Goal: Communication & Community: Answer question/provide support

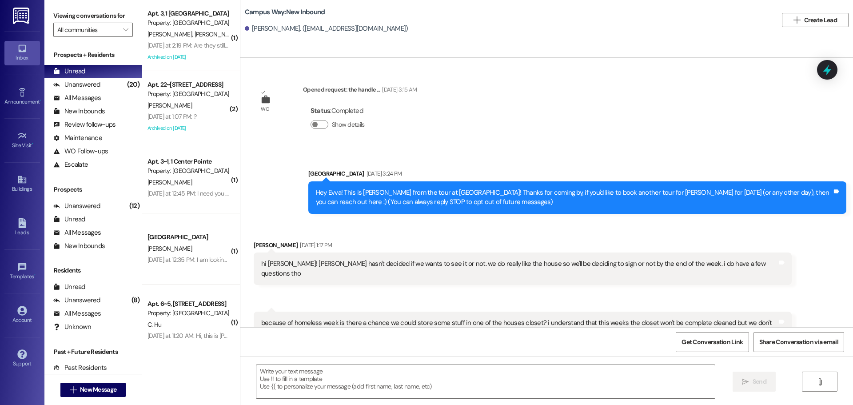
scroll to position [814, 0]
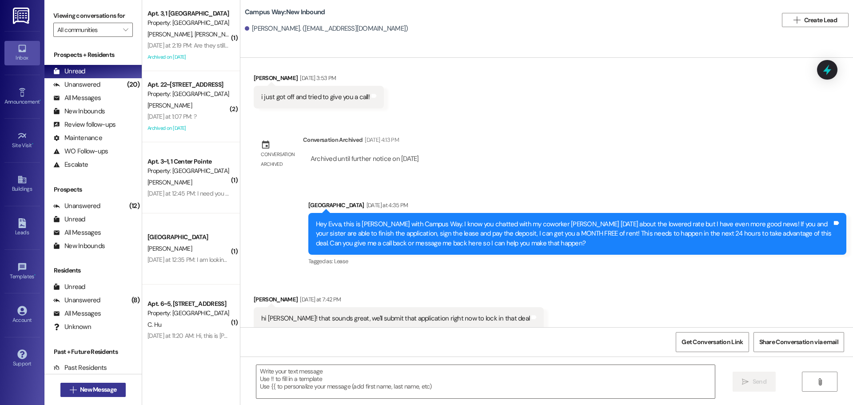
click at [95, 395] on button " New Message" at bounding box center [93, 390] width 66 height 14
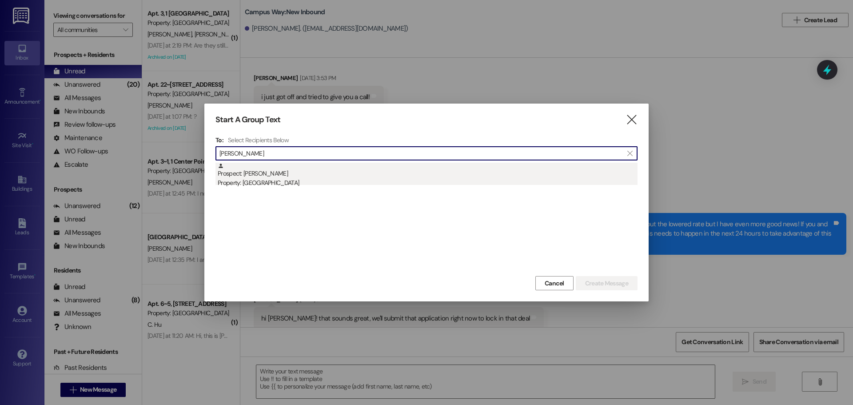
type input "john burr"
click at [260, 185] on div "Property: [GEOGRAPHIC_DATA]" at bounding box center [428, 182] width 420 height 9
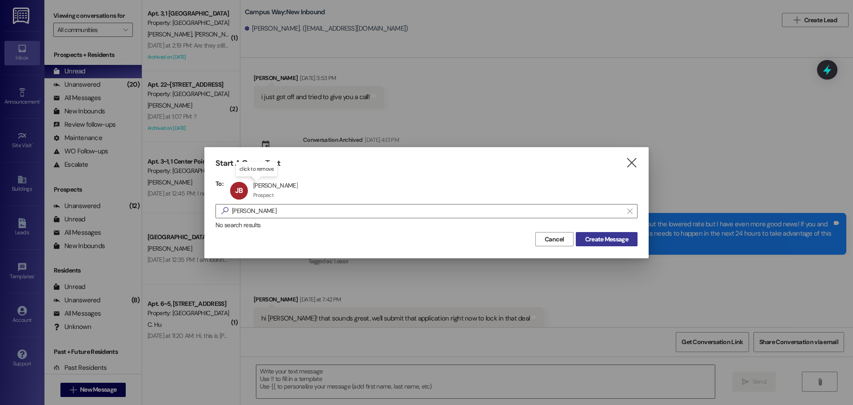
click at [612, 240] on span "Create Message" at bounding box center [606, 239] width 43 height 9
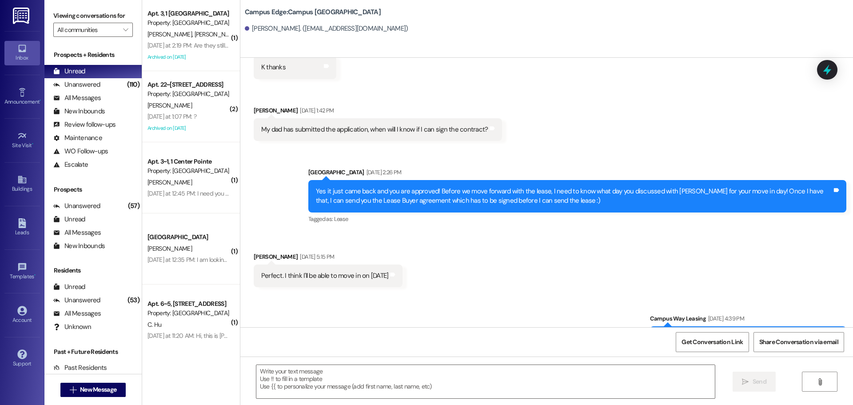
scroll to position [999, 0]
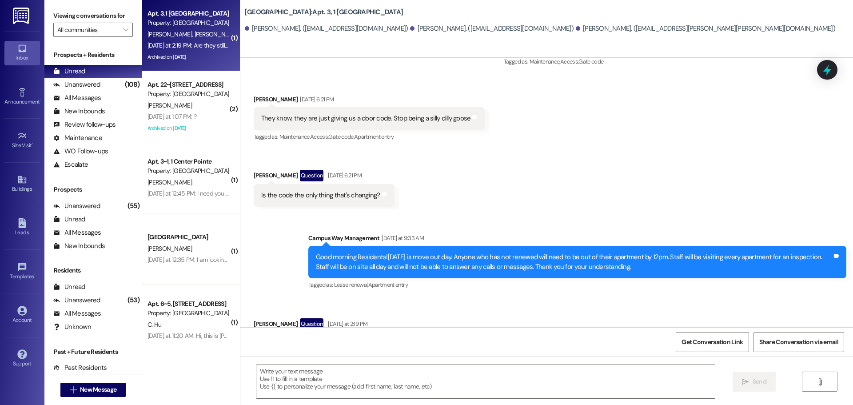
scroll to position [9936, 0]
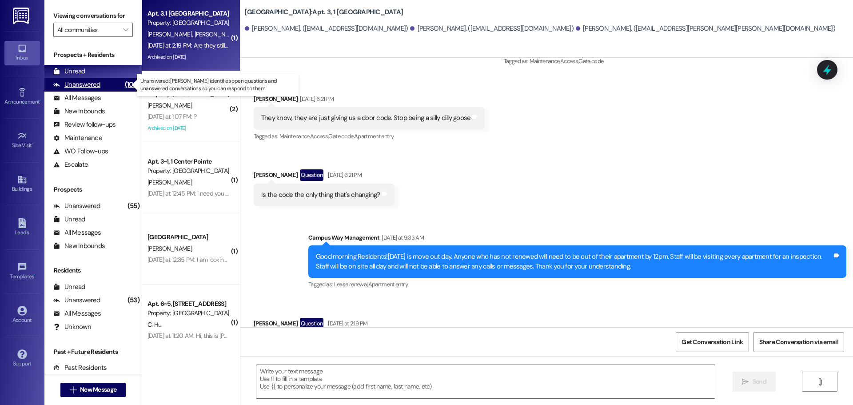
click at [78, 84] on div "Unanswered" at bounding box center [76, 84] width 47 height 9
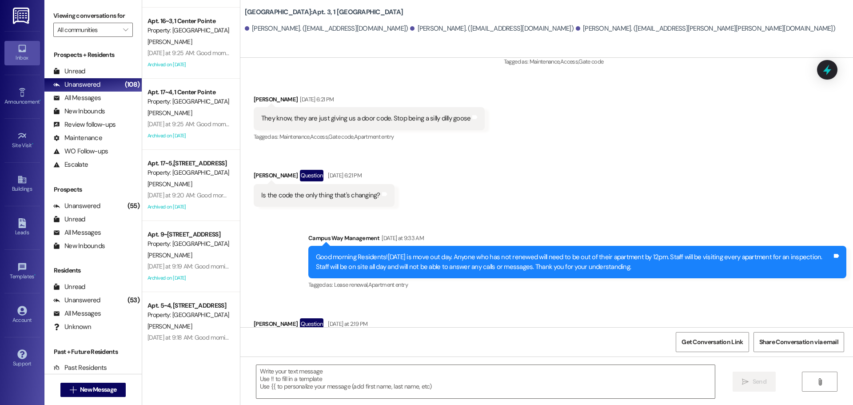
scroll to position [1911, 0]
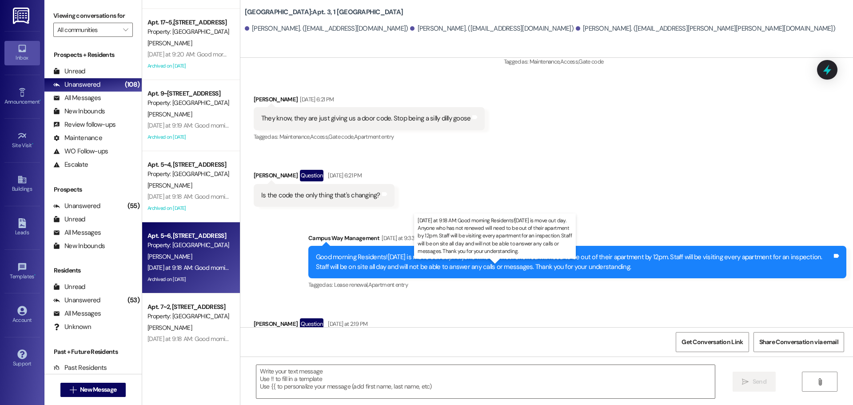
click at [178, 267] on div "[DATE] at 9:18 AM: Good morning Residents![DATE] is move out day. Anyone who ha…" at bounding box center [552, 268] width 808 height 8
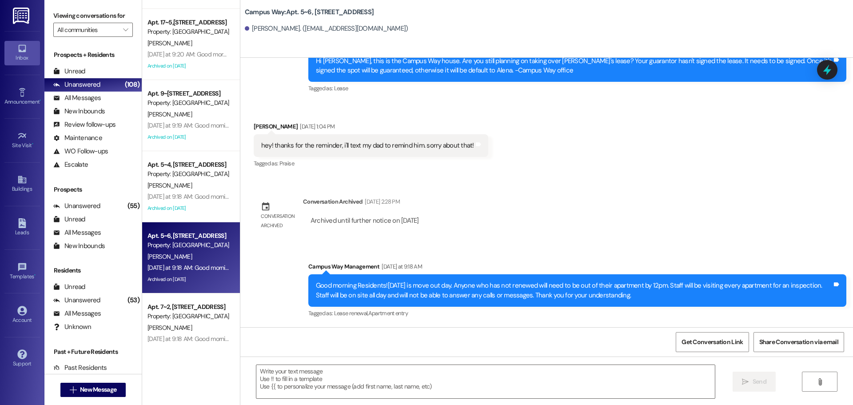
scroll to position [6281, 0]
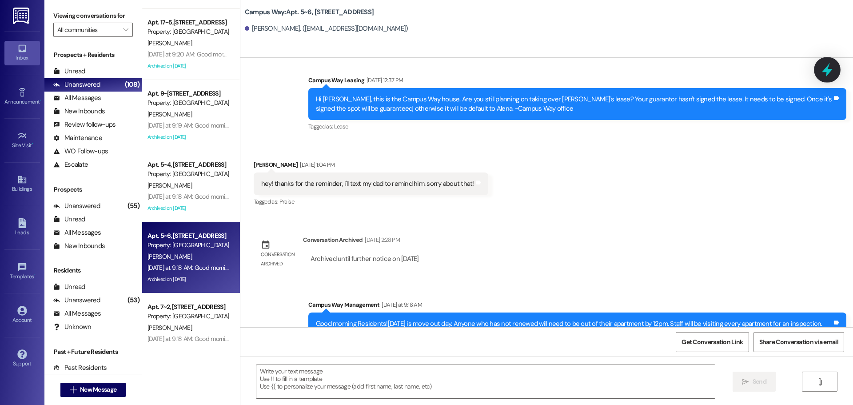
click at [836, 66] on div at bounding box center [827, 69] width 27 height 25
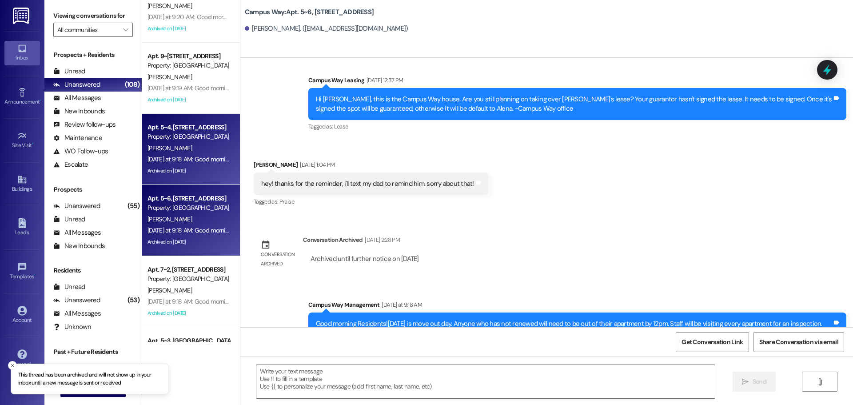
scroll to position [2000, 0]
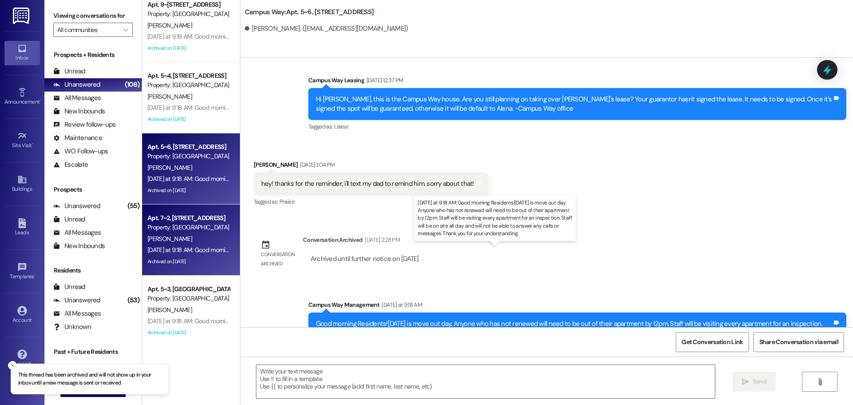
click at [173, 250] on div "[DATE] at 9:18 AM: Good morning Residents![DATE] is move out day. Anyone who ha…" at bounding box center [552, 250] width 808 height 8
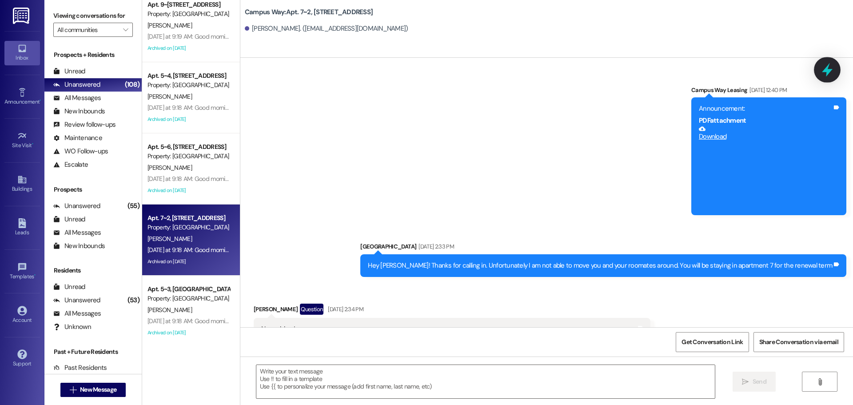
scroll to position [2776, 0]
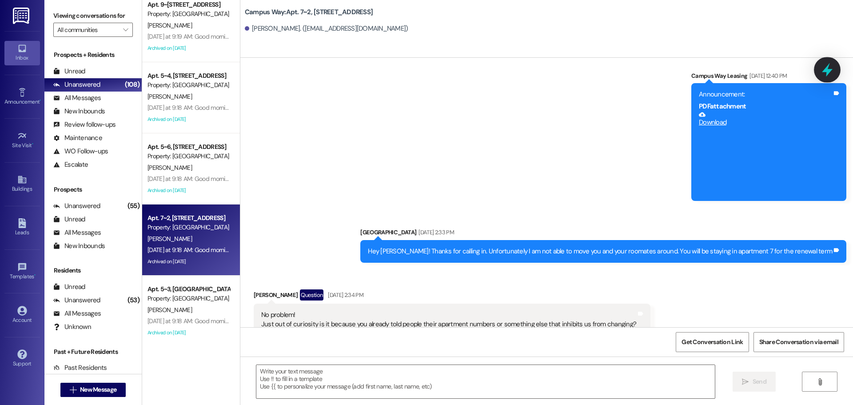
click at [824, 66] on icon at bounding box center [827, 69] width 15 height 15
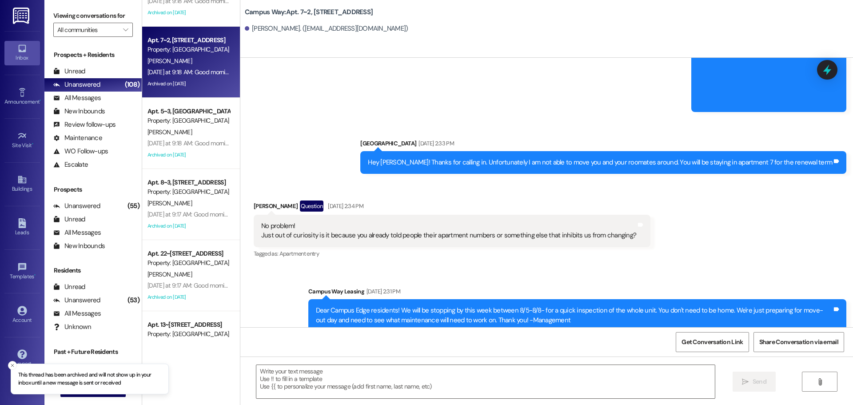
scroll to position [3011, 0]
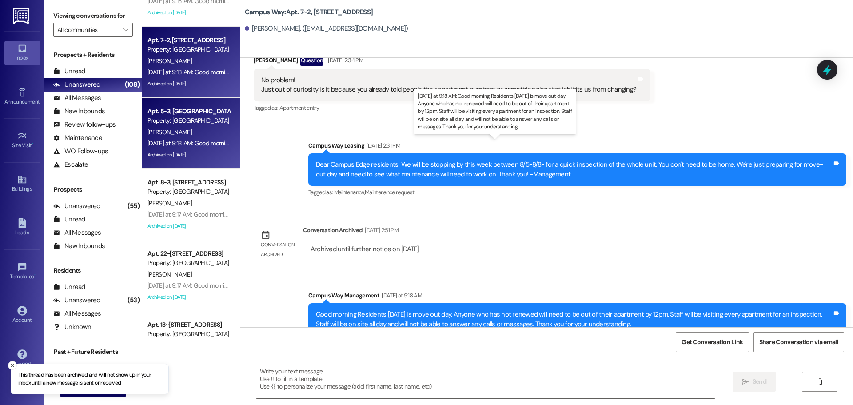
click at [168, 142] on div "Yesterday at 9:18 AM: Good morning Residents!Today is move out day. Anyone who …" at bounding box center [552, 143] width 808 height 8
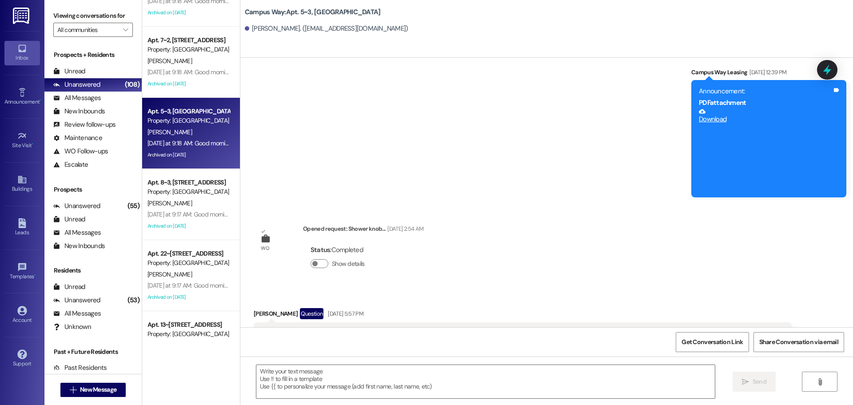
scroll to position [6310, 0]
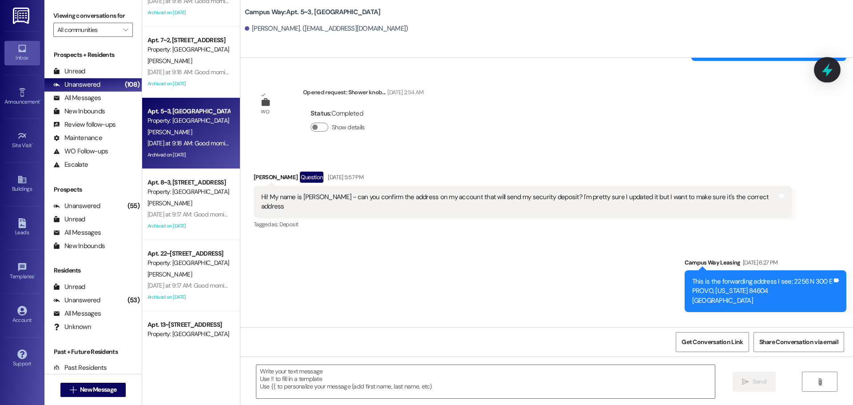
click at [826, 65] on icon at bounding box center [827, 69] width 15 height 15
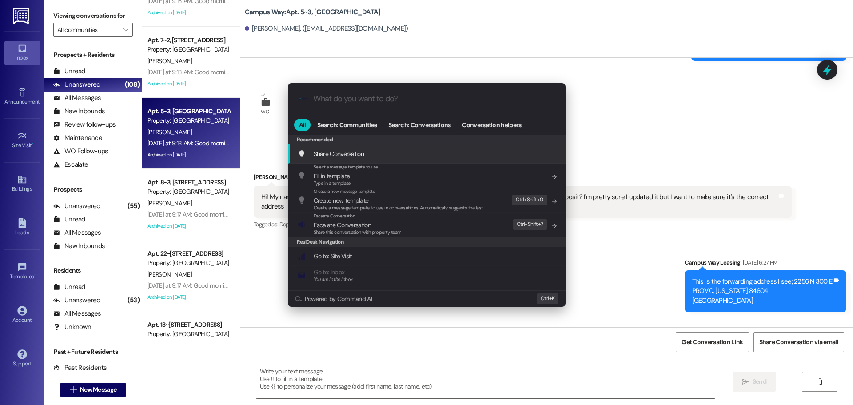
drag, startPoint x: 708, startPoint y: 127, endPoint x: 677, endPoint y: 106, distance: 37.5
click at [705, 126] on div ".cls-1{fill:#0a055f;}.cls-2{fill:#0cc4c4;} resideskLogoBlueOrange All Search: C…" at bounding box center [426, 202] width 853 height 405
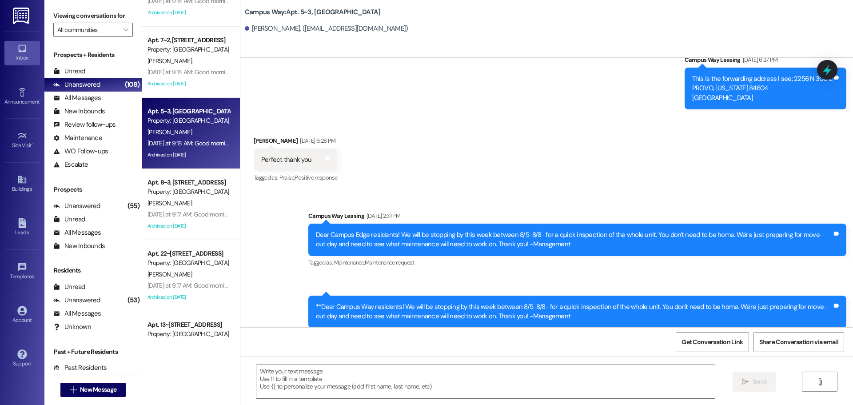
scroll to position [6617, 0]
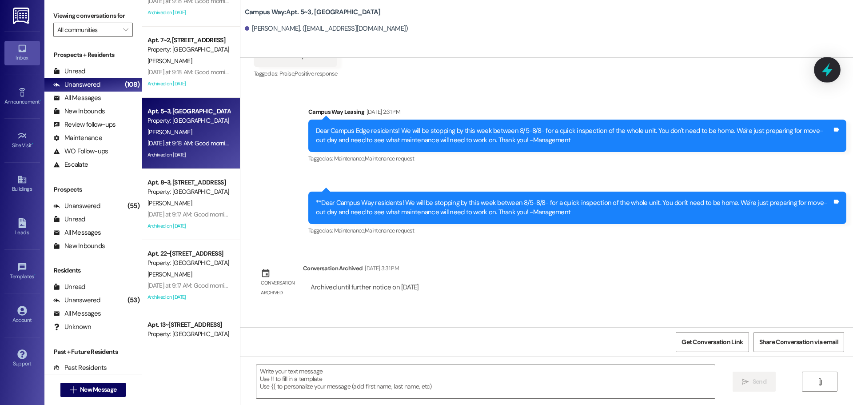
click at [836, 74] on div at bounding box center [827, 69] width 27 height 25
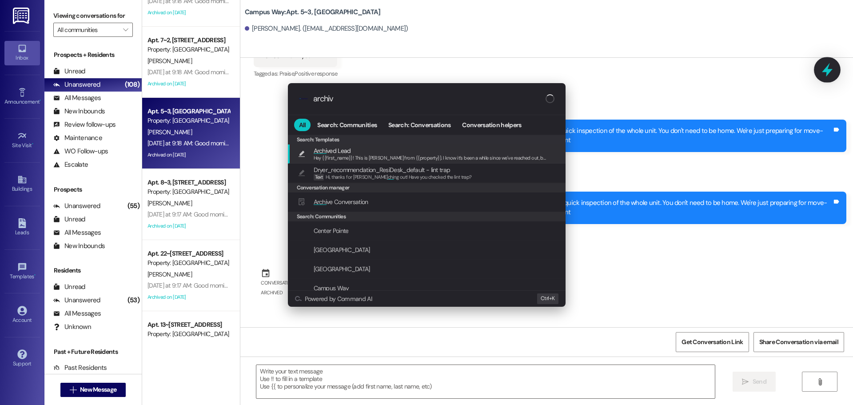
type input "archive"
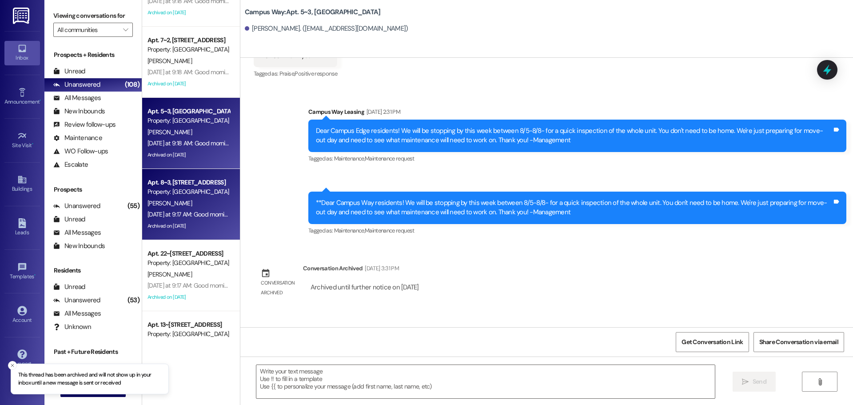
click at [161, 214] on div "Yesterday at 9:17 AM: Good morning Residents!Today is move out day. Anyone who …" at bounding box center [551, 214] width 807 height 8
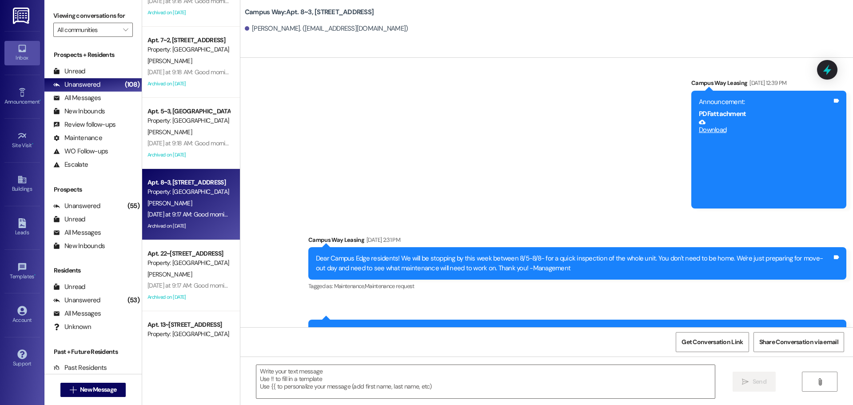
scroll to position [6111, 0]
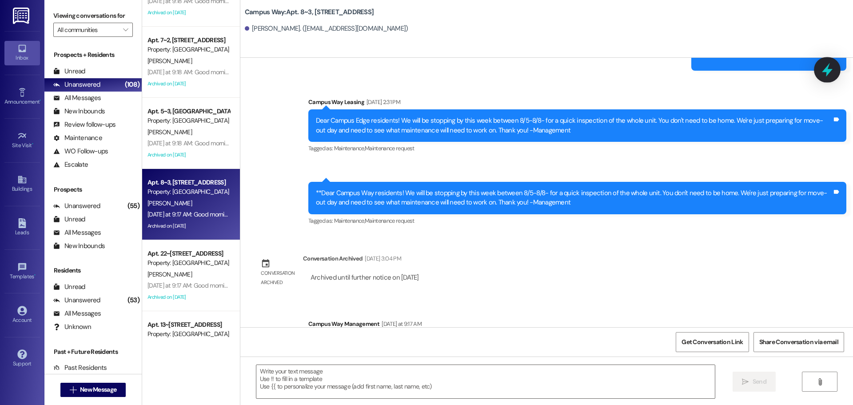
click at [825, 70] on icon at bounding box center [827, 70] width 11 height 14
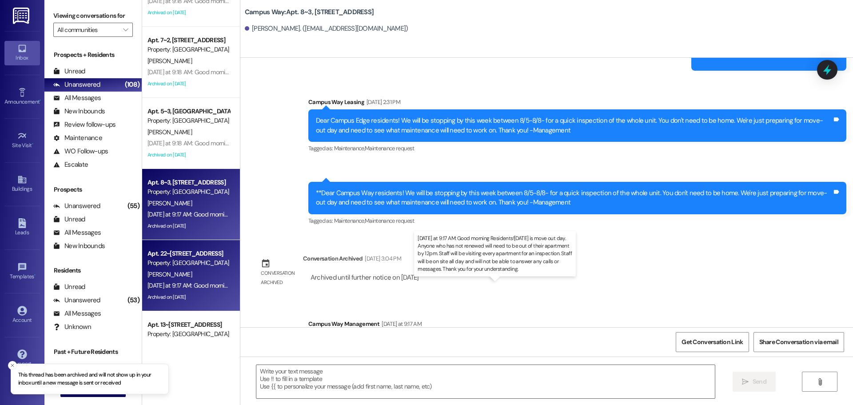
click at [198, 288] on div "Yesterday at 9:17 AM: Good morning Residents!Today is move out day. Anyone who …" at bounding box center [551, 285] width 807 height 8
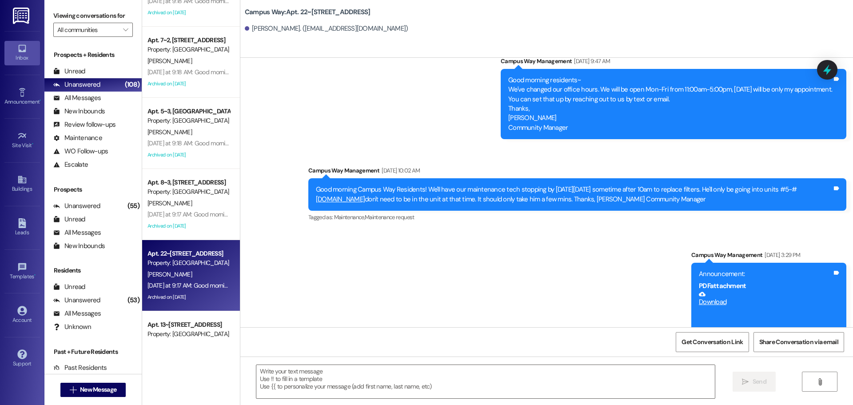
scroll to position [7700, 0]
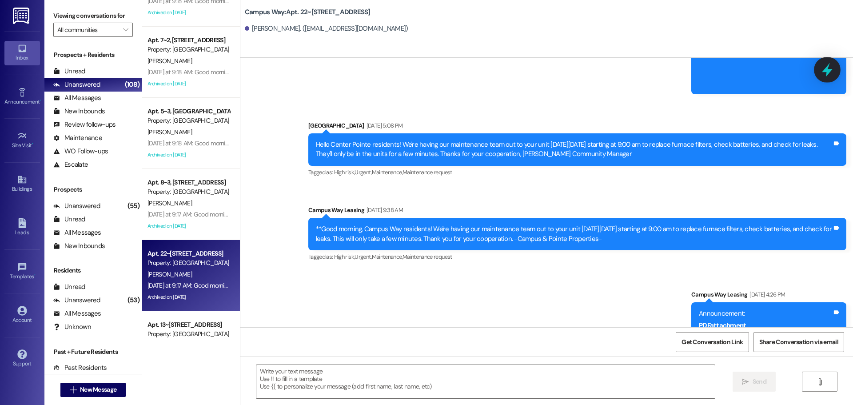
click at [828, 70] on icon at bounding box center [827, 70] width 11 height 14
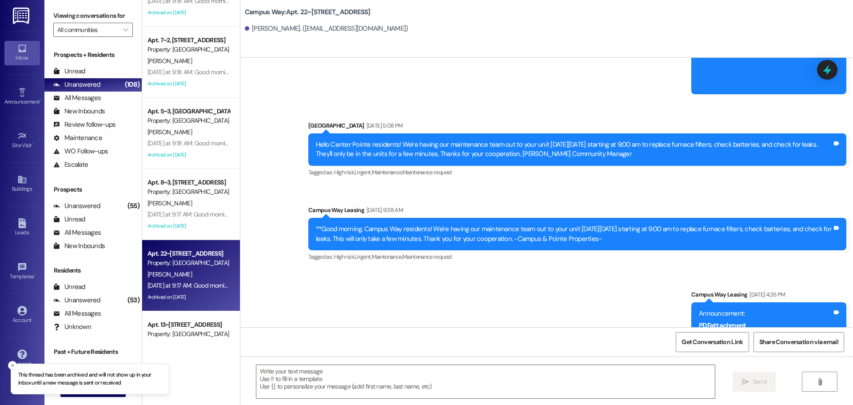
scroll to position [2267, 0]
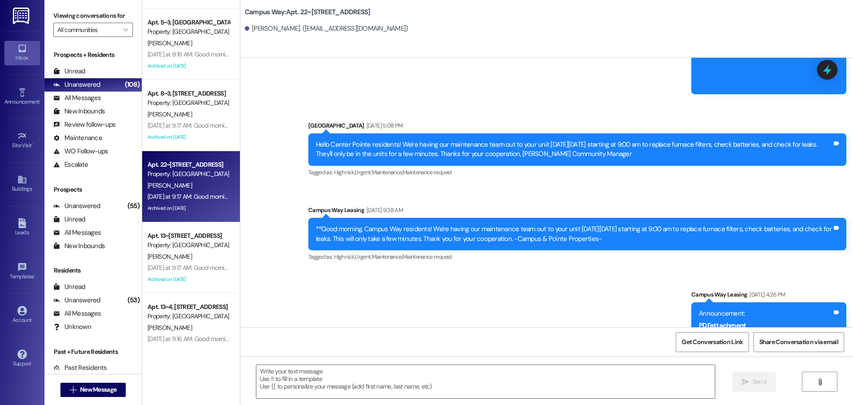
click at [828, 72] on icon at bounding box center [828, 69] width 8 height 11
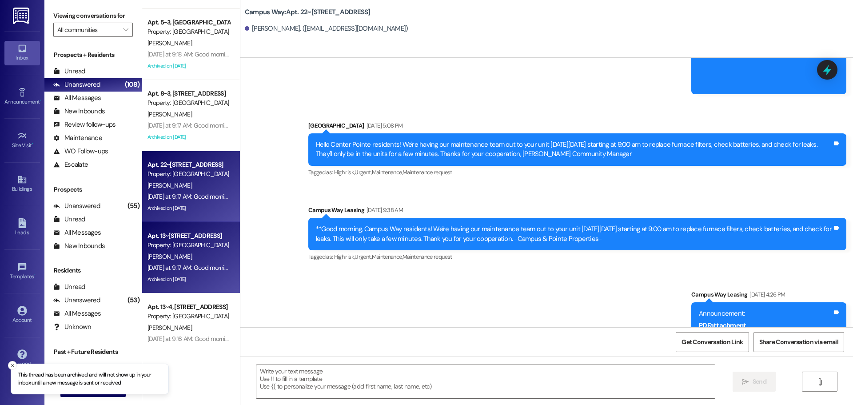
click at [208, 271] on div "Yesterday at 9:17 AM: Good morning Residents!Today is move out day. Anyone who …" at bounding box center [551, 268] width 807 height 8
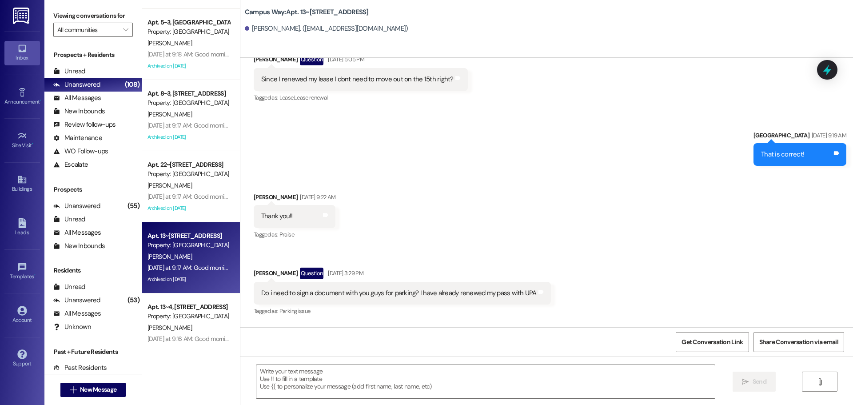
scroll to position [6169, 0]
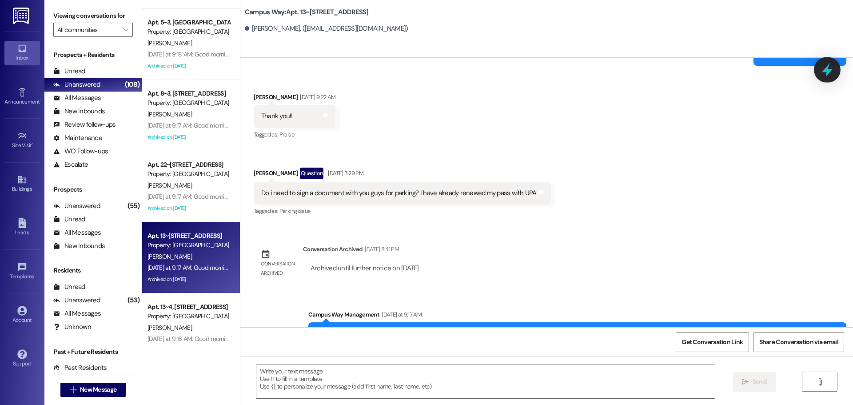
click at [832, 70] on icon at bounding box center [827, 69] width 15 height 15
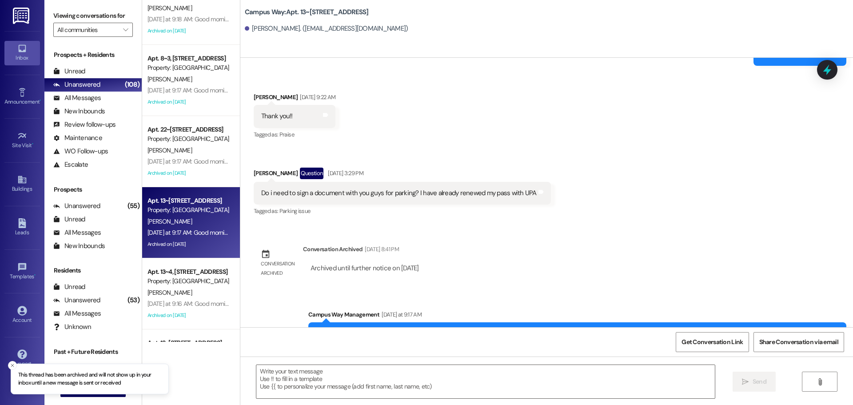
scroll to position [2356, 0]
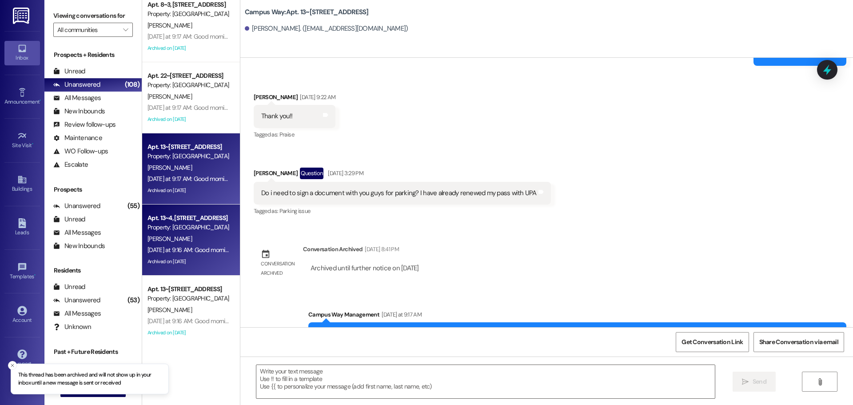
click at [162, 252] on div "Yesterday at 9:16 AM: Good morning Residents!Today is move out day. Anyone who …" at bounding box center [552, 250] width 808 height 8
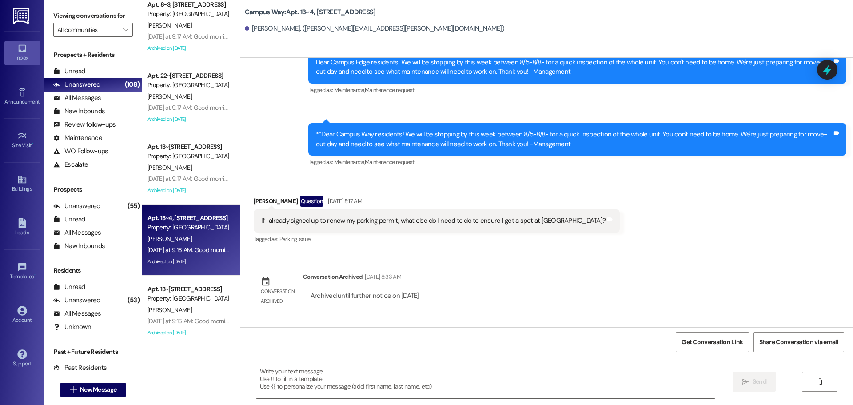
scroll to position [9034, 0]
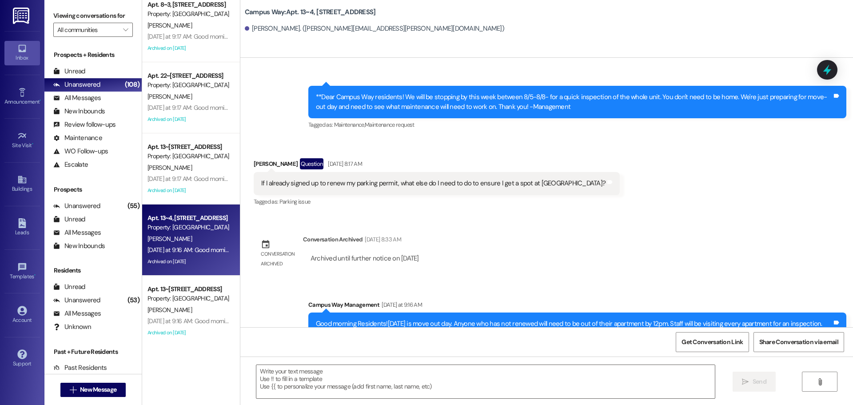
click at [167, 320] on div "Yesterday at 9:16 AM: Good morning Residents!Today is move out day. Anyone who …" at bounding box center [552, 321] width 808 height 8
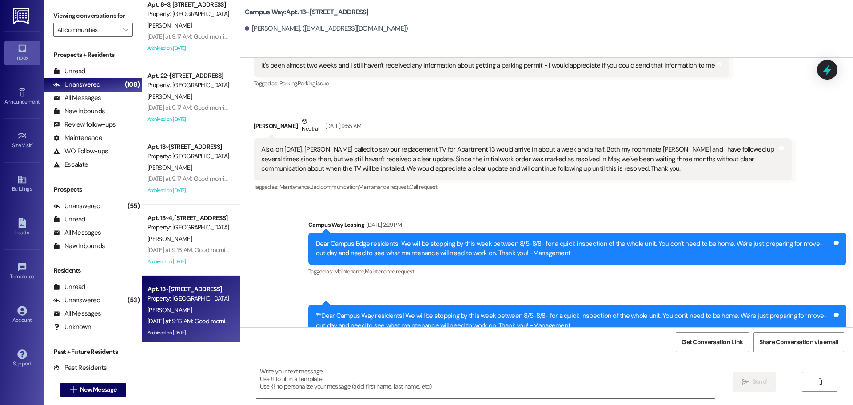
scroll to position [6418, 0]
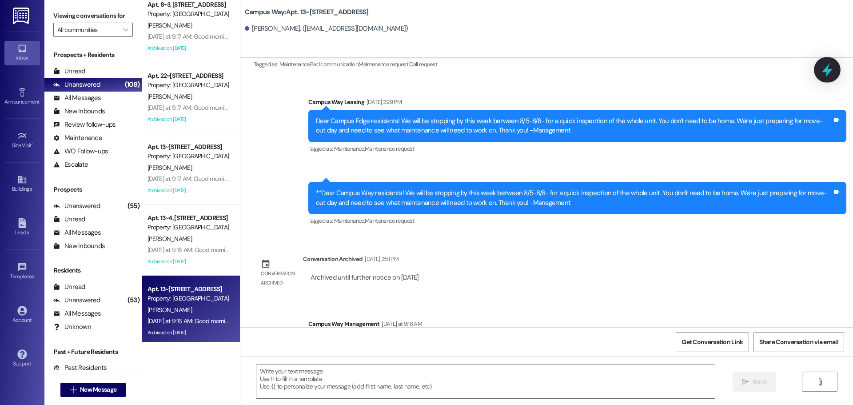
click at [834, 75] on div at bounding box center [827, 69] width 27 height 25
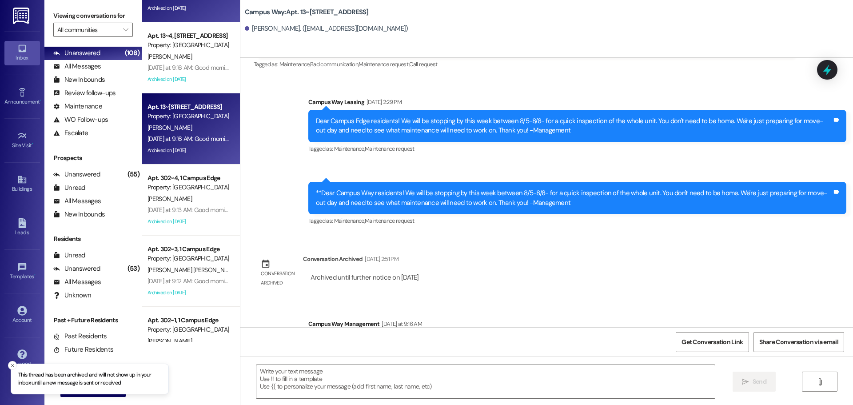
scroll to position [2578, 0]
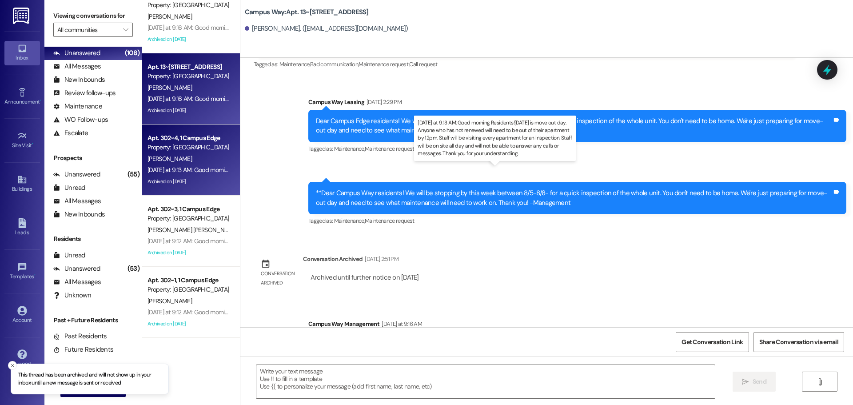
click at [182, 170] on div "Yesterday at 9:13 AM: Good morning Residents!Today is move out day. Anyone who …" at bounding box center [551, 170] width 807 height 8
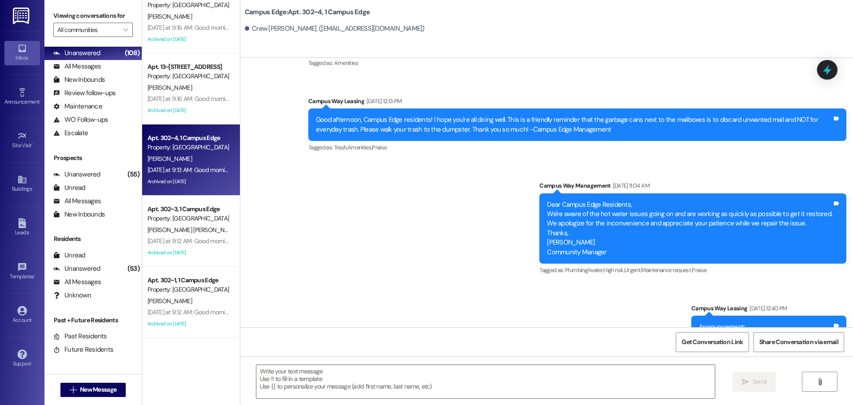
scroll to position [7237, 0]
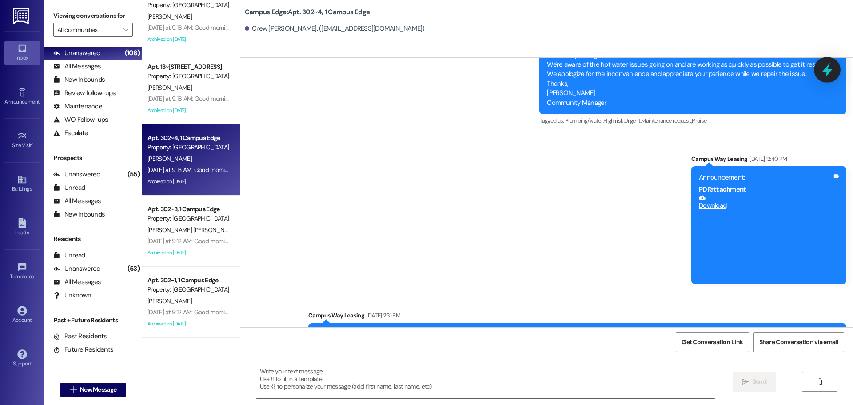
click at [827, 77] on icon at bounding box center [827, 69] width 15 height 15
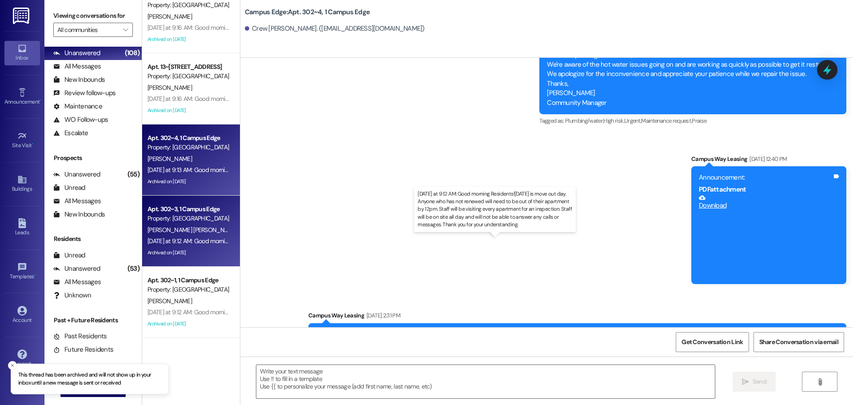
click at [188, 239] on div "Yesterday at 9:12 AM: Good morning Residents!Today is move out day. Anyone who …" at bounding box center [551, 241] width 807 height 8
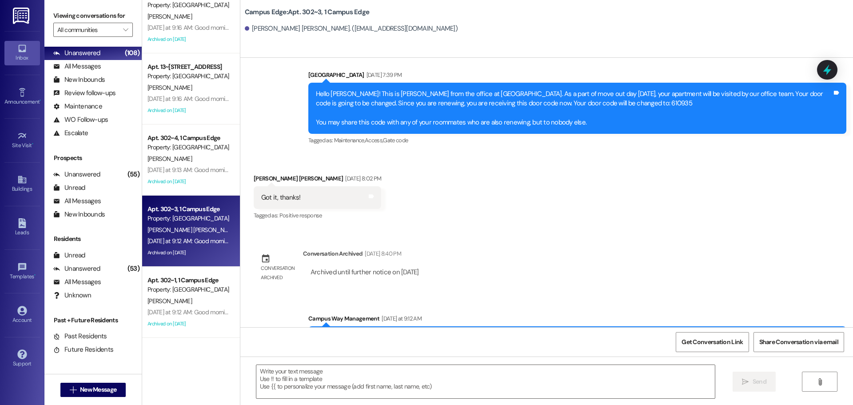
scroll to position [15167, 0]
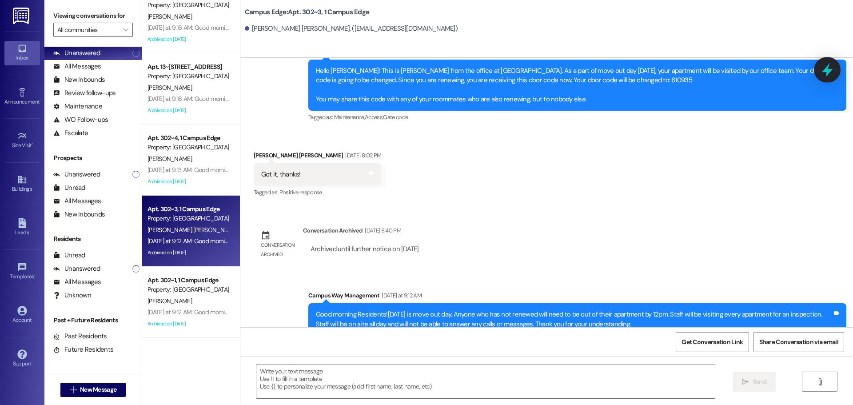
click at [821, 64] on icon at bounding box center [827, 69] width 15 height 15
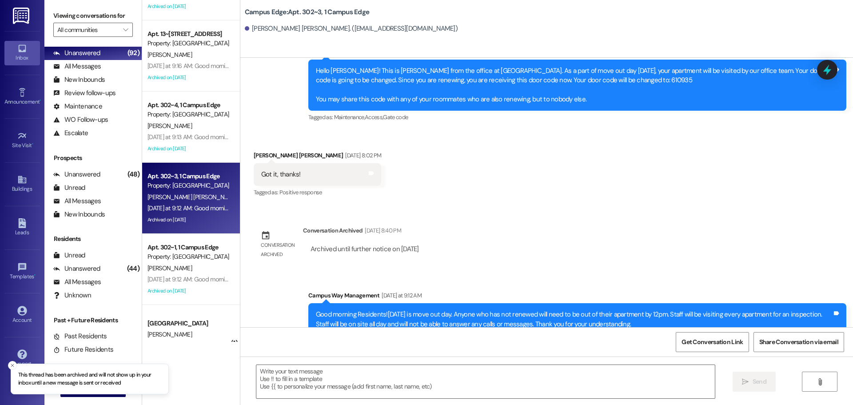
scroll to position [2756, 0]
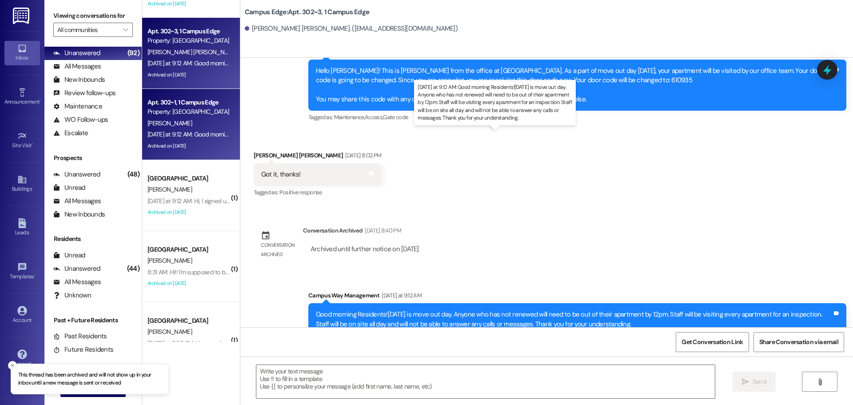
click at [176, 132] on div "Yesterday at 9:12 AM: Good morning Residents!Today is move out day. Anyone who …" at bounding box center [551, 134] width 807 height 8
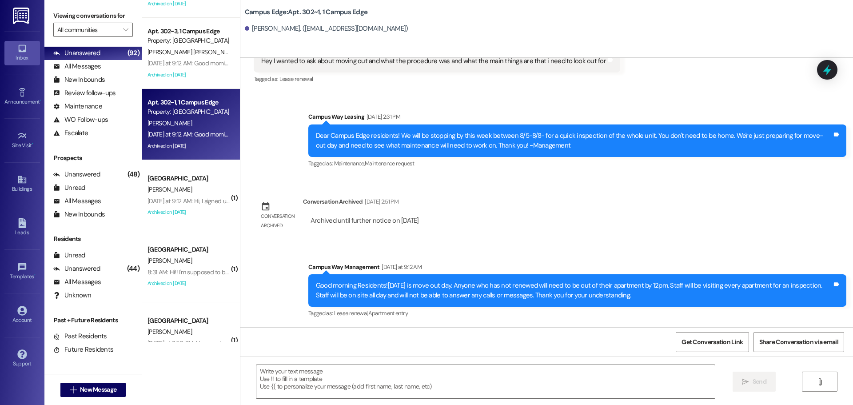
scroll to position [2693, 0]
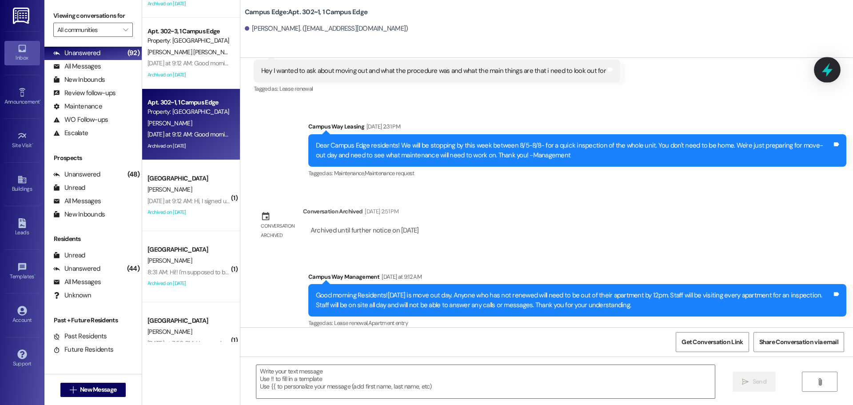
click at [825, 71] on icon at bounding box center [827, 70] width 11 height 14
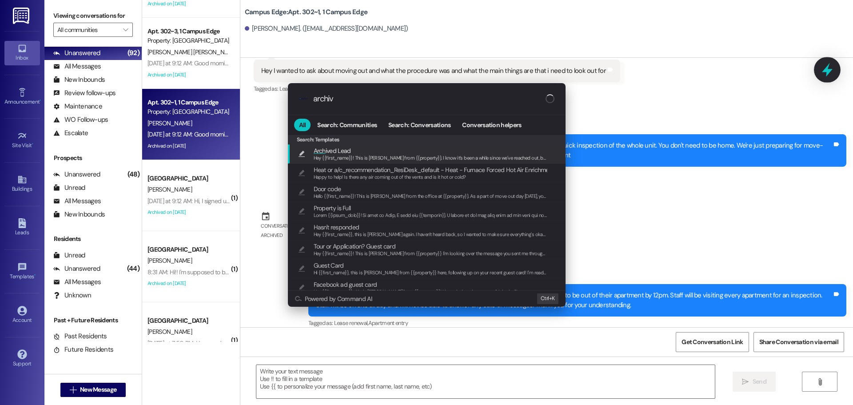
type input "archive"
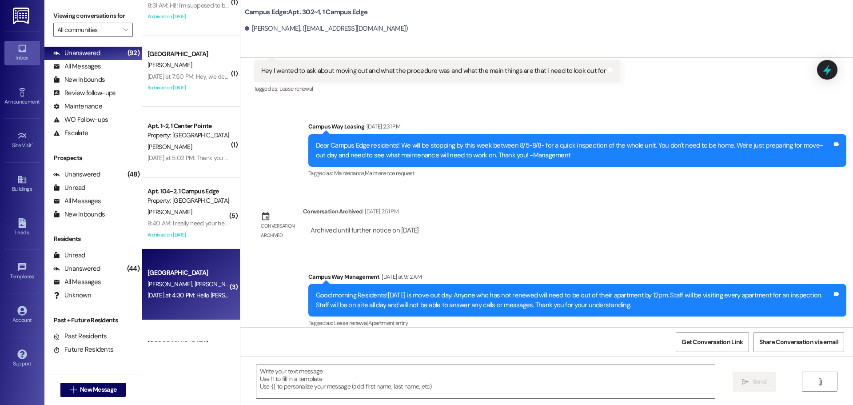
scroll to position [2756, 0]
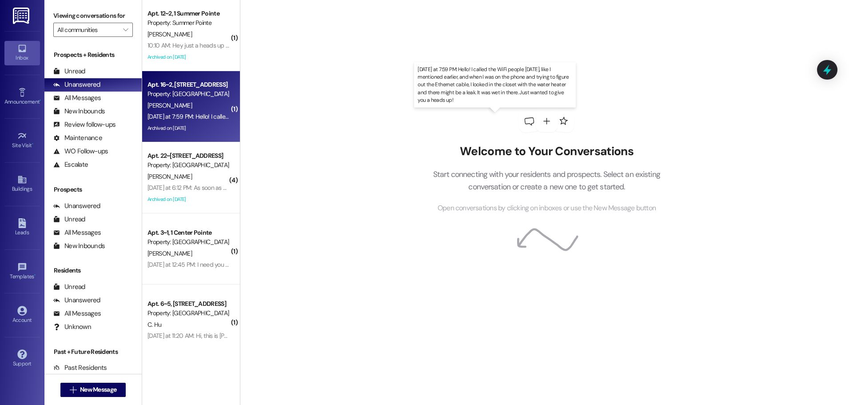
click at [183, 119] on div "[DATE] at 7:59 PM: Hello! I called the WiFi people [DATE], like I mentioned ear…" at bounding box center [504, 116] width 712 height 8
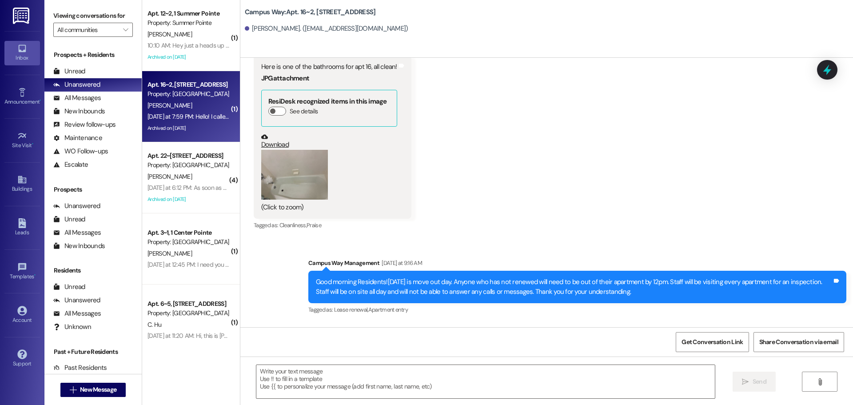
scroll to position [5321, 0]
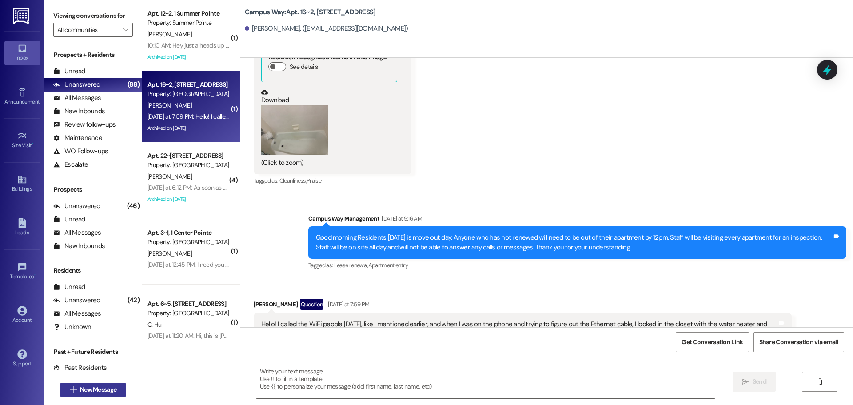
click at [91, 392] on span "New Message" at bounding box center [98, 389] width 36 height 9
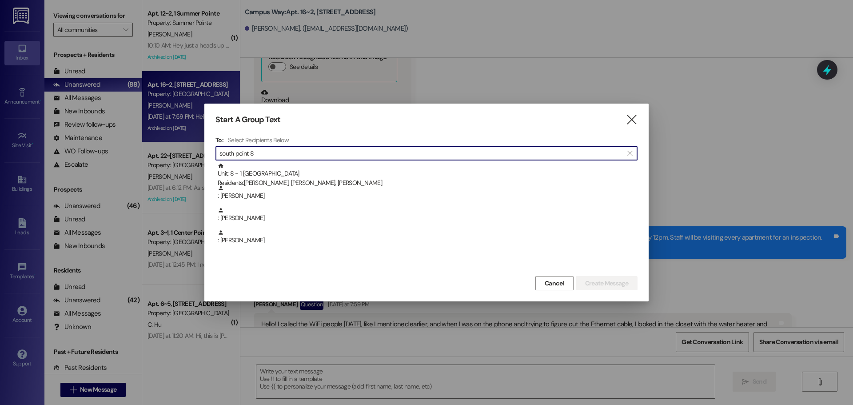
type input "south point 8"
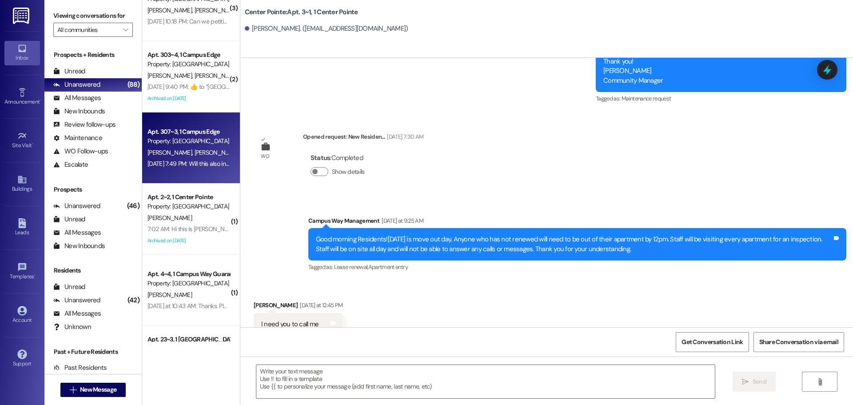
scroll to position [889, 0]
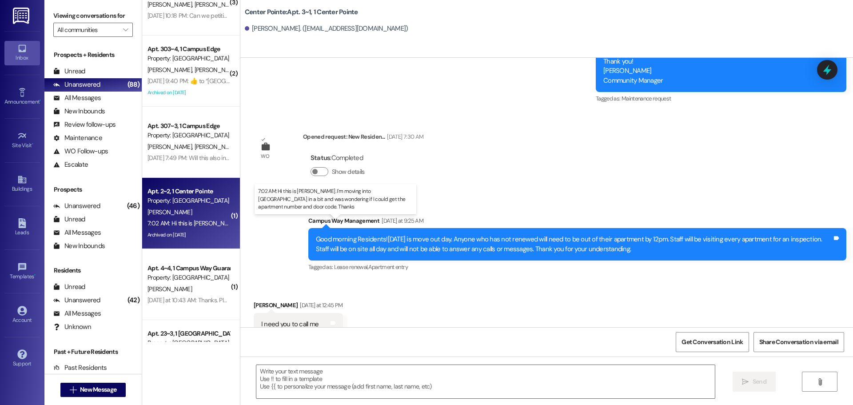
click at [206, 224] on div "7:02 AM: Hi this is [PERSON_NAME]. I'm moving into [GEOGRAPHIC_DATA] in a bit a…" at bounding box center [355, 223] width 414 height 8
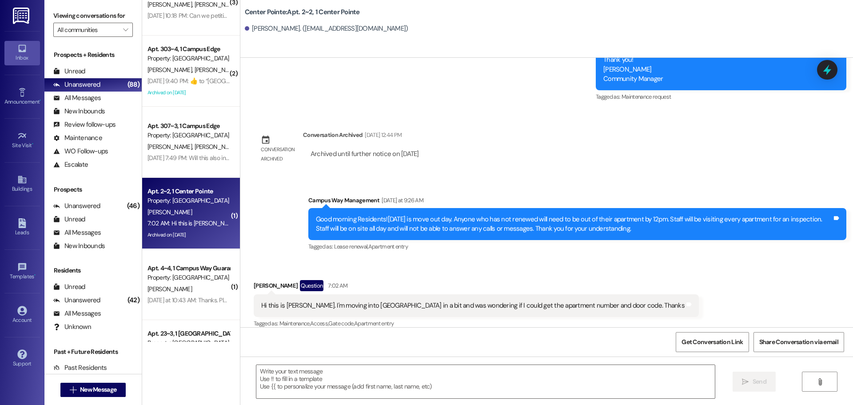
scroll to position [3537, 0]
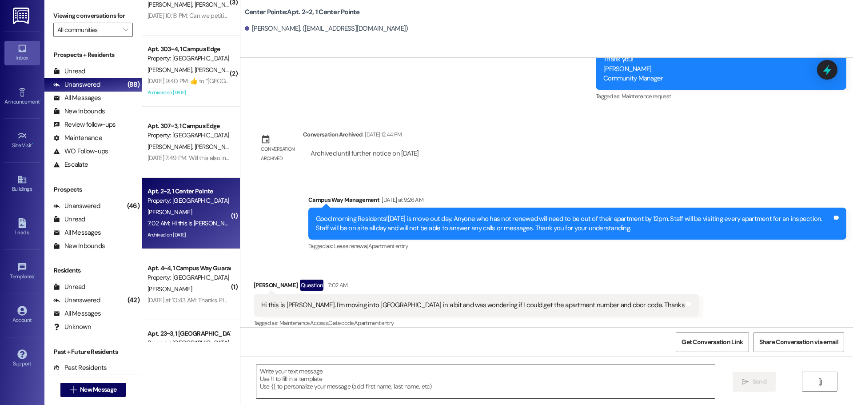
click at [578, 396] on textarea at bounding box center [485, 381] width 459 height 33
click at [555, 397] on textarea at bounding box center [485, 381] width 459 height 33
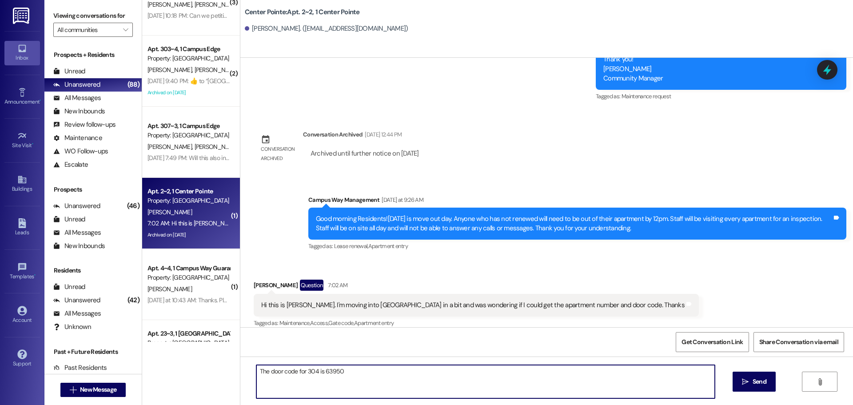
type textarea "The door code for 304 is 639508"
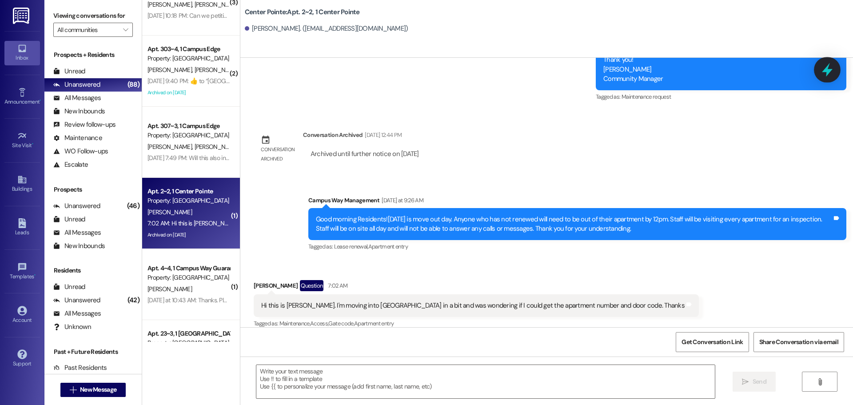
click at [828, 66] on icon at bounding box center [827, 70] width 11 height 14
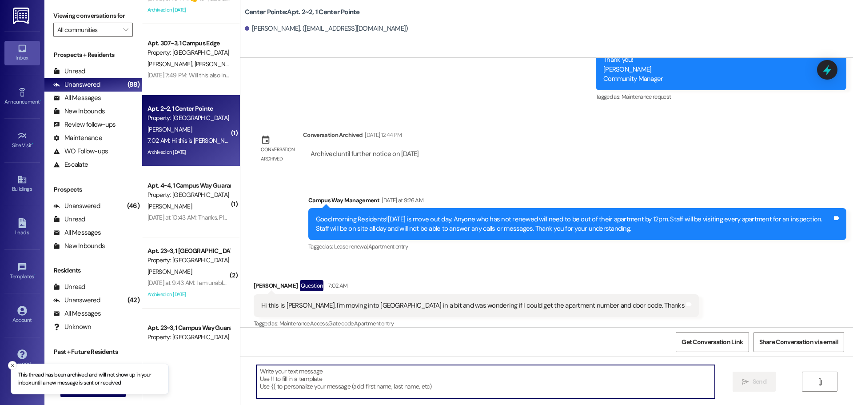
scroll to position [978, 0]
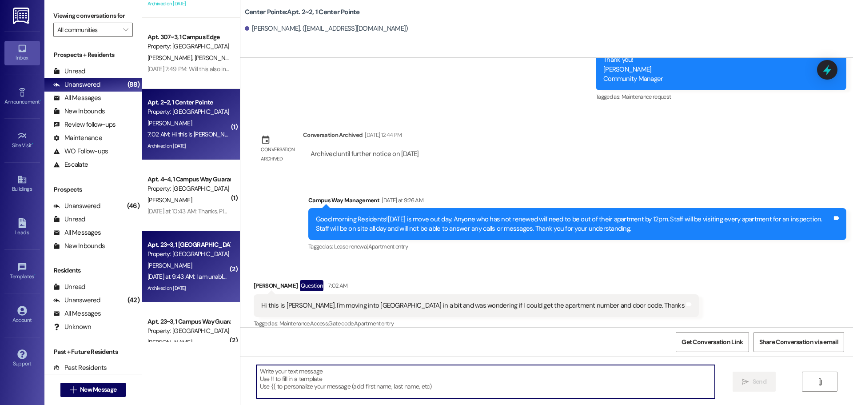
click at [190, 274] on div "Yesterday at 9:43 AM: I am unable to find it Yesterday at 9:43 AM: I am unable …" at bounding box center [198, 276] width 101 height 8
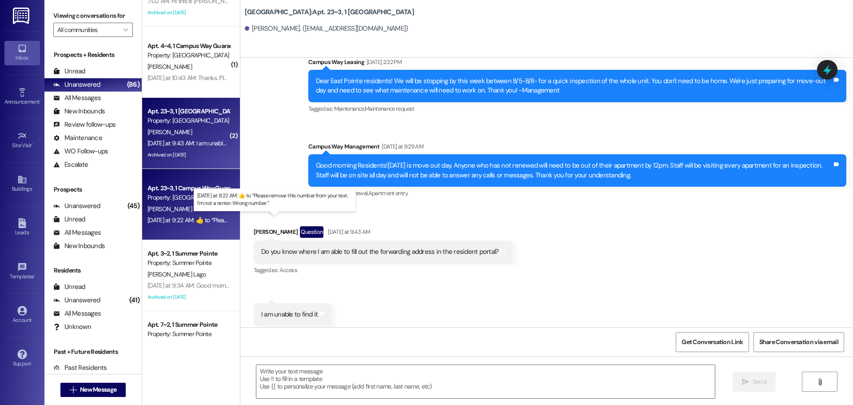
scroll to position [1156, 0]
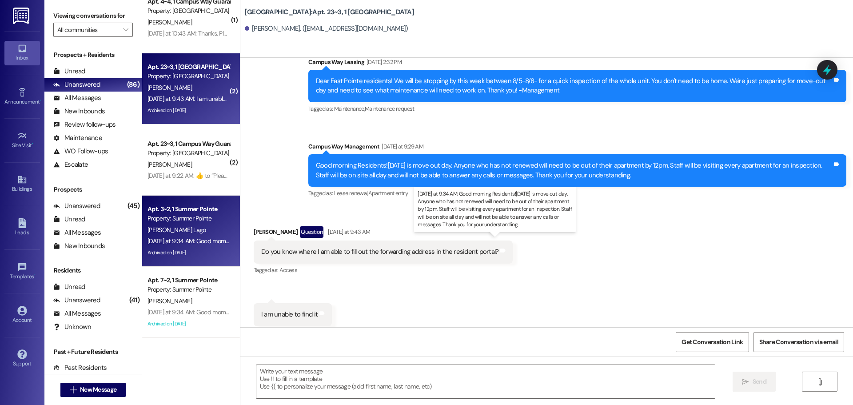
click at [178, 241] on div "Yesterday at 9:34 AM: Good morning Residents!Today is move out day. Anyone who …" at bounding box center [552, 241] width 809 height 8
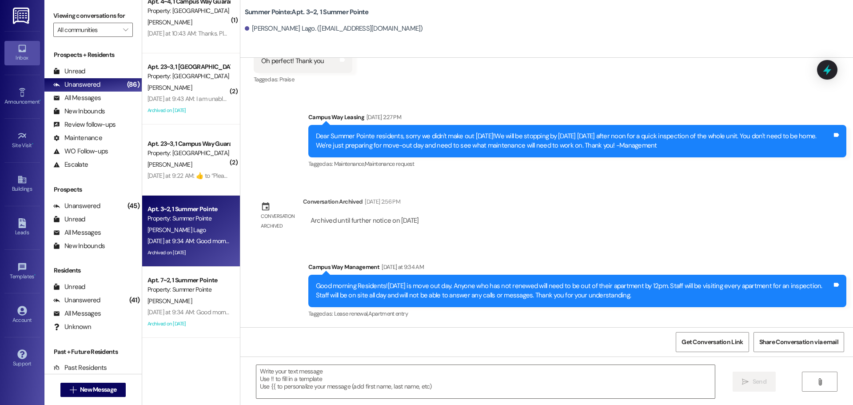
scroll to position [2545, 0]
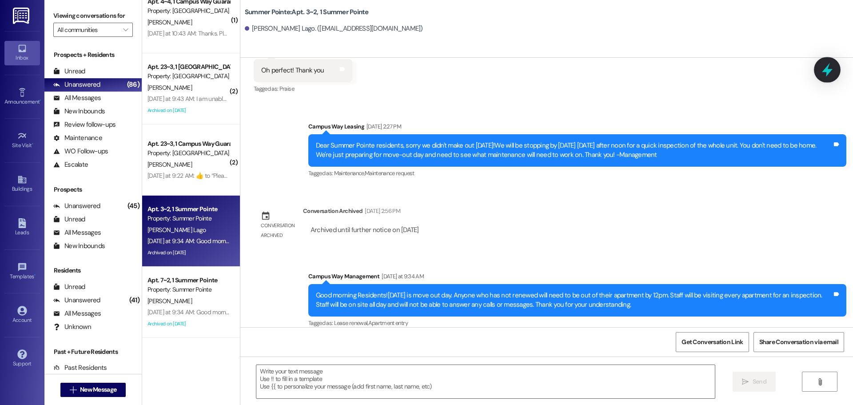
click at [834, 72] on icon at bounding box center [827, 69] width 15 height 15
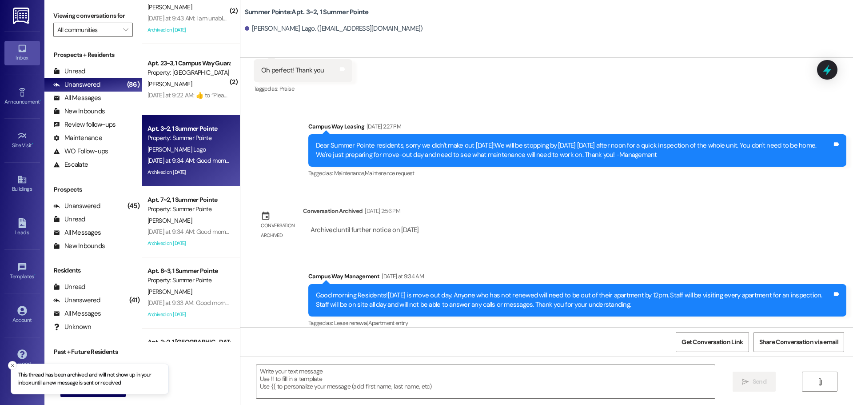
scroll to position [1244, 0]
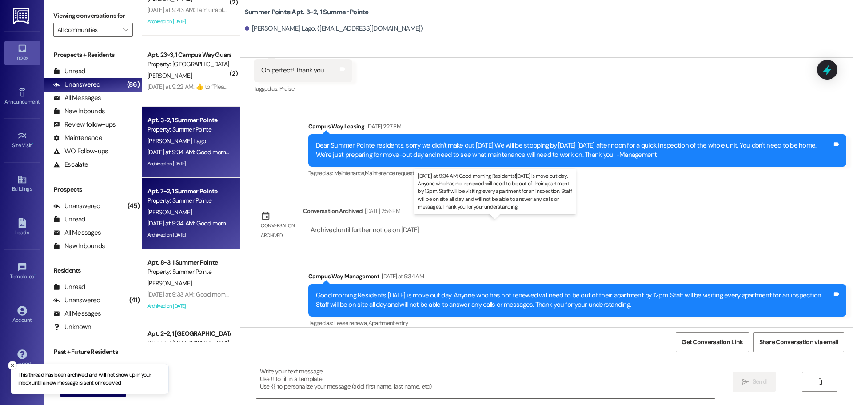
click at [192, 225] on div "Yesterday at 9:34 AM: Good morning Residents!Today is move out day. Anyone who …" at bounding box center [552, 223] width 809 height 8
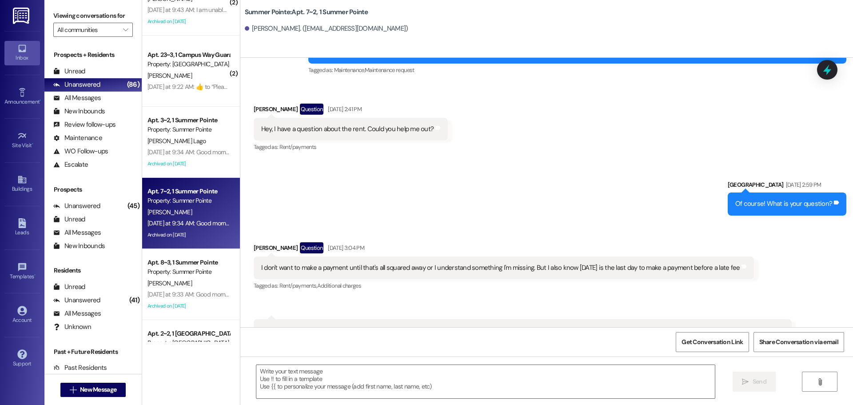
scroll to position [6866, 0]
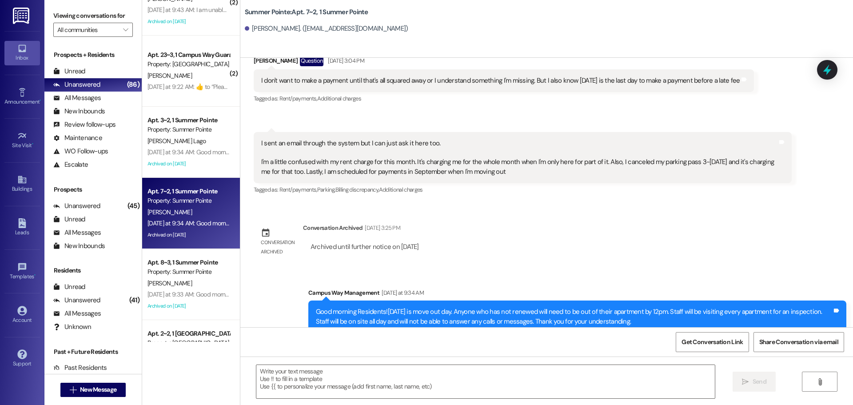
click at [828, 80] on div "Received via SMS Harrison Shirley Question Aug 04, 2025 at 3:04 PM I don't want…" at bounding box center [546, 119] width 613 height 168
click at [830, 60] on div at bounding box center [827, 70] width 20 height 20
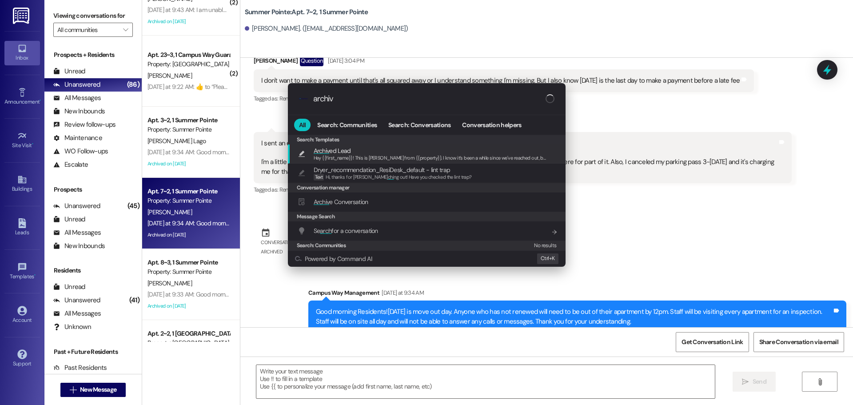
type input "archive"
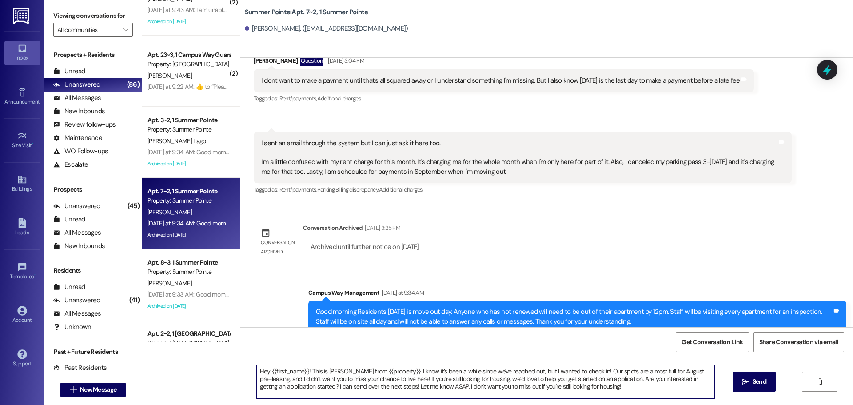
click at [648, 376] on textarea "Hey {{first_name}}! This is Drew from {{property}}. I know it’s been a while si…" at bounding box center [485, 381] width 459 height 33
click at [648, 376] on textarea "Hey {{first_name}}! This is [PERSON_NAME] from {{property}}. I know it’s been a…" at bounding box center [485, 381] width 459 height 33
type textarea "Talk soon! Campus and Pointe Properties Management team"
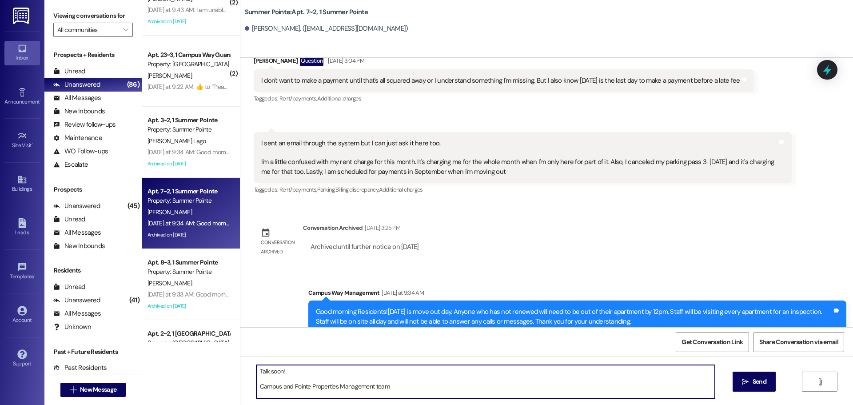
drag, startPoint x: 386, startPoint y: 393, endPoint x: 244, endPoint y: 347, distance: 148.7
click at [244, 347] on div "WO Opened request: middle bed ... Aug 19, 2023 at 4:52 AM Status : New Show det…" at bounding box center [546, 260] width 613 height 405
click at [374, 177] on div "Received via SMS 3:04 PM Harrison Shirley Neutral Aug 04, 2025 at 3:04 PM I sen…" at bounding box center [523, 164] width 552 height 78
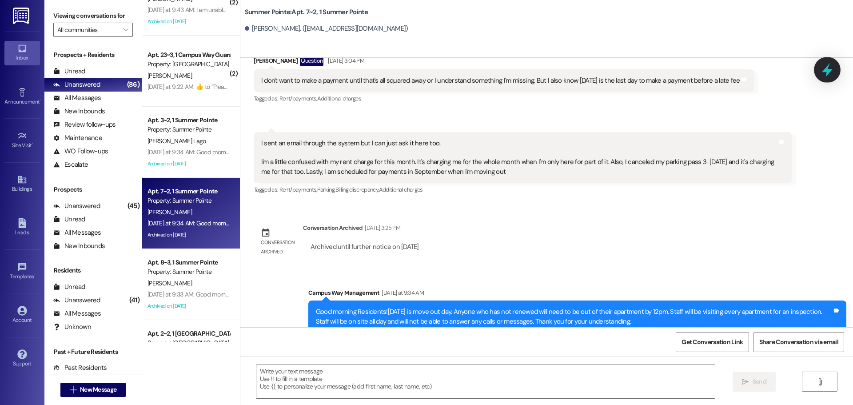
click at [821, 66] on icon at bounding box center [827, 69] width 15 height 15
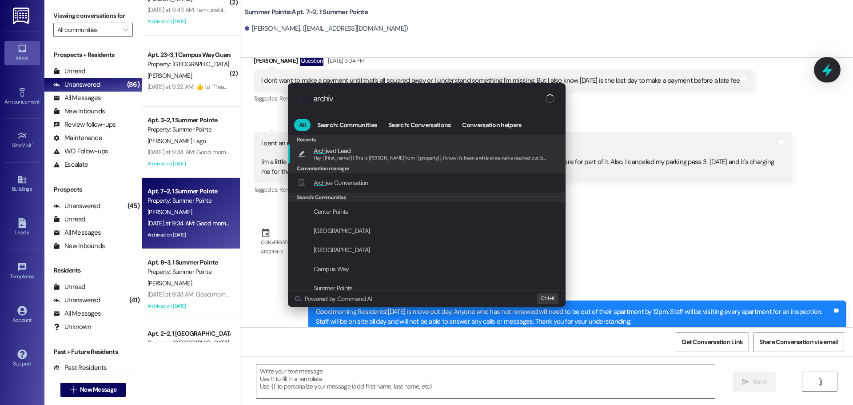
type input "archive"
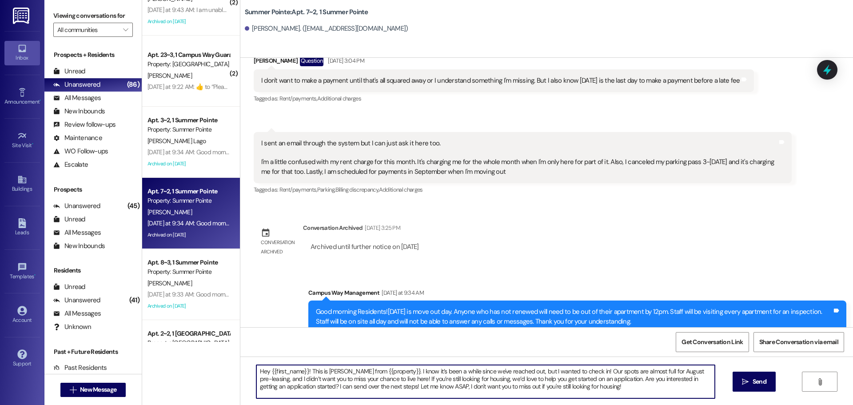
click at [537, 387] on textarea "Hey {{first_name}}! This is [PERSON_NAME] from {{property}}. I know it’s been a…" at bounding box center [485, 381] width 459 height 33
drag, startPoint x: 537, startPoint y: 387, endPoint x: 544, endPoint y: 384, distance: 7.6
click at [540, 386] on textarea "Hey {{first_name}}! This is [PERSON_NAME] from {{property}}. I know it’s been a…" at bounding box center [485, 381] width 459 height 33
click at [574, 389] on textarea "Hey {{first_name}}! This is [PERSON_NAME] from {{property}}. I know it’s been a…" at bounding box center [485, 381] width 459 height 33
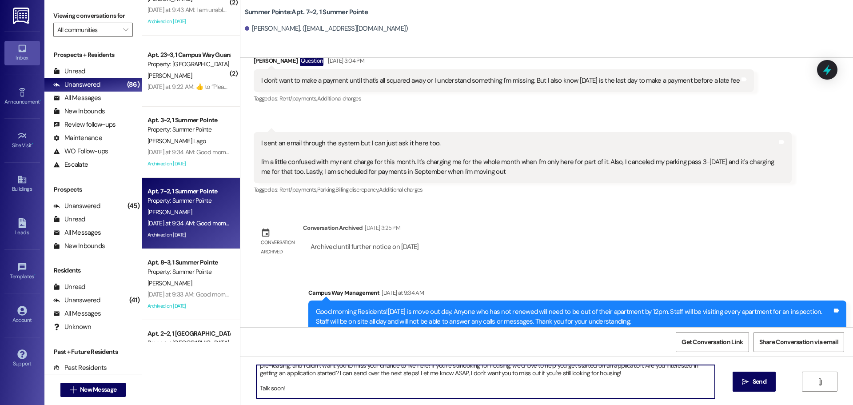
scroll to position [0, 0]
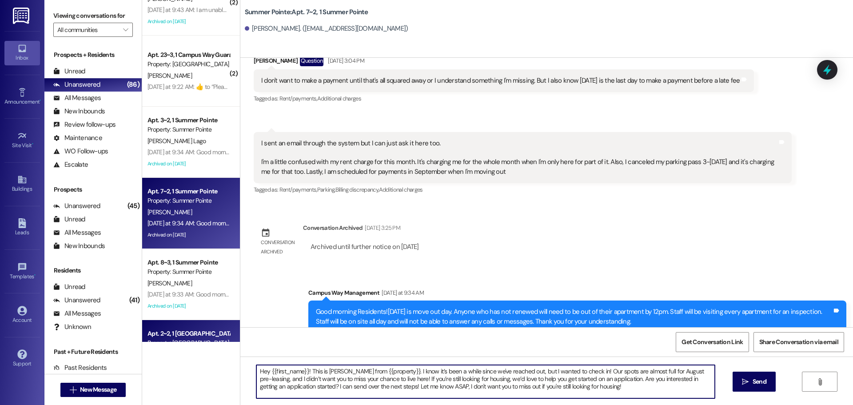
drag, startPoint x: 572, startPoint y: 390, endPoint x: 218, endPoint y: 341, distance: 358.1
click at [218, 341] on div "( 1 ) Apt. 2~2, 1 Center Pointe Property: Center Pointe L. Trefflich 7:02 AM: H…" at bounding box center [497, 202] width 711 height 405
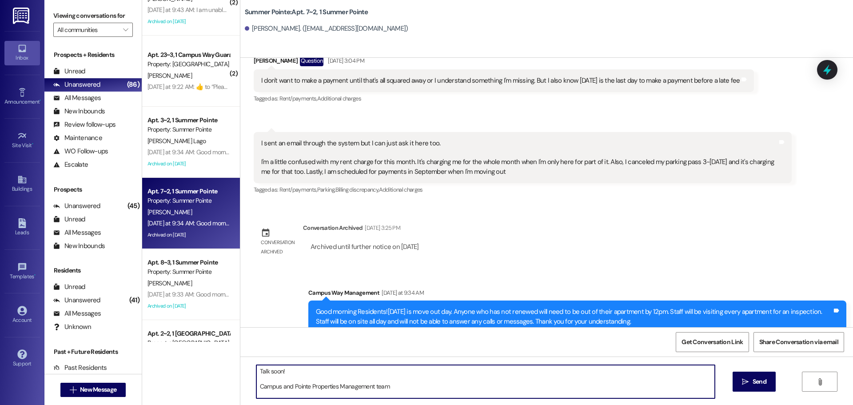
drag, startPoint x: 370, startPoint y: 387, endPoint x: 228, endPoint y: 357, distance: 144.8
click at [228, 357] on div "( 1 ) Apt. 2~2, 1 Center Pointe Property: Center Pointe L. Trefflich 7:02 AM: H…" at bounding box center [497, 202] width 711 height 405
type textarea "Campus and Pointe Properties Management team"
click at [316, 368] on textarea "Campus and Pointe Properties Management team" at bounding box center [485, 381] width 459 height 33
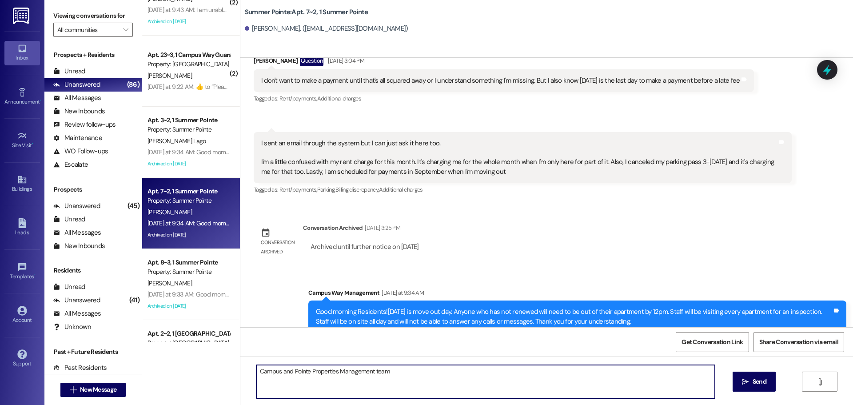
click at [316, 368] on textarea "Campus and Pointe Properties Management team" at bounding box center [485, 381] width 459 height 33
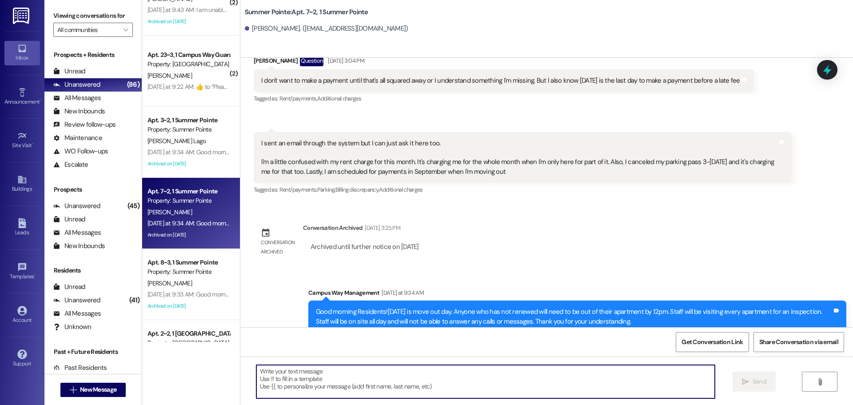
scroll to position [6873, 0]
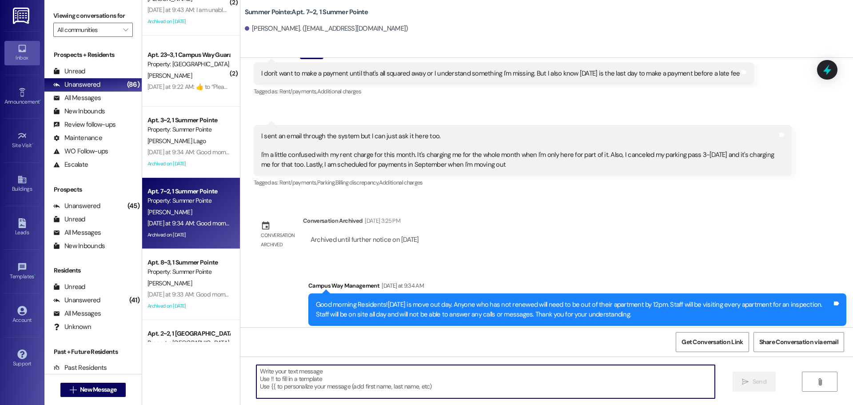
click at [817, 73] on div "Received via SMS Harrison Shirley Question Aug 04, 2025 at 3:04 PM I don't want…" at bounding box center [546, 112] width 613 height 168
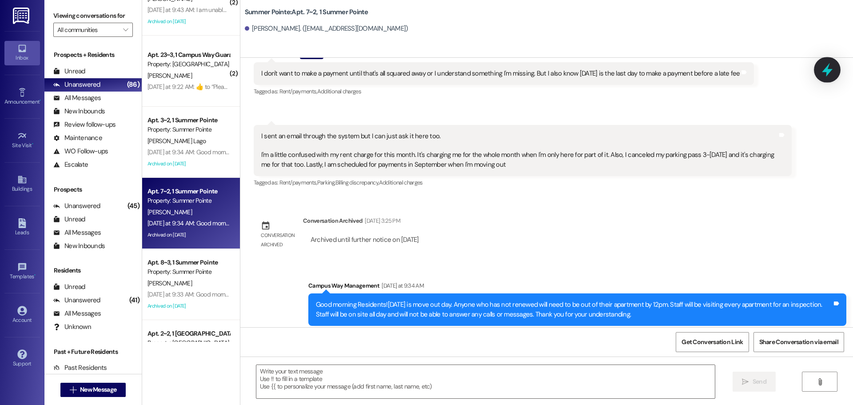
click at [824, 71] on icon at bounding box center [827, 69] width 15 height 15
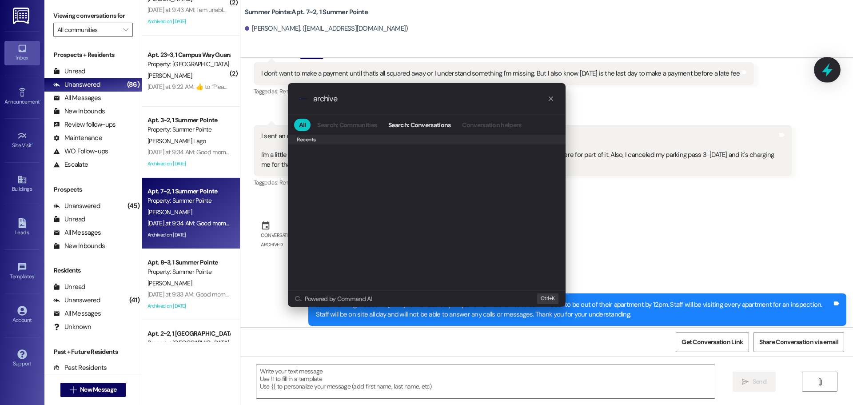
scroll to position [0, 0]
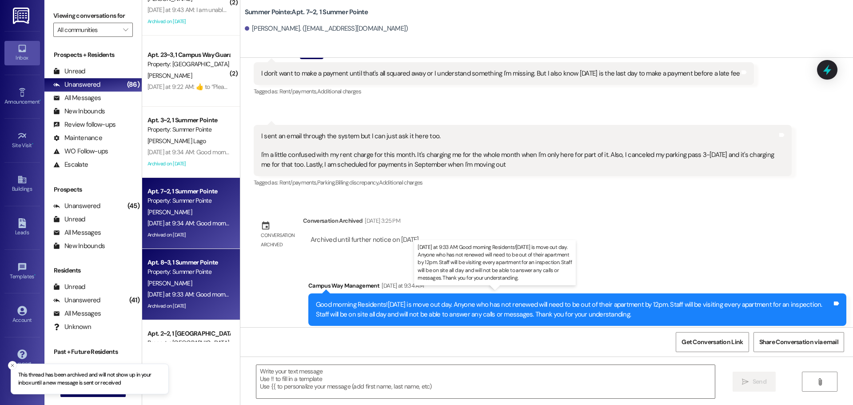
click at [194, 295] on div "Yesterday at 9:33 AM: Good morning Residents!Today is move out day. Anyone who …" at bounding box center [552, 294] width 809 height 8
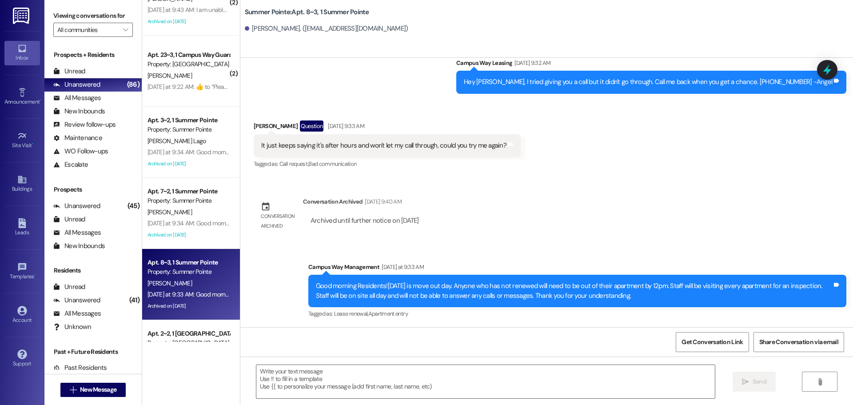
scroll to position [6728, 0]
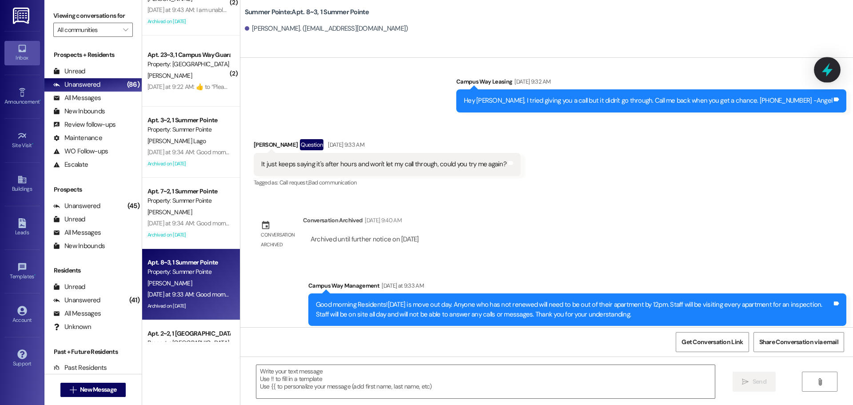
click at [824, 64] on icon at bounding box center [827, 69] width 15 height 15
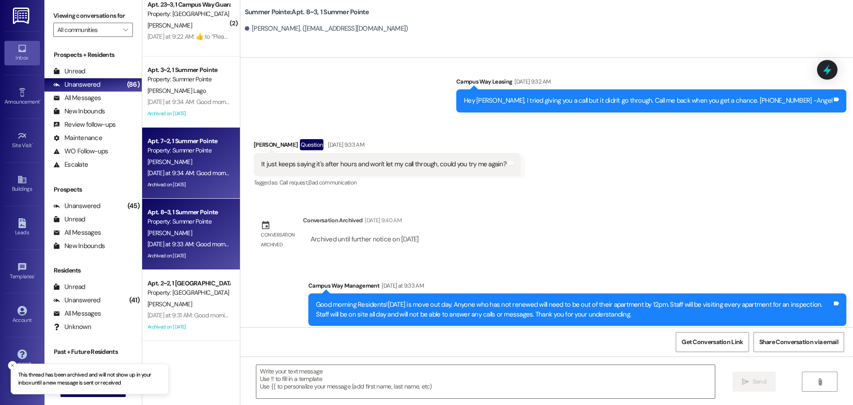
scroll to position [1333, 0]
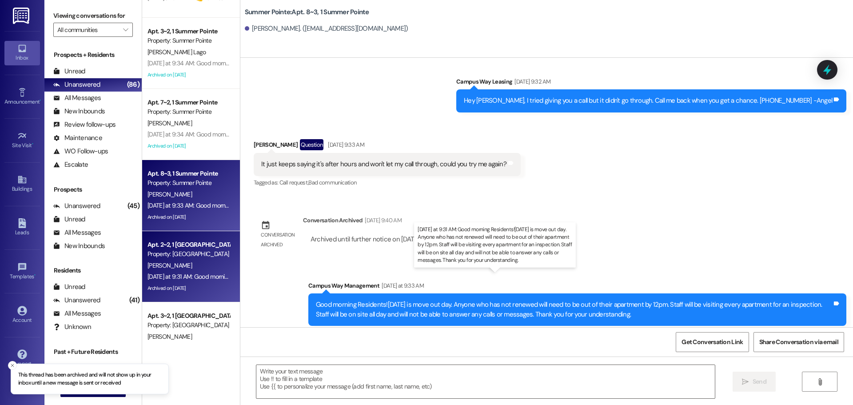
click at [172, 275] on div "Yesterday at 9:31 AM: Good morning Residents!Today is move out day. Anyone who …" at bounding box center [551, 276] width 807 height 8
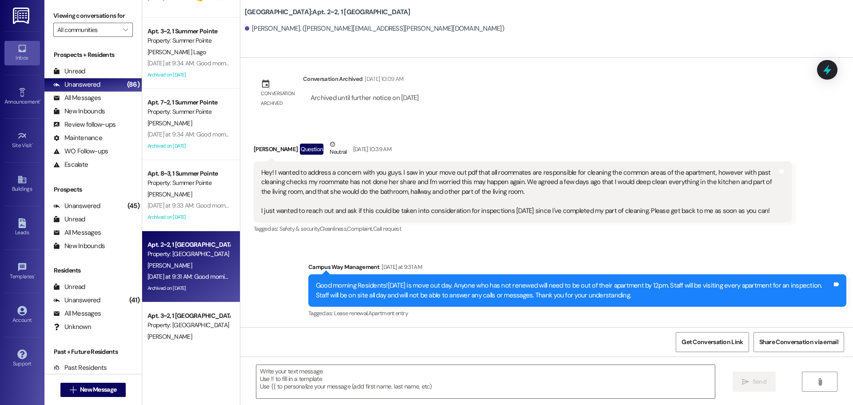
scroll to position [5796, 0]
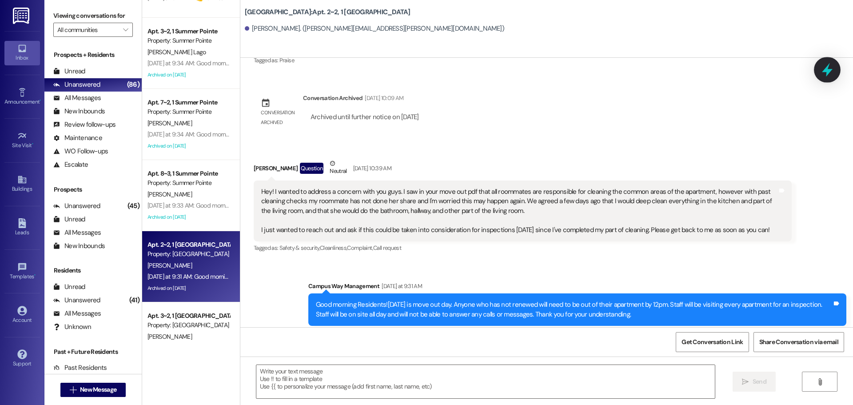
click at [832, 64] on icon at bounding box center [827, 69] width 15 height 15
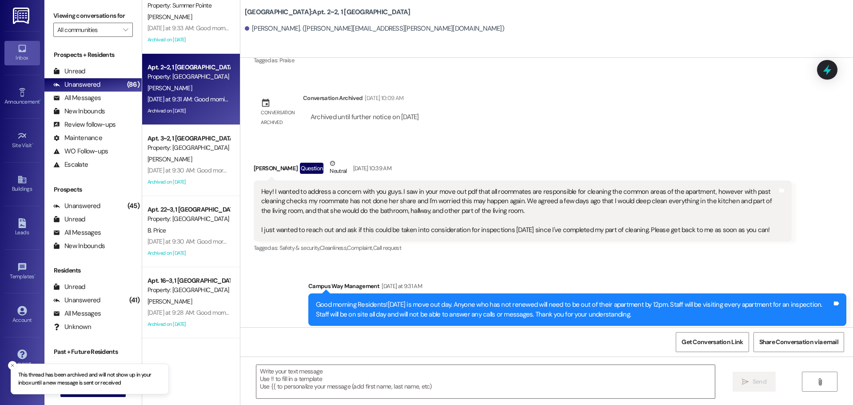
scroll to position [1511, 0]
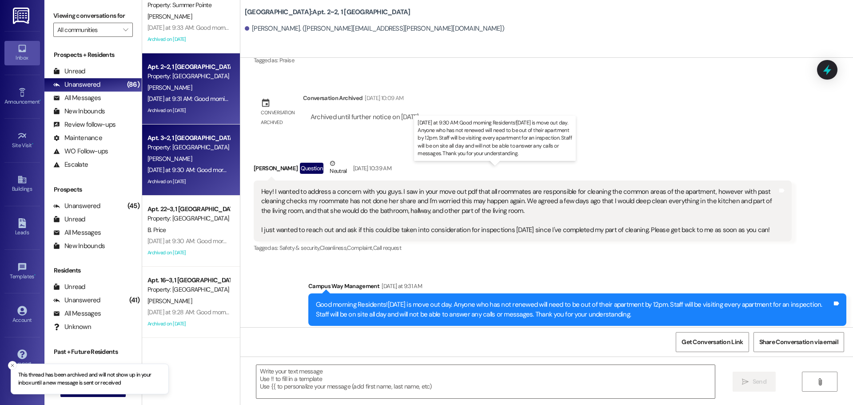
click at [185, 171] on div "Yesterday at 9:30 AM: Good morning Residents!Today is move out day. Anyone who …" at bounding box center [553, 170] width 810 height 8
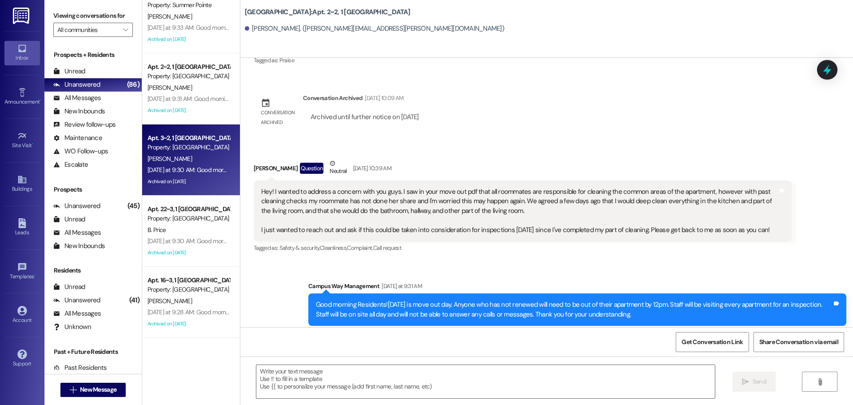
scroll to position [1000, 0]
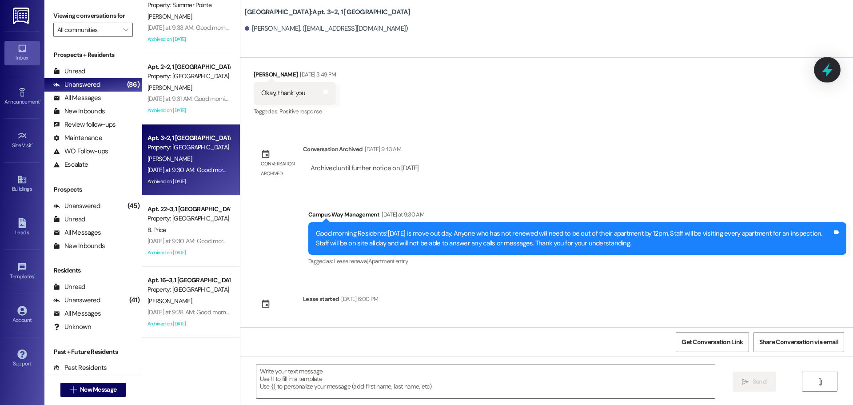
click at [822, 72] on icon at bounding box center [827, 69] width 15 height 15
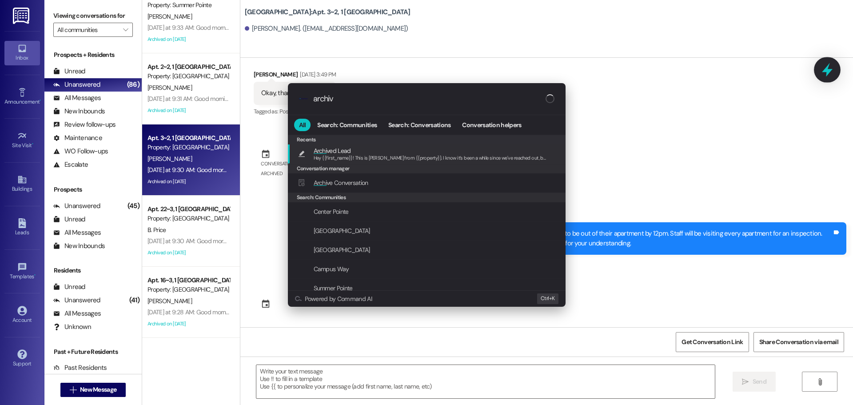
type input "archive"
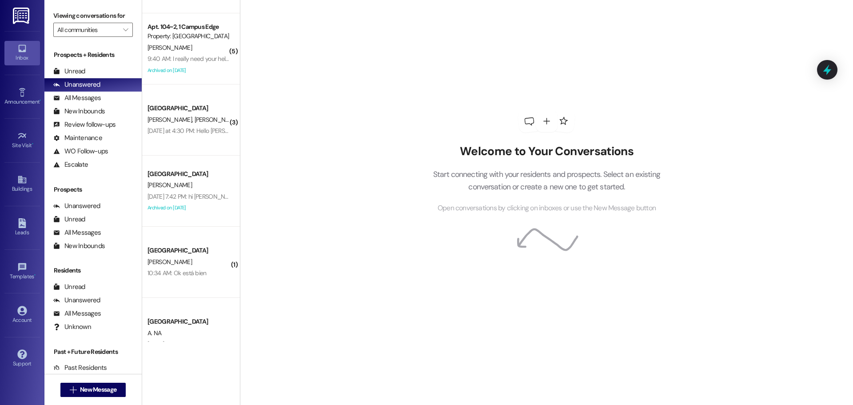
scroll to position [2521, 0]
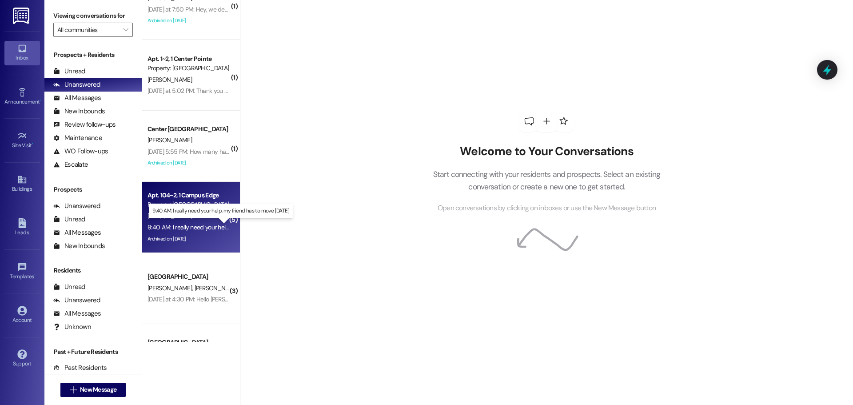
click at [175, 227] on div "9:40 AM: I really need your help, my friend has to move [DATE] 9:40 AM: I reall…" at bounding box center [228, 227] width 160 height 8
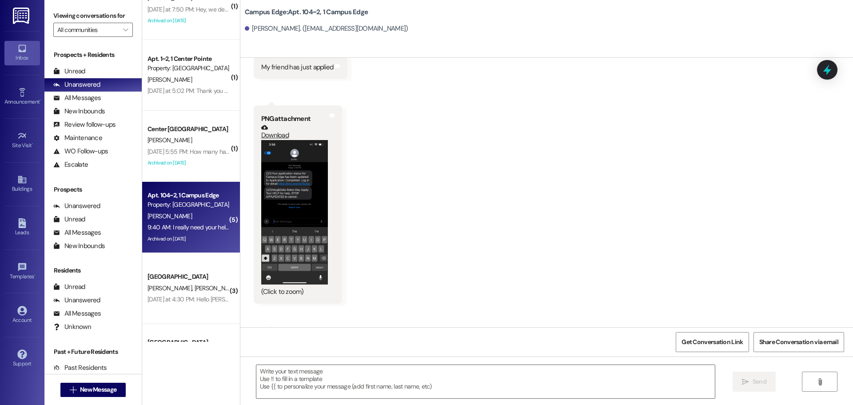
scroll to position [7884, 0]
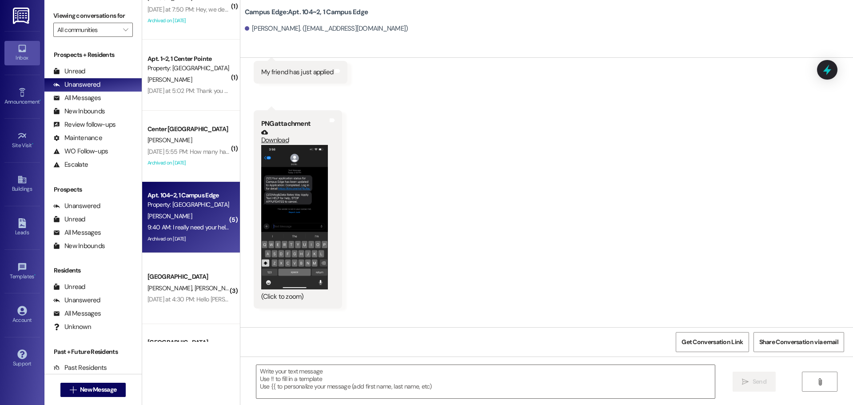
click at [298, 183] on button "Zoom image" at bounding box center [294, 217] width 67 height 144
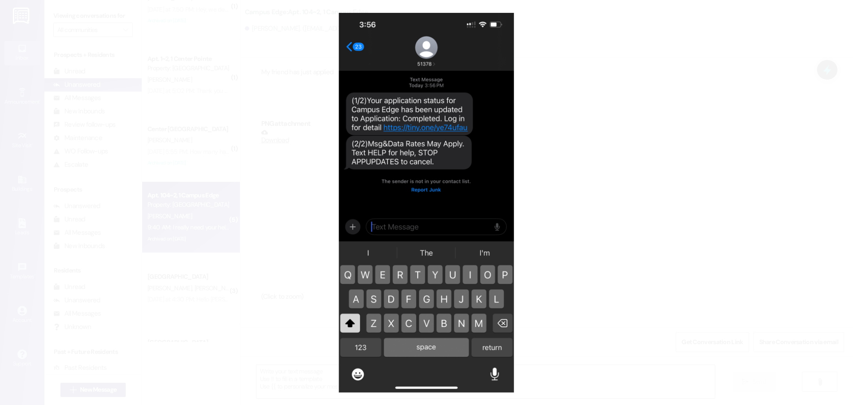
click at [680, 202] on button "Unzoom image" at bounding box center [426, 202] width 853 height 405
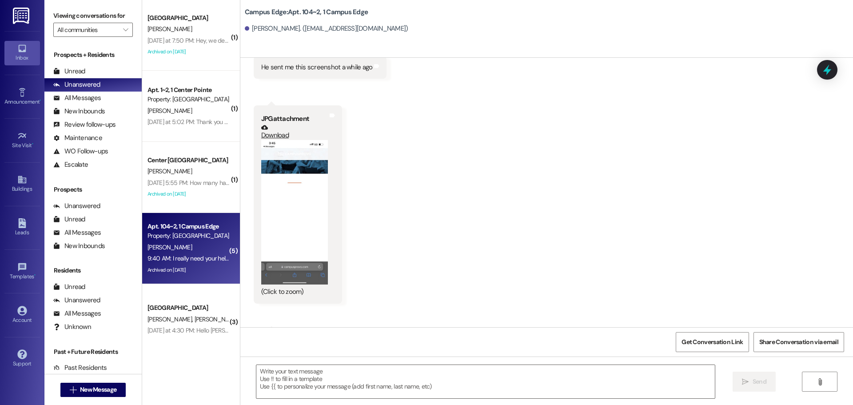
scroll to position [2476, 0]
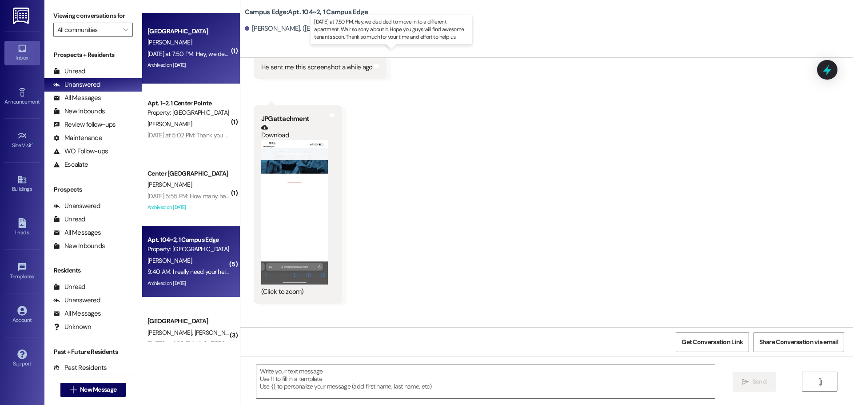
click at [198, 51] on div "Yesterday at 7:50 PM: Hey, we decided to move in to a different apartment. We r…" at bounding box center [396, 54] width 497 height 8
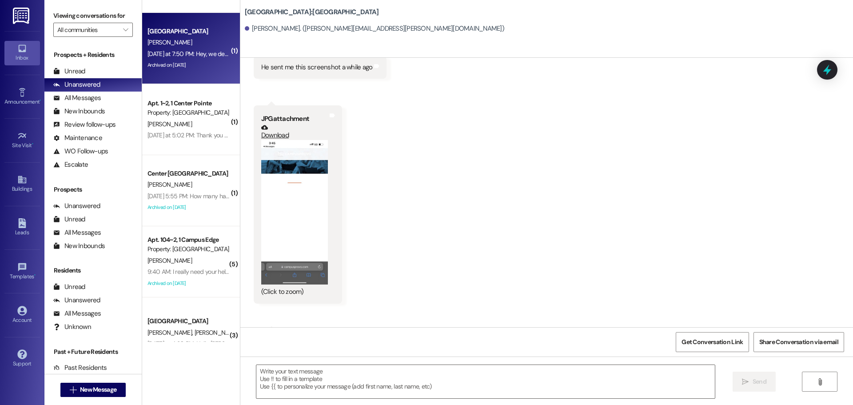
scroll to position [262, 0]
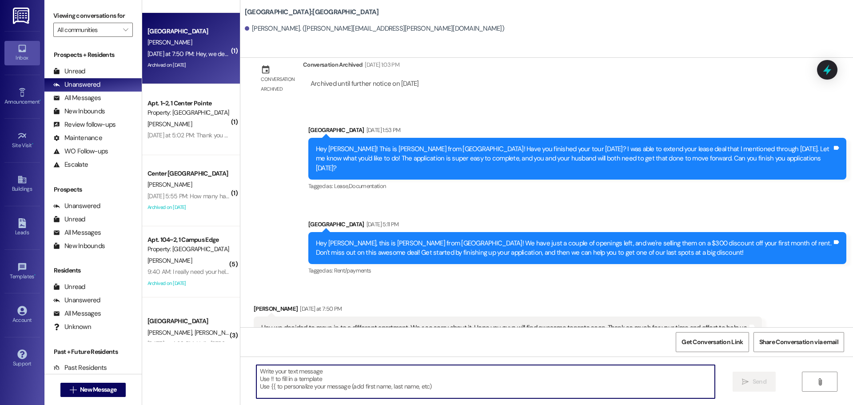
click at [653, 388] on textarea at bounding box center [485, 381] width 459 height 33
type textarea "Thank you for letting us know!"
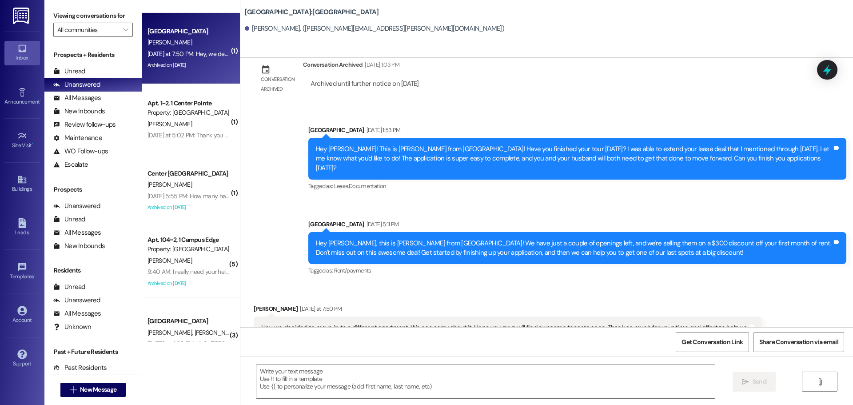
click at [595, 316] on div "Hey, we decided to move in to a different apartment. We r so sorry about it. Ho…" at bounding box center [508, 327] width 508 height 23
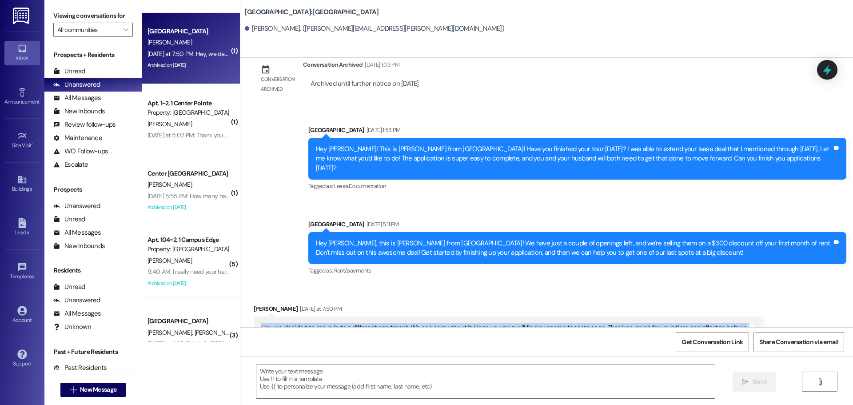
click at [595, 316] on div "Hey, we decided to move in to a different apartment. We r so sorry about it. Ho…" at bounding box center [508, 327] width 508 height 23
copy div "Hey, we decided to move in to a different apartment. We r so sorry about it. Ho…"
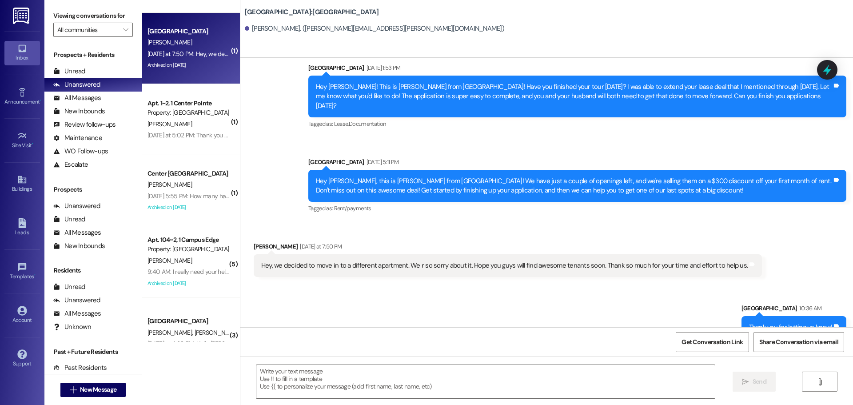
click at [777, 323] on div "Thank you for letting us know!" at bounding box center [791, 327] width 84 height 9
copy div "Thank you for letting us know! Tags and notes"
click at [830, 67] on icon at bounding box center [827, 69] width 15 height 15
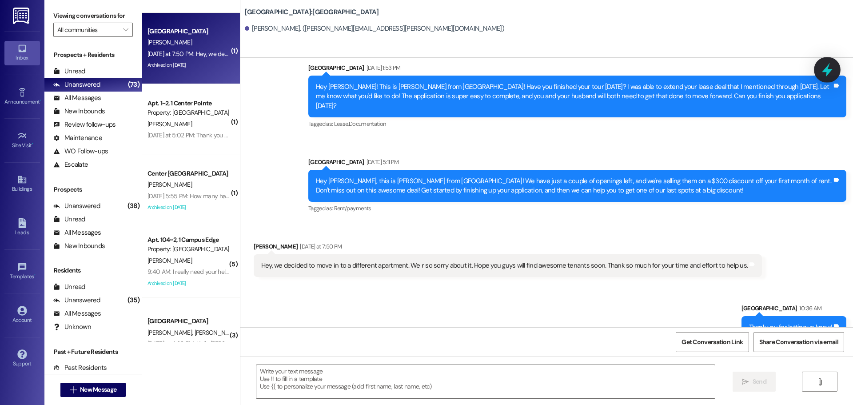
click at [831, 68] on icon at bounding box center [827, 69] width 15 height 15
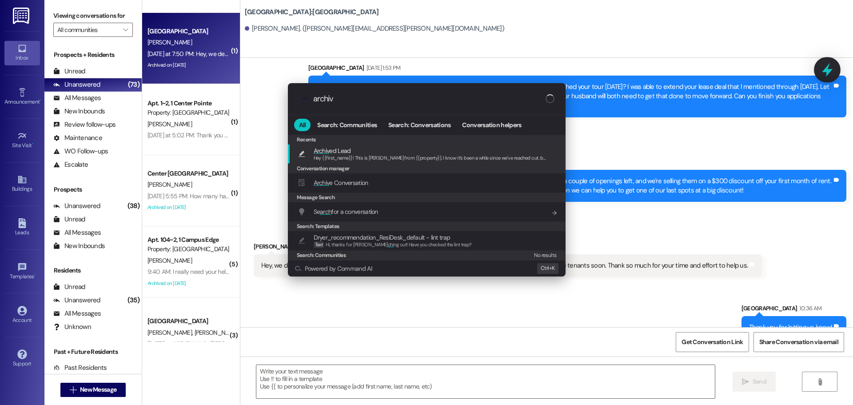
type input "archive"
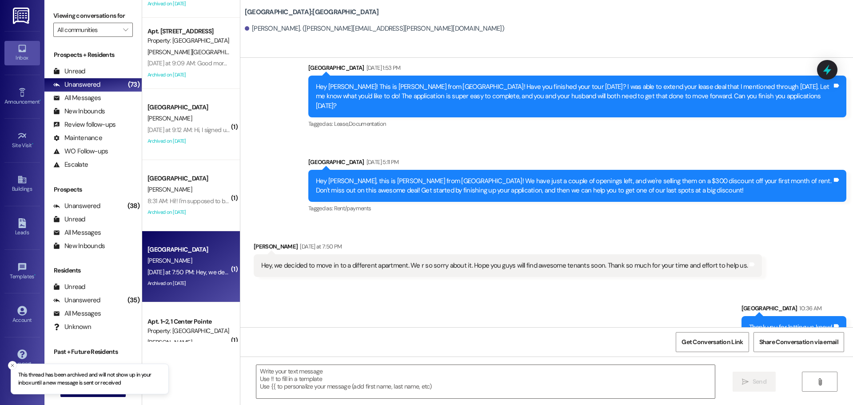
scroll to position [2209, 0]
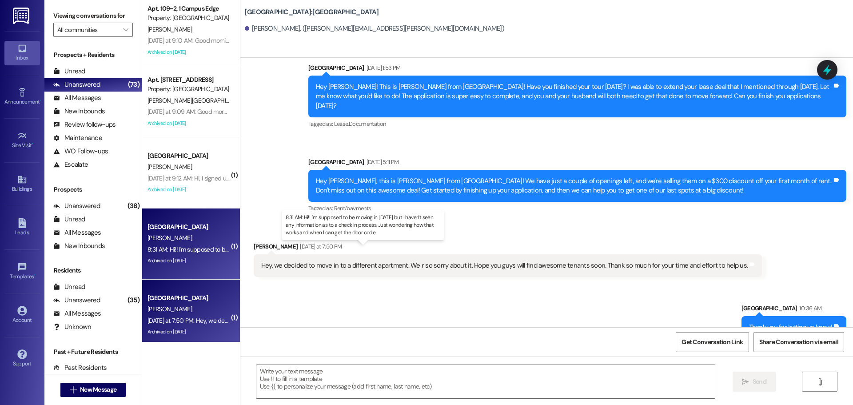
click at [182, 249] on div "8:31 AM: Hi!! I'm supposed to be moving in today but I haven't seen any informa…" at bounding box center [372, 249] width 449 height 8
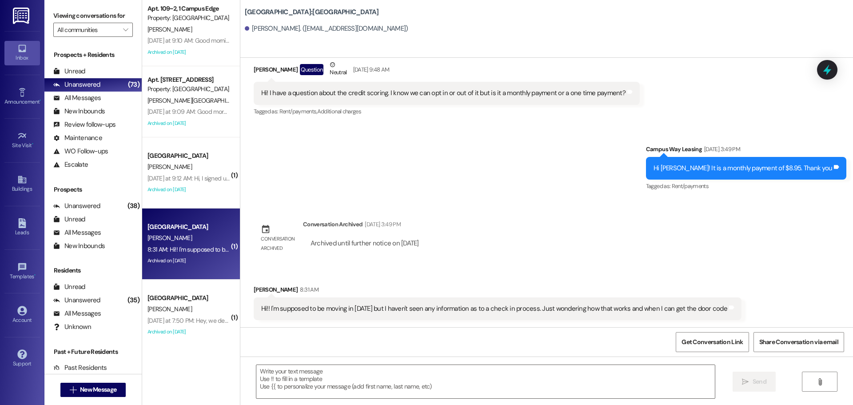
scroll to position [205, 0]
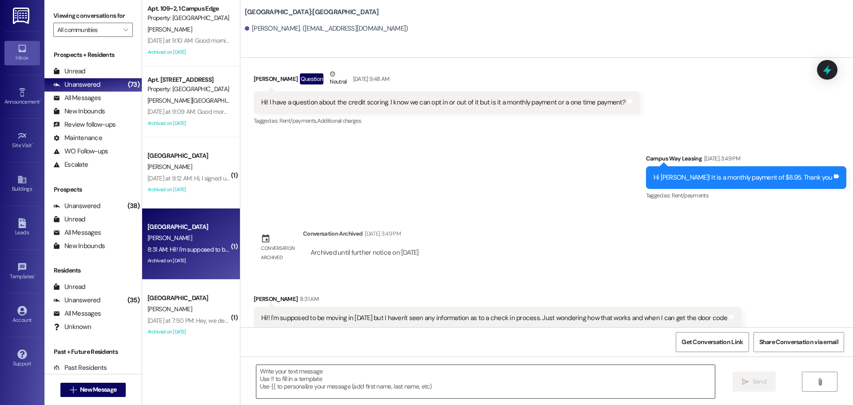
click at [521, 369] on textarea at bounding box center [485, 381] width 459 height 33
click at [550, 368] on textarea "Good morning Sara," at bounding box center [485, 381] width 459 height 33
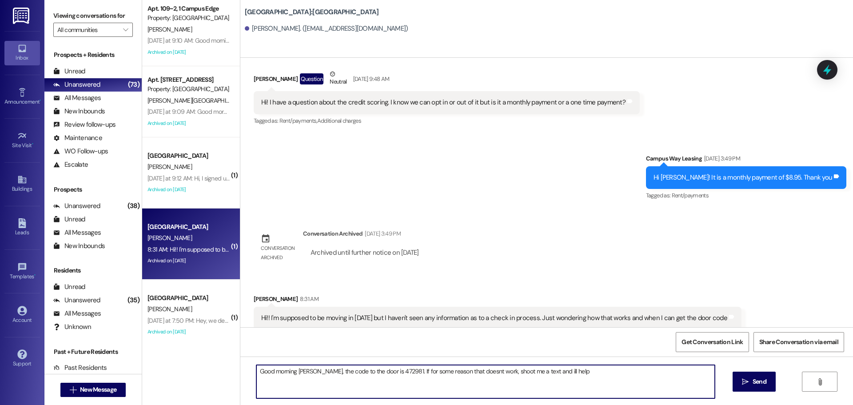
type textarea "Good morning [PERSON_NAME], the code to the door is 472981. If for some reason …"
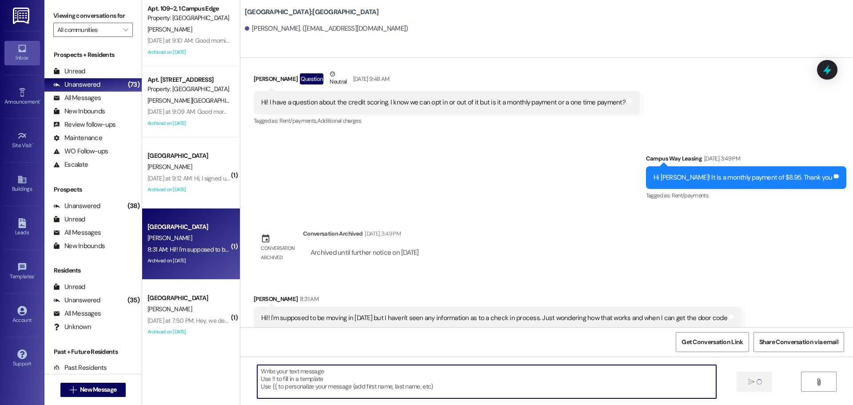
scroll to position [267, 0]
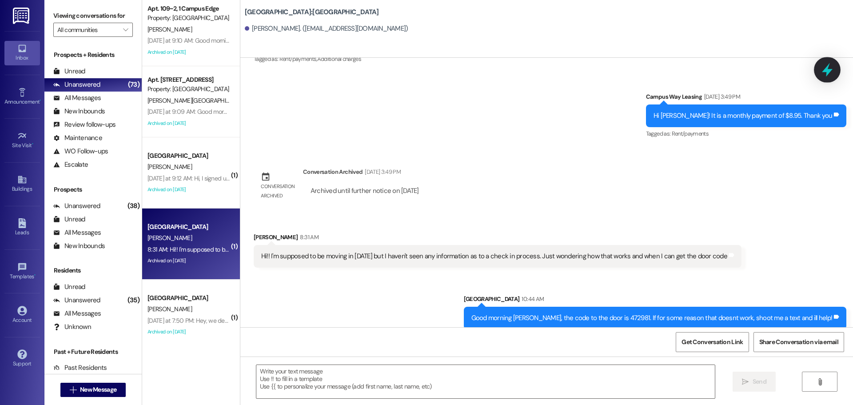
click at [818, 69] on div at bounding box center [827, 69] width 27 height 25
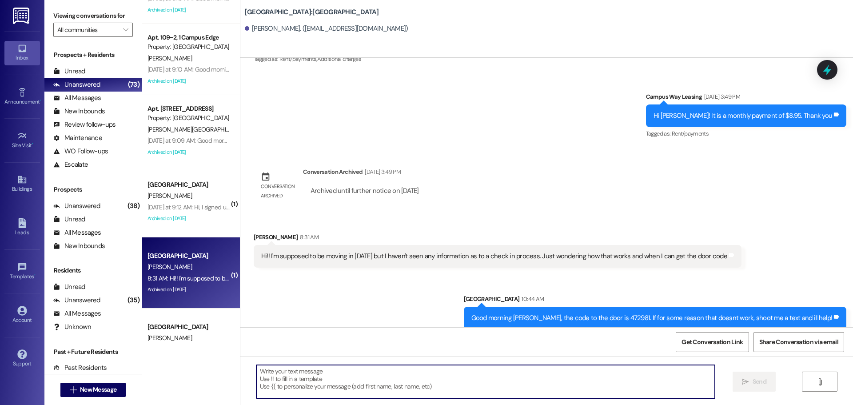
scroll to position [2165, 0]
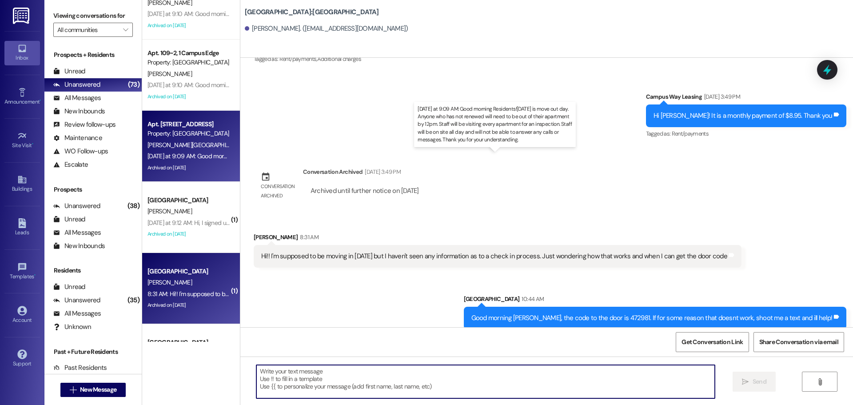
click at [185, 160] on div "Yesterday at 9:09 AM: Good morning Residents!Today is move out day. Anyone who …" at bounding box center [553, 156] width 810 height 8
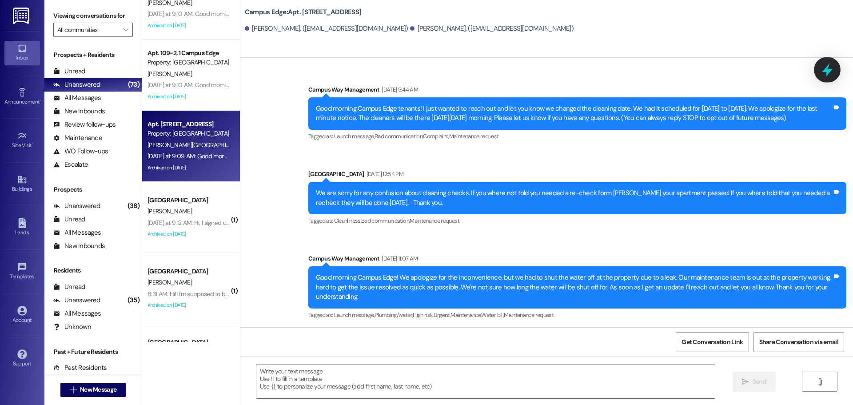
scroll to position [18137, 0]
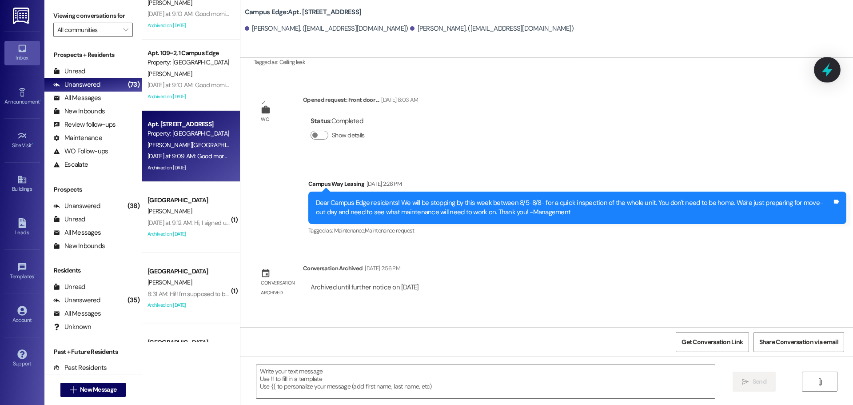
click at [827, 65] on icon at bounding box center [827, 69] width 15 height 15
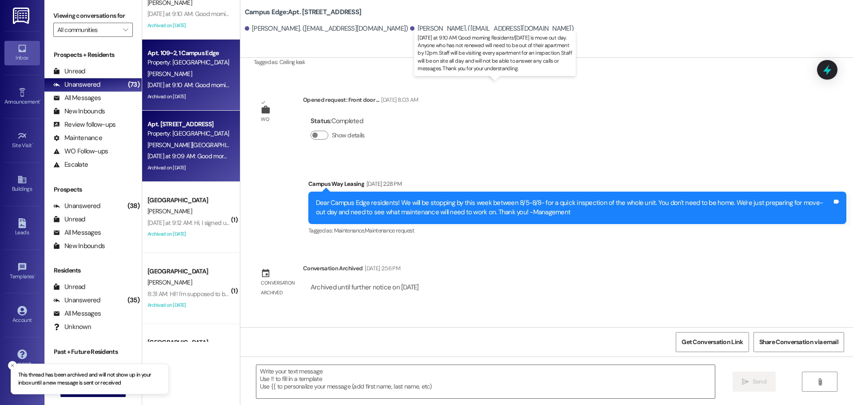
click at [209, 83] on div "Yesterday at 9:10 AM: Good morning Residents!Today is move out day. Anyone who …" at bounding box center [552, 85] width 808 height 8
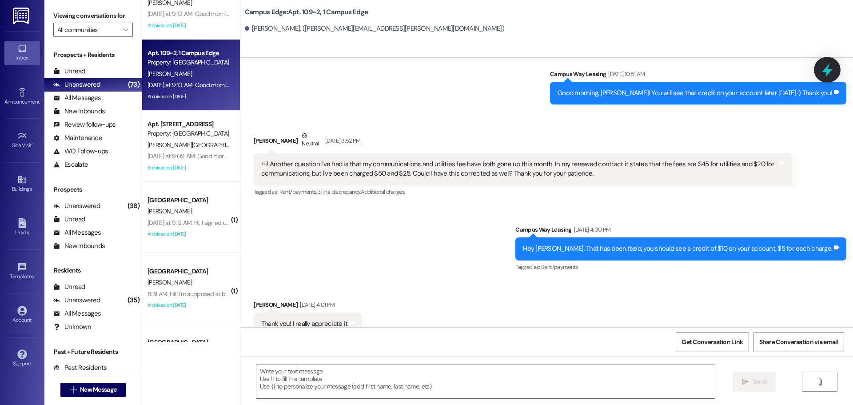
scroll to position [6406, 0]
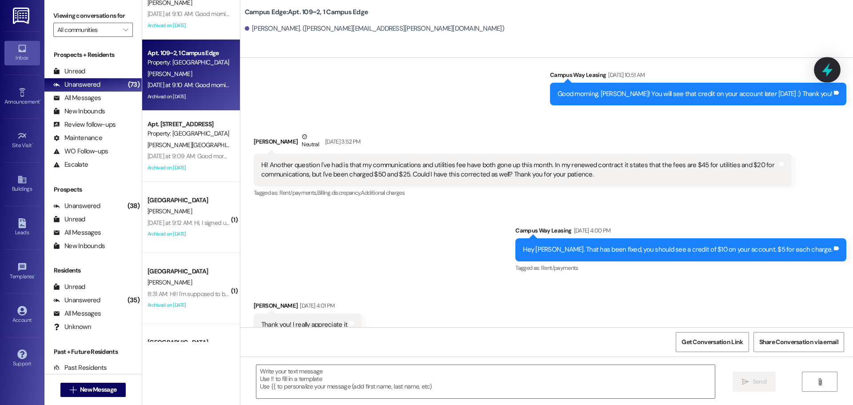
click at [828, 77] on icon at bounding box center [827, 69] width 15 height 15
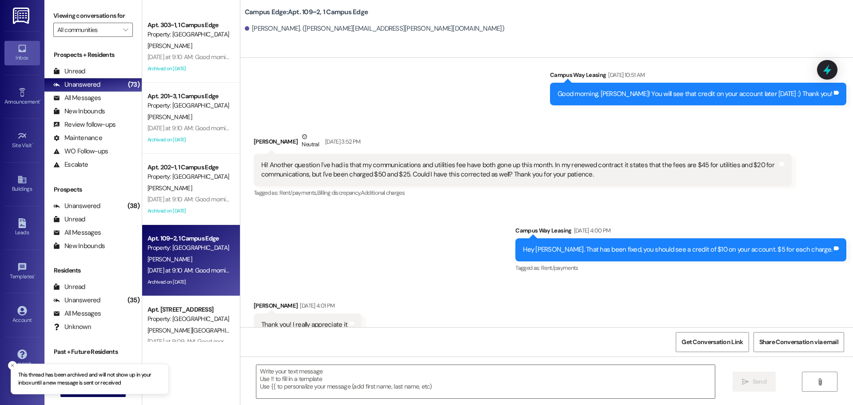
scroll to position [1943, 0]
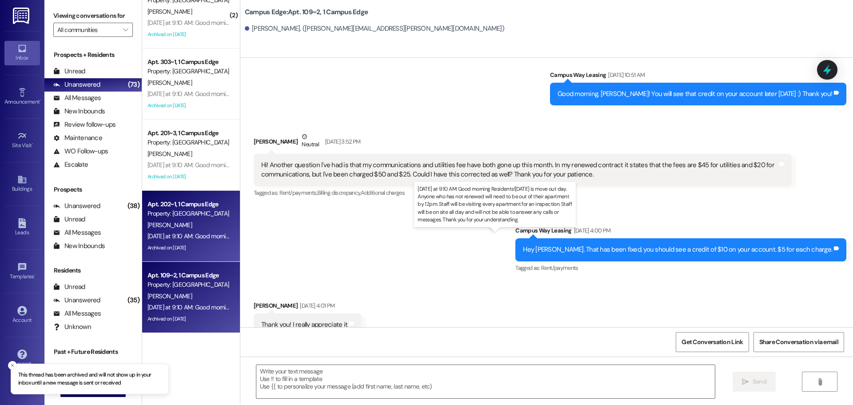
click at [191, 239] on div "Yesterday at 9:10 AM: Good morning Residents!Today is move out day. Anyone who …" at bounding box center [552, 236] width 808 height 8
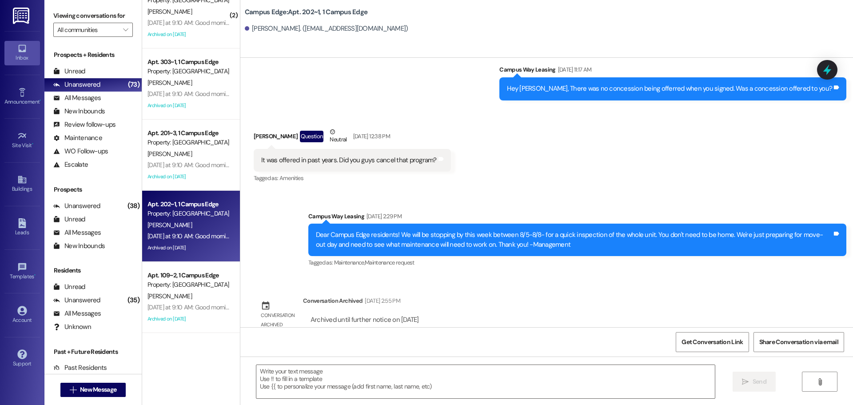
scroll to position [9159, 0]
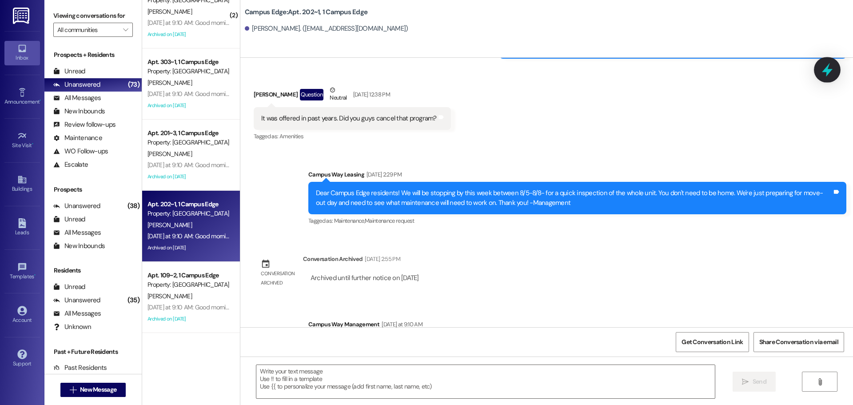
click at [830, 72] on icon at bounding box center [827, 70] width 11 height 14
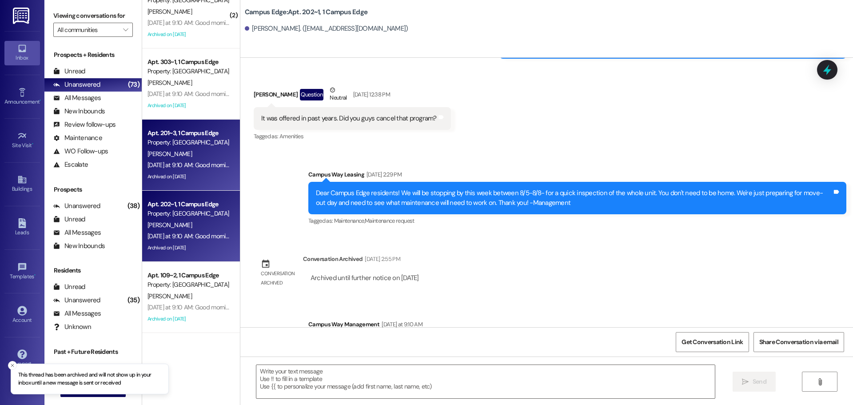
click at [185, 160] on div "Yesterday at 9:10 AM: Good morning Residents!Today is move out day. Anyone who …" at bounding box center [189, 165] width 84 height 11
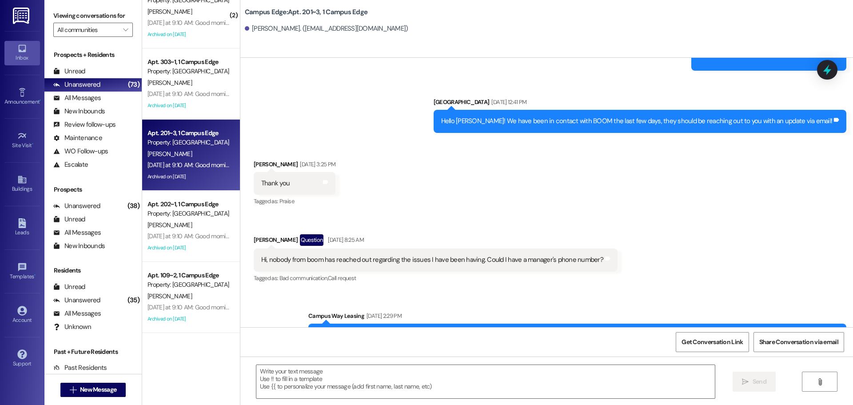
scroll to position [7443, 0]
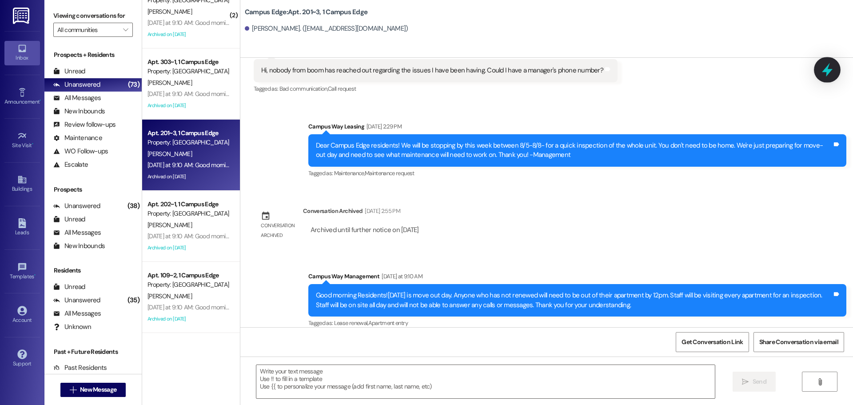
click at [825, 68] on icon at bounding box center [827, 69] width 15 height 15
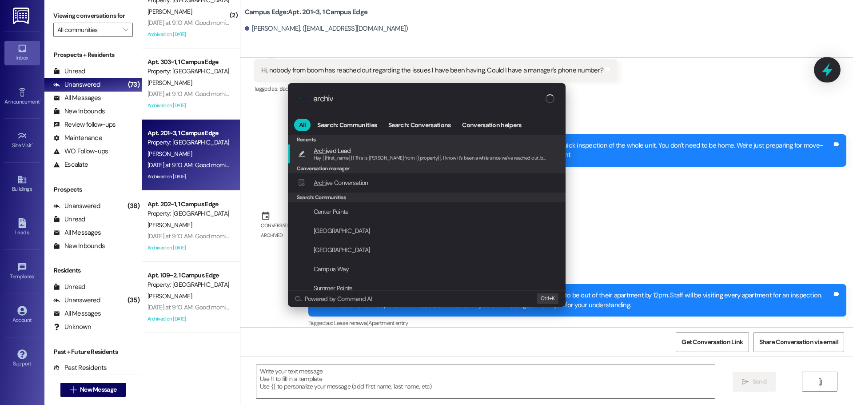
type input "archive"
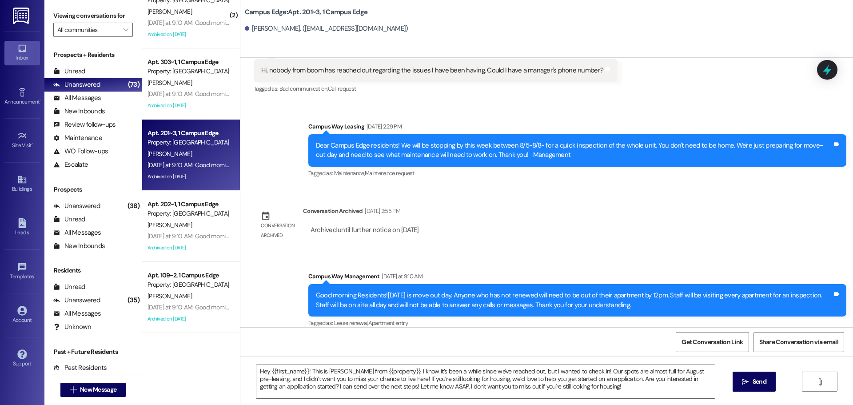
click at [548, 364] on div "Hey {{first_name}}! This is Drew from {{property}}. I know it’s been a while si…" at bounding box center [546, 389] width 613 height 67
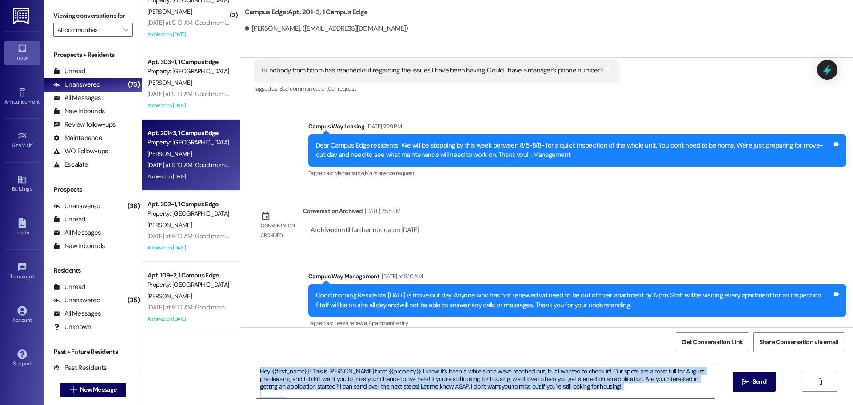
click at [548, 364] on div "Hey {{first_name}}! This is Drew from {{property}}. I know it’s been a while si…" at bounding box center [546, 389] width 613 height 67
click at [546, 372] on textarea "Hey {{first_name}}! This is [PERSON_NAME] from {{property}}. I know it’s been a…" at bounding box center [485, 381] width 459 height 33
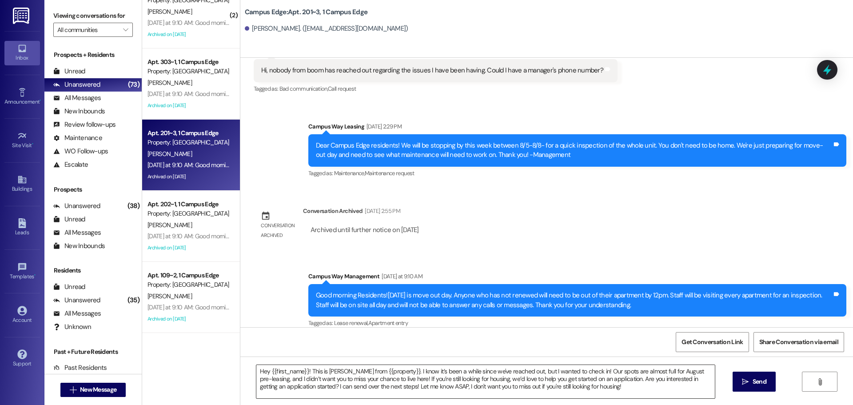
click at [546, 372] on textarea "Hey {{first_name}}! This is [PERSON_NAME] from {{property}}. I know it’s been a…" at bounding box center [485, 381] width 459 height 33
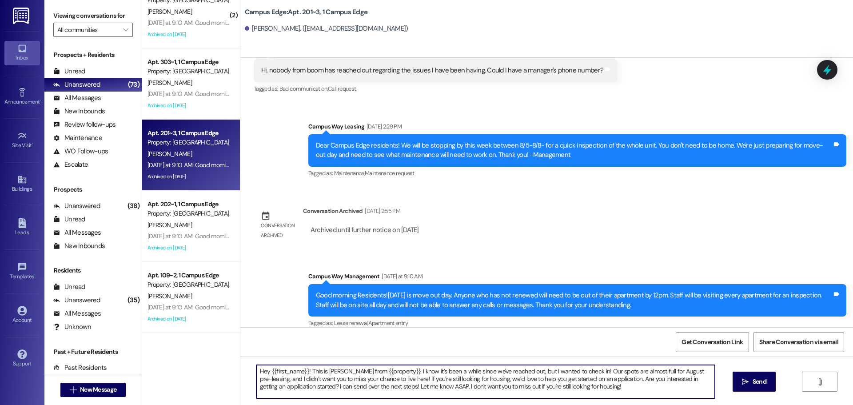
click at [546, 372] on textarea "Hey {{first_name}}! This is [PERSON_NAME] from {{property}}. I know it’s been a…" at bounding box center [485, 381] width 459 height 33
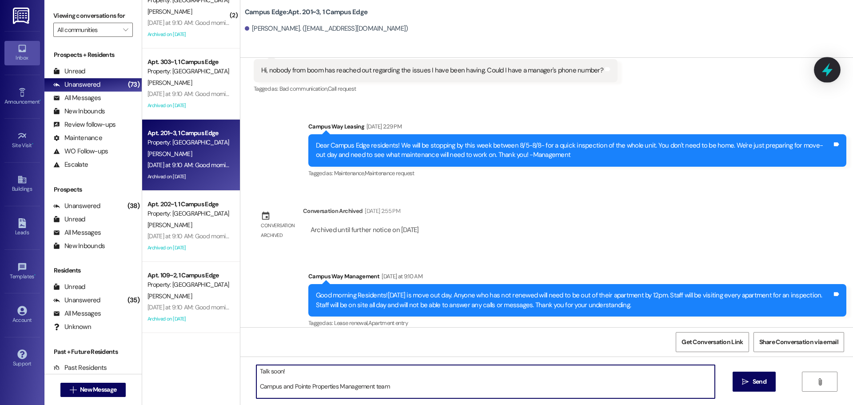
type textarea "Talk soon! Campus and Pointe Properties Management team"
click at [829, 72] on icon at bounding box center [827, 70] width 11 height 14
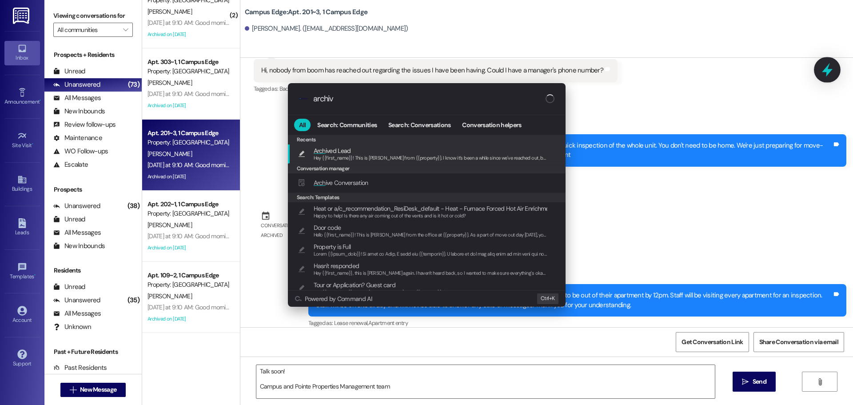
type input "archive"
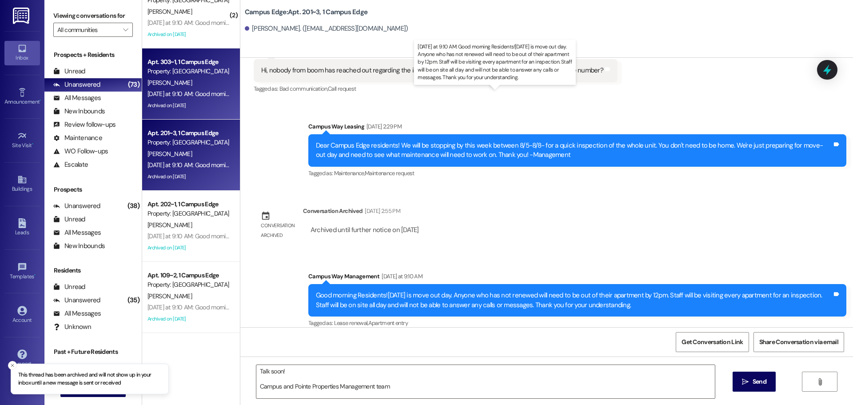
click at [196, 90] on div "Yesterday at 9:10 AM: Good morning Residents!Today is move out day. Anyone who …" at bounding box center [552, 94] width 808 height 8
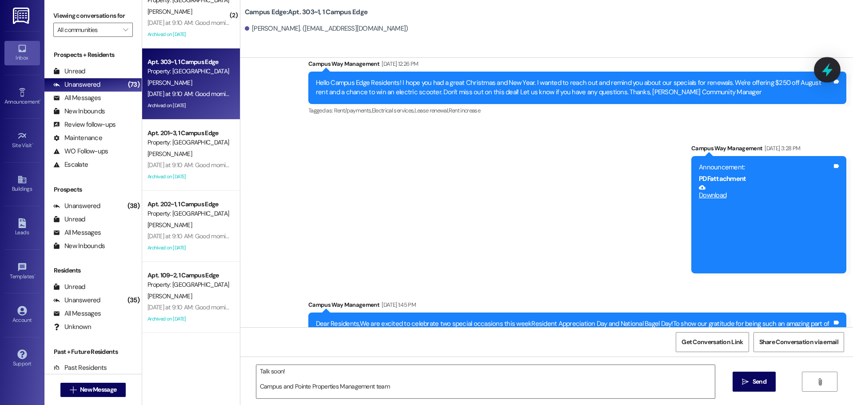
scroll to position [15892, 0]
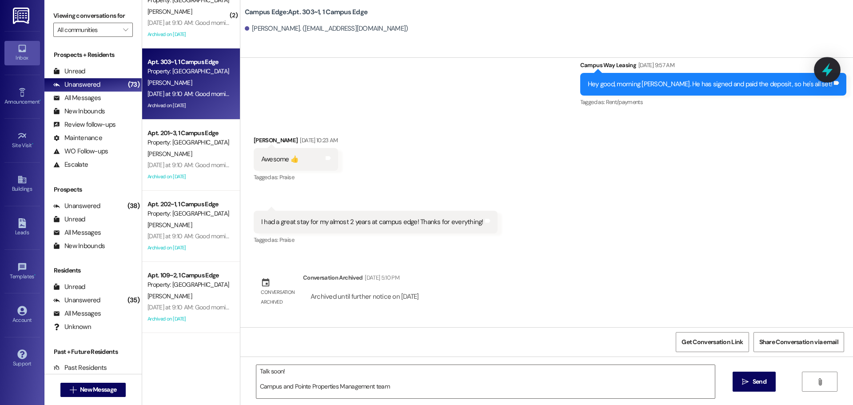
click at [830, 76] on icon at bounding box center [827, 69] width 15 height 15
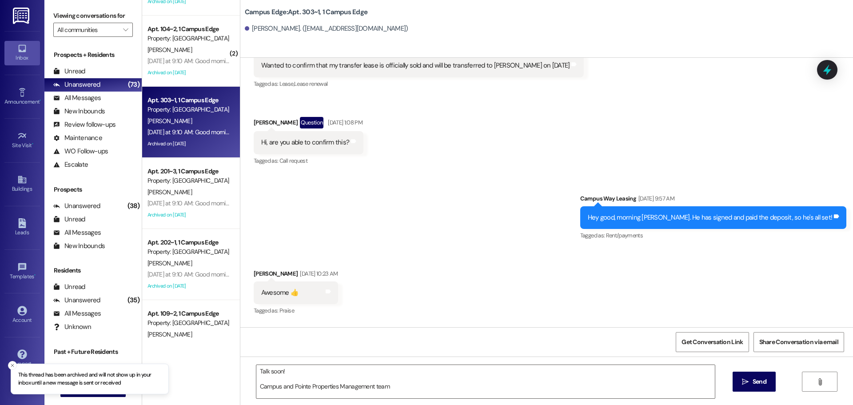
scroll to position [1809, 0]
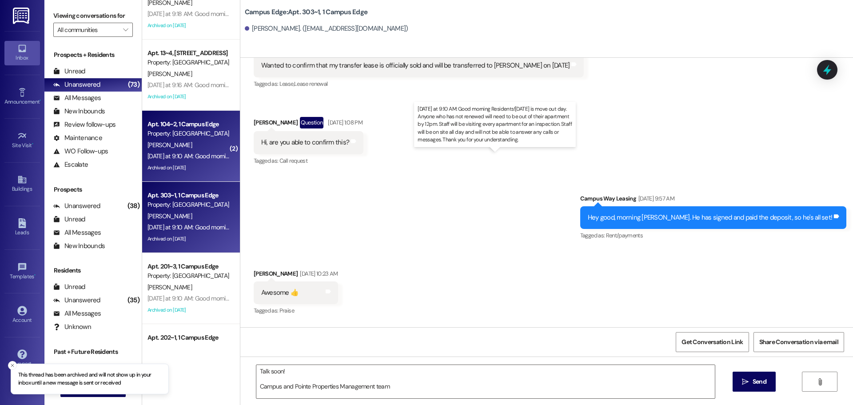
click at [184, 155] on div "Yesterday at 9:10 AM: Good morning Residents!Today is move out day. Anyone who …" at bounding box center [552, 156] width 808 height 8
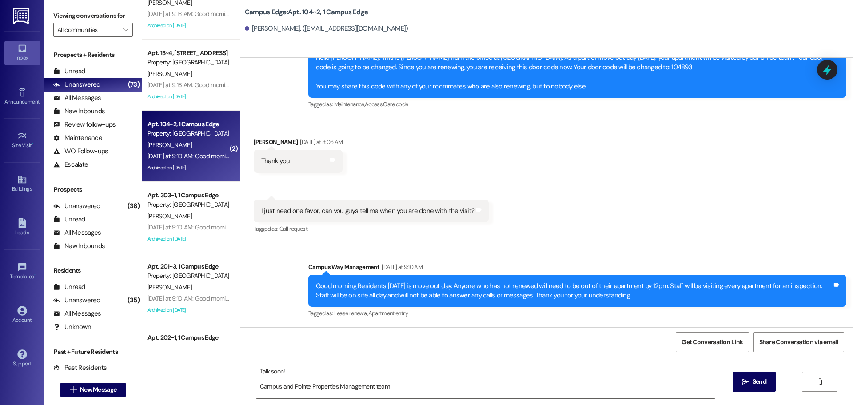
scroll to position [4315, 0]
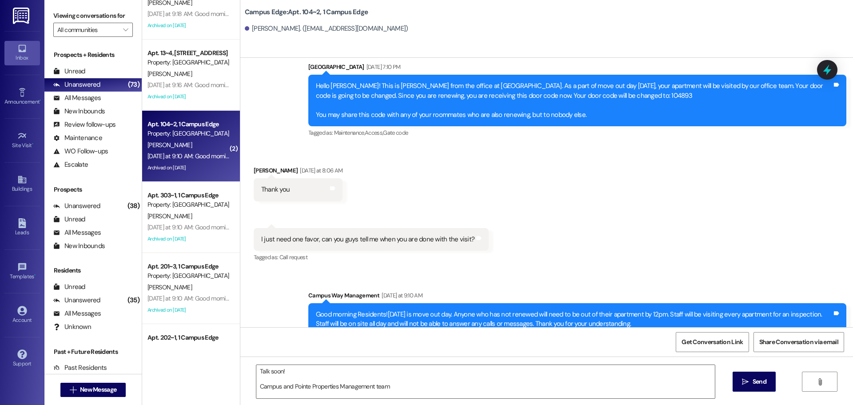
click at [825, 69] on icon at bounding box center [828, 69] width 8 height 11
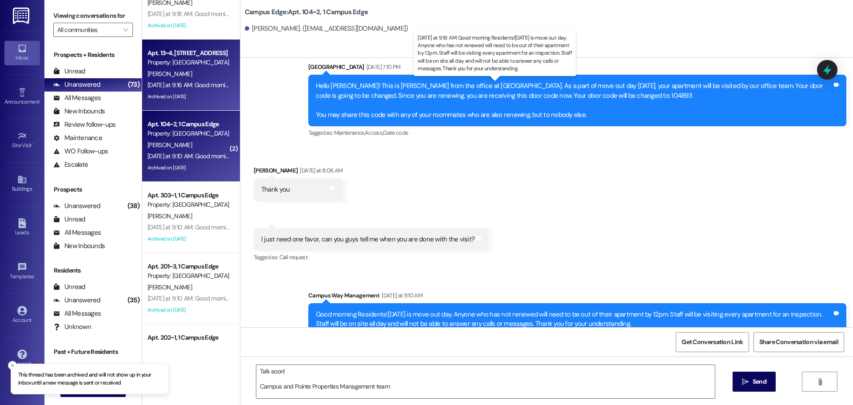
click at [212, 86] on div "Yesterday at 9:16 AM: Good morning Residents!Today is move out day. Anyone who …" at bounding box center [552, 85] width 808 height 8
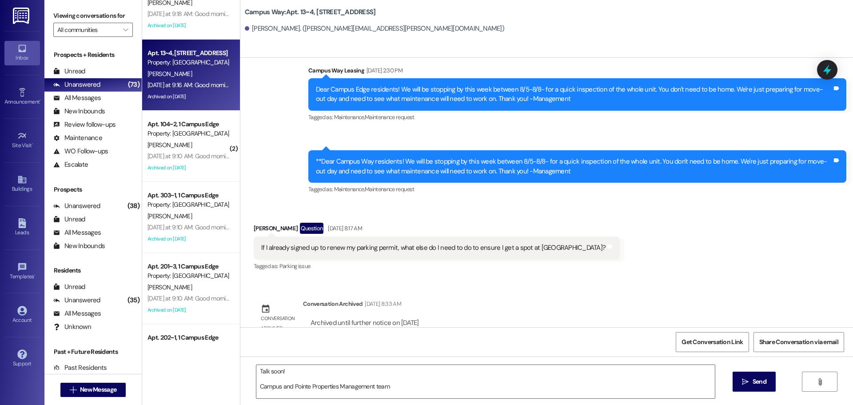
scroll to position [9034, 0]
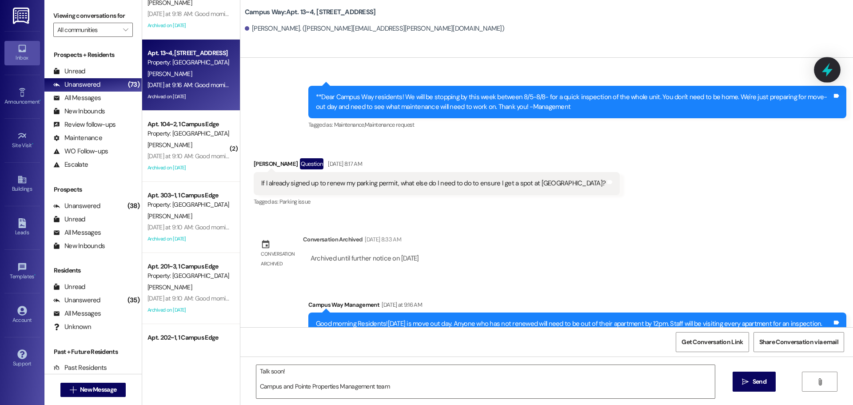
click at [827, 77] on icon at bounding box center [827, 69] width 15 height 15
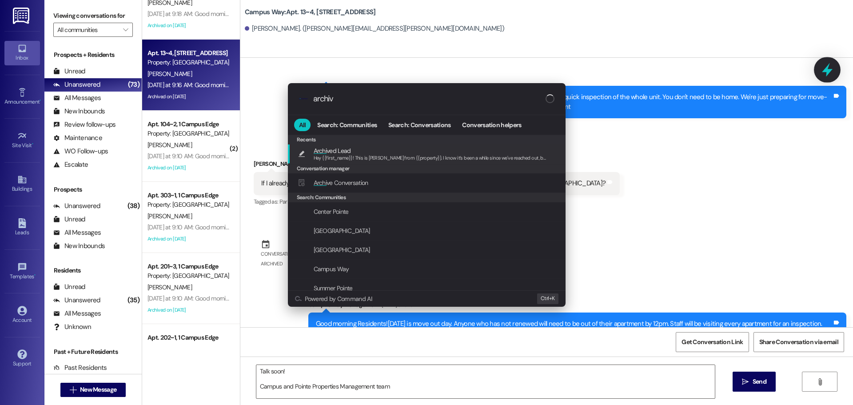
type input "archive"
type textarea "Hey {{first_name}}! This is [PERSON_NAME] from {{property}}. I know it’s been a…"
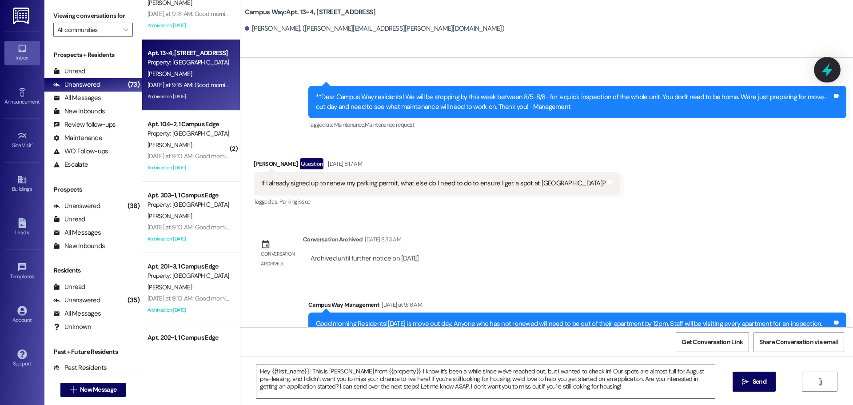
click at [836, 65] on div at bounding box center [827, 69] width 27 height 25
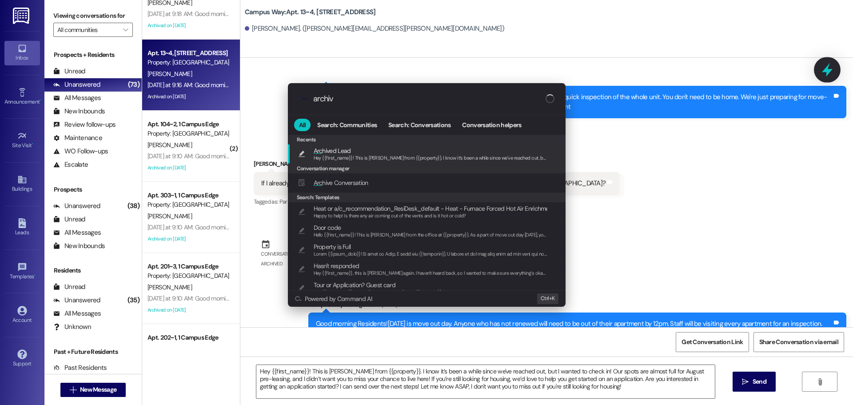
type input "archive"
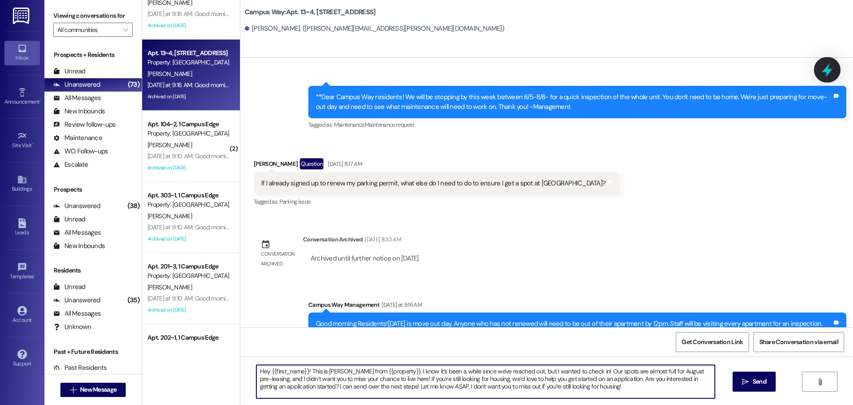
scroll to position [25, 0]
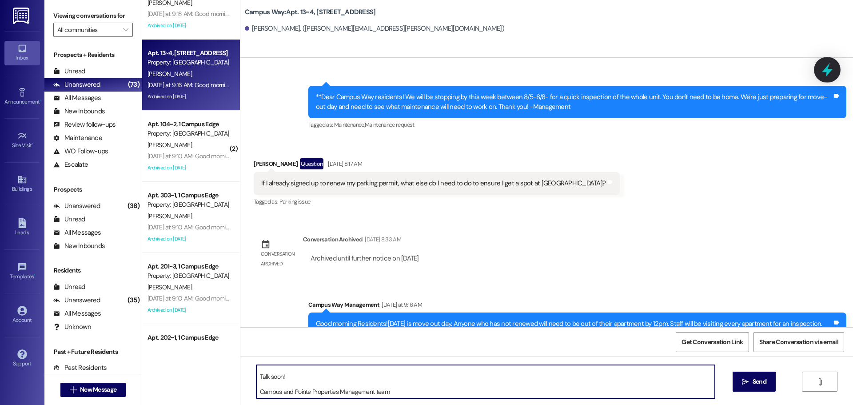
click at [822, 75] on icon at bounding box center [827, 69] width 15 height 15
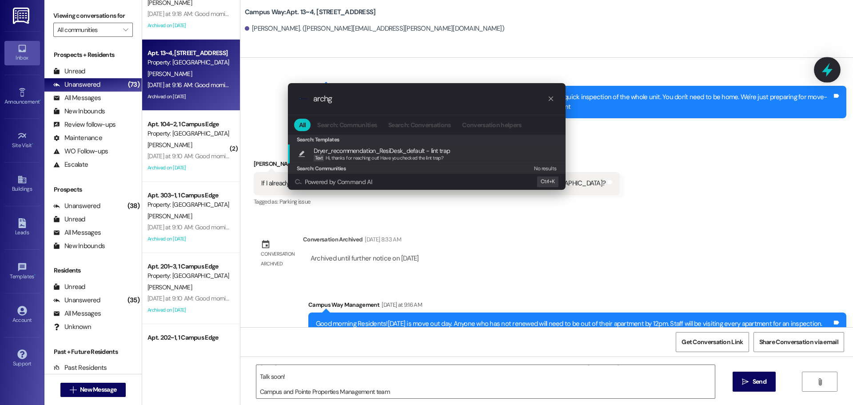
type input "arch"
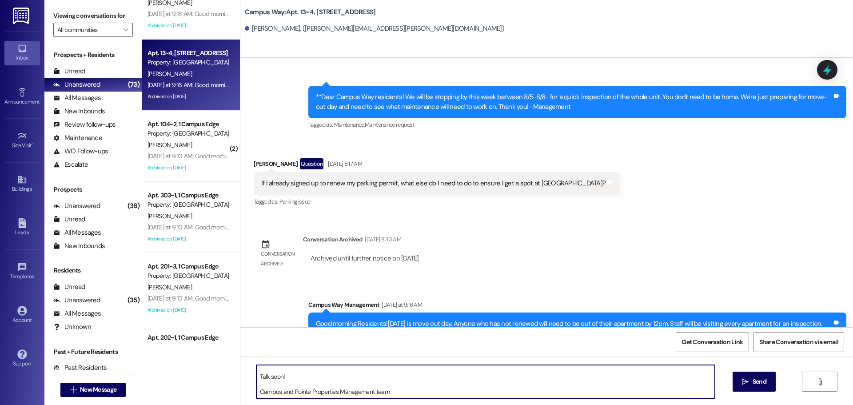
drag, startPoint x: 253, startPoint y: 373, endPoint x: 410, endPoint y: 410, distance: 161.6
click at [410, 404] on html "Inbox Go to Inbox Announcement • Send A Text Announcement Site Visit • Go to Si…" at bounding box center [426, 202] width 853 height 405
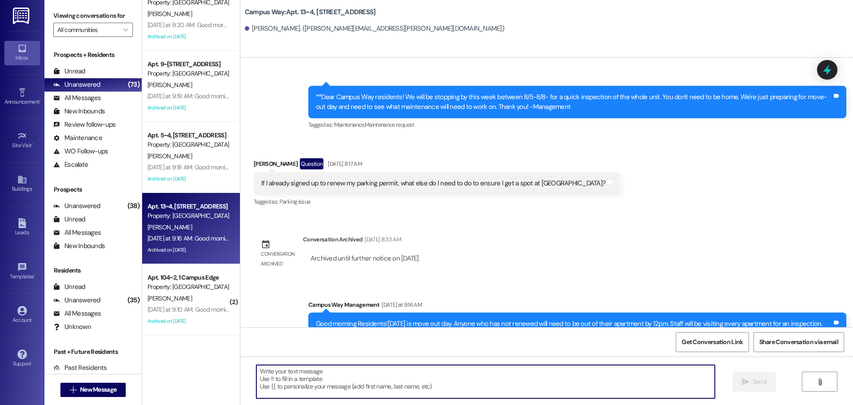
scroll to position [1632, 0]
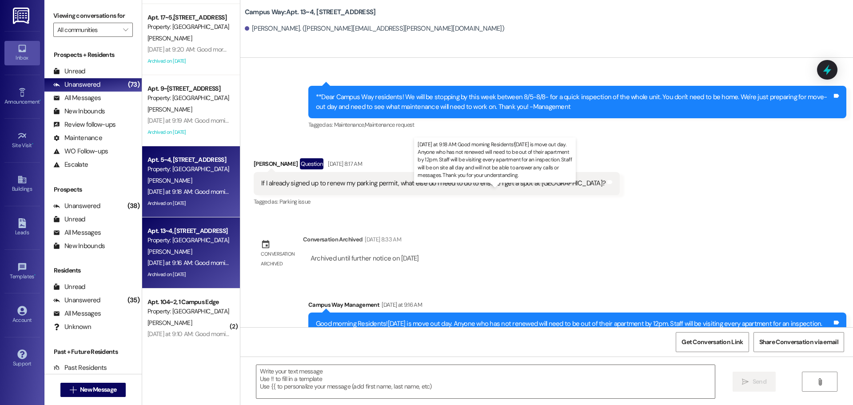
click at [198, 191] on div "Yesterday at 9:18 AM: Good morning Residents!Today is move out day. Anyone who …" at bounding box center [552, 192] width 808 height 8
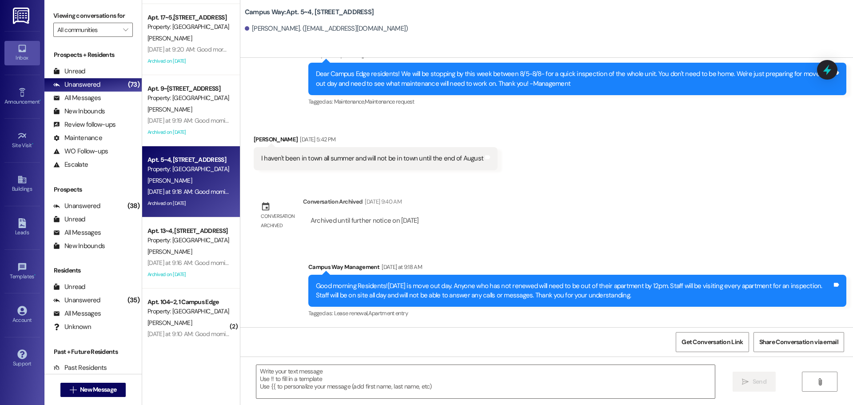
scroll to position [7744, 0]
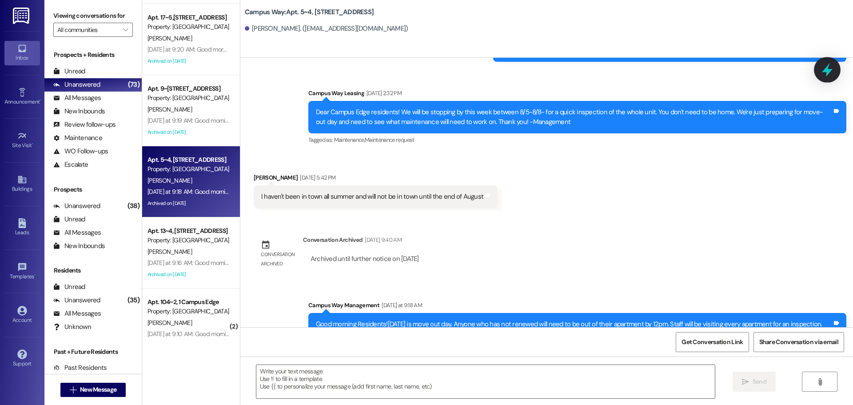
click at [830, 68] on icon at bounding box center [827, 69] width 15 height 15
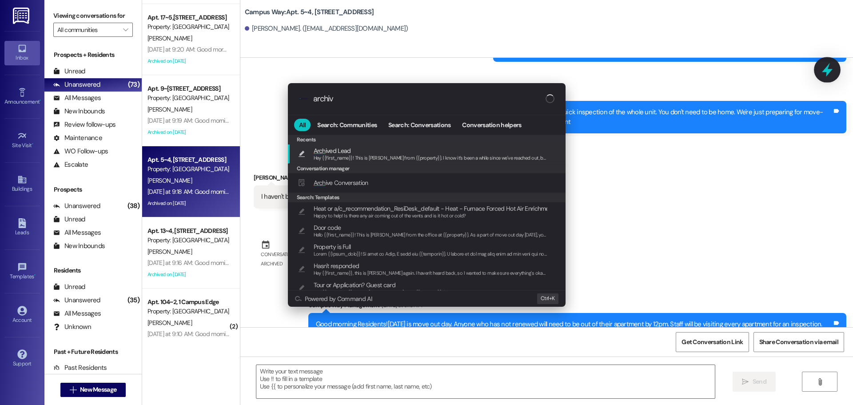
type input "archive"
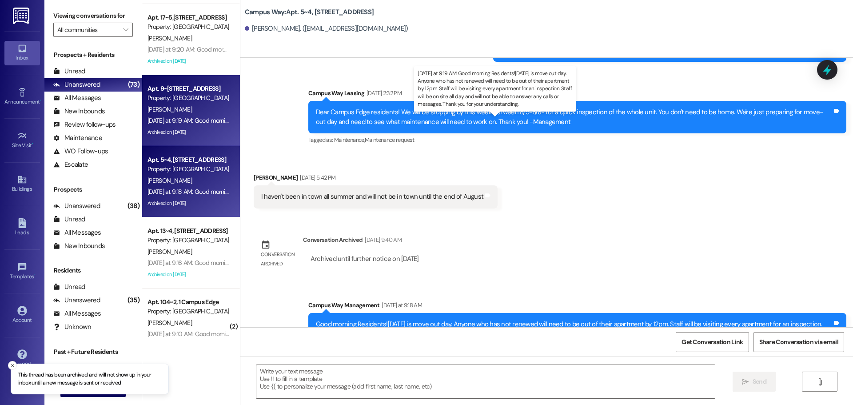
click at [183, 117] on div "Yesterday at 9:19 AM: Good morning Residents!Today is move out day. Anyone who …" at bounding box center [552, 120] width 808 height 8
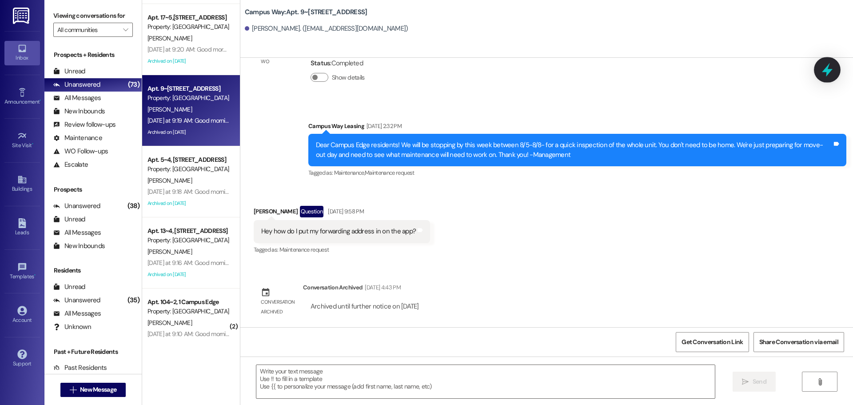
scroll to position [17442, 0]
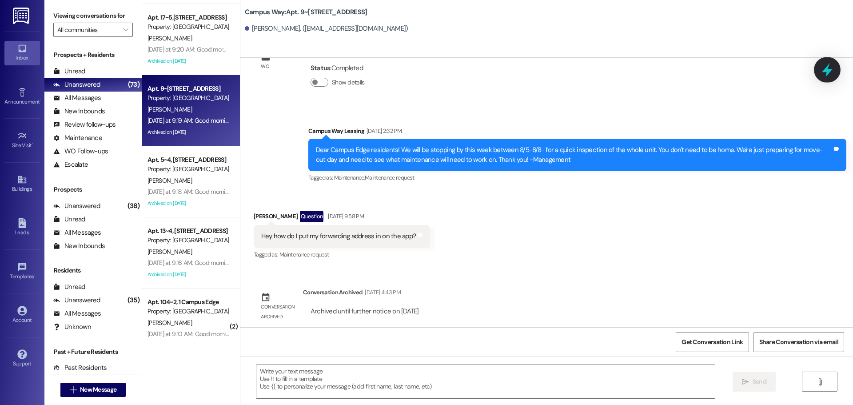
click at [828, 65] on icon at bounding box center [827, 69] width 15 height 15
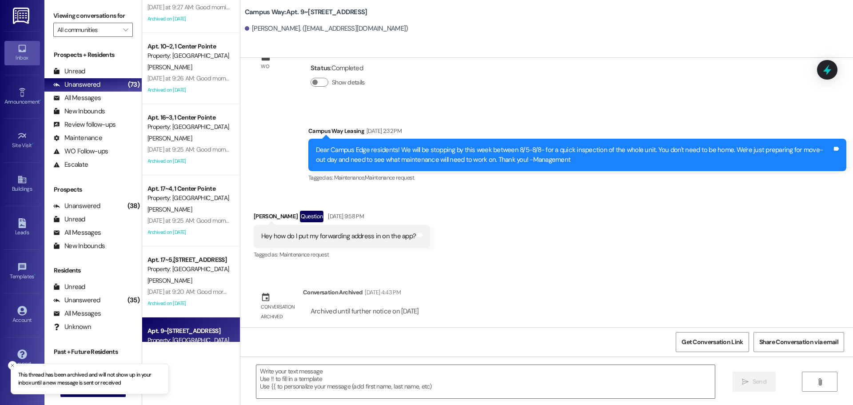
scroll to position [1409, 0]
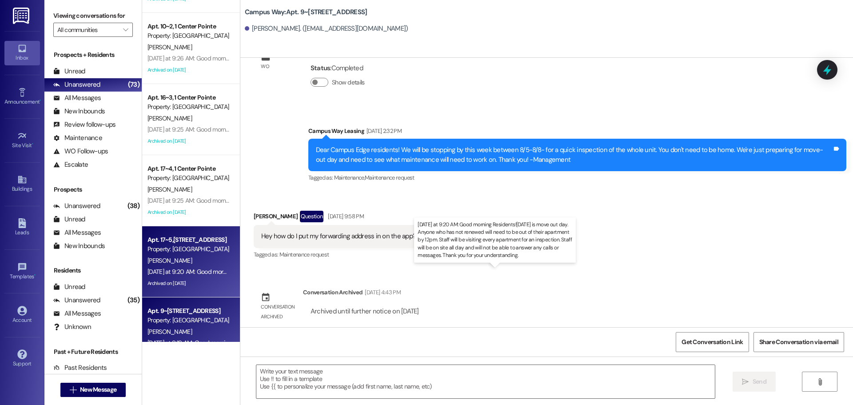
click at [187, 268] on div "Yesterday at 9:20 AM: Good morning Residents!Today is move out day. Anyone who …" at bounding box center [553, 272] width 810 height 8
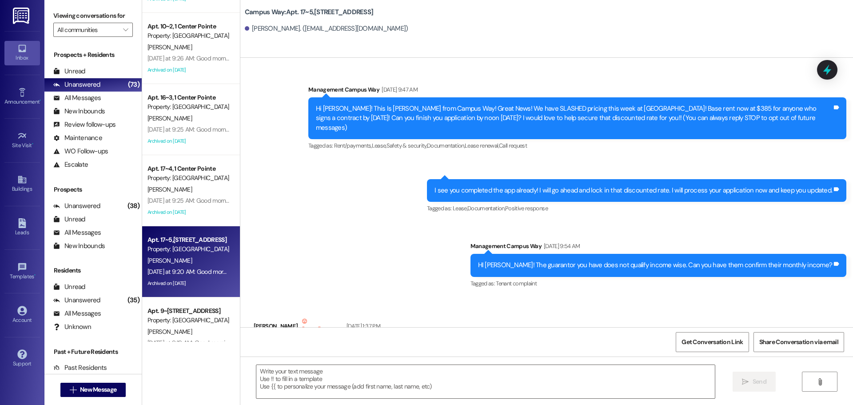
scroll to position [16593, 0]
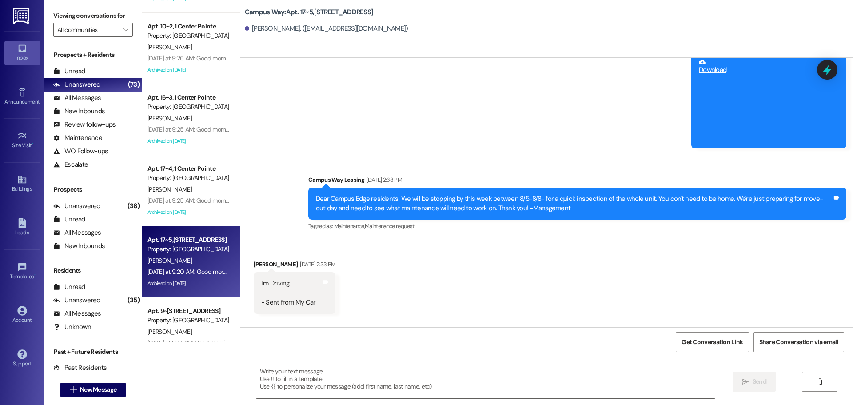
click at [842, 188] on div "Dear Campus Edge residents! We will be stopping by this week between 8/5-8/8- f…" at bounding box center [577, 204] width 538 height 32
click at [824, 73] on icon at bounding box center [827, 69] width 15 height 15
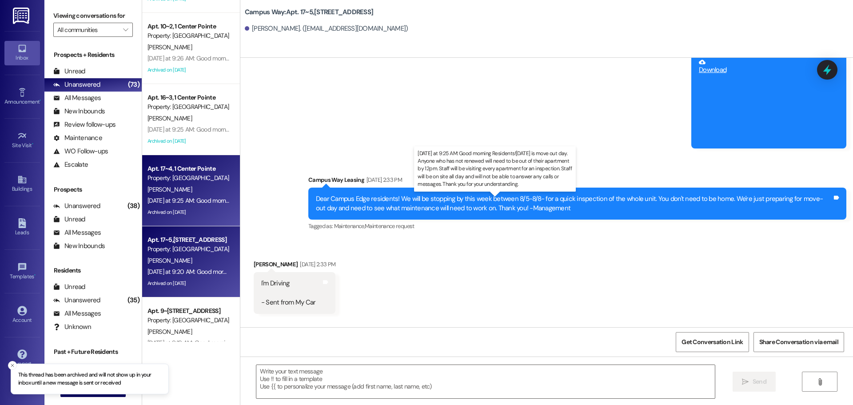
click at [204, 197] on div "Yesterday at 9:25 AM: Good morning Residents!Today is move out day. Anyone who …" at bounding box center [552, 200] width 809 height 8
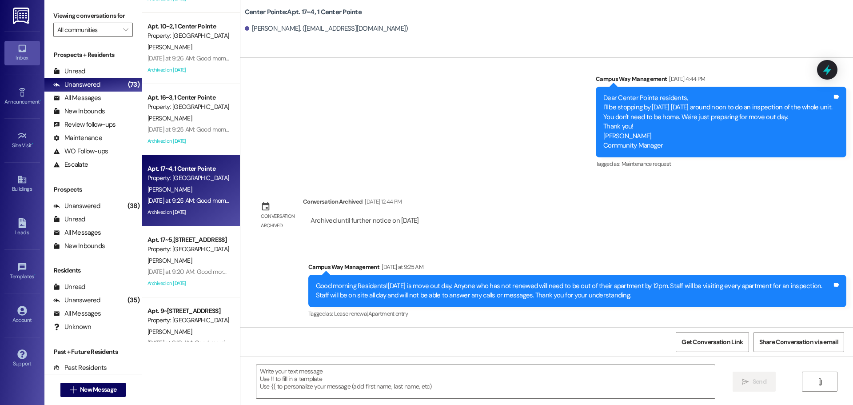
scroll to position [5764, 0]
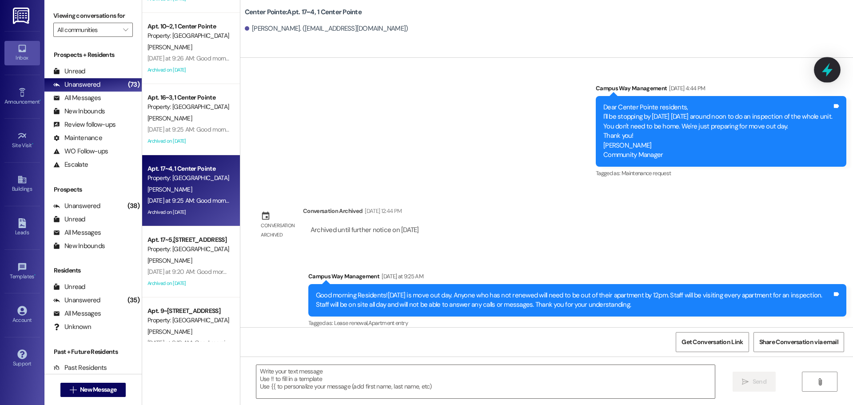
click at [835, 77] on div at bounding box center [827, 69] width 27 height 25
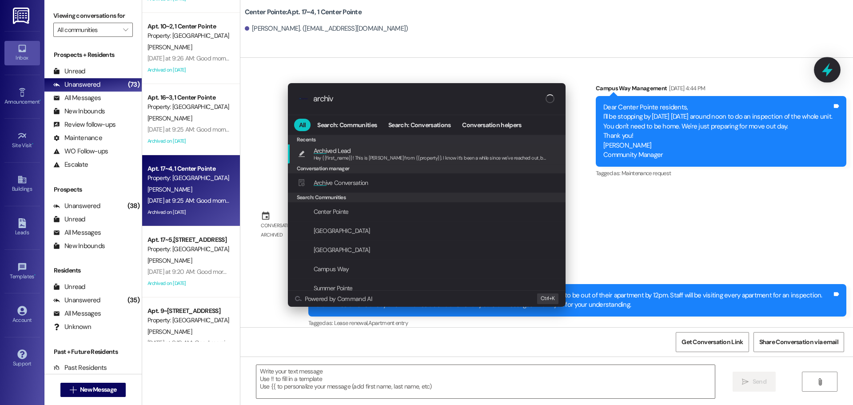
type input "archive"
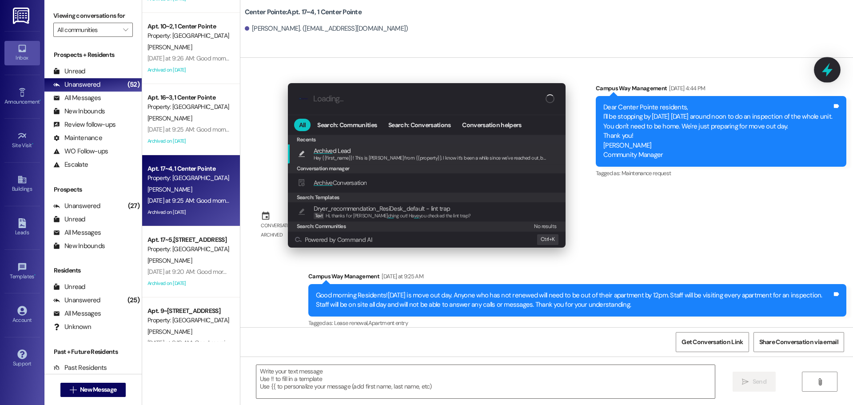
type textarea "Hey {{first_name}}! This is [PERSON_NAME] from {{property}}. I know it’s been a…"
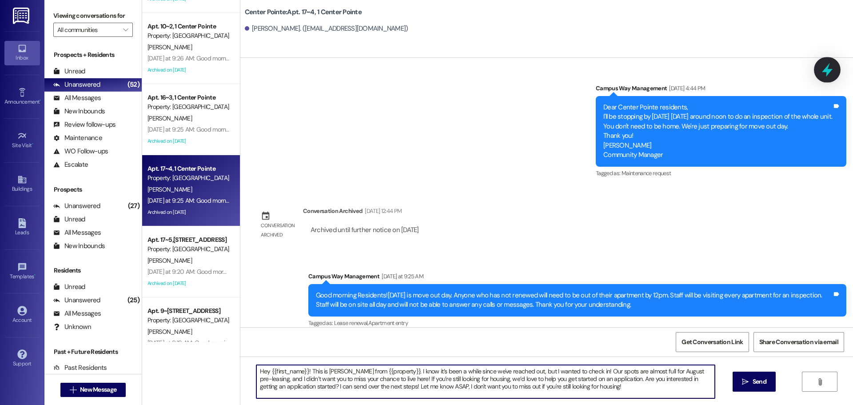
click at [835, 63] on icon at bounding box center [827, 69] width 15 height 15
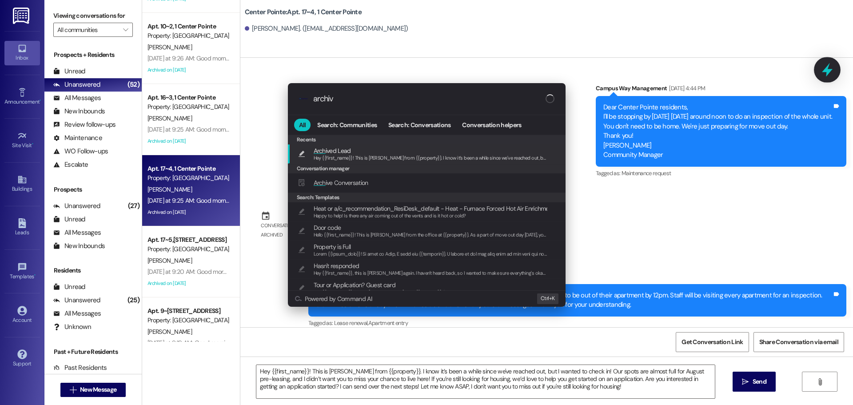
type input "archive"
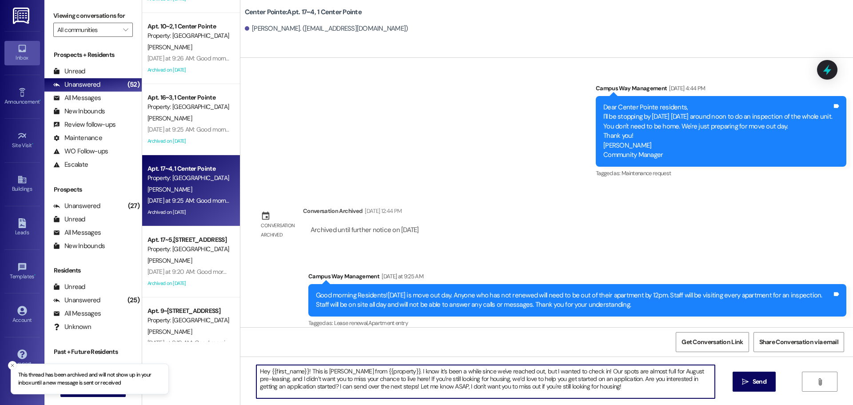
scroll to position [25, 0]
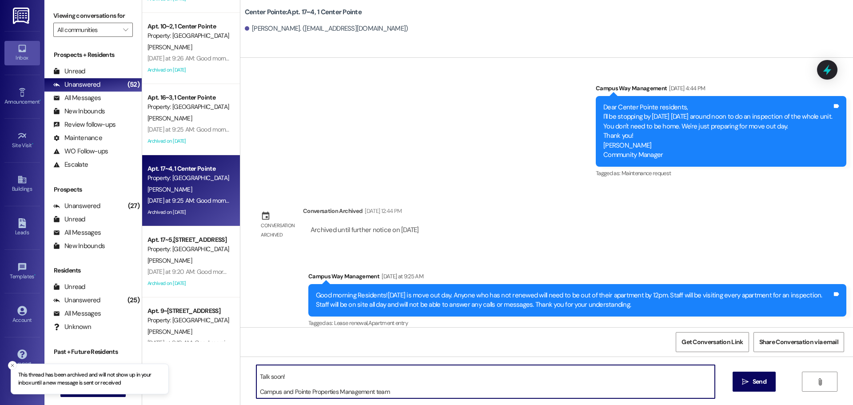
drag, startPoint x: 253, startPoint y: 371, endPoint x: 672, endPoint y: 421, distance: 421.6
click at [672, 404] on html "This thread has been archived and will not show up in your inbox until a new me…" at bounding box center [426, 202] width 853 height 405
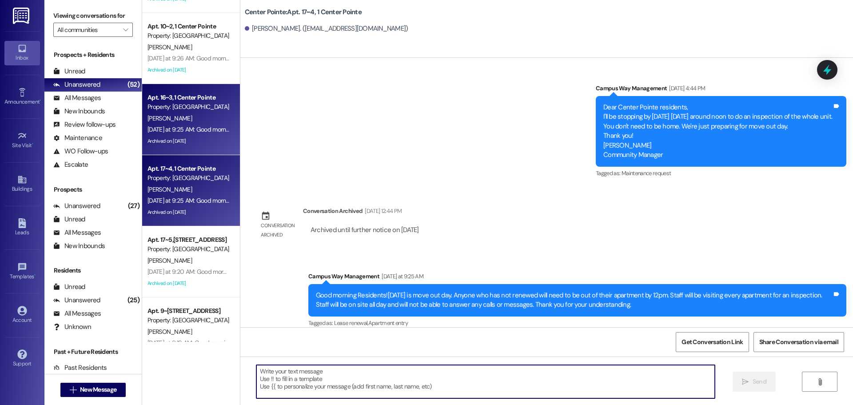
click at [183, 133] on div "Yesterday at 9:25 AM: Good morning Residents!Today is move out day. Anyone who …" at bounding box center [552, 129] width 809 height 8
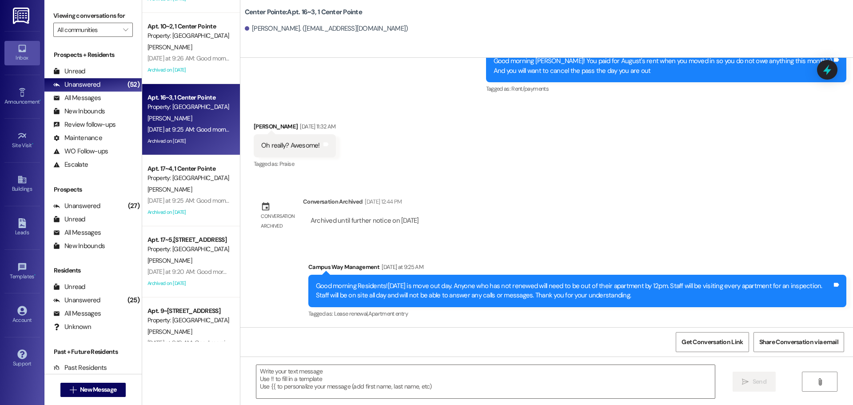
scroll to position [2274, 0]
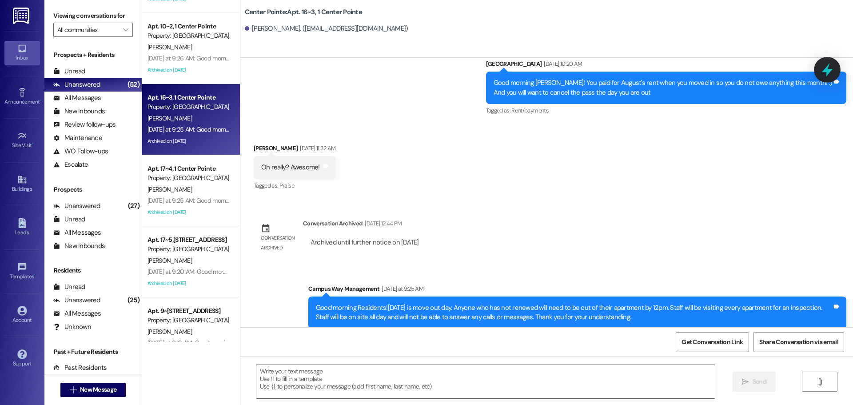
click at [828, 75] on icon at bounding box center [827, 70] width 11 height 14
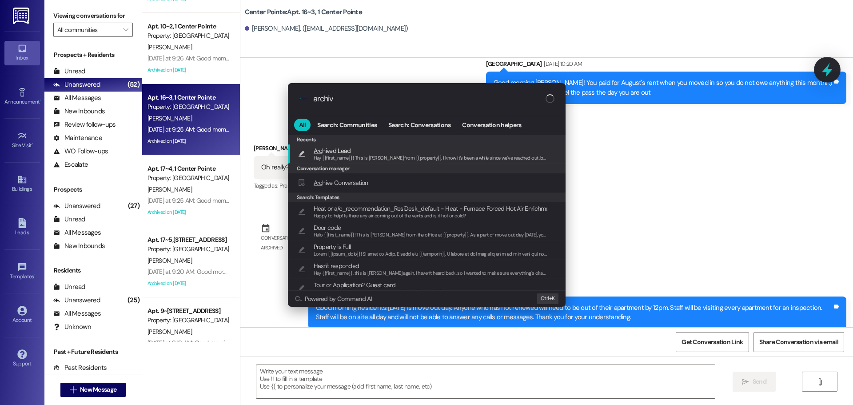
type input "archive"
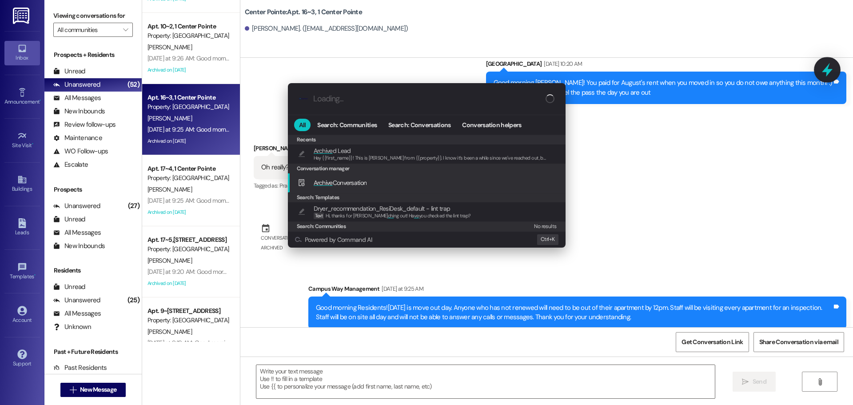
type textarea "Hey {{first_name}}! This is [PERSON_NAME] from {{property}}. I know it’s been a…"
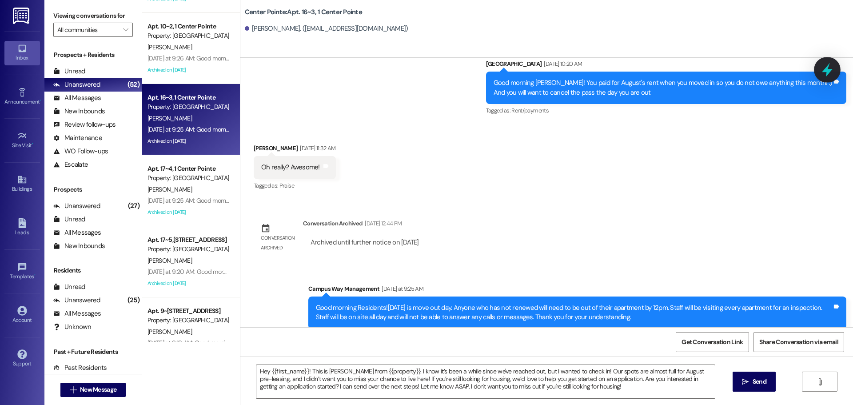
click at [834, 70] on icon at bounding box center [827, 69] width 15 height 15
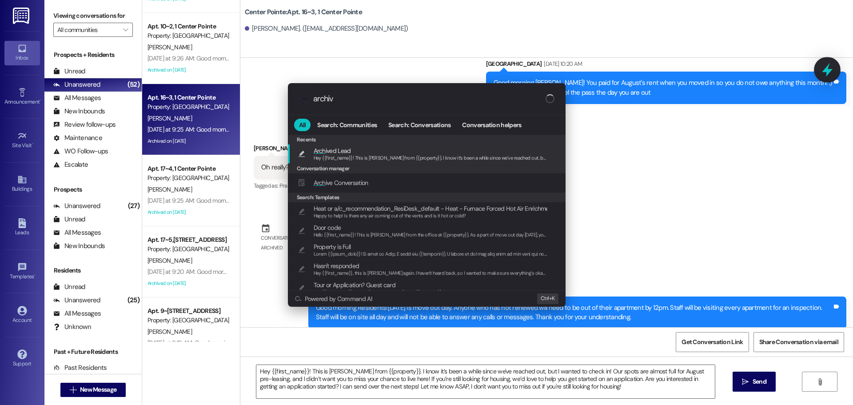
type input "archive"
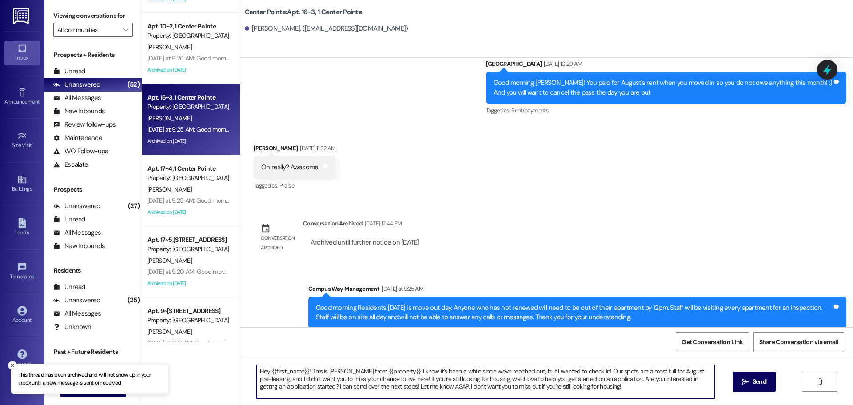
scroll to position [25, 0]
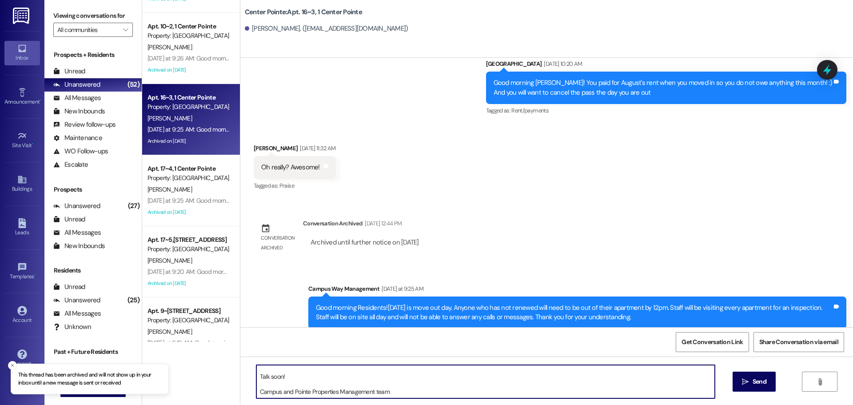
drag, startPoint x: 252, startPoint y: 375, endPoint x: 580, endPoint y: 426, distance: 331.5
click at [580, 404] on html "This thread has been archived and will not show up in your inbox until a new me…" at bounding box center [426, 202] width 853 height 405
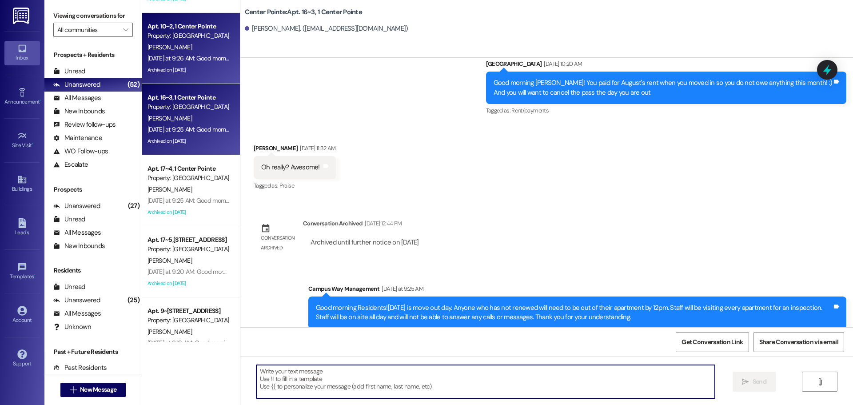
click at [177, 55] on div "Yesterday at 9:26 AM: Good morning Residents!Today is move out day. Anyone who …" at bounding box center [552, 58] width 809 height 8
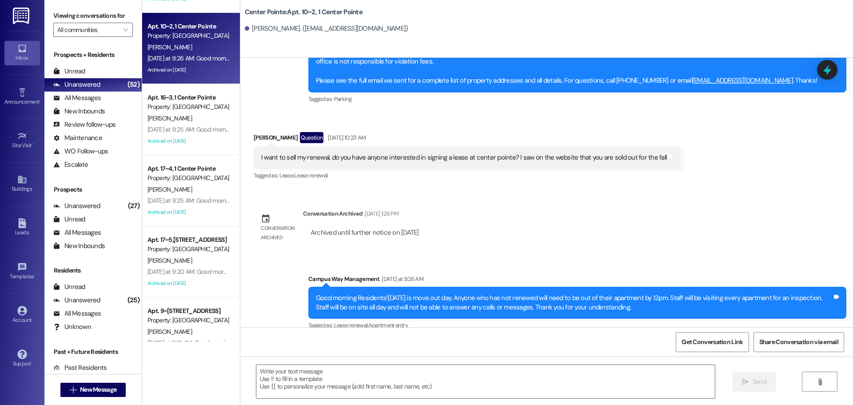
scroll to position [6422, 0]
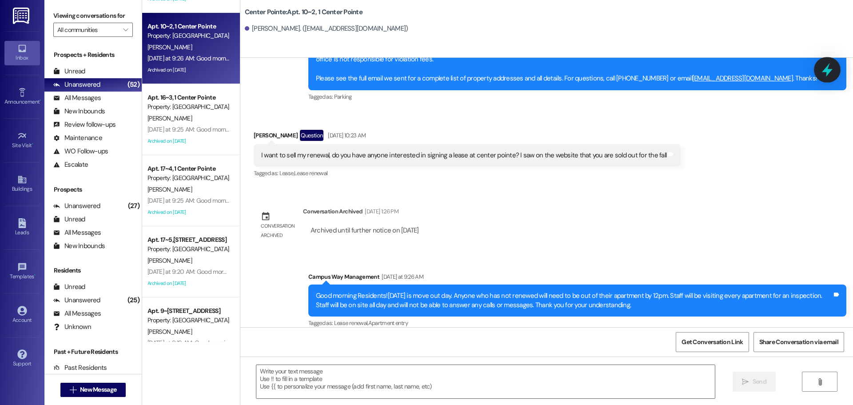
click at [836, 68] on div at bounding box center [827, 69] width 27 height 25
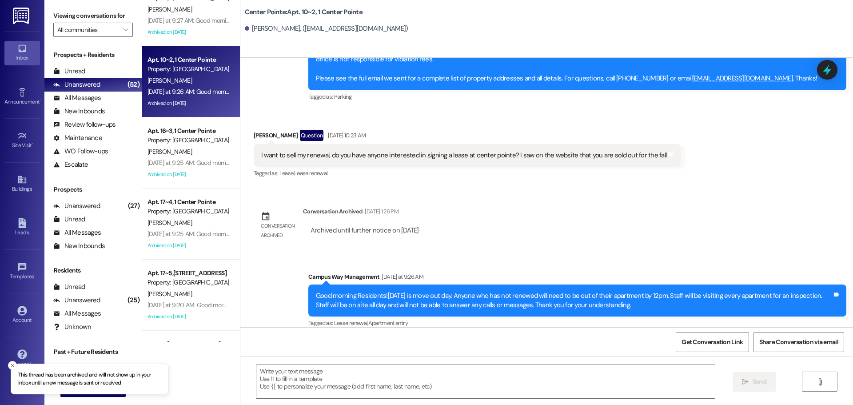
scroll to position [1098, 0]
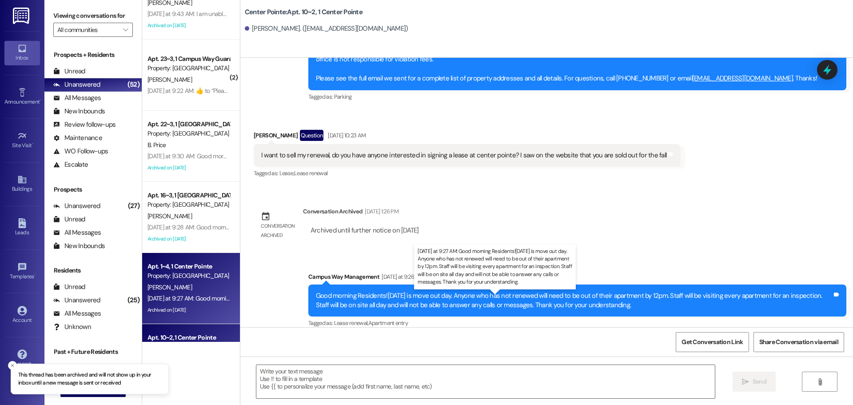
click at [204, 299] on div "Yesterday at 9:27 AM: Good morning Residents!Today is move out day. Anyone who …" at bounding box center [552, 298] width 808 height 8
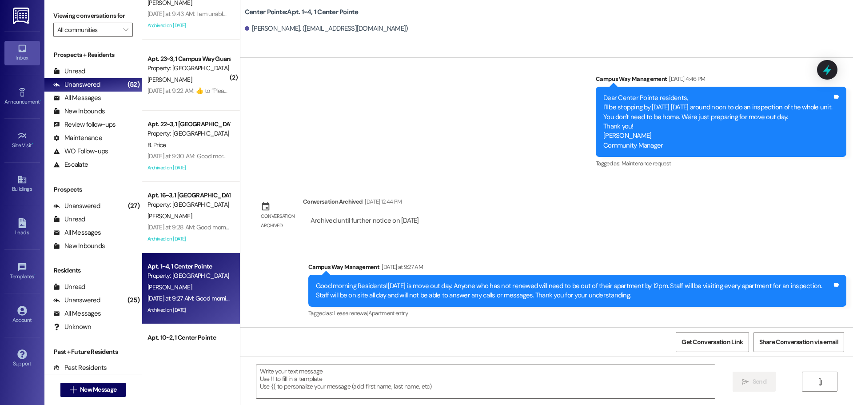
scroll to position [5994, 0]
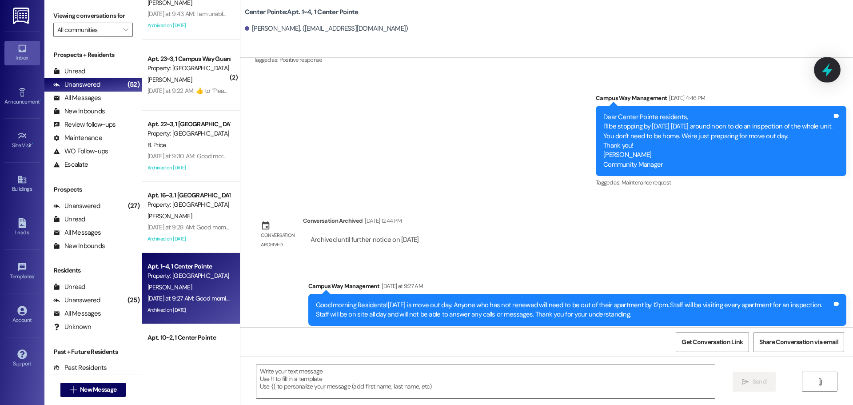
click at [836, 73] on div at bounding box center [827, 69] width 27 height 25
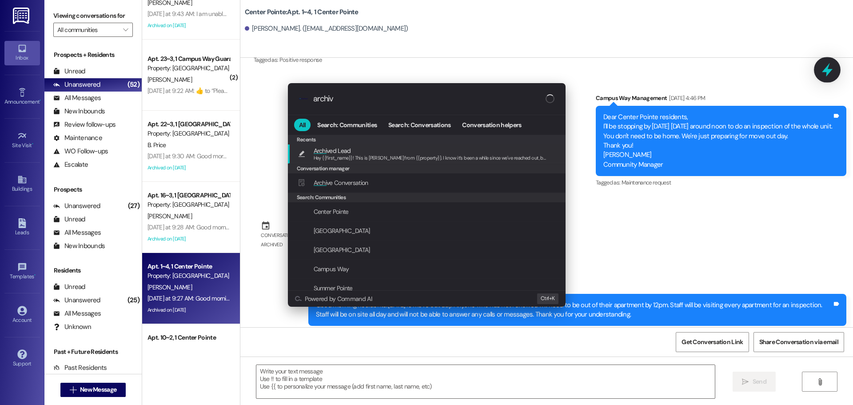
type input "archive"
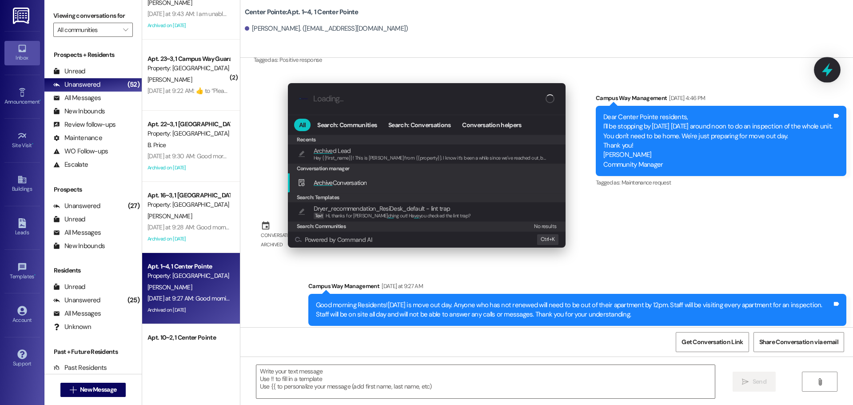
type textarea "Hey {{first_name}}! This is [PERSON_NAME] from {{property}}. I know it’s been a…"
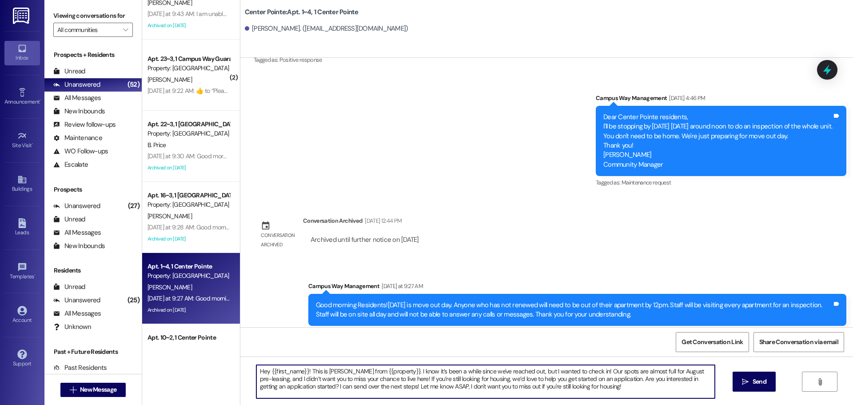
scroll to position [25, 0]
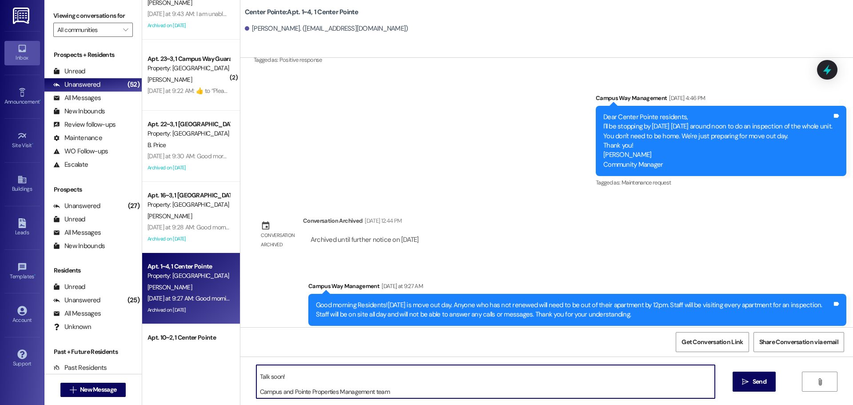
drag, startPoint x: 251, startPoint y: 369, endPoint x: 432, endPoint y: 403, distance: 183.9
click at [432, 403] on div "Hey {{first_name}}! This is Drew from {{property}}. I know it’s been a while si…" at bounding box center [546, 389] width 613 height 67
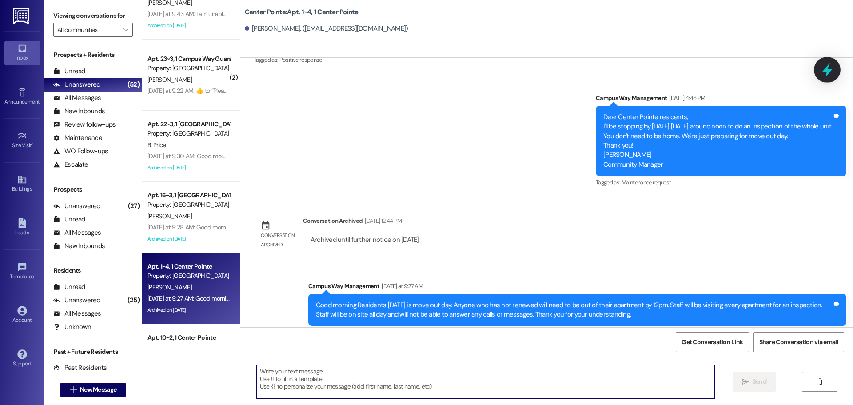
click at [828, 66] on icon at bounding box center [827, 70] width 11 height 14
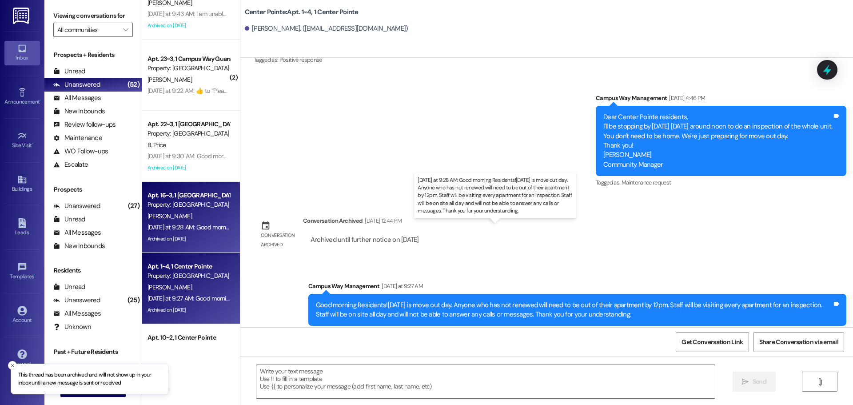
click at [185, 229] on div "Yesterday at 9:28 AM: Good morning Residents!Today is move out day. Anyone who …" at bounding box center [552, 227] width 809 height 8
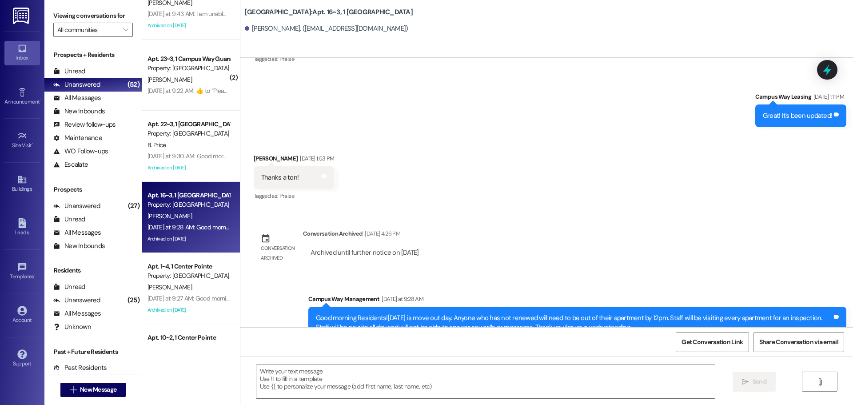
scroll to position [3028, 0]
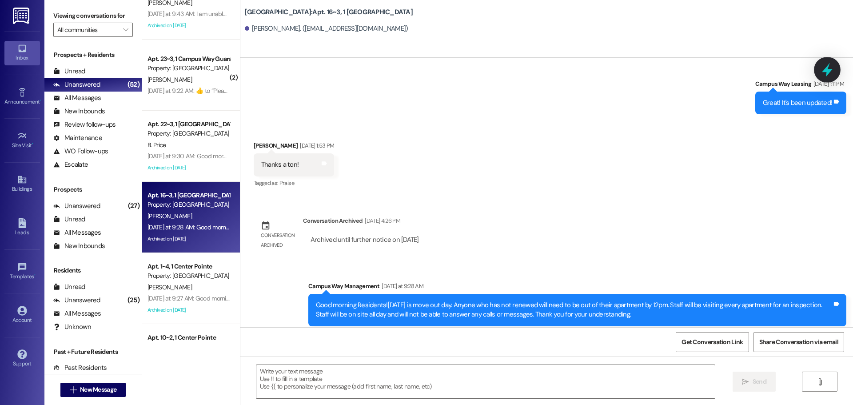
click at [824, 69] on icon at bounding box center [827, 69] width 15 height 15
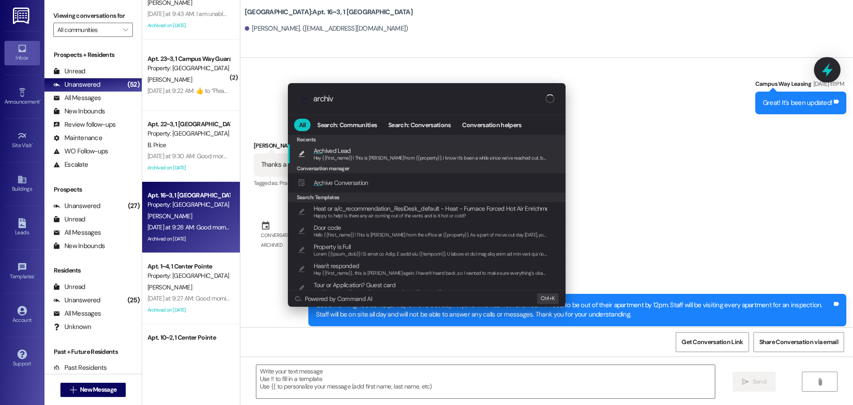
type input "archive"
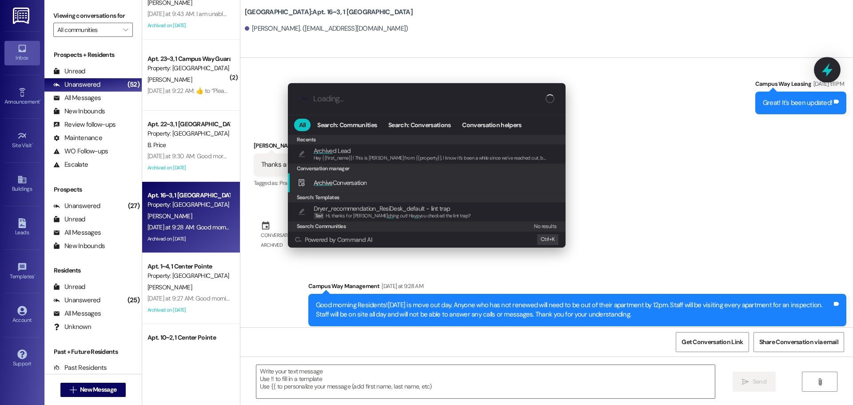
type textarea "Hey {{first_name}}! This is [PERSON_NAME] from {{property}}. I know it’s been a…"
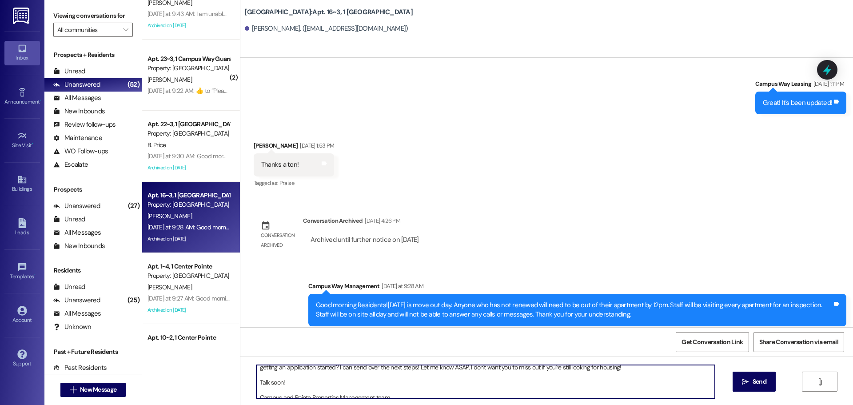
scroll to position [25, 0]
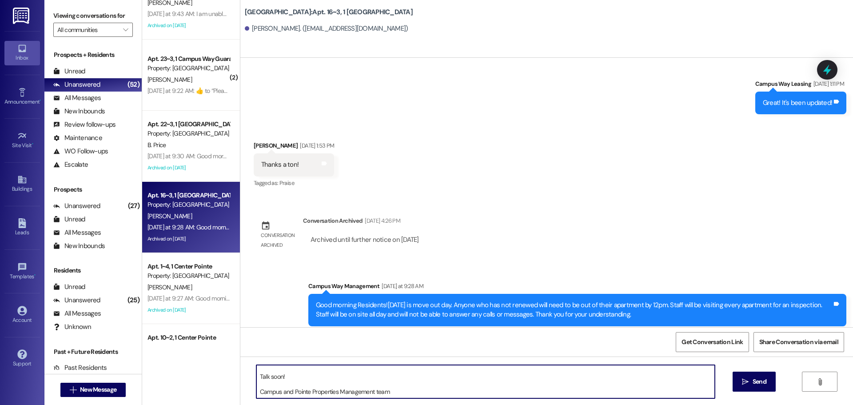
drag, startPoint x: 253, startPoint y: 372, endPoint x: 566, endPoint y: 392, distance: 314.0
click at [566, 392] on textarea "Hey {{first_name}}! This is [PERSON_NAME] from {{property}}. I know it’s been a…" at bounding box center [485, 381] width 459 height 33
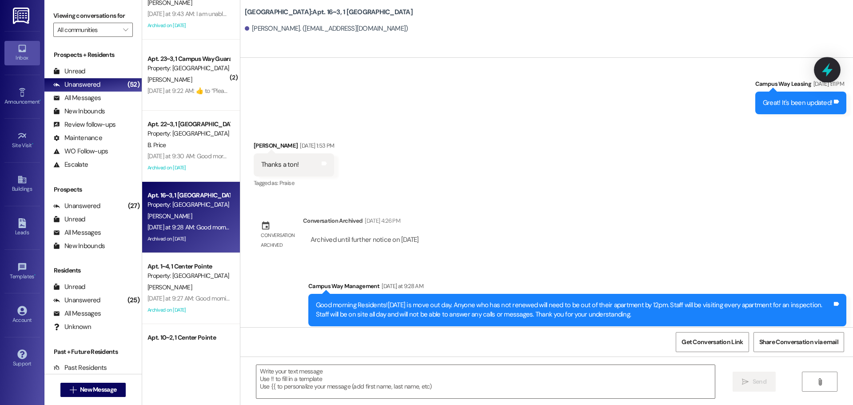
click at [824, 68] on icon at bounding box center [827, 69] width 15 height 15
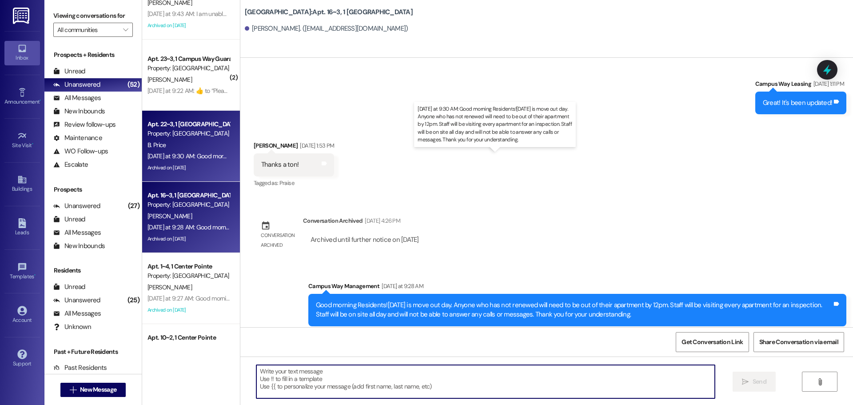
click at [180, 158] on div "Yesterday at 9:30 AM: Good morning Residents!Today is move out day. Anyone who …" at bounding box center [553, 156] width 810 height 8
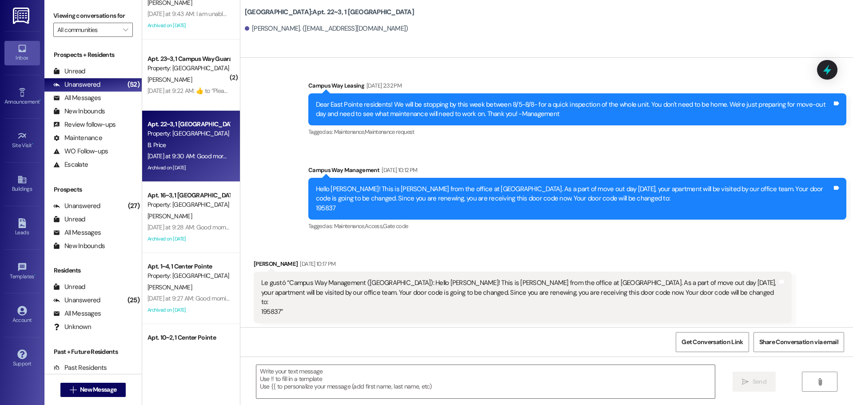
scroll to position [6545, 0]
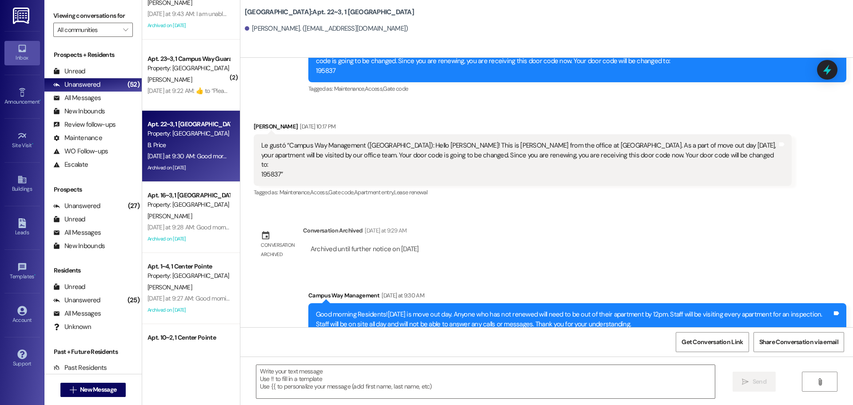
click at [822, 70] on icon at bounding box center [828, 70] width 12 height 12
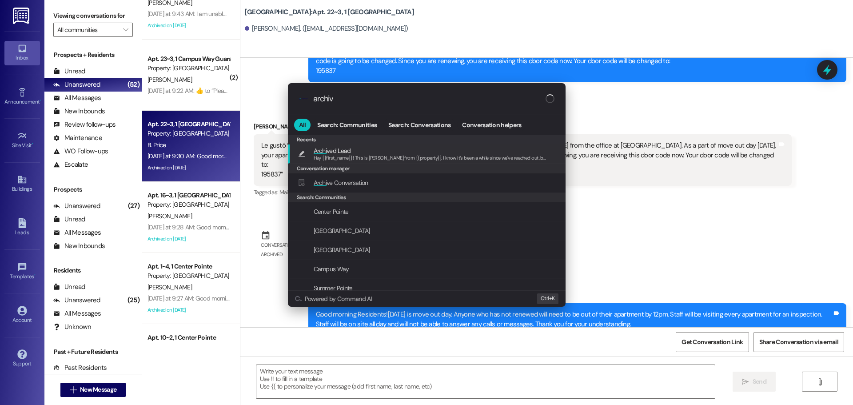
type input "archive"
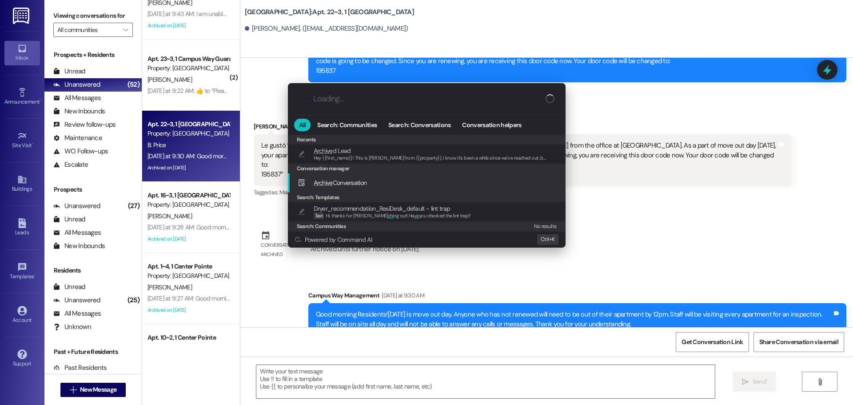
type textarea "Hey {{first_name}}! This is [PERSON_NAME] from {{property}}. I know it’s been a…"
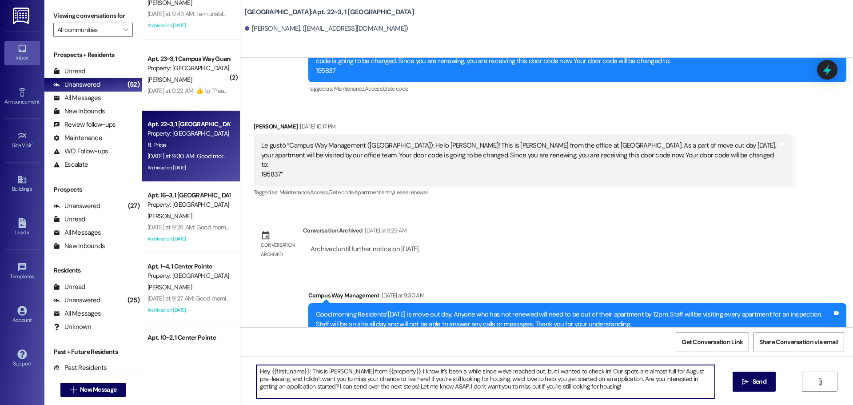
scroll to position [25, 0]
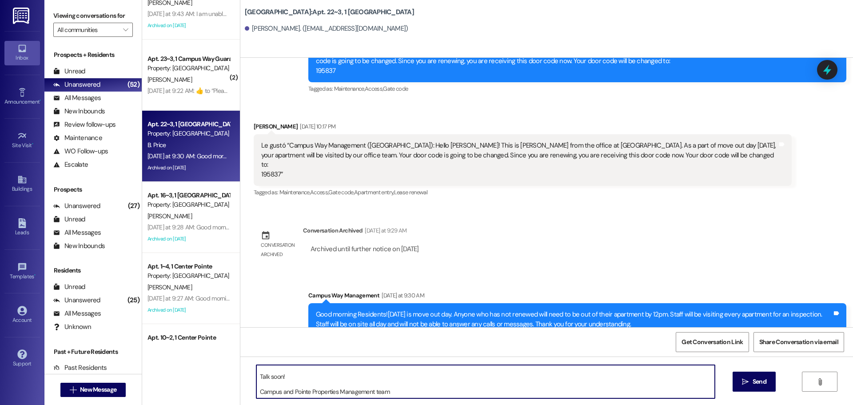
drag, startPoint x: 252, startPoint y: 370, endPoint x: 528, endPoint y: 426, distance: 281.2
click at [528, 404] on html "Inbox Go to Inbox Announcement • Send A Text Announcement Site Visit • Go to Si…" at bounding box center [426, 202] width 853 height 405
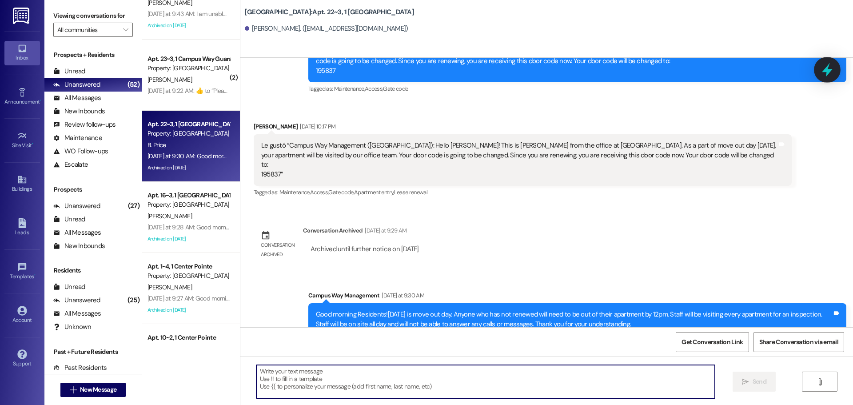
click at [829, 68] on icon at bounding box center [827, 69] width 15 height 15
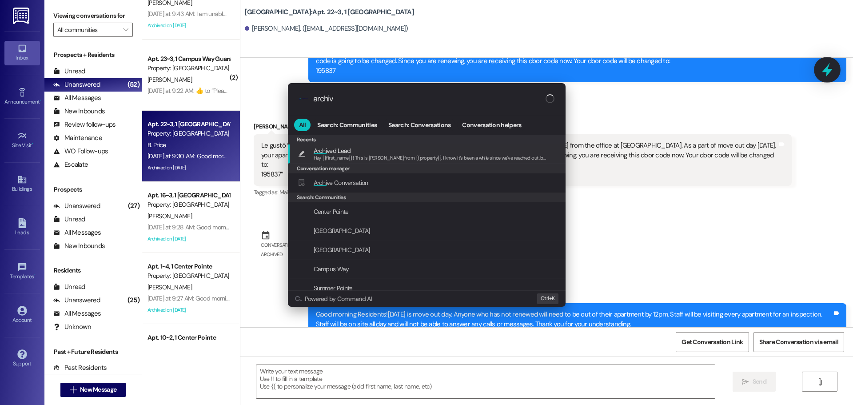
type input "archive"
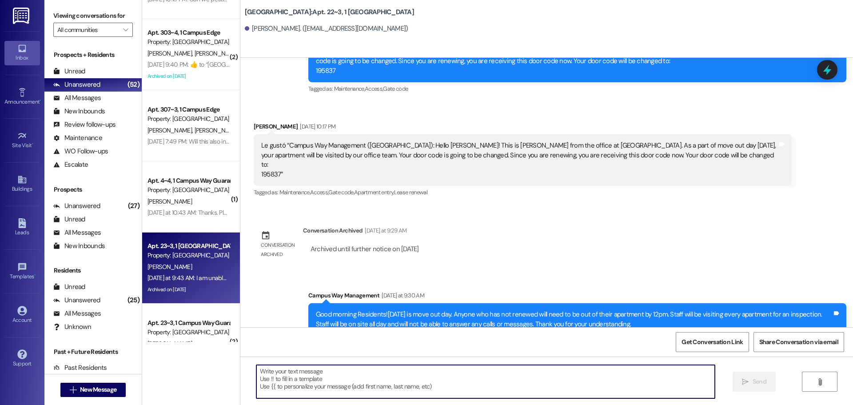
scroll to position [832, 0]
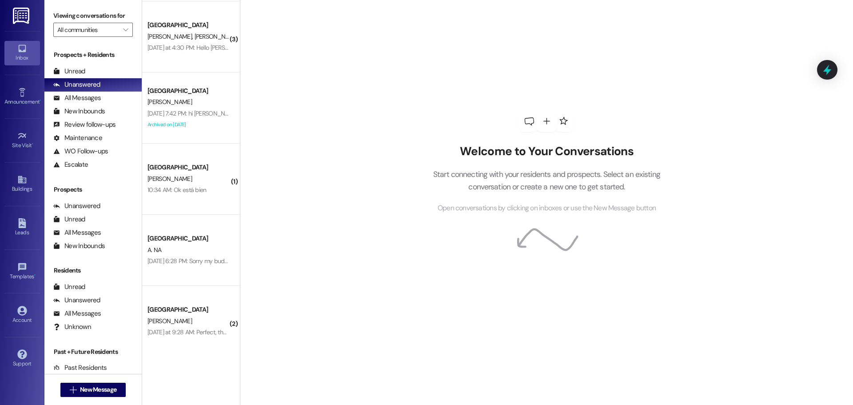
scroll to position [1507, 0]
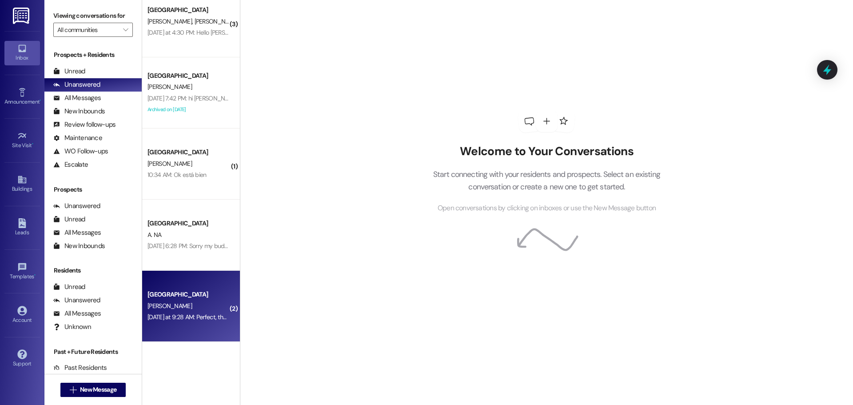
click at [203, 319] on div "[DATE] at 9:28 AM: Perfect, thank you [DATE] at 9:28 AM: Perfect, thank you" at bounding box center [196, 317] width 96 height 8
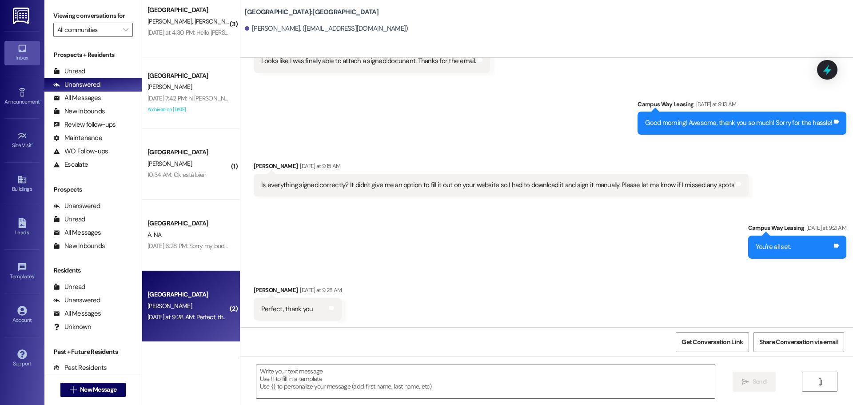
scroll to position [395, 0]
click at [836, 69] on div at bounding box center [827, 69] width 27 height 25
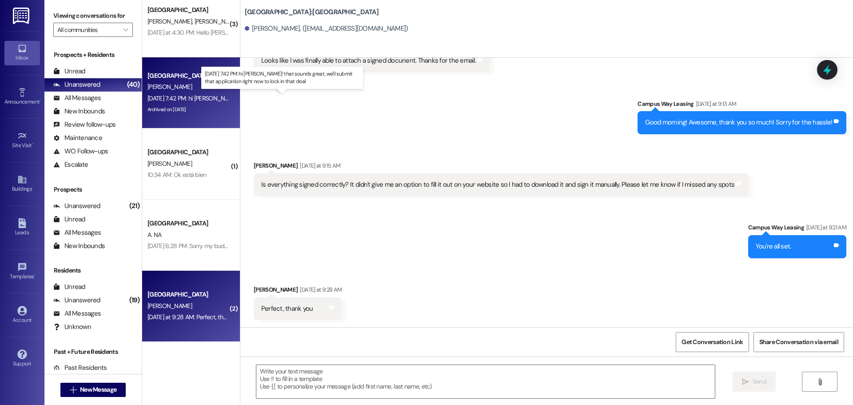
click at [182, 100] on div "Aug 14, 2025 at 7:42 PM: hi andrea! that sounds great, we'll submit that applic…" at bounding box center [292, 98] width 288 height 8
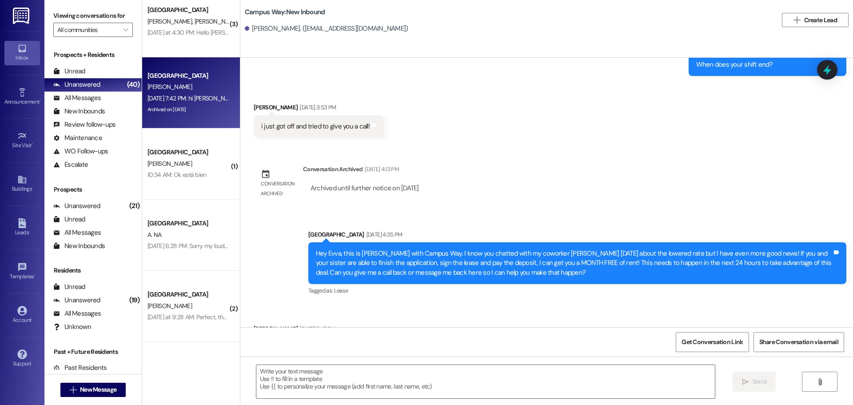
scroll to position [814, 0]
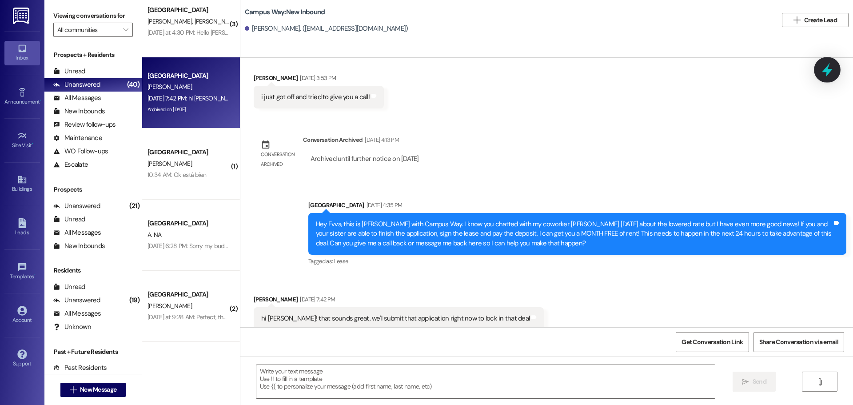
drag, startPoint x: 813, startPoint y: 68, endPoint x: 818, endPoint y: 68, distance: 4.9
click at [814, 68] on div "Received via SMS Evva Kreitlein Aug 13, 2025 at 3:53 PM i just got off and trie…" at bounding box center [546, 84] width 613 height 62
click at [818, 68] on div at bounding box center [827, 69] width 27 height 25
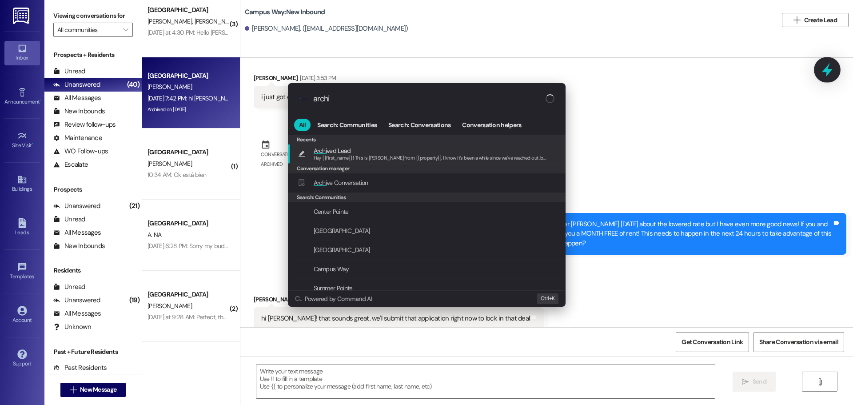
type input "archiv"
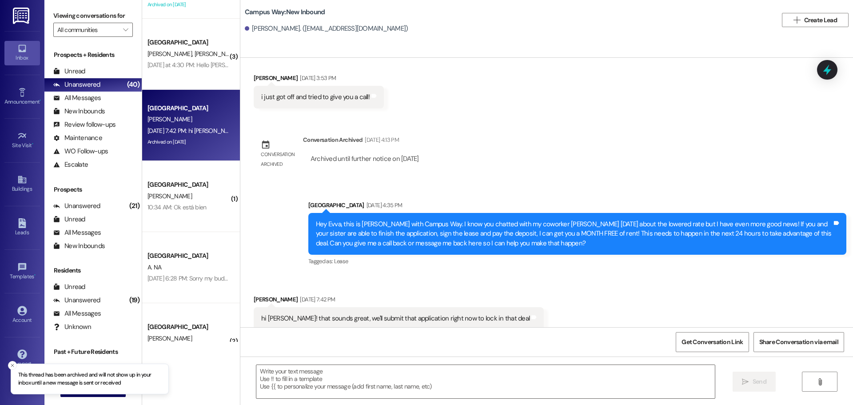
scroll to position [1418, 0]
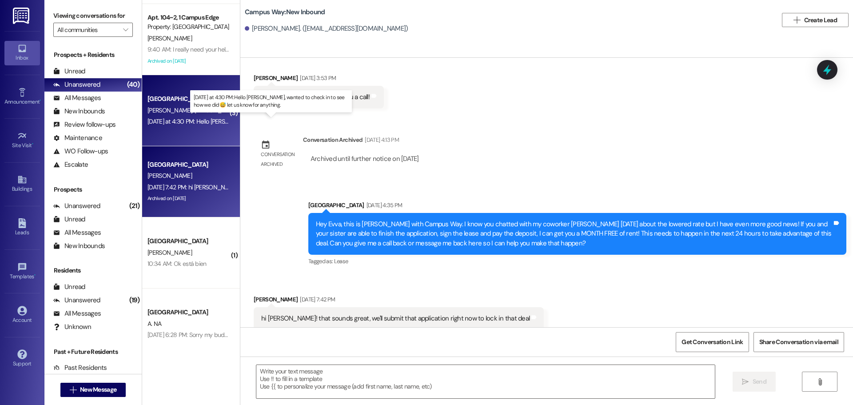
click at [160, 124] on div "[DATE] at 4:30 PM: Hello [PERSON_NAME], wanted to check in to see how we did😅 l…" at bounding box center [288, 121] width 280 height 8
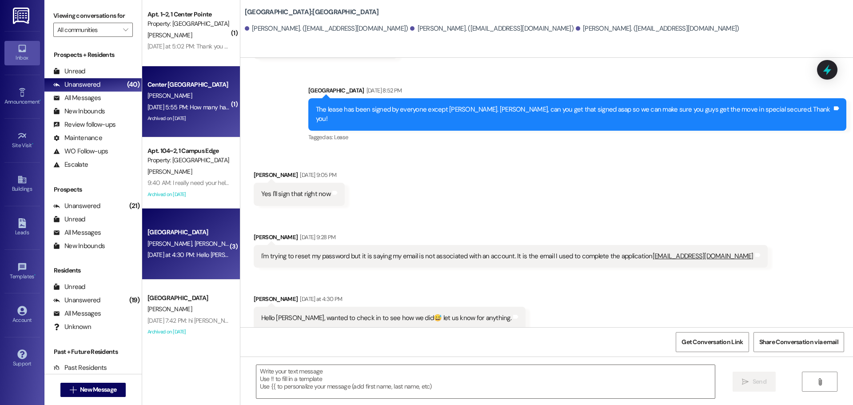
scroll to position [1196, 0]
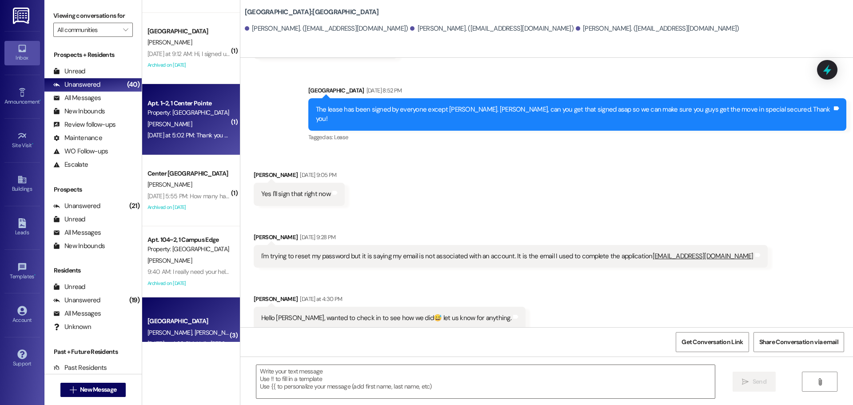
click at [200, 130] on div "[DATE] at 5:02 PM: Thank you for contacting our leasing department. A leasing p…" at bounding box center [189, 135] width 84 height 11
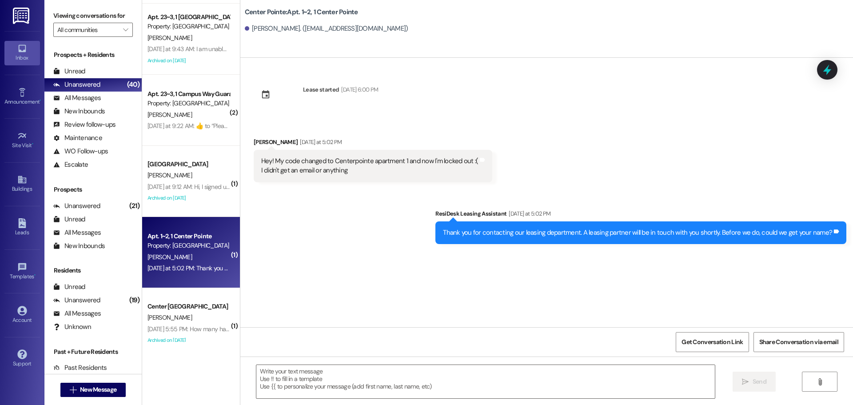
scroll to position [1063, 0]
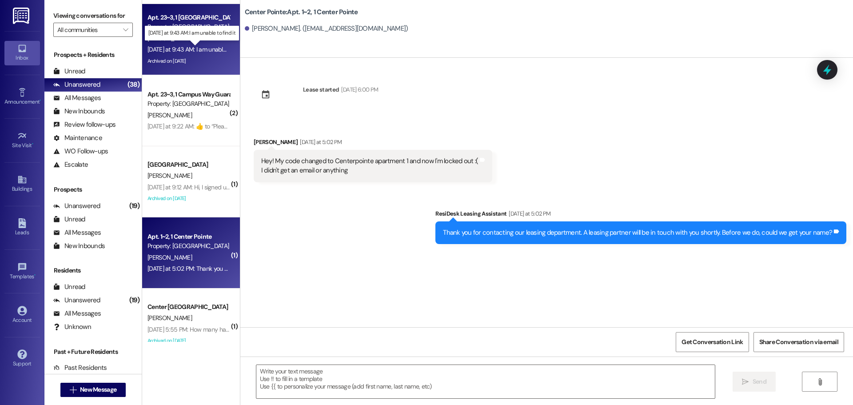
click at [177, 51] on div "Yesterday at 9:43 AM: I am unable to find it Yesterday at 9:43 AM: I am unable …" at bounding box center [198, 49] width 101 height 8
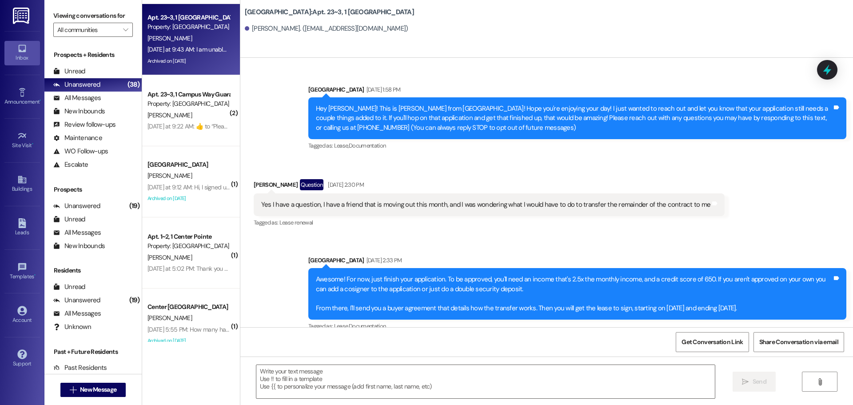
scroll to position [5520, 0]
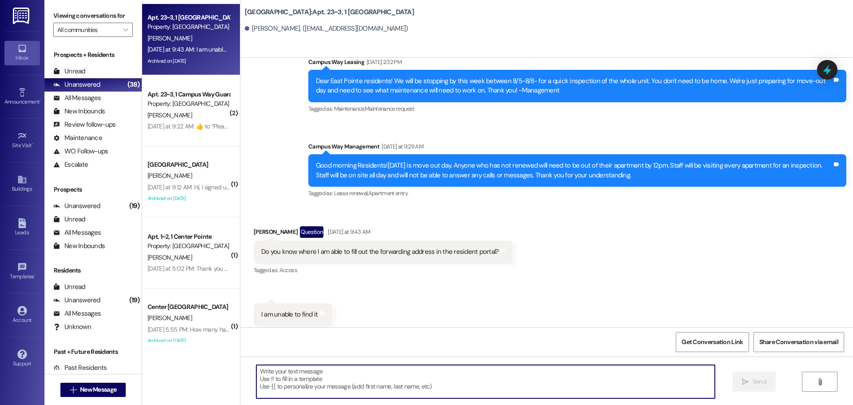
click at [512, 393] on textarea at bounding box center [485, 381] width 459 height 33
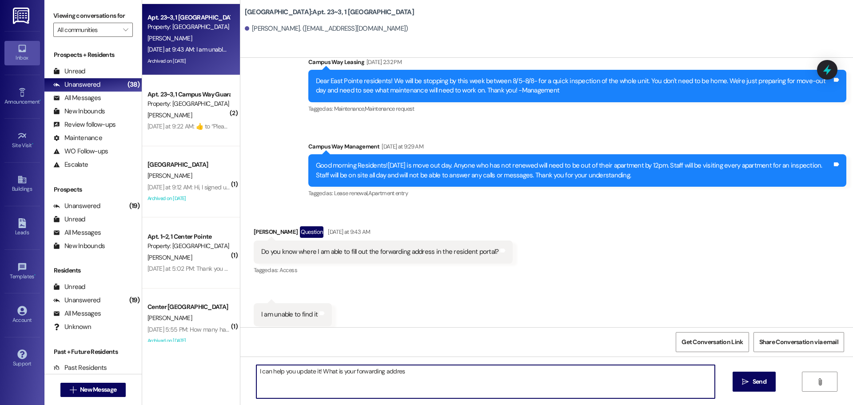
type textarea "I can help you update it! What is your forwarding address"
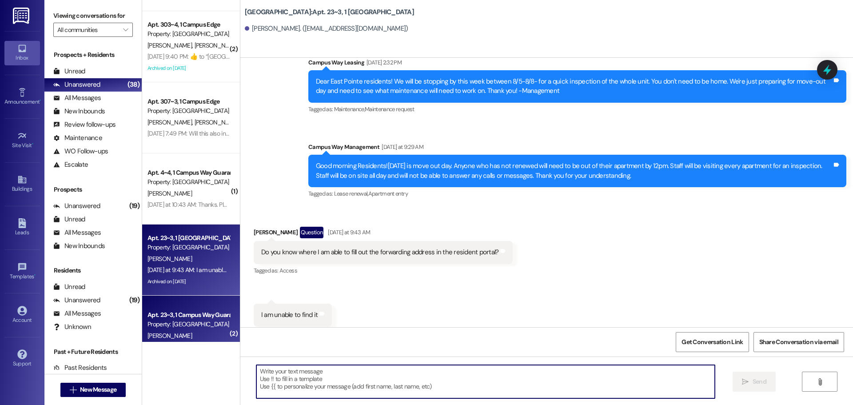
scroll to position [840, 0]
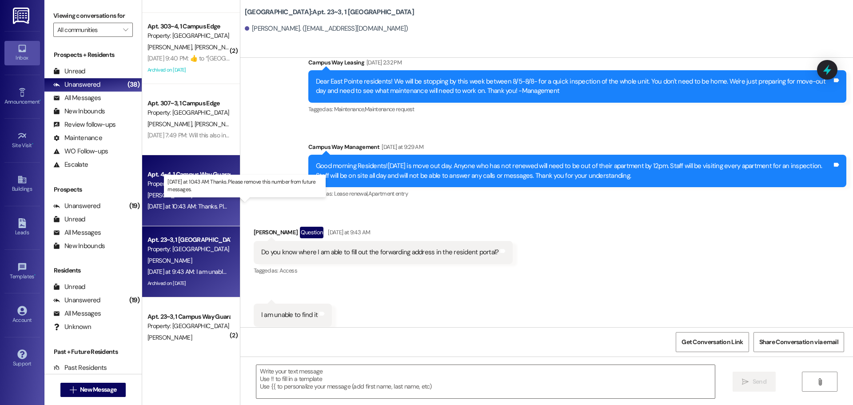
click at [191, 208] on div "Yesterday at 10:43 AM: Thanks. Please remove this number from future messages. …" at bounding box center [248, 206] width 201 height 8
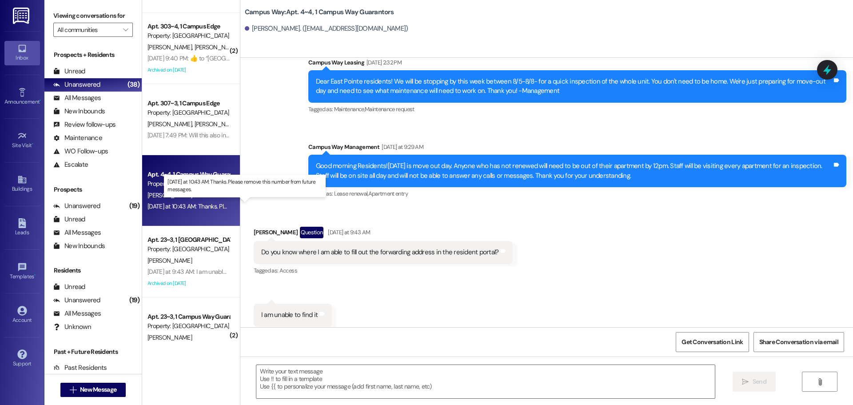
scroll to position [224, 0]
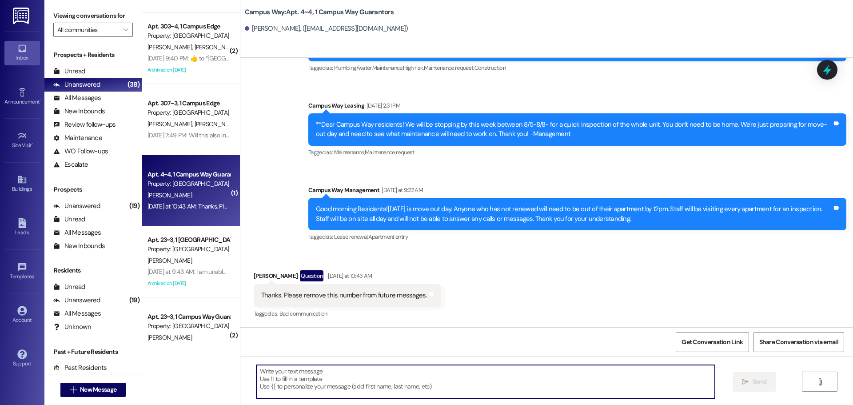
drag, startPoint x: 342, startPoint y: 377, endPoint x: 344, endPoint y: 371, distance: 6.6
click at [342, 378] on textarea at bounding box center [485, 381] width 459 height 33
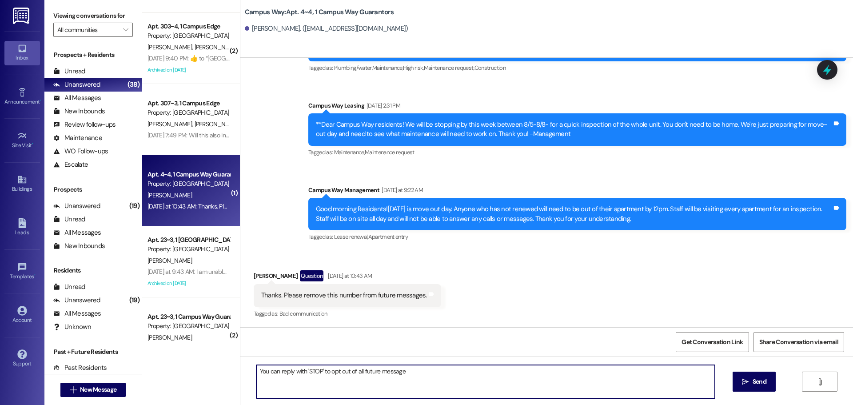
type textarea "You can reply with 'STOP' to opt out of all future messages"
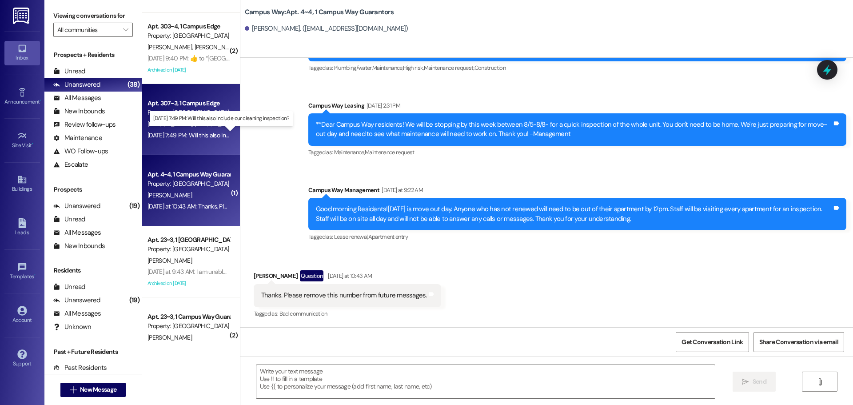
click at [197, 136] on div "Aug 14, 2025 at 7:49 PM: Will this also include our cleaning inspection? Aug 14…" at bounding box center [226, 135] width 156 height 8
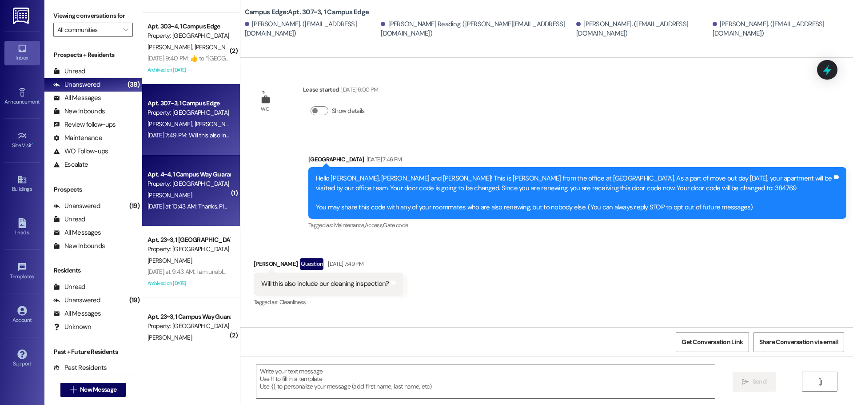
scroll to position [796, 0]
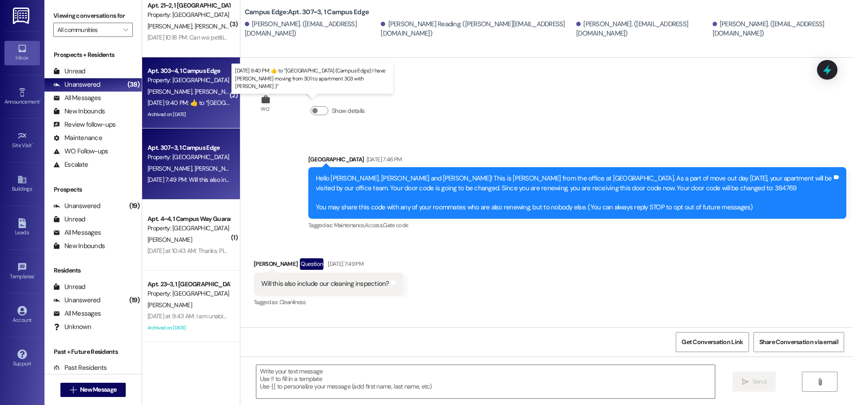
click at [202, 102] on div "Aug 14, 2025 at 9:40 PM:  ​👍​ to “ Leasing Campus Way (Campus Edge): I have Cod…" at bounding box center [337, 103] width 378 height 8
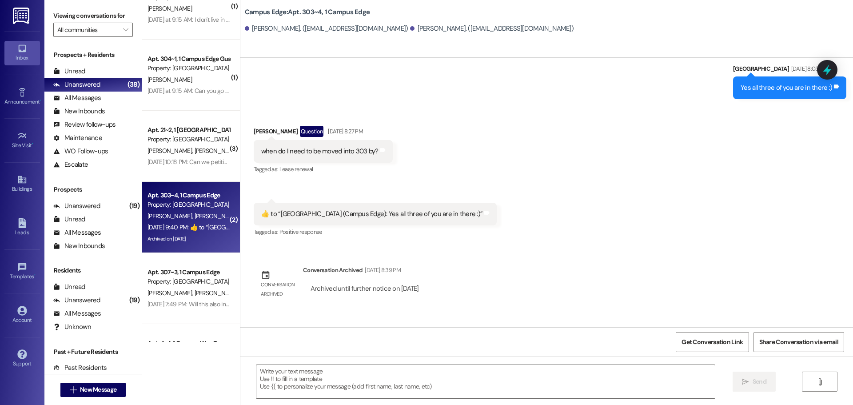
scroll to position [663, 0]
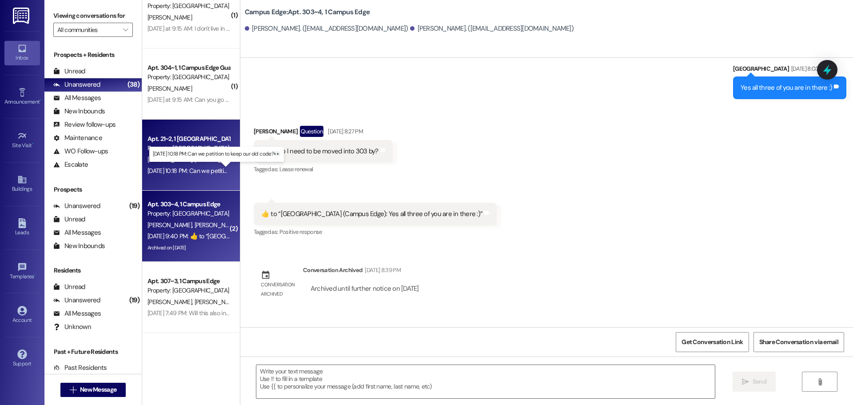
click at [181, 170] on div "Aug 14, 2025 at 10:18 PM: Can we petition to keep our old code?👀 Aug 14, 2025 a…" at bounding box center [222, 171] width 148 height 8
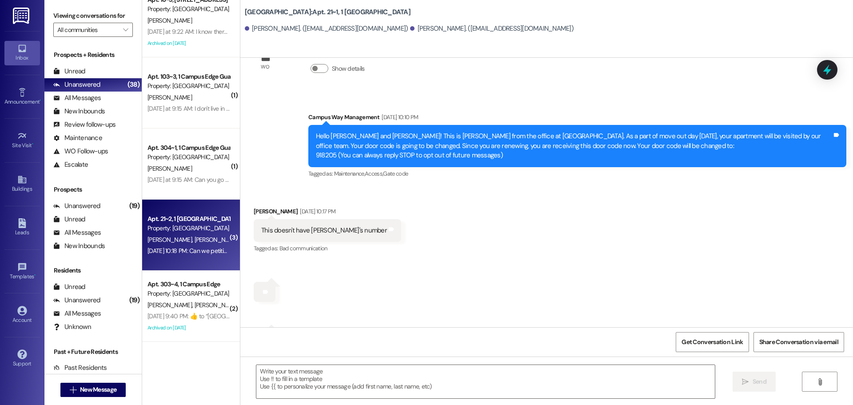
scroll to position [574, 0]
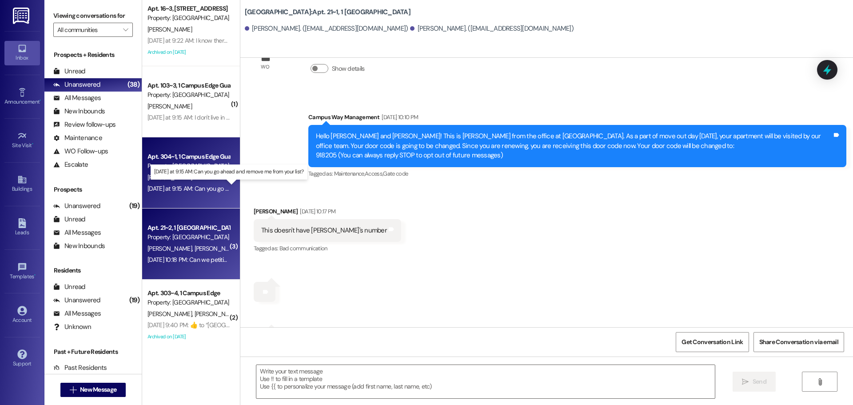
click at [158, 188] on div "Yesterday at 9:15 AM: Can you go ahead and remove me from your list? Yesterday …" at bounding box center [235, 188] width 174 height 8
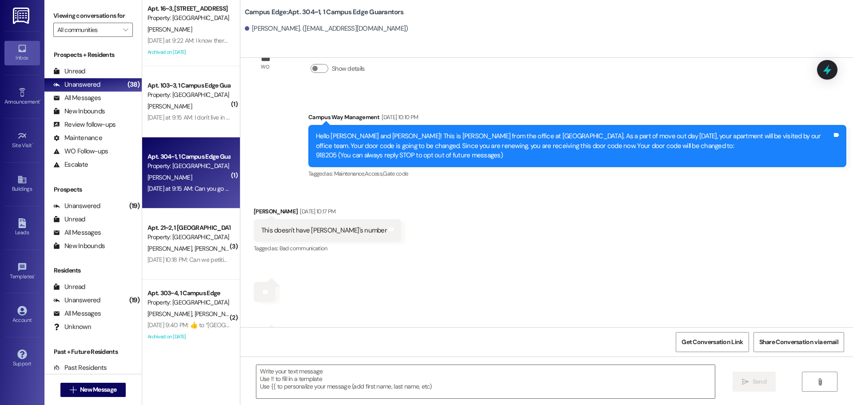
scroll to position [46, 0]
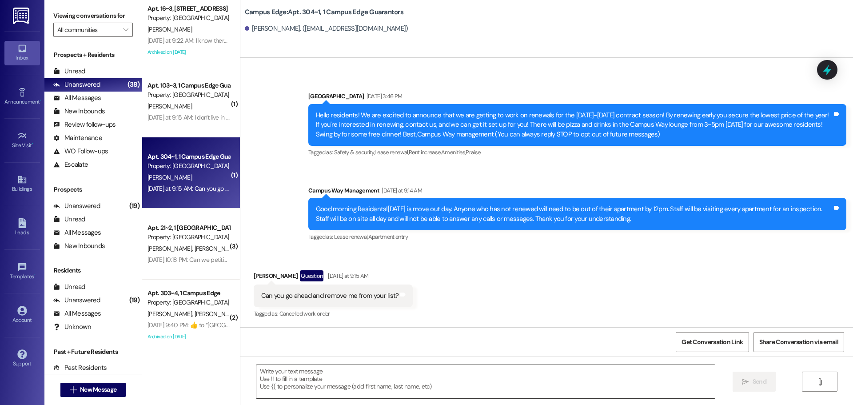
click at [376, 376] on textarea at bounding box center [485, 381] width 459 height 33
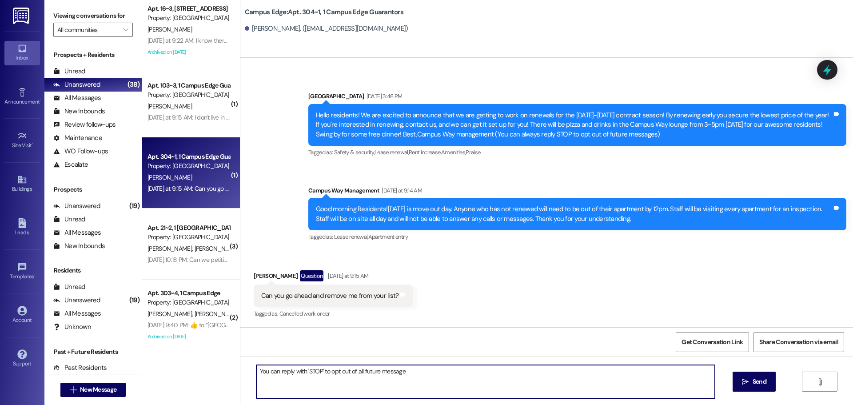
type textarea "You can reply with 'STOP' to opt out of all future messages"
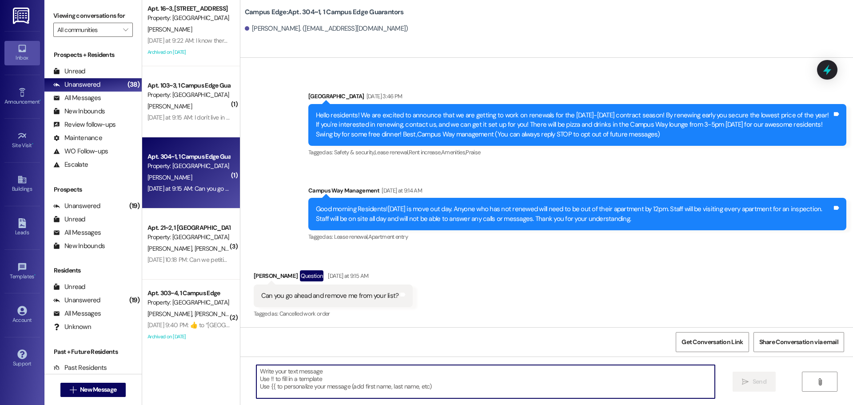
scroll to position [45, 0]
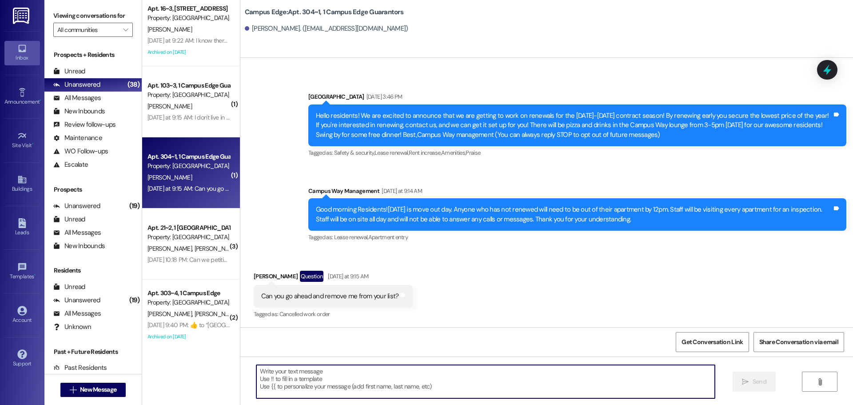
click at [824, 69] on icon at bounding box center [828, 70] width 12 height 12
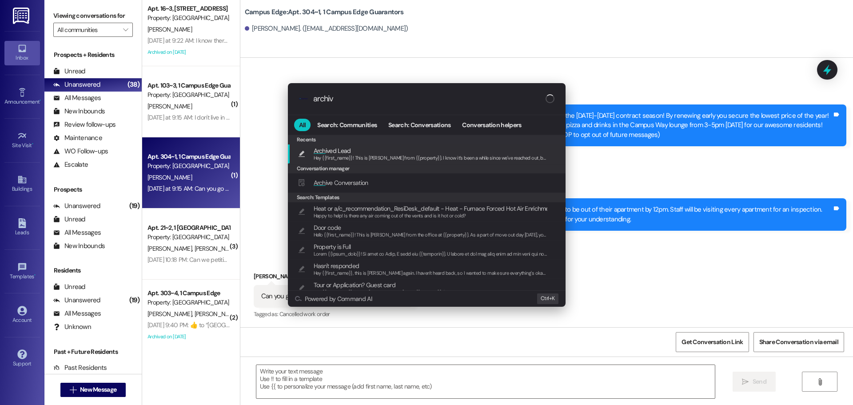
type input "archive"
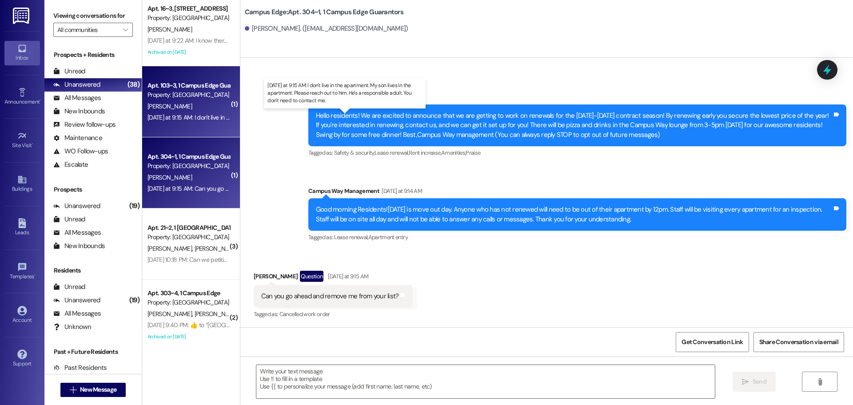
click at [185, 117] on div "Yesterday at 9:15 AM: I don't live in the apartment. My son lives in the apartm…" at bounding box center [348, 117] width 400 height 8
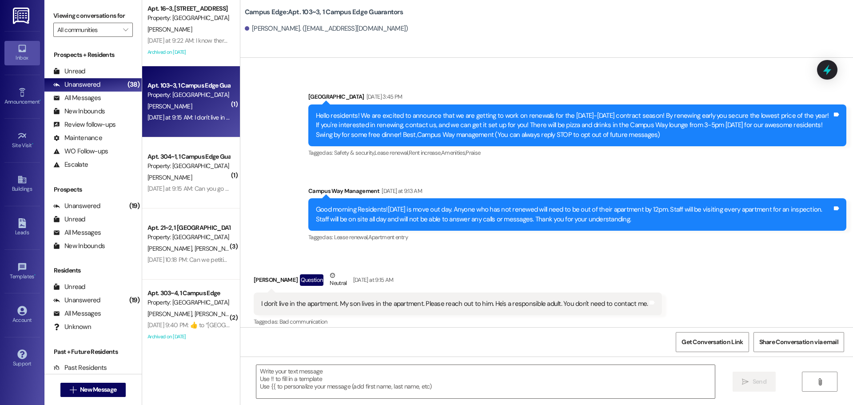
scroll to position [53, 0]
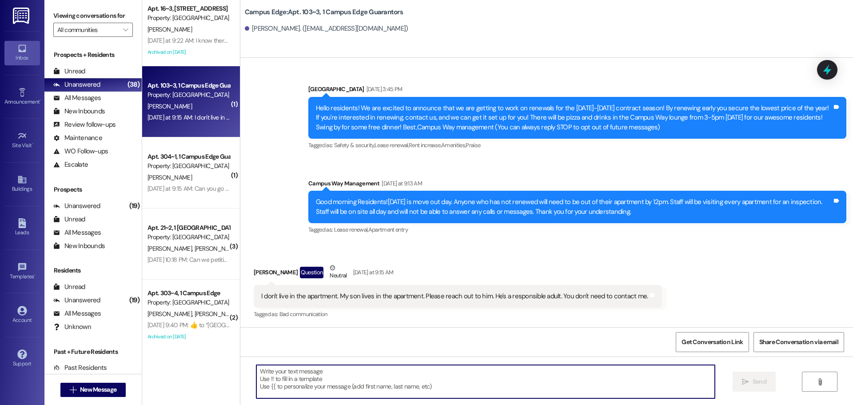
click at [347, 394] on textarea at bounding box center [485, 381] width 459 height 33
type textarea "Y"
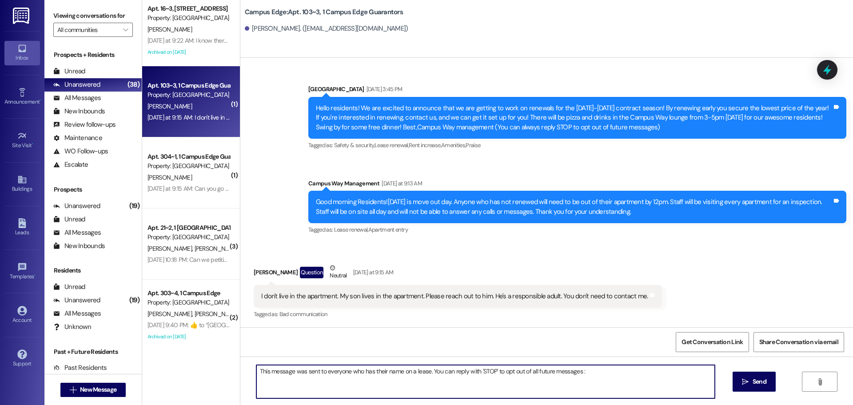
type textarea "This message was sent to everyone who has their name on a lease. You can reply …"
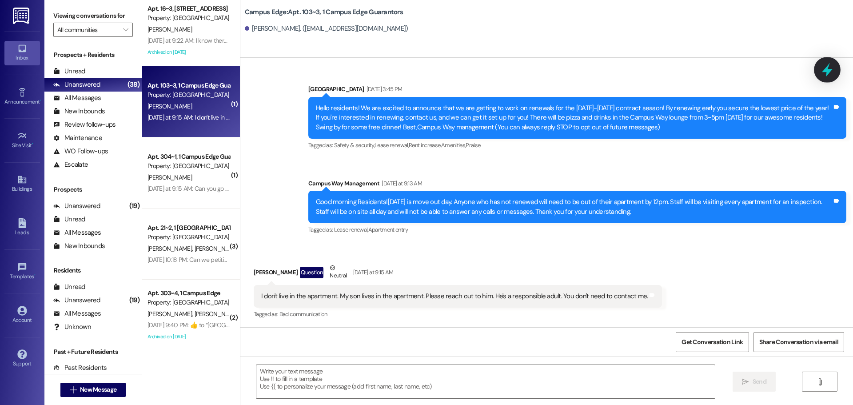
click at [832, 74] on icon at bounding box center [827, 69] width 15 height 15
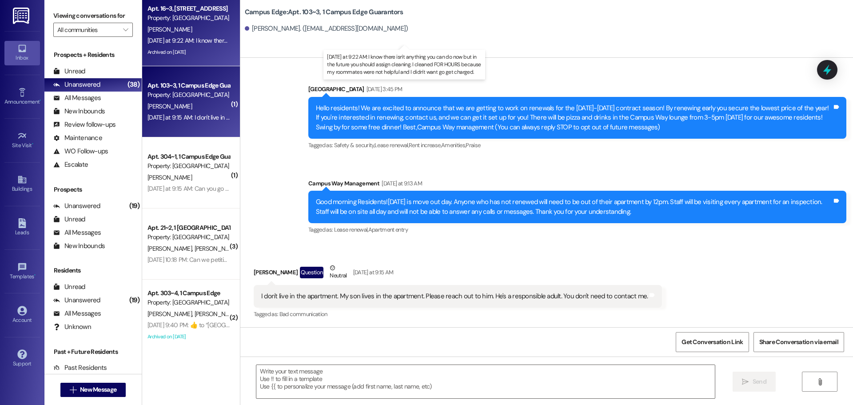
click at [196, 41] on div "Yesterday at 9:22 AM: I know there isn't anything you can do now but in the fut…" at bounding box center [409, 40] width 523 height 8
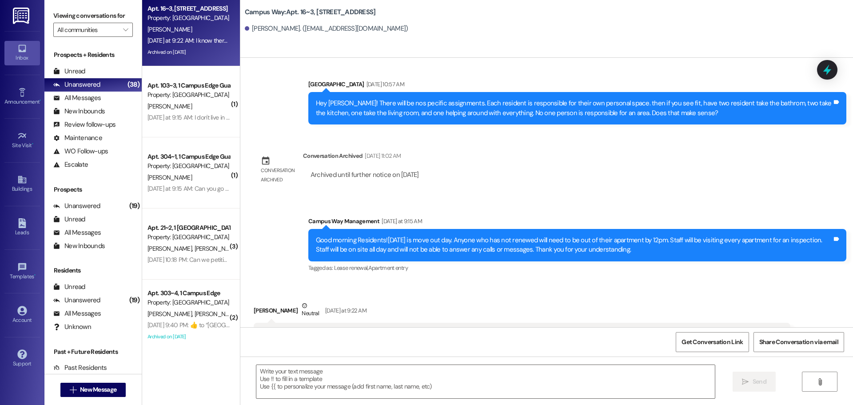
scroll to position [6748, 0]
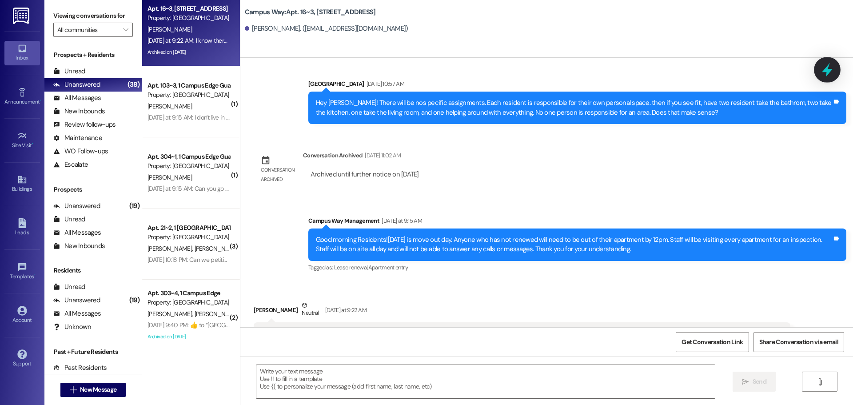
click at [828, 73] on icon at bounding box center [827, 70] width 11 height 14
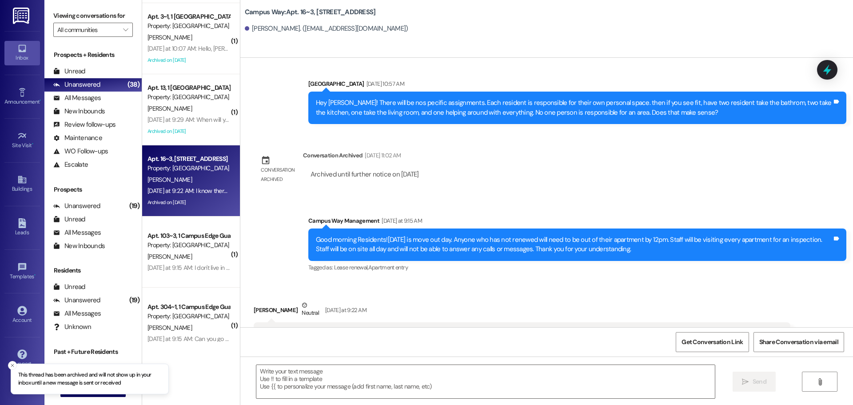
scroll to position [307, 0]
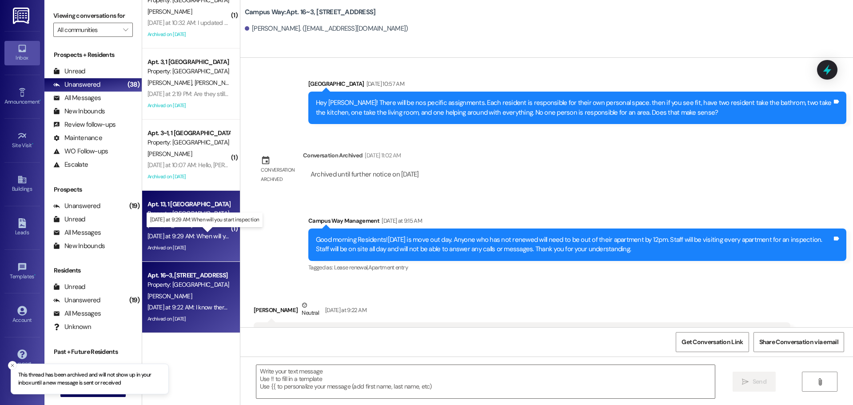
click at [180, 236] on div "Yesterday at 9:29 AM: When will you start inspection Yesterday at 9:29 AM: When…" at bounding box center [211, 236] width 126 height 8
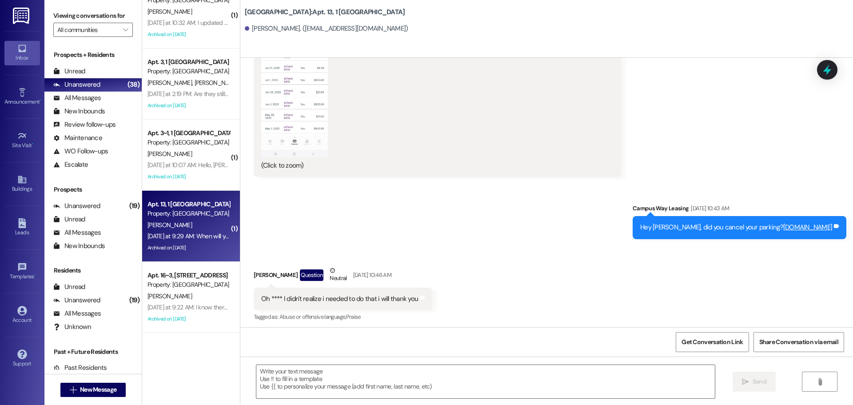
scroll to position [13885, 0]
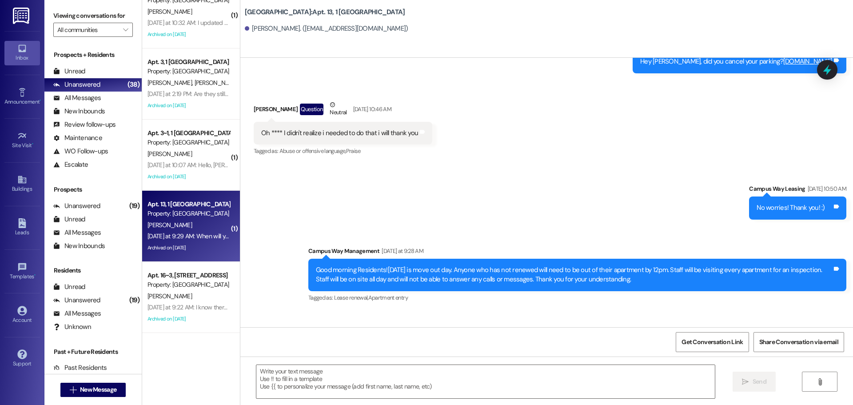
click at [818, 76] on div at bounding box center [827, 70] width 20 height 20
click at [824, 73] on icon at bounding box center [827, 69] width 15 height 15
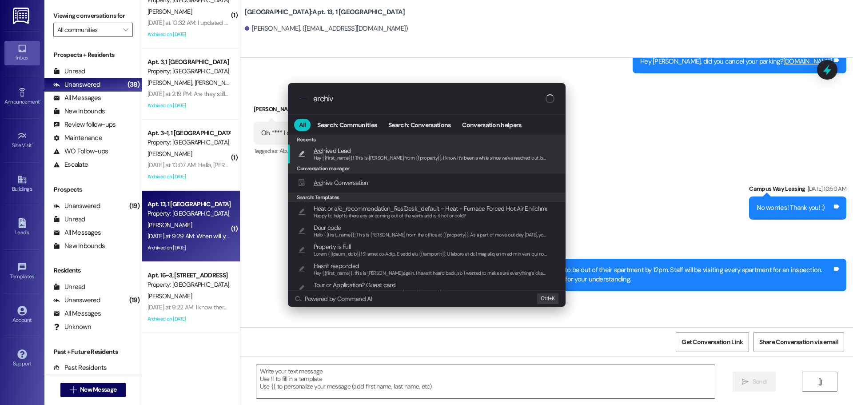
type input "archive"
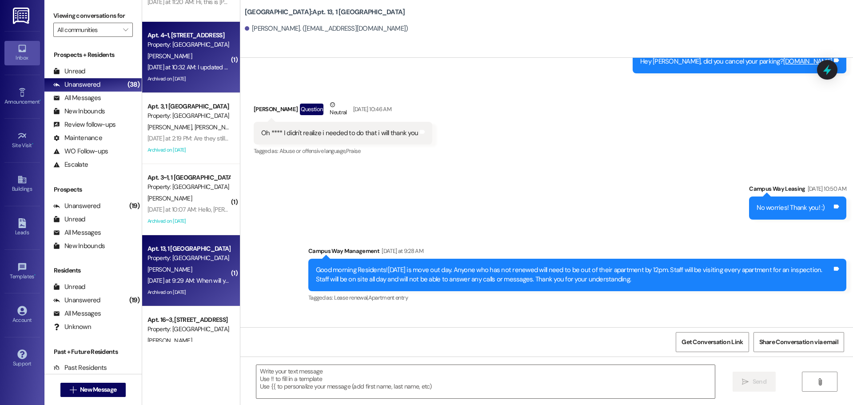
scroll to position [218, 0]
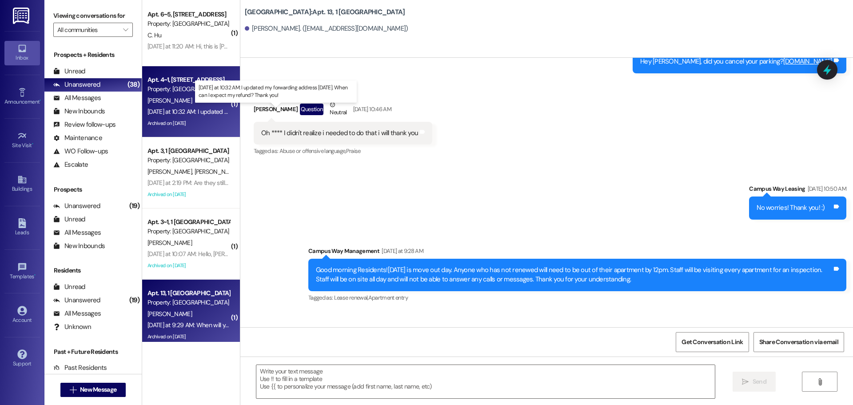
click at [205, 110] on div "Yesterday at 10:32 AM: I updated my forwarding address today. When can I expect…" at bounding box center [282, 112] width 268 height 8
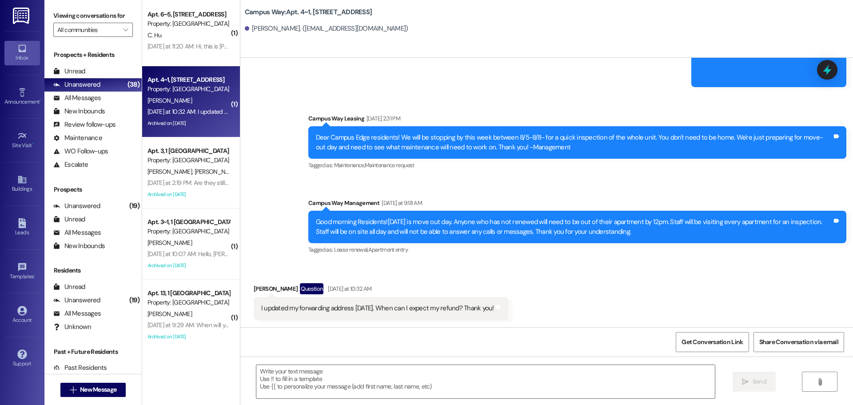
scroll to position [1406, 0]
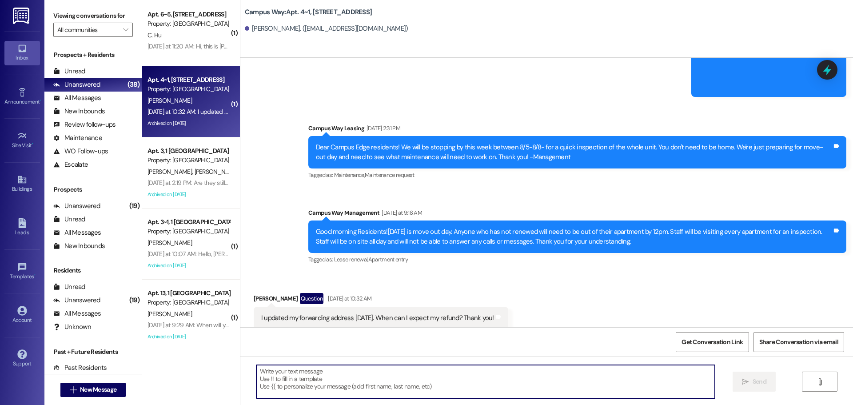
click at [370, 380] on textarea at bounding box center [485, 381] width 459 height 33
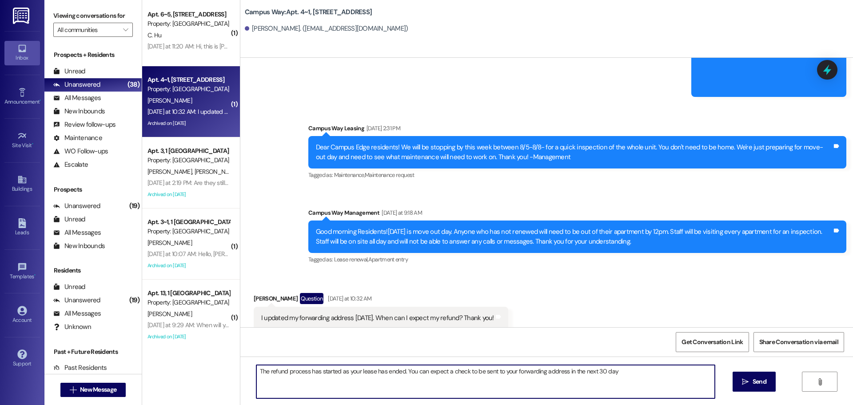
type textarea "The refund process has started as your lease has ended. You can expect a check …"
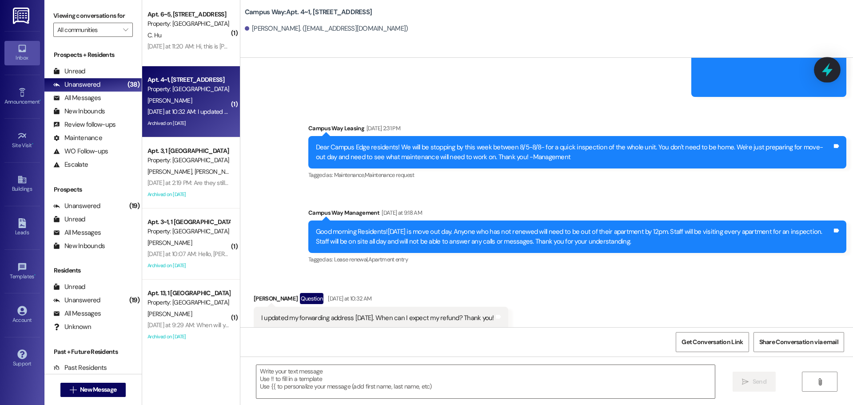
click at [826, 68] on icon at bounding box center [827, 70] width 11 height 14
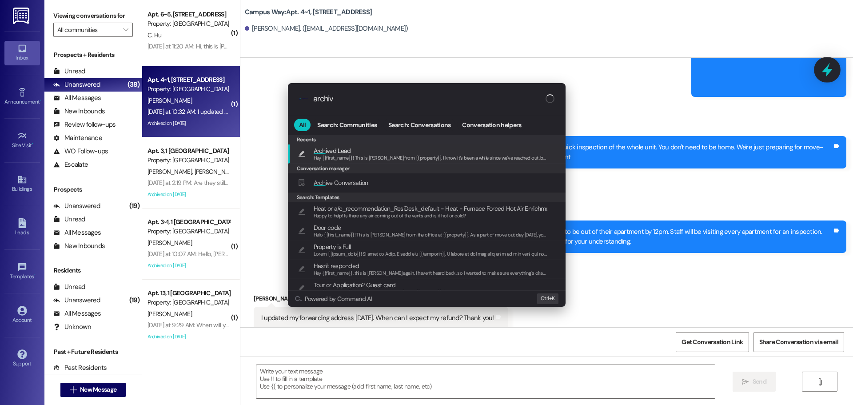
type input "archive"
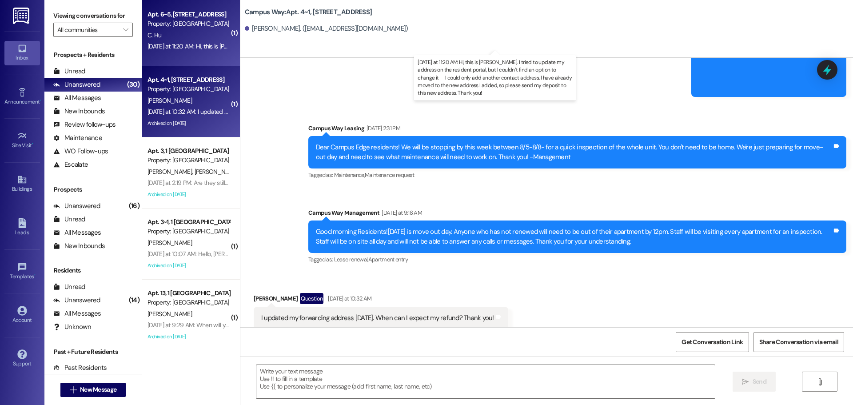
click at [190, 44] on div "Yesterday at 11:20 AM: Hi, this is Jean Hu. I tried to update my address on the…" at bounding box center [526, 46] width 756 height 8
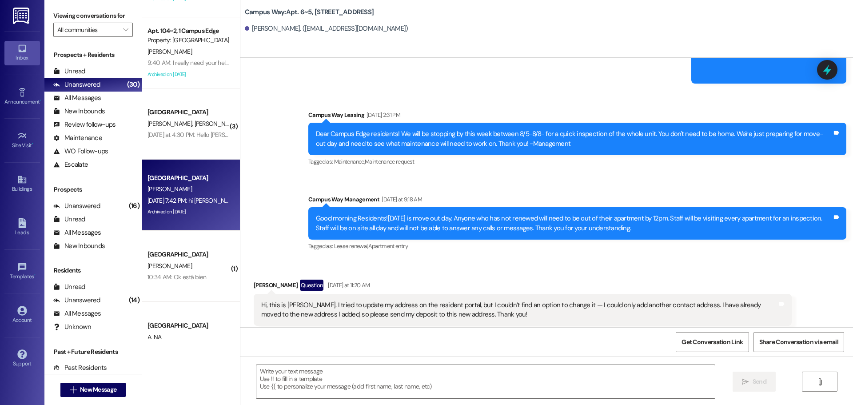
scroll to position [1507, 0]
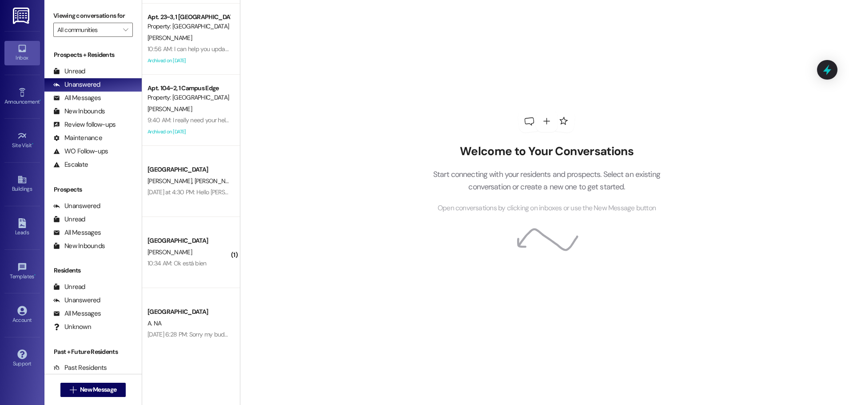
scroll to position [1009, 0]
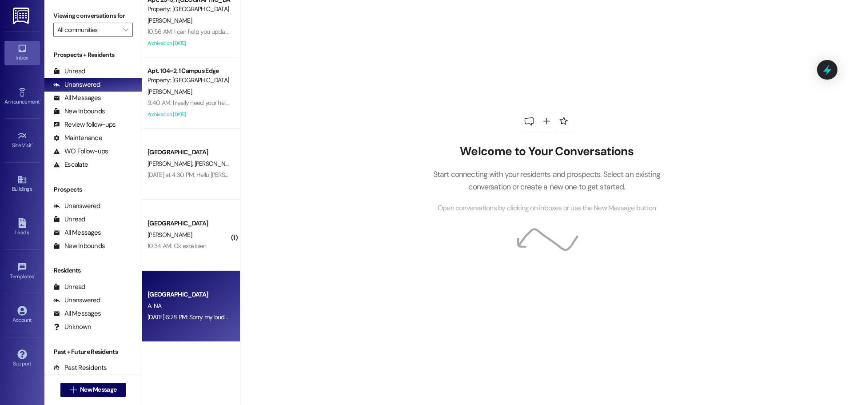
click at [180, 307] on div "A. NA" at bounding box center [189, 305] width 84 height 11
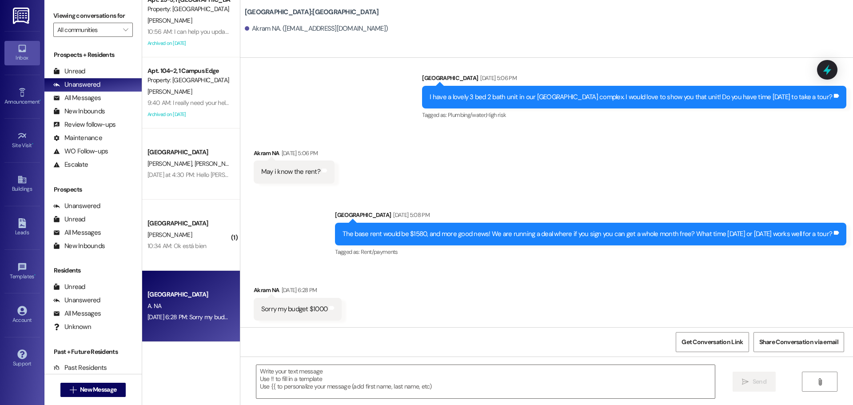
scroll to position [380, 0]
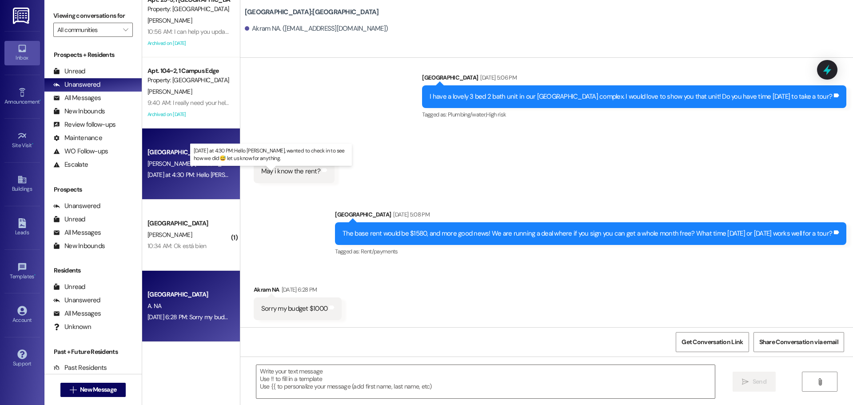
click at [201, 172] on div "[DATE] at 4:30 PM: Hello [PERSON_NAME], wanted to check in to see how we did😅 l…" at bounding box center [288, 175] width 280 height 8
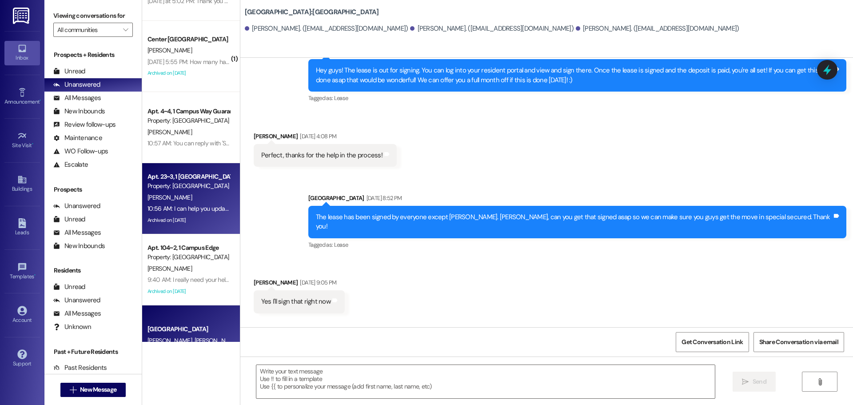
scroll to position [832, 0]
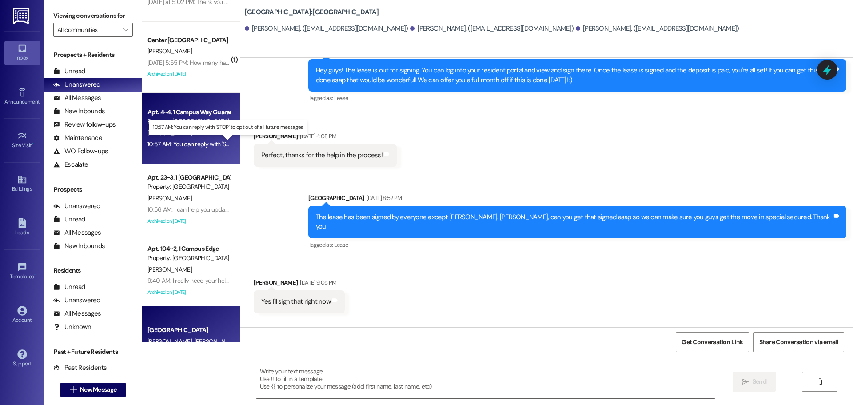
click at [204, 144] on div "10:57 AM: You can reply with 'STOP' to opt out of all future messages 10:57 AM:…" at bounding box center [235, 144] width 175 height 8
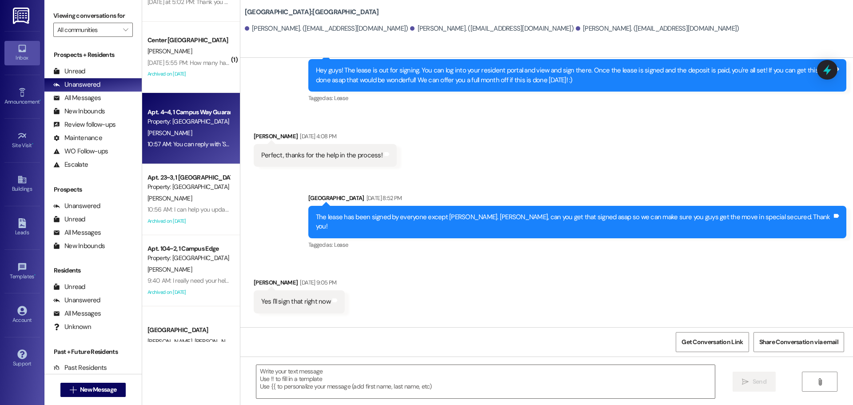
scroll to position [287, 0]
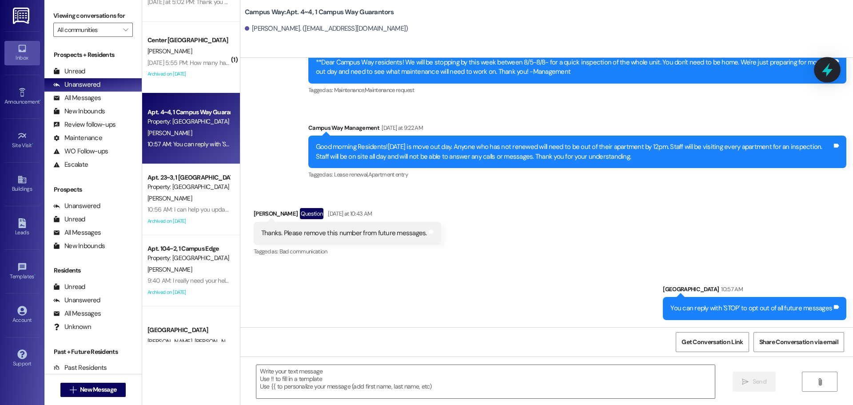
click at [834, 69] on icon at bounding box center [827, 69] width 15 height 15
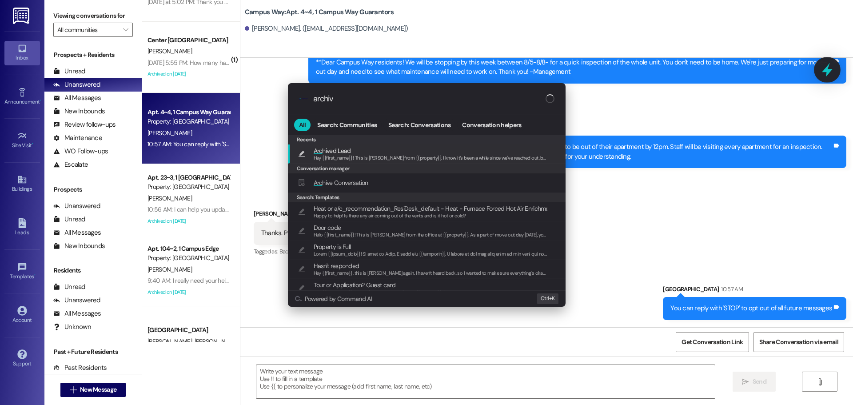
type input "archive"
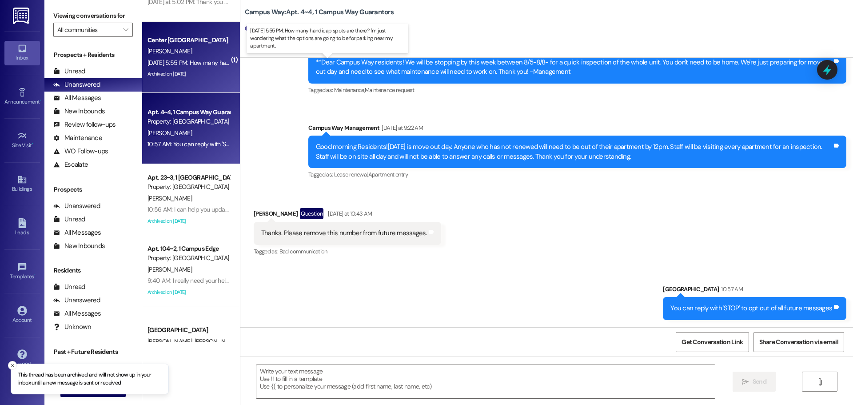
click at [178, 61] on div "[DATE] 5:55 PM: How many handicap spots are there? I'm just wondering what the …" at bounding box center [325, 63] width 355 height 8
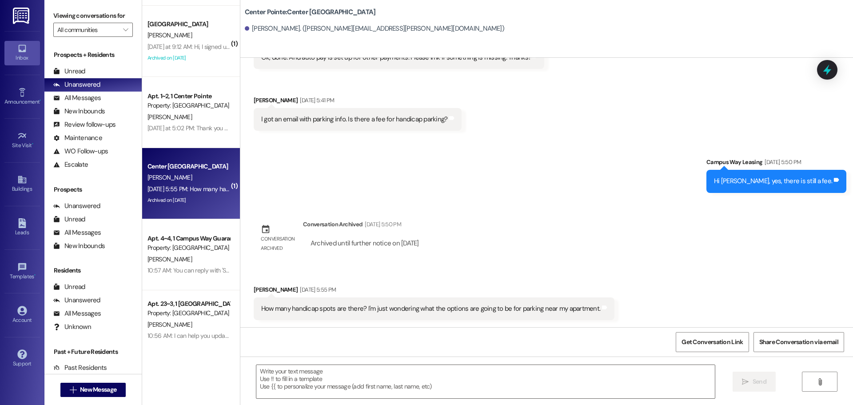
scroll to position [698, 0]
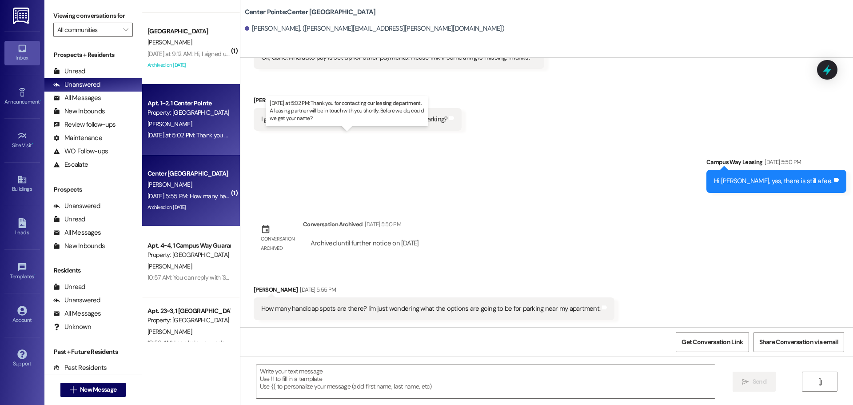
click at [177, 138] on div "[DATE] at 5:02 PM: Thank you for contacting our leasing department. A leasing p…" at bounding box center [351, 135] width 406 height 8
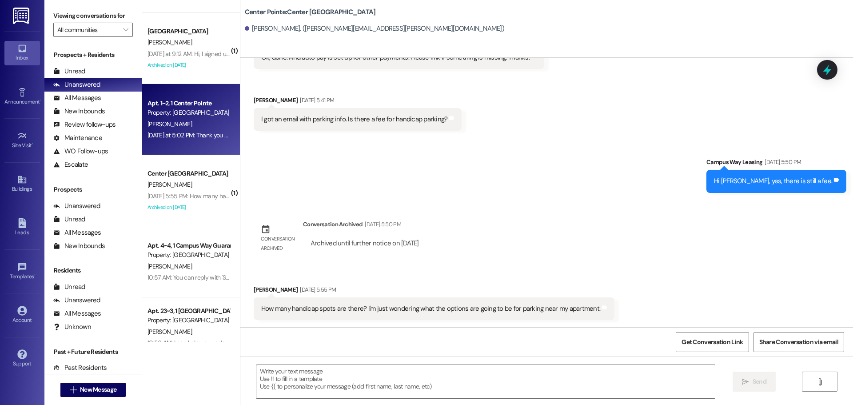
scroll to position [0, 0]
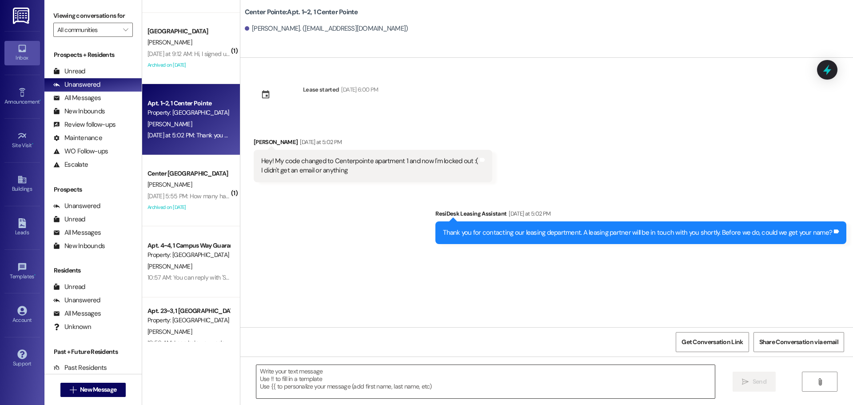
click at [404, 370] on textarea at bounding box center [485, 381] width 459 height 33
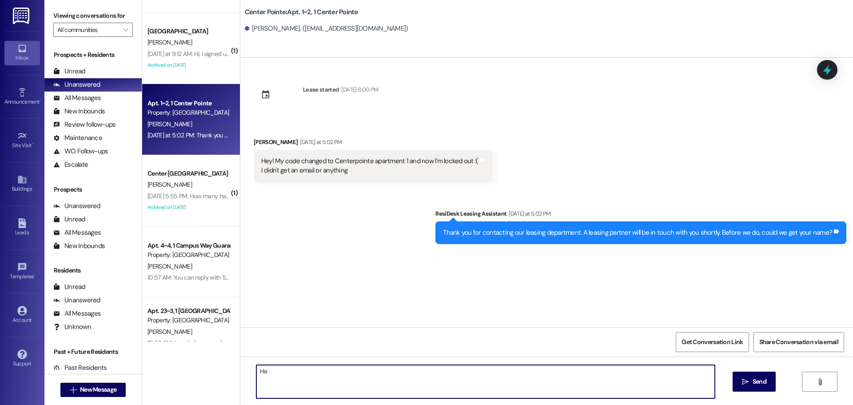
type textarea "H"
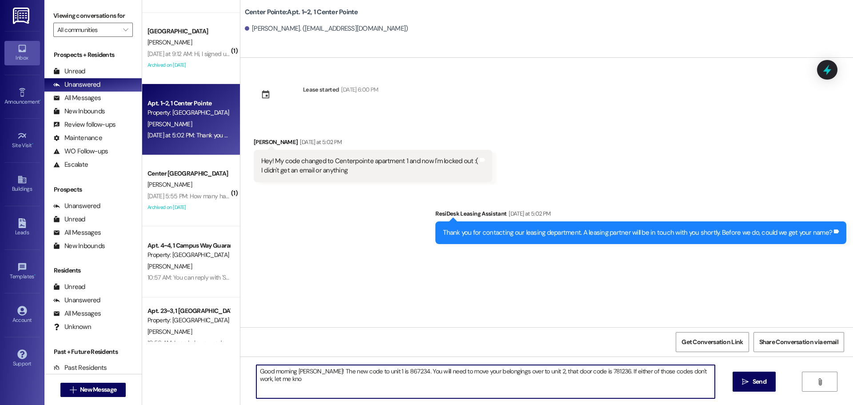
type textarea "Good morning [PERSON_NAME]! The new code to unit 1 is 867234. You will need to …"
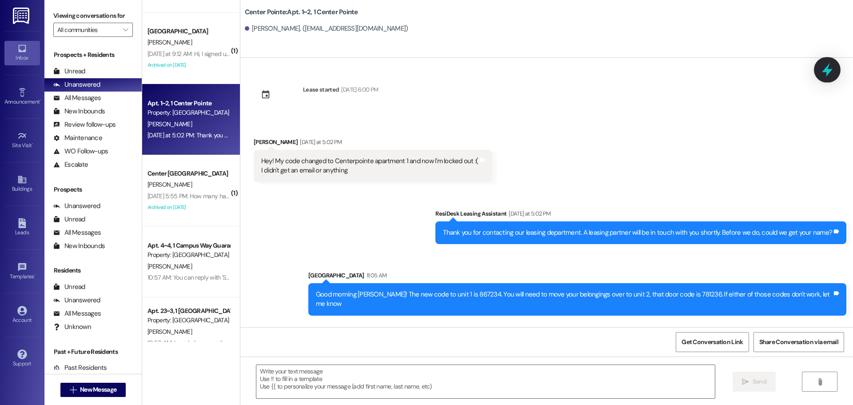
click at [828, 73] on icon at bounding box center [827, 70] width 11 height 14
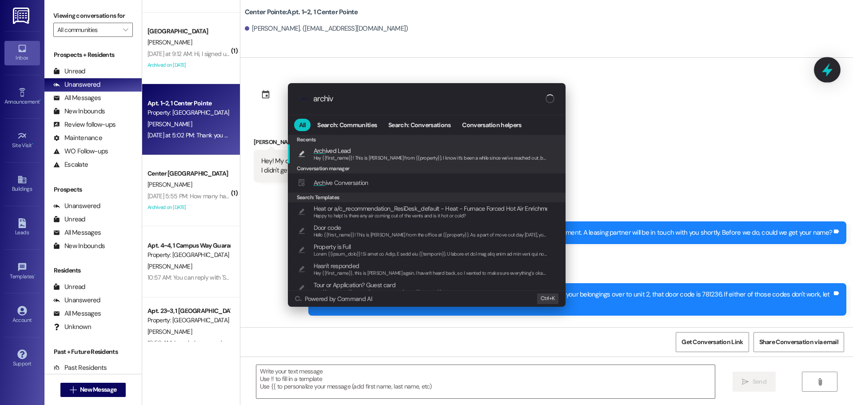
type input "archive"
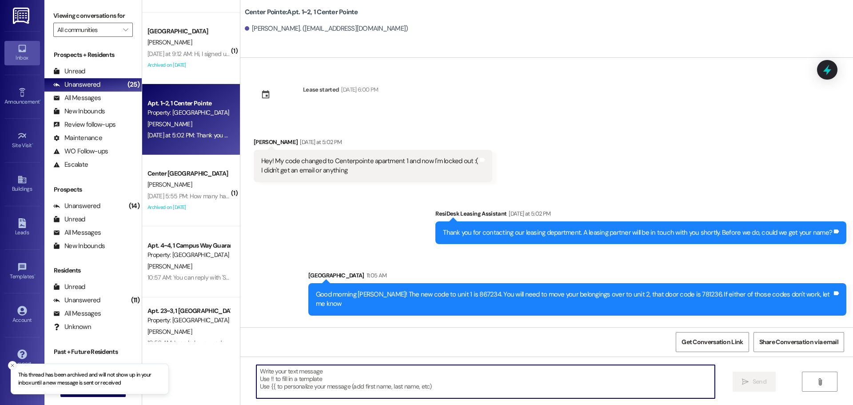
click at [14, 366] on icon "Close toast" at bounding box center [12, 365] width 5 height 5
click at [80, 389] on span "New Message" at bounding box center [98, 389] width 36 height 9
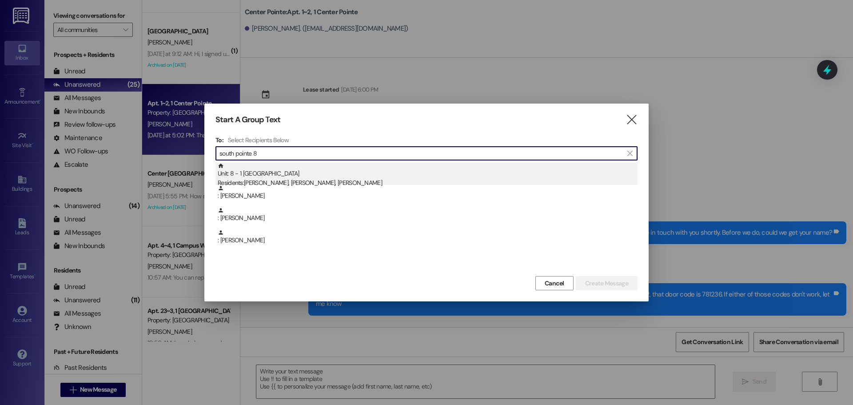
type input "south pointe 8"
click at [348, 168] on div "Unit: 8 - 1 South Pointe Residents: [PERSON_NAME], [PERSON_NAME], [PERSON_NAME]" at bounding box center [428, 175] width 420 height 25
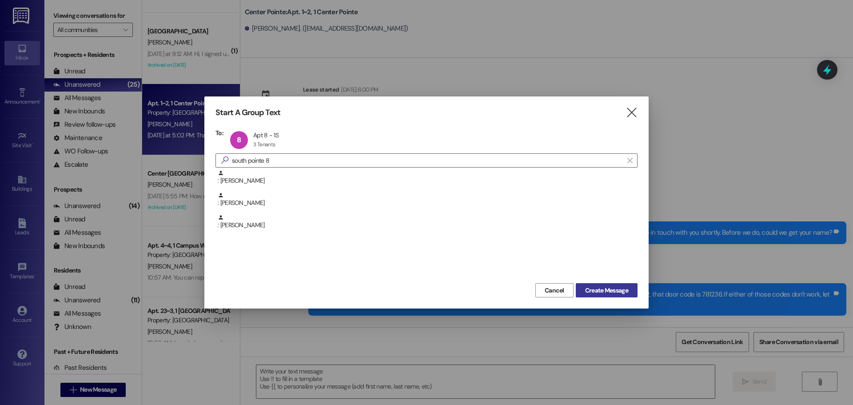
click at [602, 289] on span "Create Message" at bounding box center [606, 290] width 43 height 9
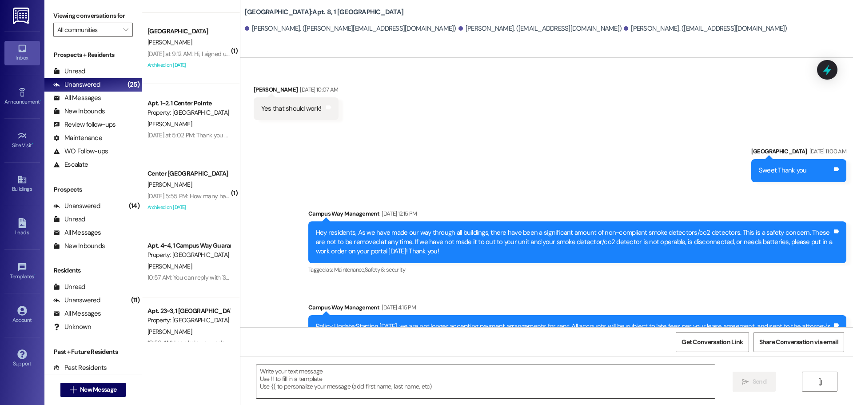
scroll to position [10199, 0]
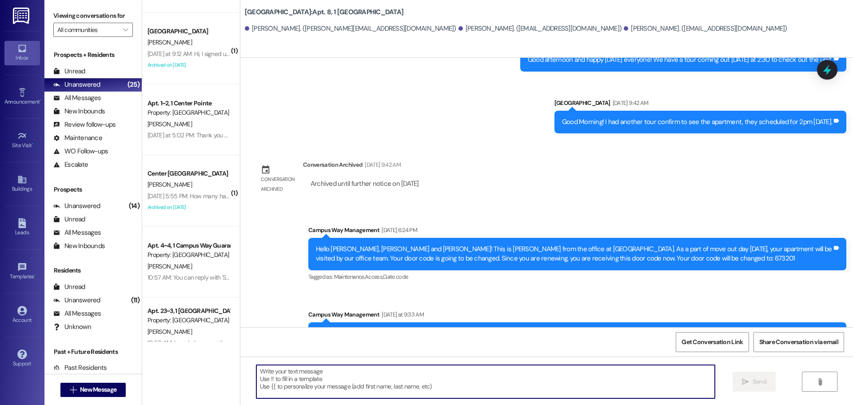
click at [484, 388] on textarea at bounding box center [485, 381] width 459 height 33
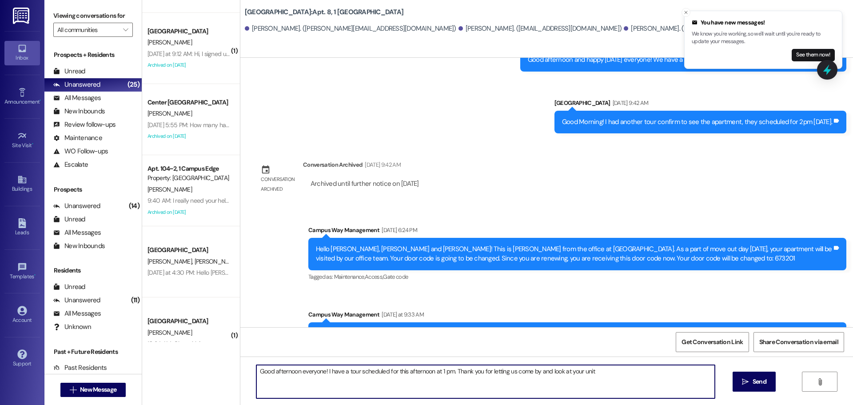
type textarea "Good afternoon everyone! I have a tour scheduled for this afternoon at 1 pm. Th…"
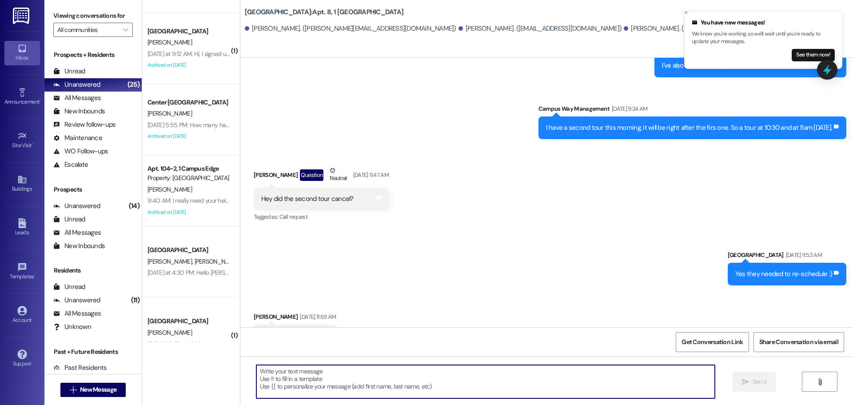
scroll to position [9716, 0]
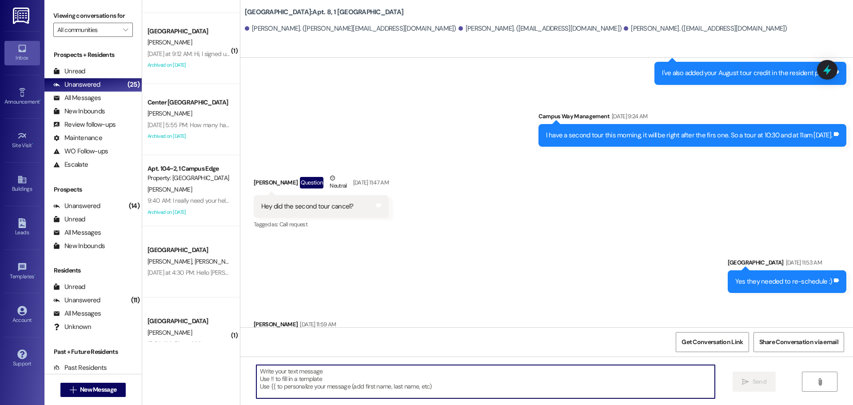
click at [95, 381] on div " New Message" at bounding box center [93, 390] width 66 height 22
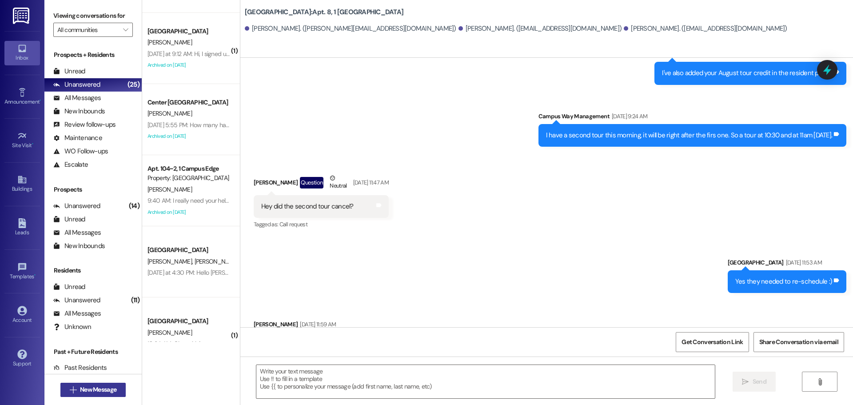
click at [94, 385] on span "New Message" at bounding box center [98, 389] width 36 height 9
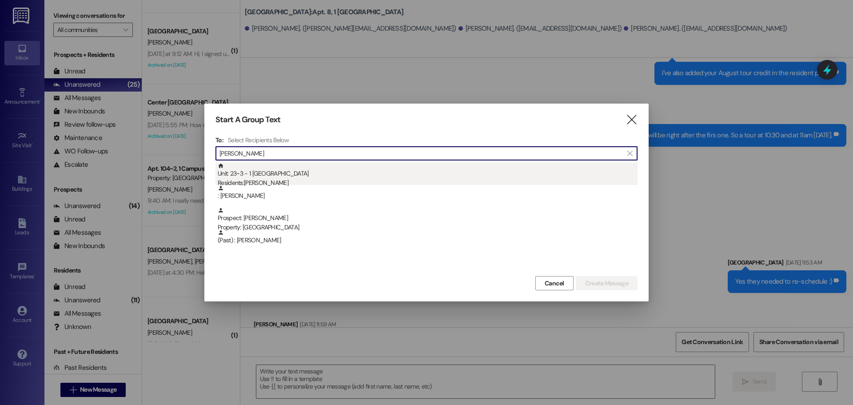
type input "[PERSON_NAME]"
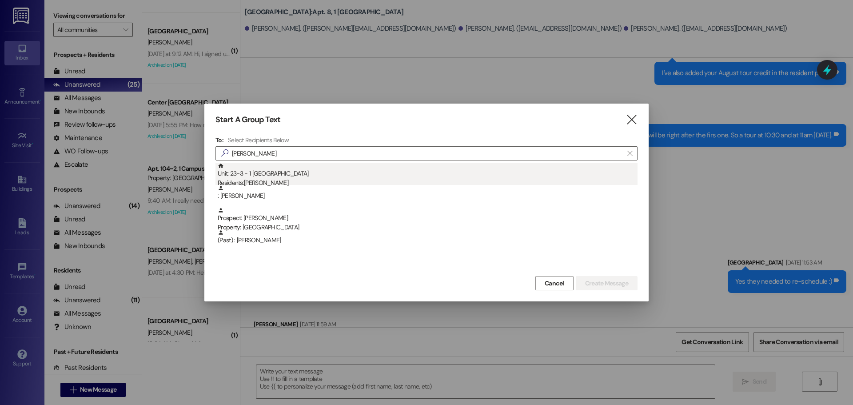
click at [321, 172] on div "Unit: 23~3 - 1 East Pointe Residents: [PERSON_NAME]" at bounding box center [428, 175] width 420 height 25
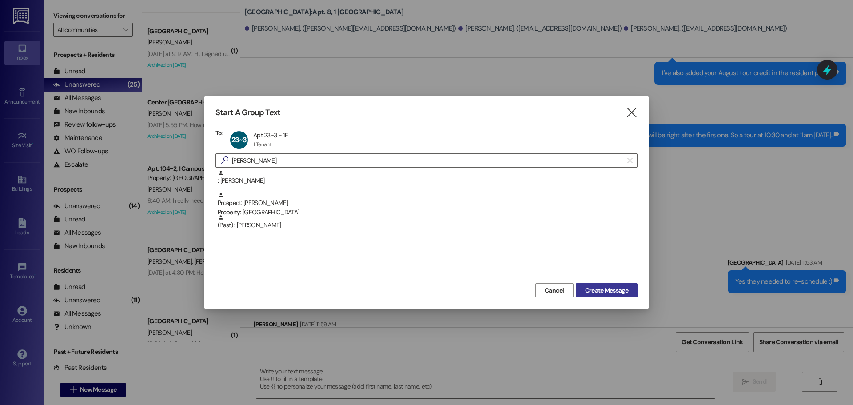
drag, startPoint x: 616, startPoint y: 292, endPoint x: 793, endPoint y: 212, distance: 194.3
click at [616, 291] on span "Create Message" at bounding box center [606, 290] width 43 height 9
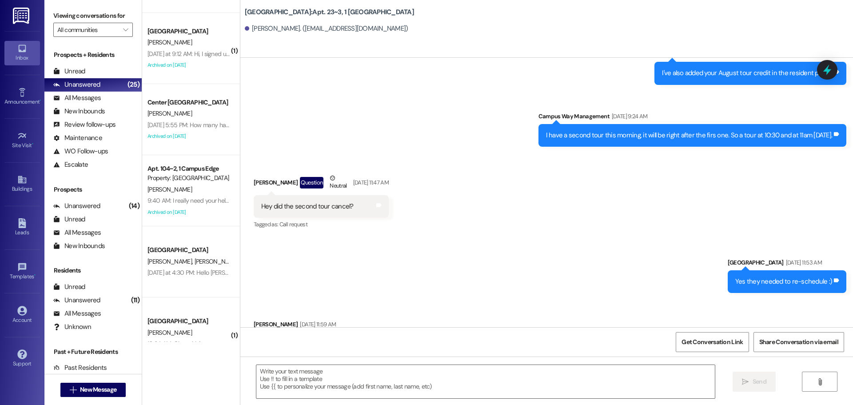
scroll to position [5707, 0]
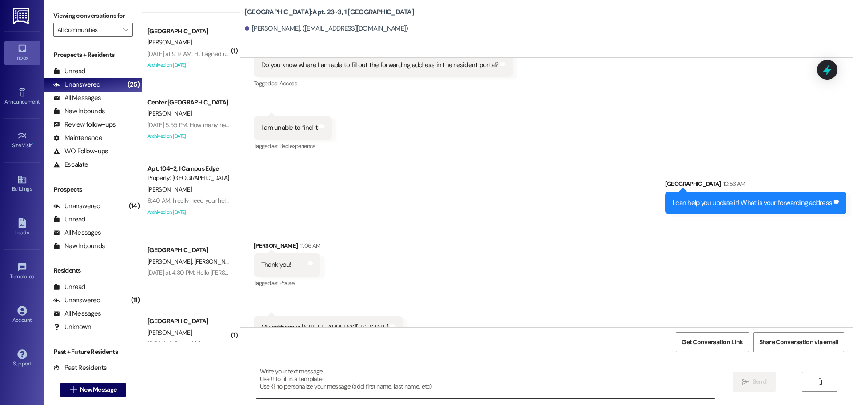
click at [667, 380] on textarea at bounding box center [485, 381] width 459 height 33
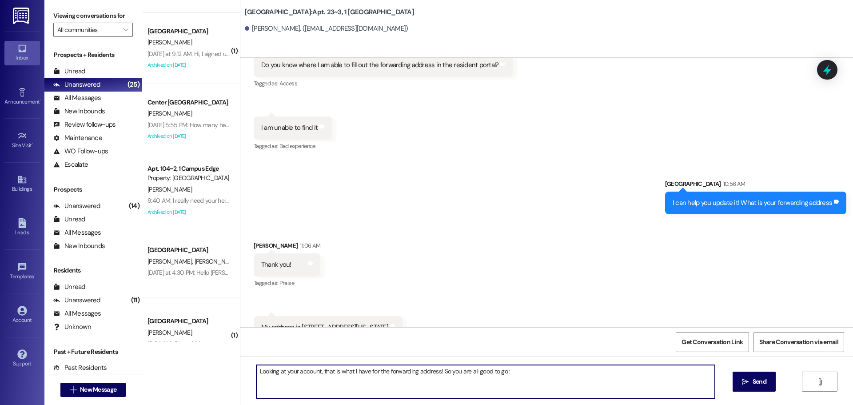
type textarea "Looking at your account, that is what I have for the forwarding address! So you…"
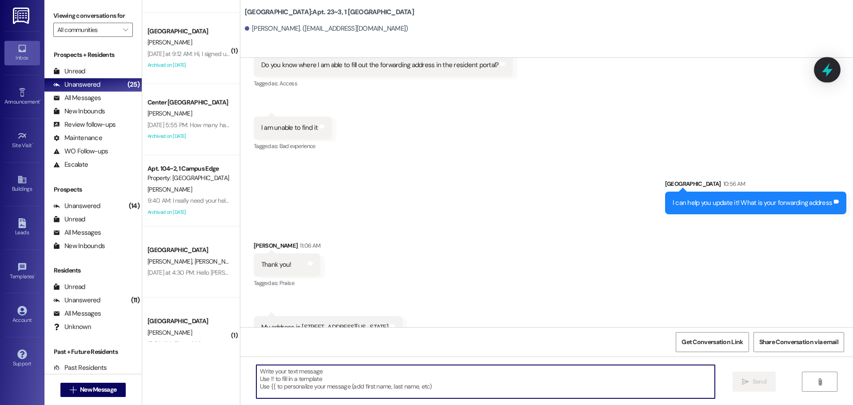
click at [829, 74] on icon at bounding box center [827, 69] width 15 height 15
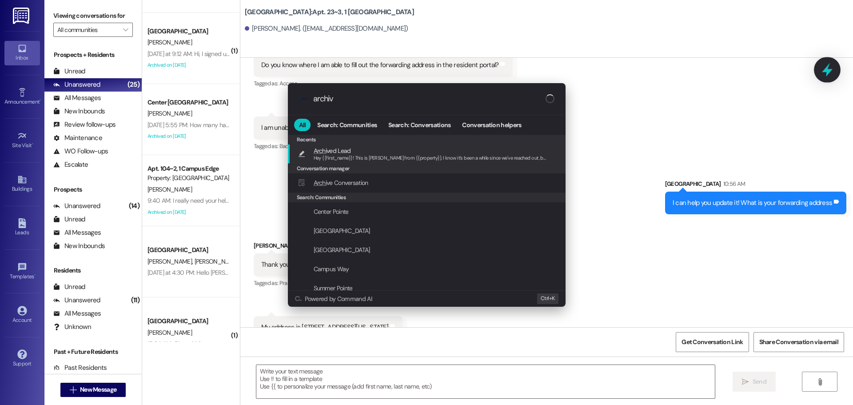
type input "archive"
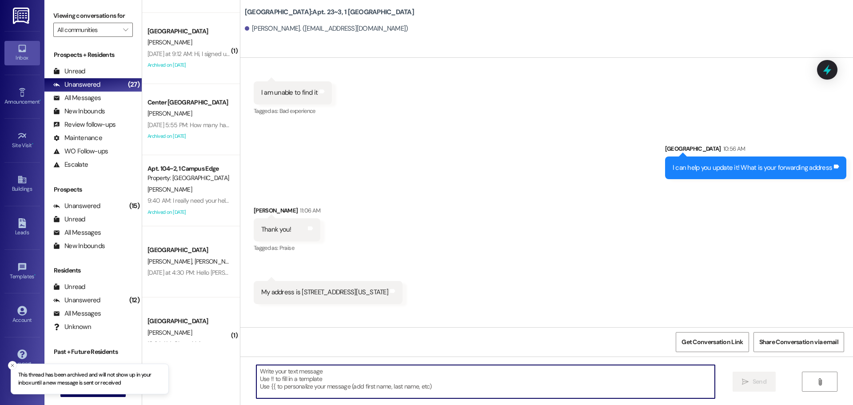
scroll to position [5769, 0]
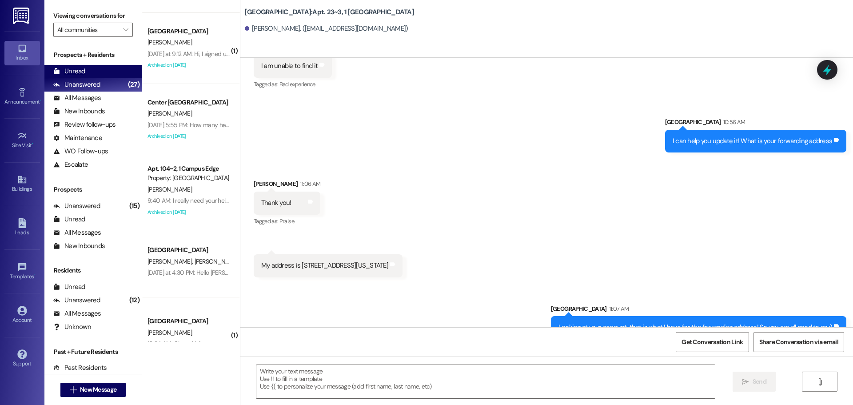
click at [101, 69] on div "Unread (0)" at bounding box center [92, 71] width 97 height 13
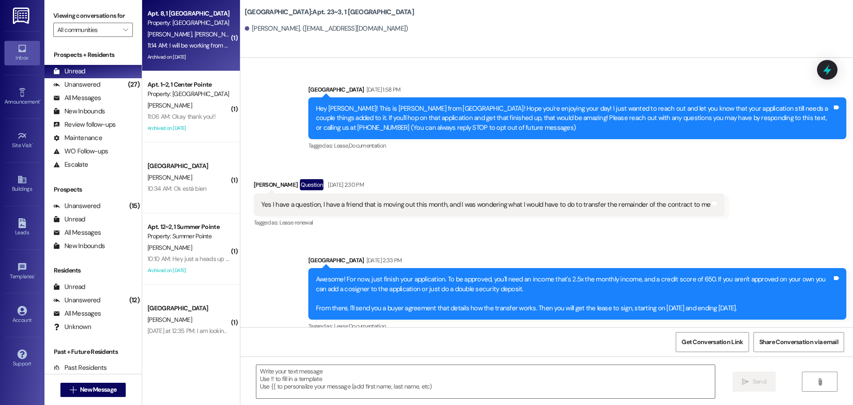
scroll to position [5641, 0]
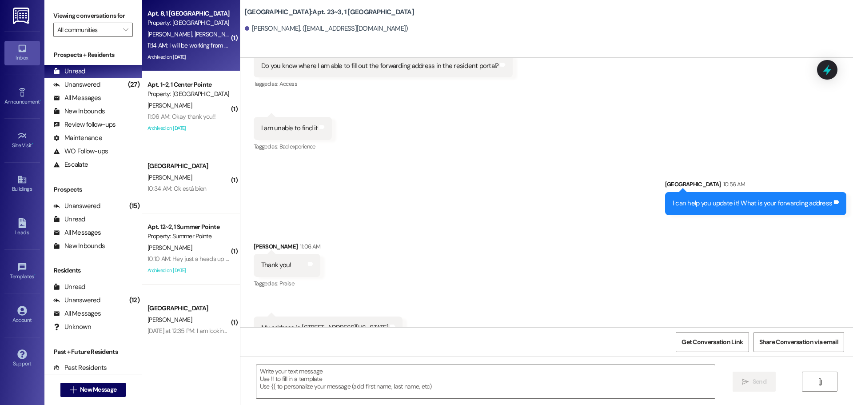
click at [197, 46] on div "11:14 AM: I will be working from home at that time. Please knock if the door to…" at bounding box center [318, 45] width 341 height 8
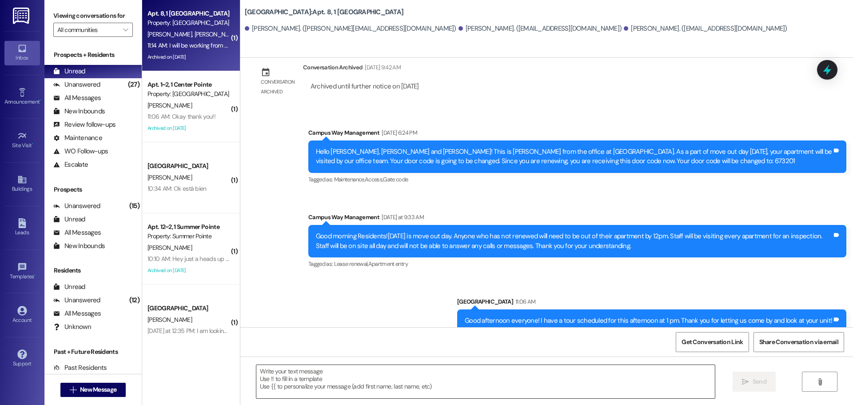
scroll to position [10337, 0]
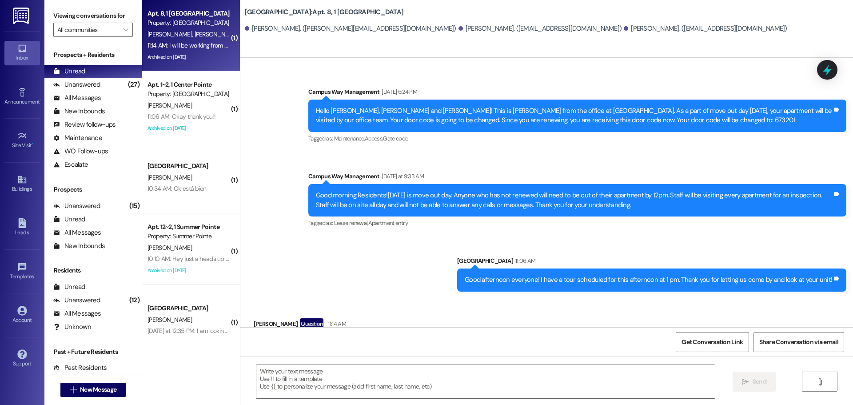
click at [338, 364] on div " Send " at bounding box center [546, 389] width 613 height 67
click at [331, 376] on textarea at bounding box center [485, 381] width 459 height 33
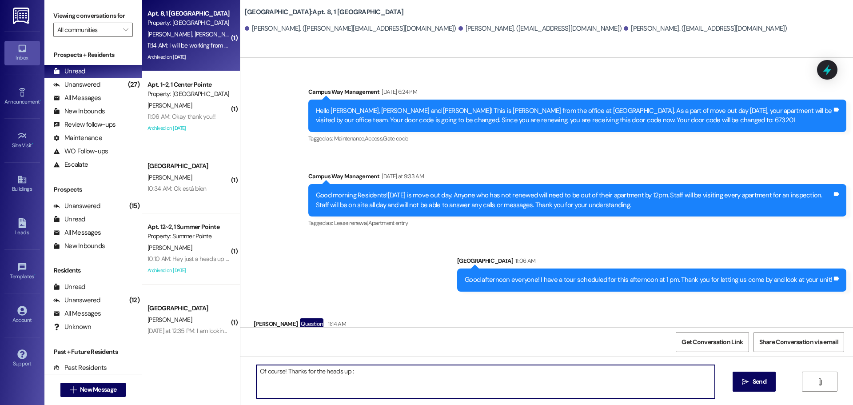
type textarea "Of course! Thanks for the heads up :)"
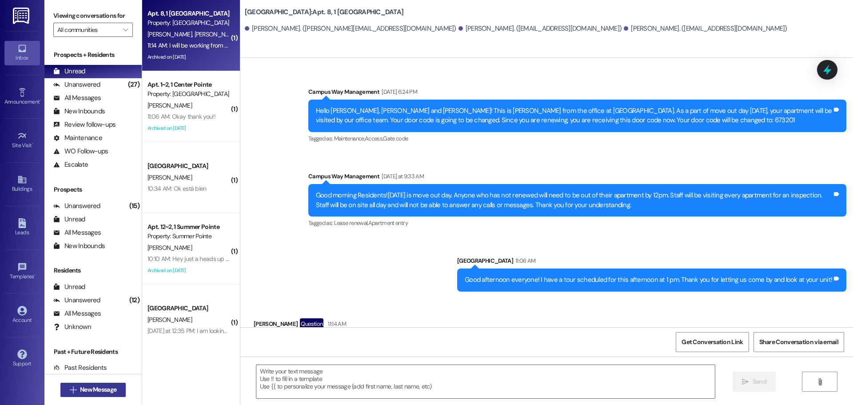
click at [105, 395] on button " New Message" at bounding box center [93, 390] width 66 height 14
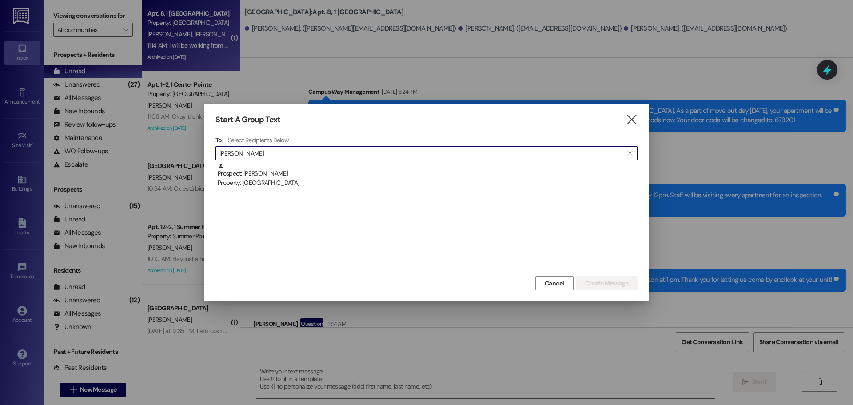
type input "[PERSON_NAME]"
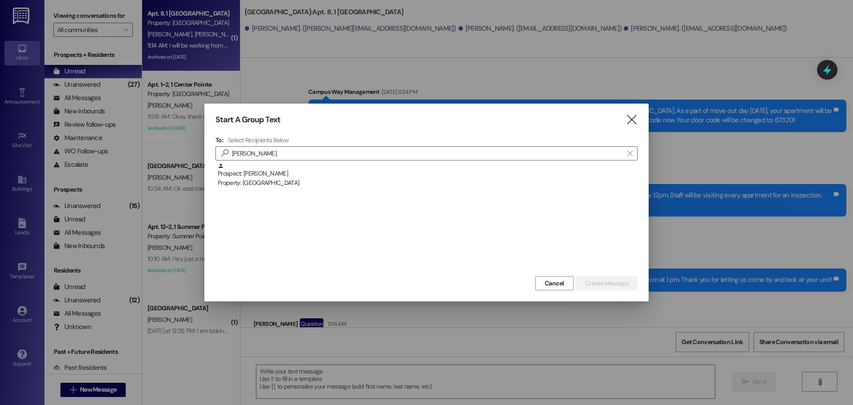
click at [267, 189] on div "Prospect: [PERSON_NAME] Property: [GEOGRAPHIC_DATA]" at bounding box center [427, 218] width 422 height 111
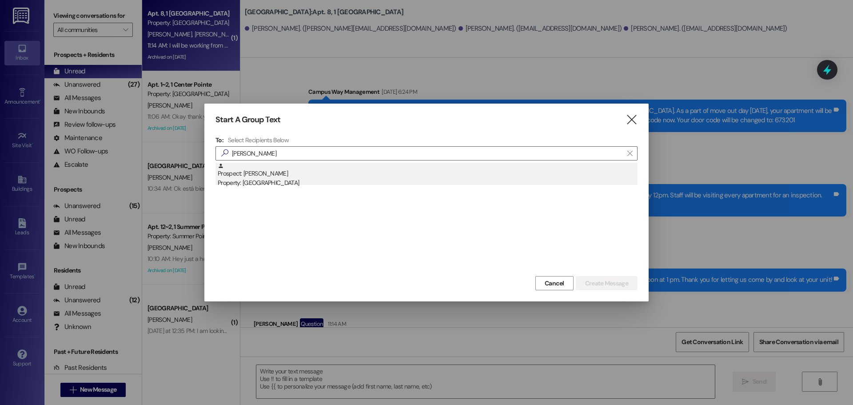
drag, startPoint x: 280, startPoint y: 174, endPoint x: 399, endPoint y: 220, distance: 127.2
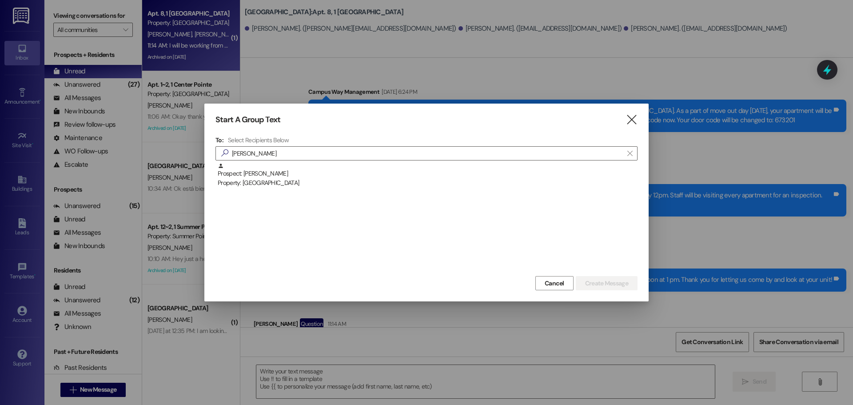
click at [281, 174] on div "Prospect: [PERSON_NAME] Property: [GEOGRAPHIC_DATA]" at bounding box center [428, 175] width 420 height 25
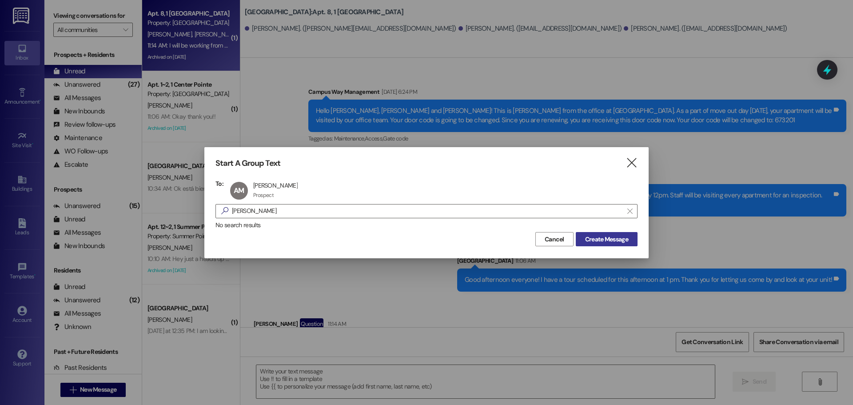
click at [616, 240] on span "Create Message" at bounding box center [606, 239] width 43 height 9
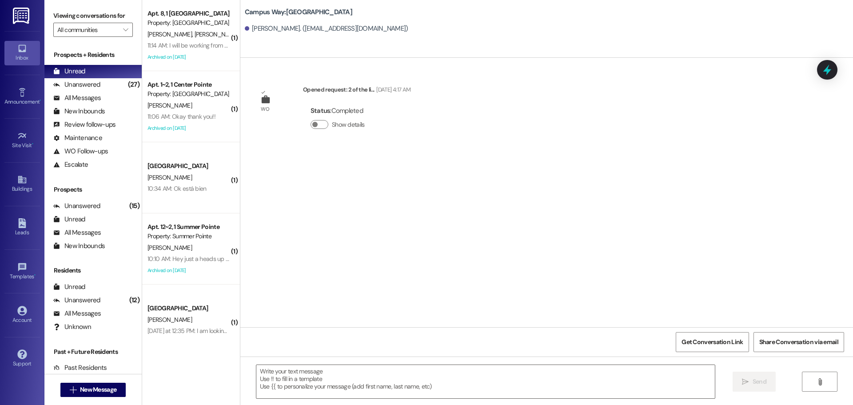
scroll to position [0, 0]
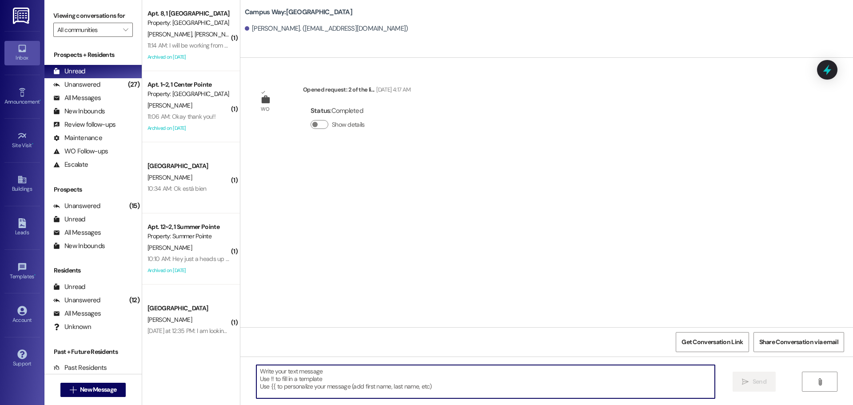
click at [387, 380] on textarea at bounding box center [485, 381] width 459 height 33
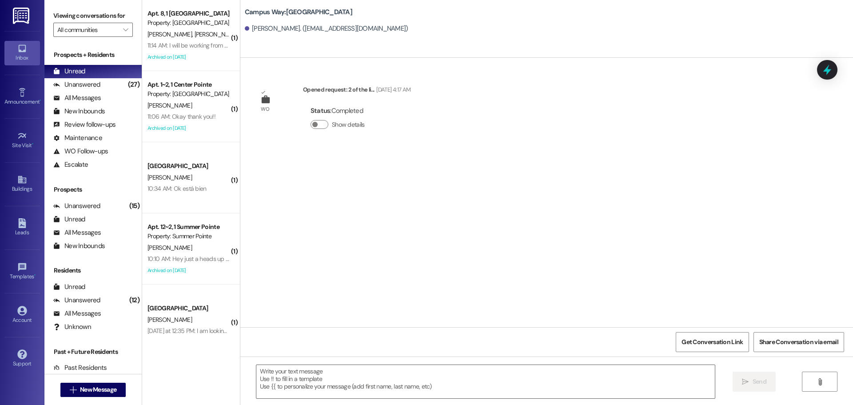
drag, startPoint x: 355, startPoint y: 89, endPoint x: 426, endPoint y: 95, distance: 70.9
click at [417, 95] on div "WO Opened request: 2 of the li... [DATE] 4:17 AM Status : Completed Show details" at bounding box center [332, 113] width 170 height 71
click at [393, 200] on div "WO Opened request: 2 of the li... [DATE] 4:17 AM Status : Completed Show details" at bounding box center [546, 192] width 613 height 269
click at [315, 123] on button "Show details" at bounding box center [320, 124] width 18 height 9
click at [321, 123] on span "button" at bounding box center [323, 124] width 5 height 5
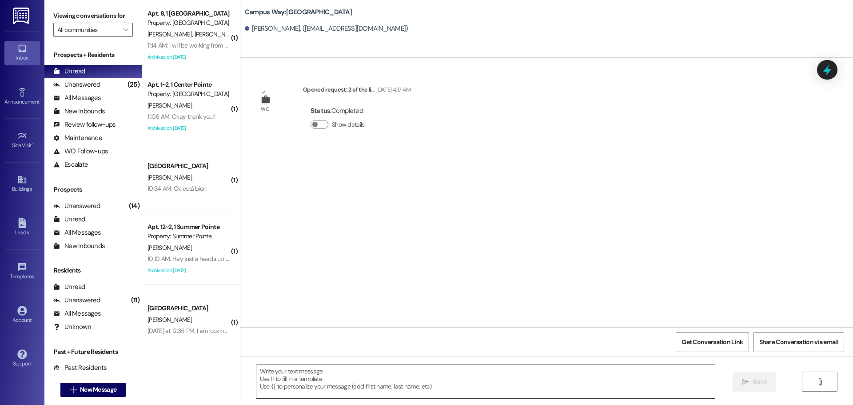
click at [331, 384] on textarea at bounding box center [485, 381] width 459 height 33
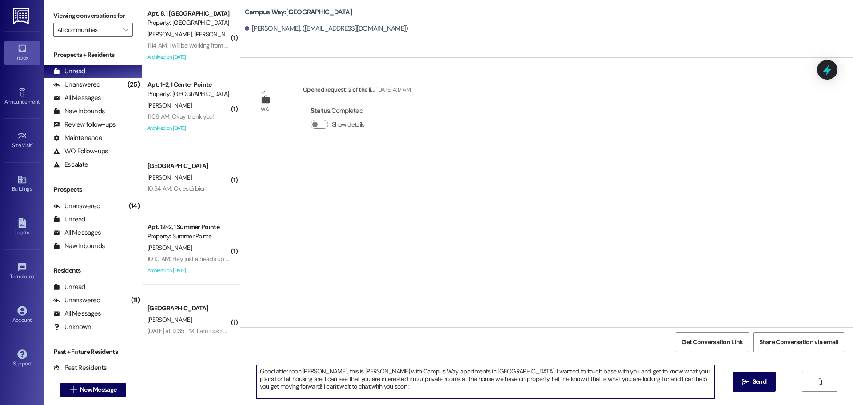
type textarea "Good afternoon [PERSON_NAME], this is [PERSON_NAME] with Campus Way apartments …"
click at [331, 384] on textarea "Good afternoon [PERSON_NAME], this is [PERSON_NAME] with Campus Way apartments …" at bounding box center [485, 381] width 459 height 33
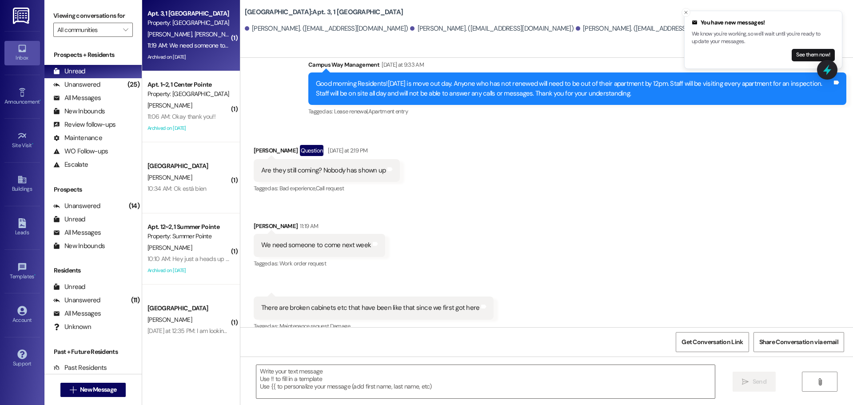
scroll to position [10136, 0]
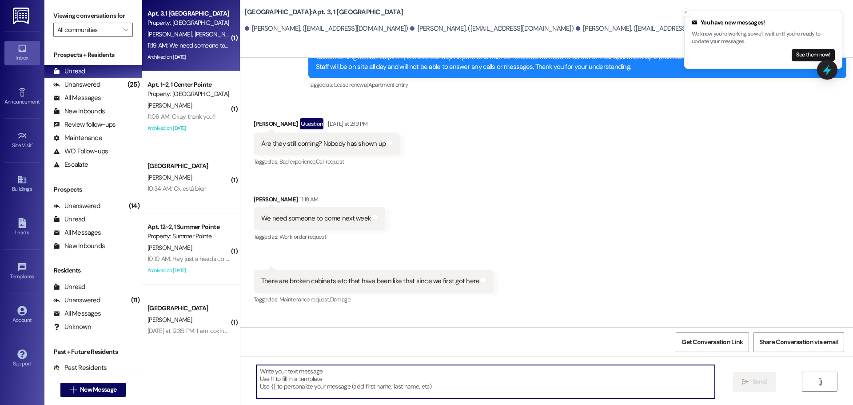
click at [375, 377] on textarea at bounding box center [485, 381] width 459 height 33
type textarea "Good afternoon! Please submit these i"
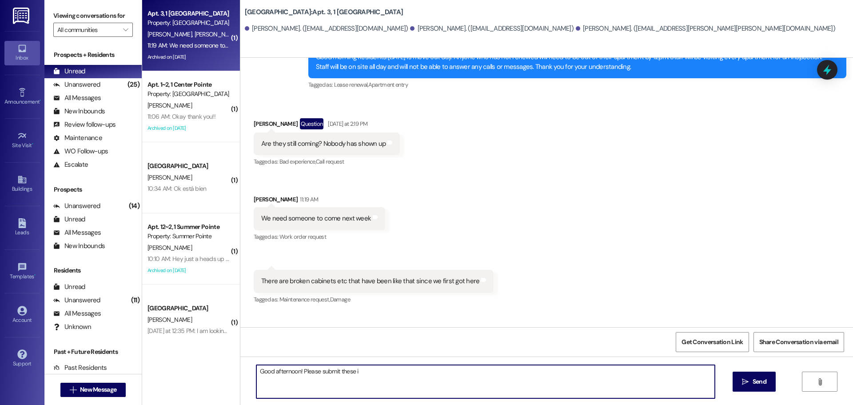
click at [388, 386] on textarea "Good afternoon! Please submit these i" at bounding box center [485, 381] width 459 height 33
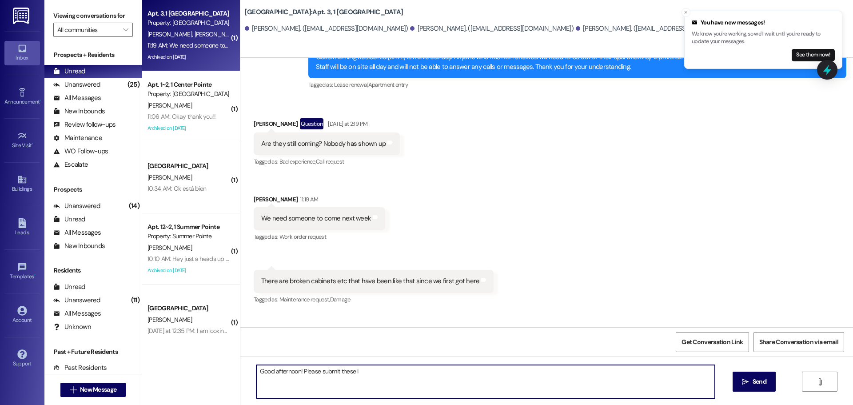
click at [388, 386] on textarea "Good afternoon! Please submit these i" at bounding box center [485, 381] width 459 height 33
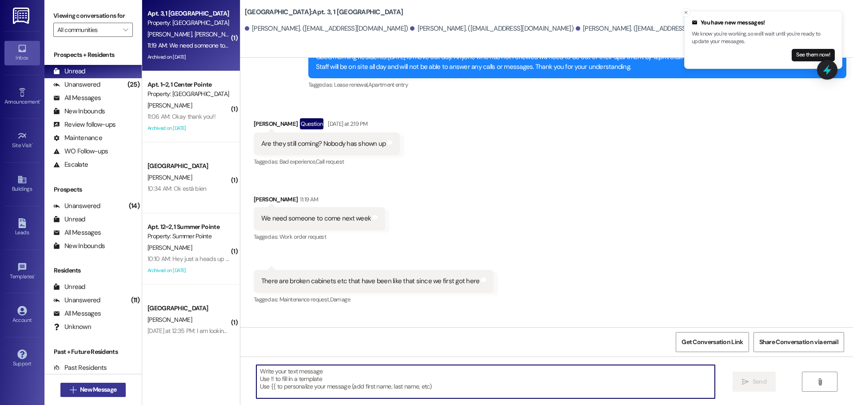
click at [90, 391] on span "New Message" at bounding box center [98, 389] width 36 height 9
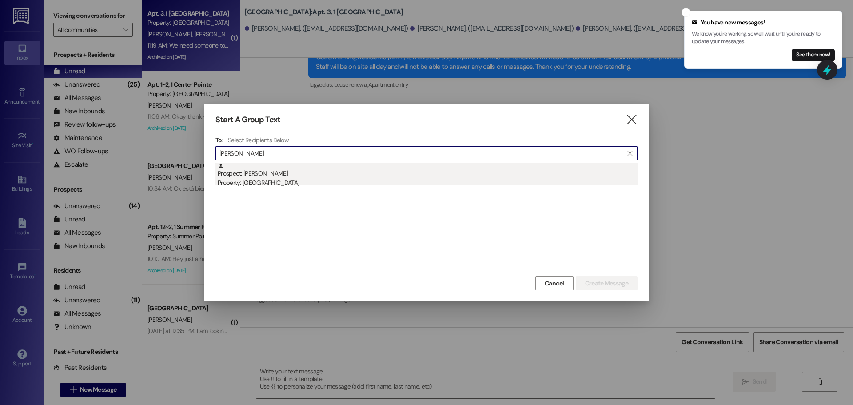
type input "[PERSON_NAME]"
click at [247, 184] on div "Property: [GEOGRAPHIC_DATA]" at bounding box center [428, 182] width 420 height 9
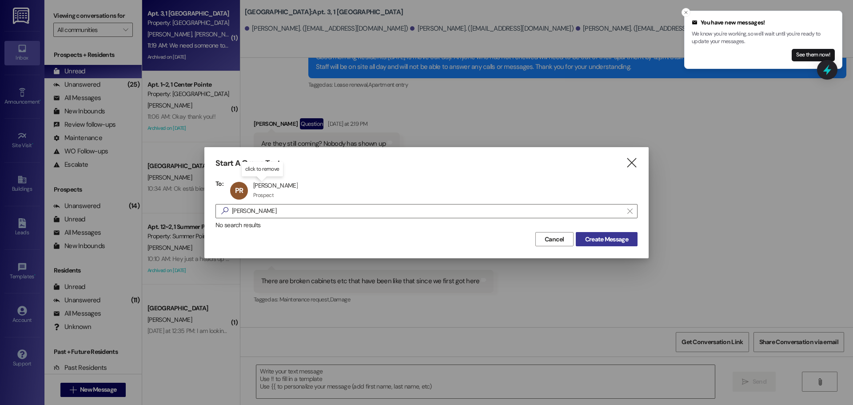
click at [596, 240] on span "Create Message" at bounding box center [606, 239] width 43 height 9
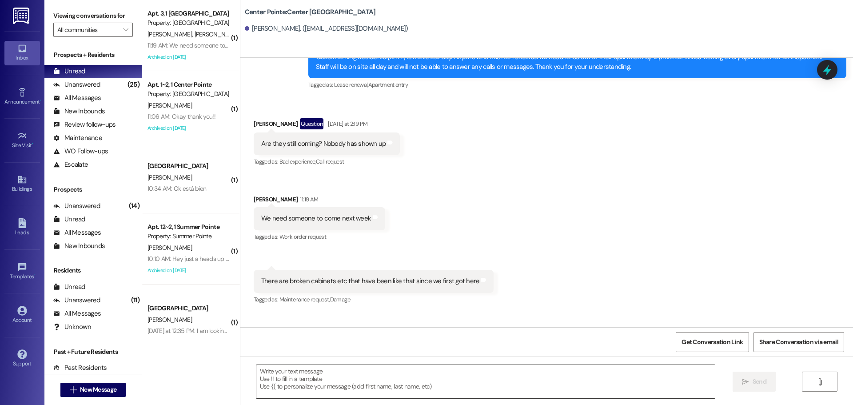
scroll to position [0, 0]
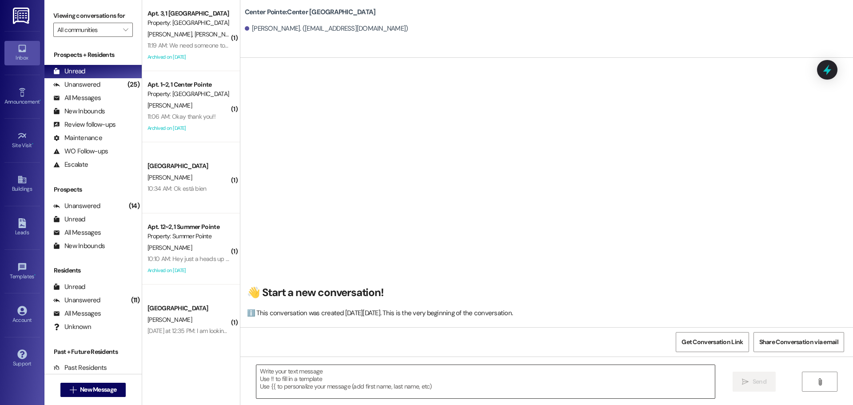
click at [424, 372] on textarea at bounding box center [485, 381] width 459 height 33
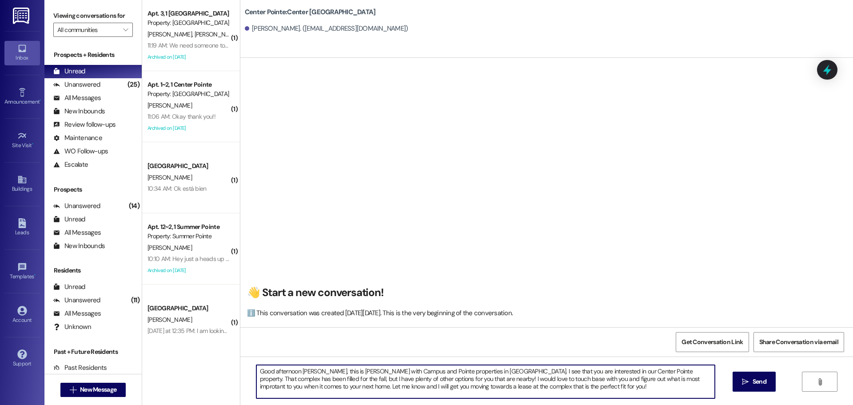
click at [584, 377] on textarea "Good afternoon [PERSON_NAME], this is [PERSON_NAME] with Campus and Pointe prop…" at bounding box center [485, 381] width 459 height 33
click at [554, 388] on textarea "Good afternoon [PERSON_NAME], this is [PERSON_NAME] with Campus and Pointe prop…" at bounding box center [485, 381] width 459 height 33
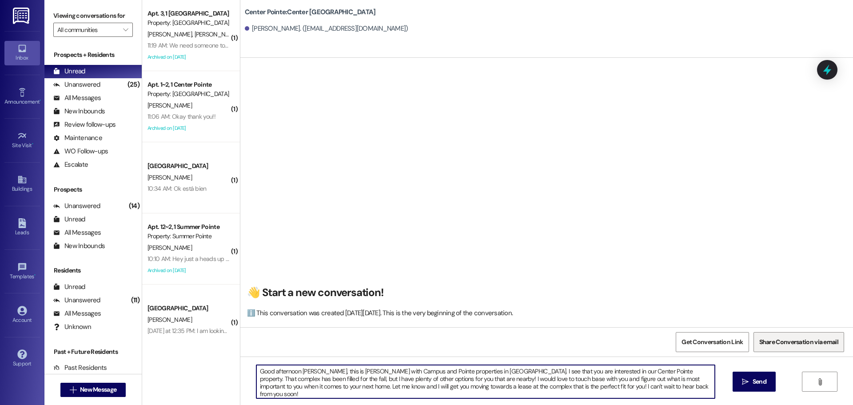
type textarea "Good afternoon [PERSON_NAME], this is [PERSON_NAME] with Campus and Pointe prop…"
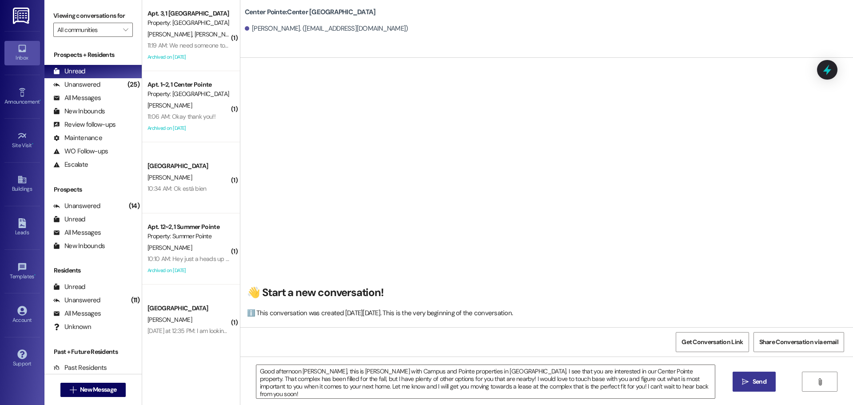
click at [754, 389] on button " Send" at bounding box center [754, 382] width 43 height 20
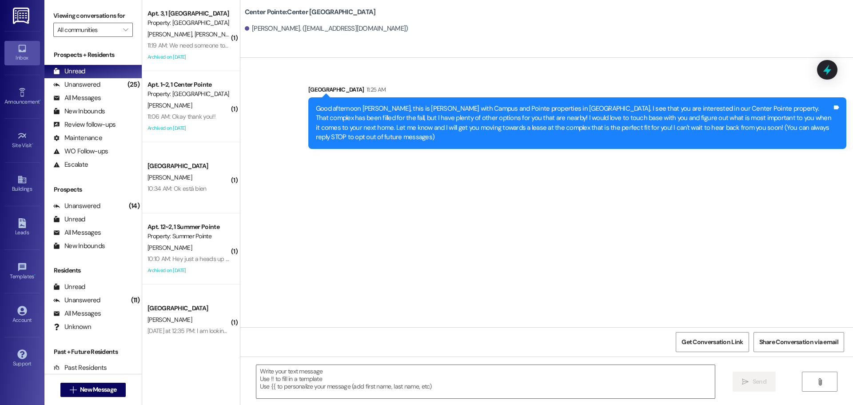
scroll to position [0, 0]
click at [84, 381] on div " New Message" at bounding box center [93, 390] width 66 height 22
click at [80, 391] on span "New Message" at bounding box center [98, 389] width 36 height 9
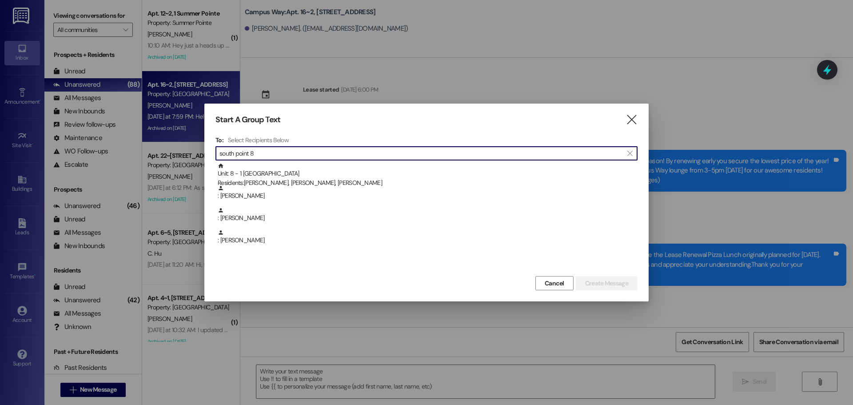
scroll to position [5321, 0]
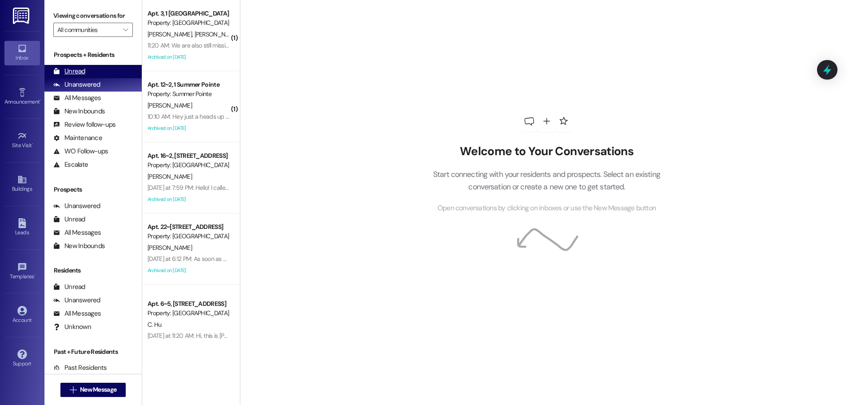
click at [83, 70] on div "Unread" at bounding box center [69, 71] width 32 height 9
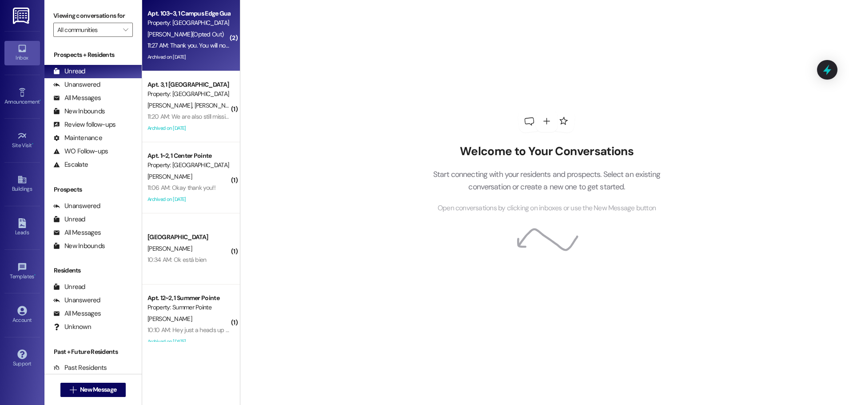
click at [170, 43] on div "11:27 AM: Thank you. You will no longer receive texts from this thread. Please …" at bounding box center [358, 45] width 420 height 8
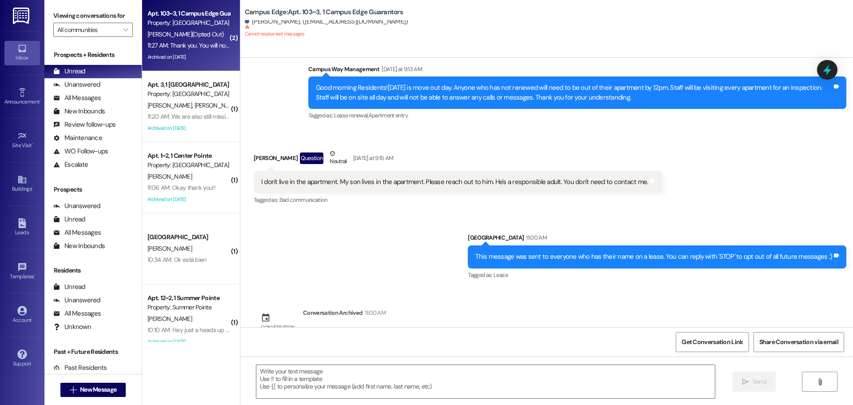
scroll to position [42, 0]
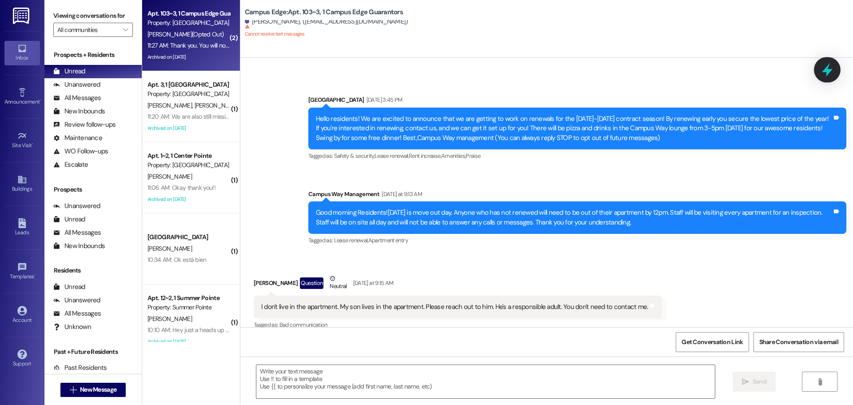
click at [821, 66] on icon at bounding box center [827, 69] width 15 height 15
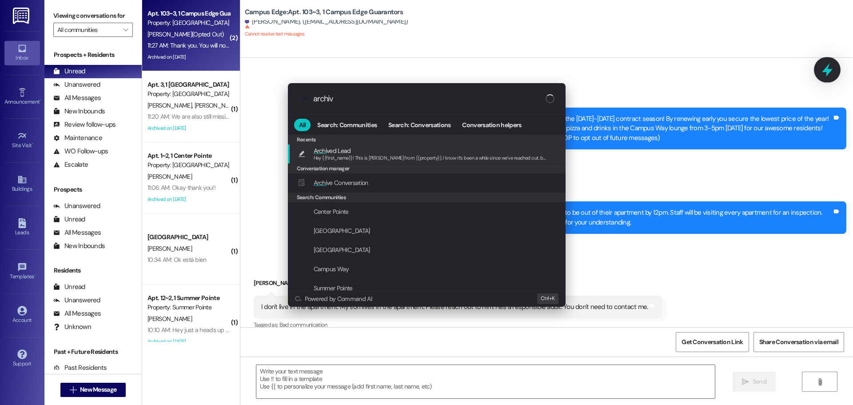
type input "archive"
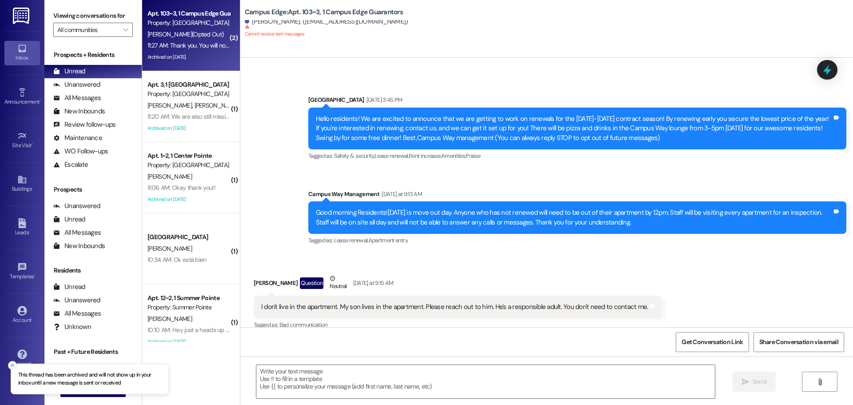
click at [12, 362] on button "Close toast" at bounding box center [12, 365] width 9 height 9
click at [75, 383] on button " New Message" at bounding box center [93, 390] width 66 height 14
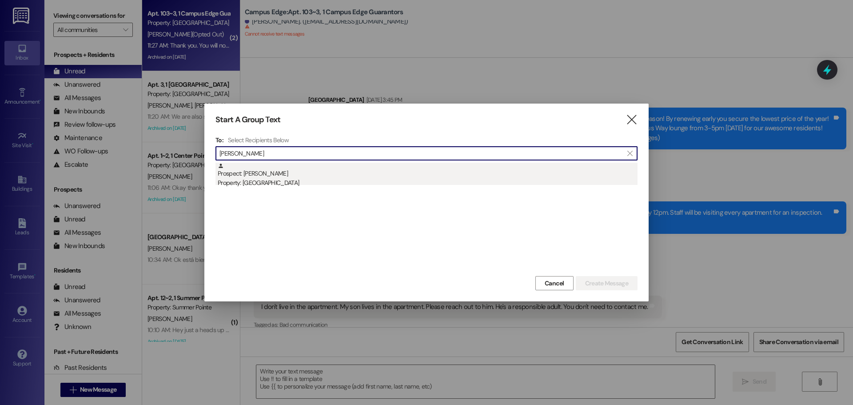
type input "[PERSON_NAME]"
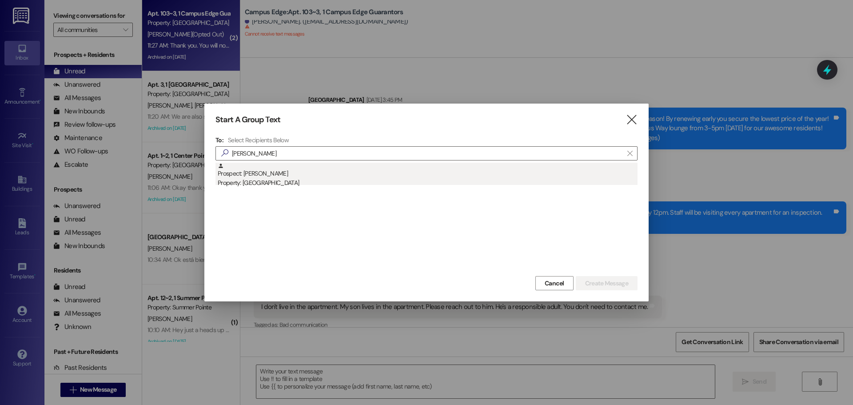
click at [296, 170] on div "Prospect: [PERSON_NAME] Property: [GEOGRAPHIC_DATA]" at bounding box center [428, 175] width 420 height 25
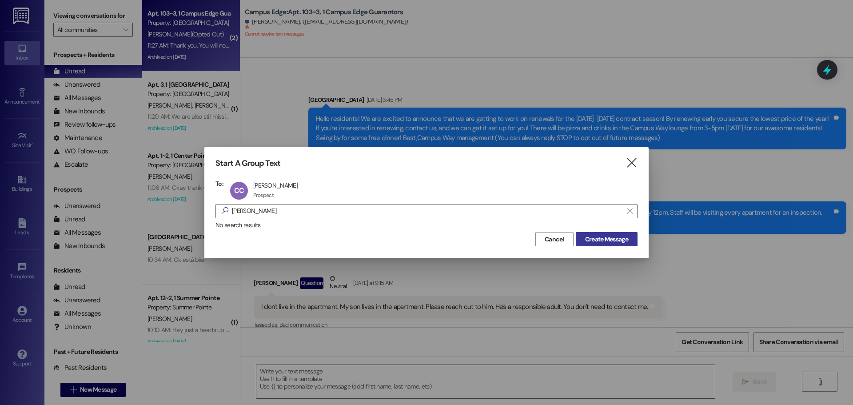
click at [622, 239] on span "Create Message" at bounding box center [606, 239] width 43 height 9
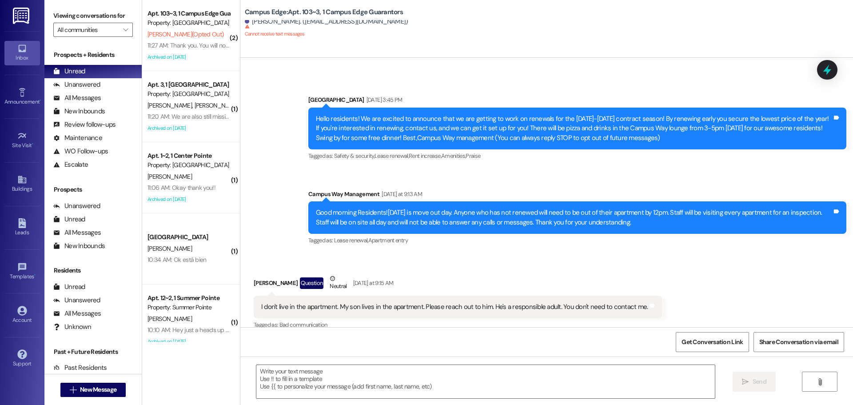
scroll to position [0, 0]
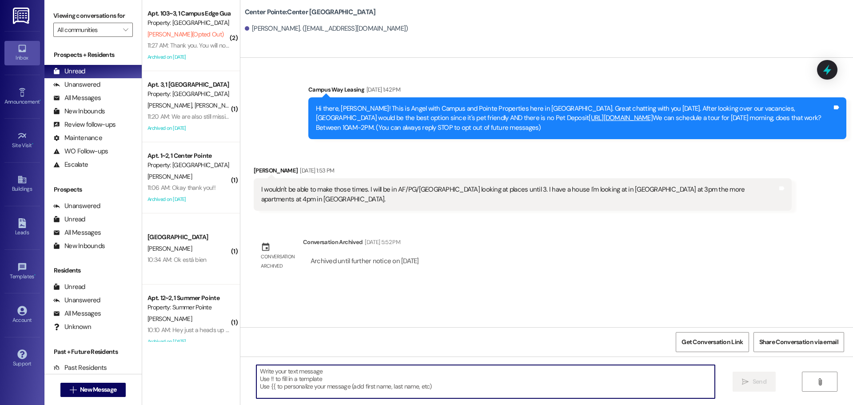
click at [448, 385] on textarea at bounding box center [485, 381] width 459 height 33
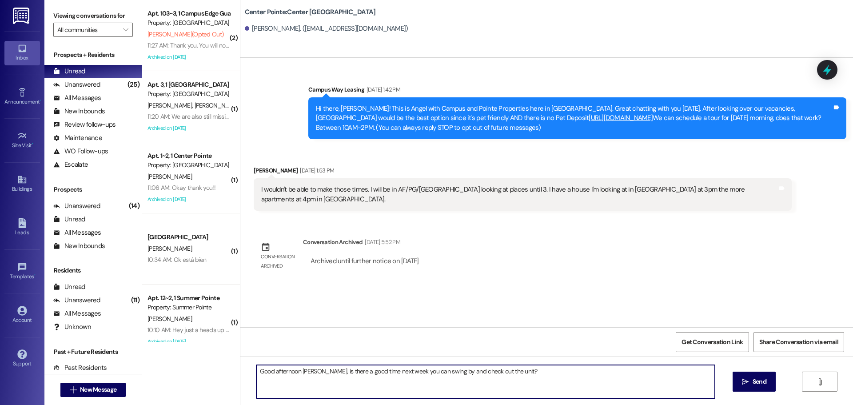
click at [448, 385] on textarea "Good afternoon [PERSON_NAME], is there a good time next week you can swing by a…" at bounding box center [485, 381] width 459 height 33
click at [316, 368] on textarea "Good afternoon [PERSON_NAME], is there a good time next week you can swing by a…" at bounding box center [485, 381] width 459 height 33
click at [316, 368] on textarea "Good afternoon Chelsea this is [PERSON_NAME] with Campus and Pointe properties!…" at bounding box center [485, 381] width 459 height 33
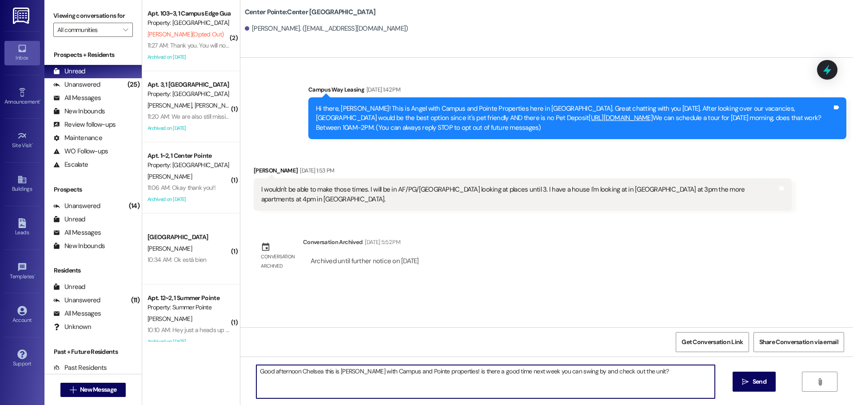
type textarea "Good afternoon [PERSON_NAME], this is [PERSON_NAME] with Campus and Pointe prop…"
click at [549, 380] on textarea "Good afternoon [PERSON_NAME], this is [PERSON_NAME] with Campus and Pointe prop…" at bounding box center [485, 381] width 459 height 33
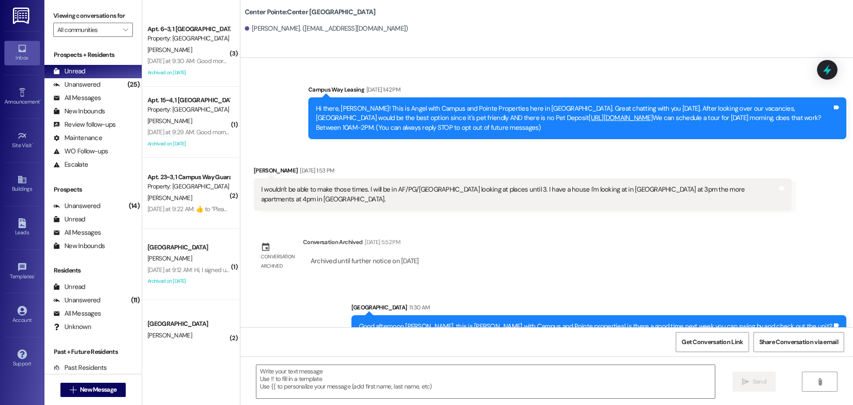
scroll to position [796, 0]
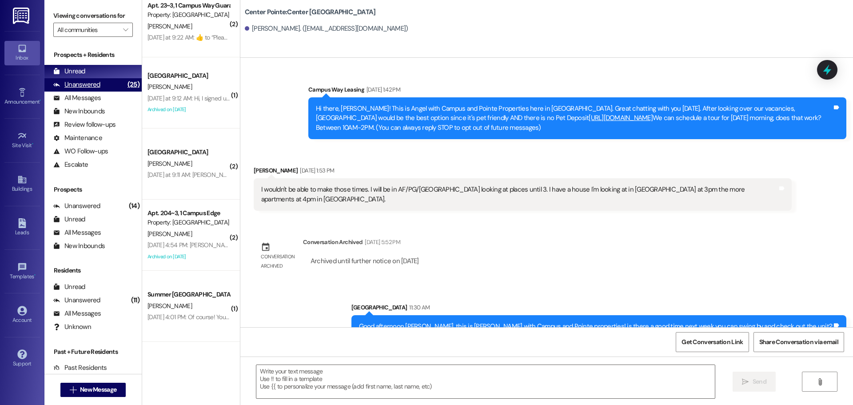
click at [88, 85] on div "Unanswered" at bounding box center [76, 84] width 47 height 9
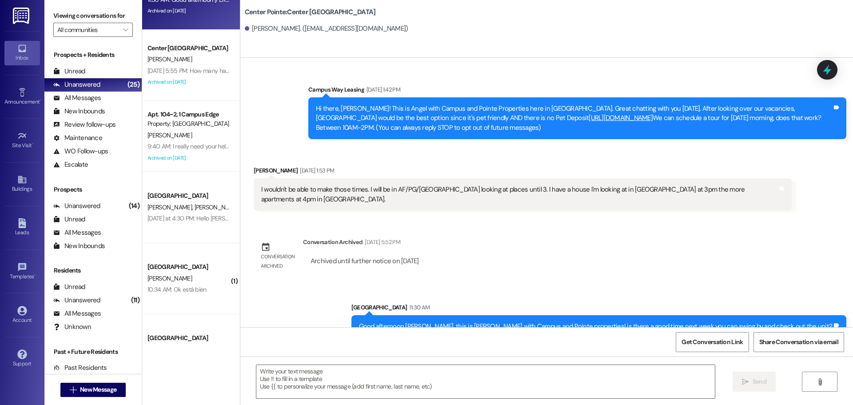
scroll to position [867, 0]
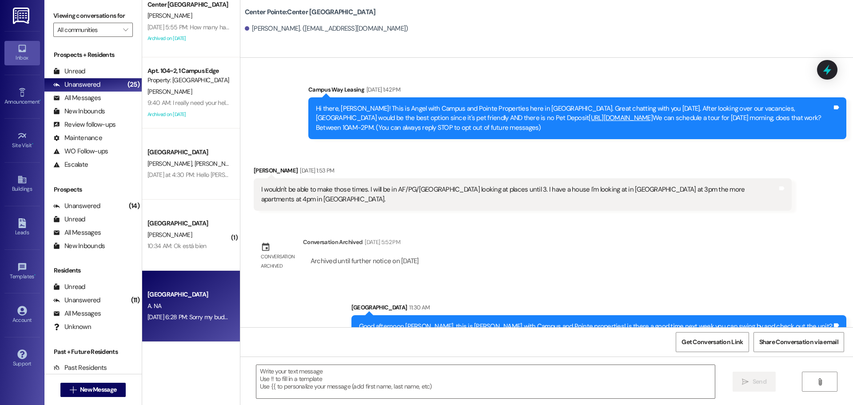
click at [164, 318] on div "[DATE] 6:28 PM: Sorry my budget $1000 [DATE] 6:28 PM: Sorry my budget $1000" at bounding box center [200, 317] width 104 height 8
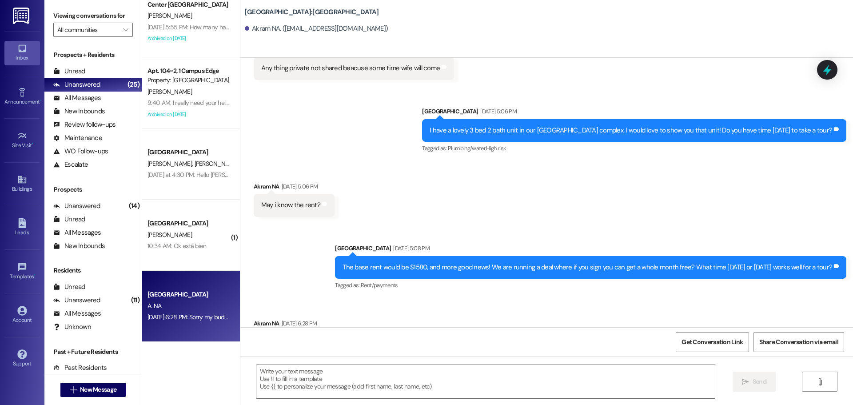
scroll to position [380, 0]
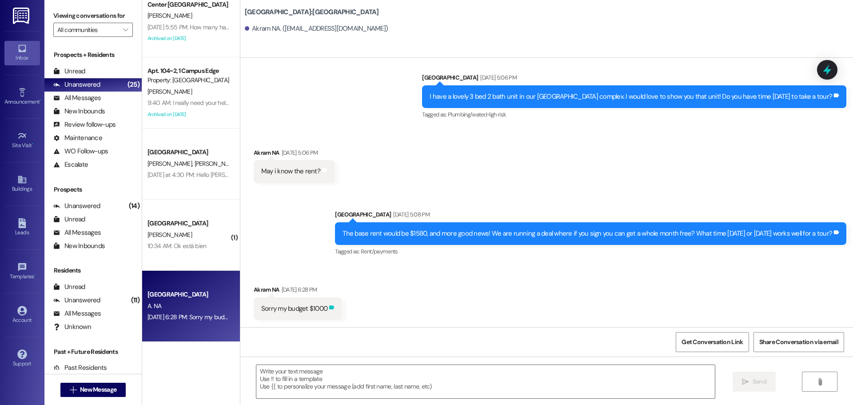
click at [328, 308] on icon at bounding box center [331, 307] width 7 height 7
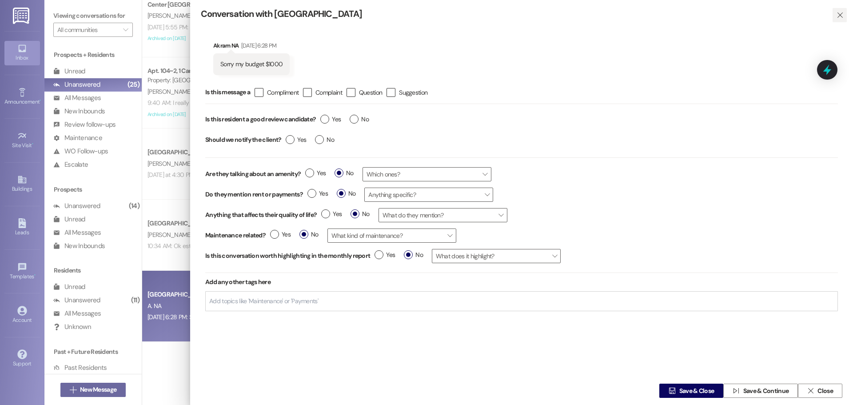
click at [840, 8] on span "" at bounding box center [840, 15] width 10 height 14
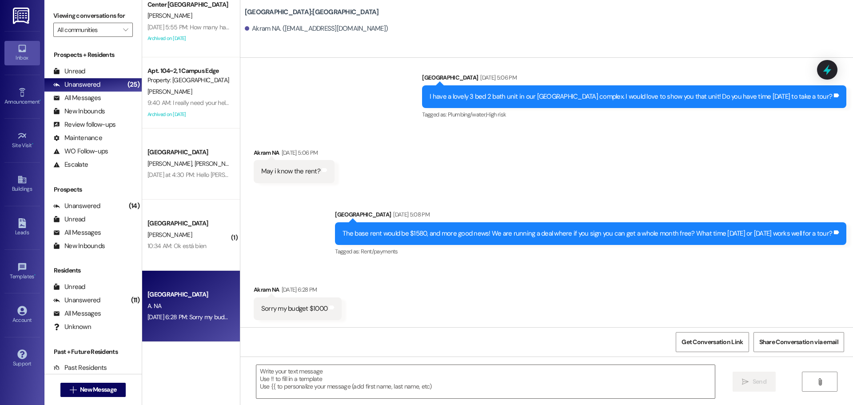
scroll to position [379, 0]
click at [311, 312] on div "Sorry my budget $1000" at bounding box center [294, 308] width 66 height 9
copy div "Sorry my budget $1000 Tags and notes"
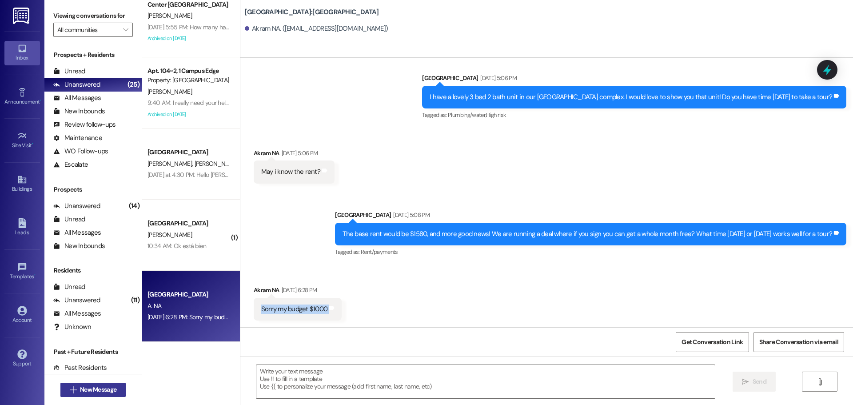
click at [91, 383] on button " New Message" at bounding box center [93, 390] width 66 height 14
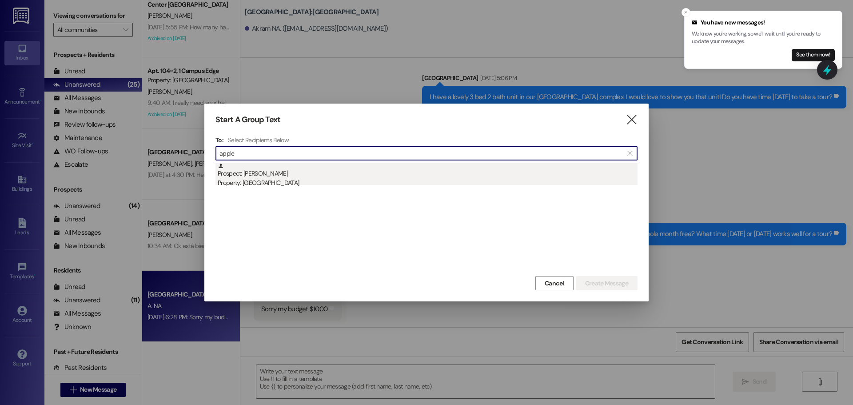
type input "apple"
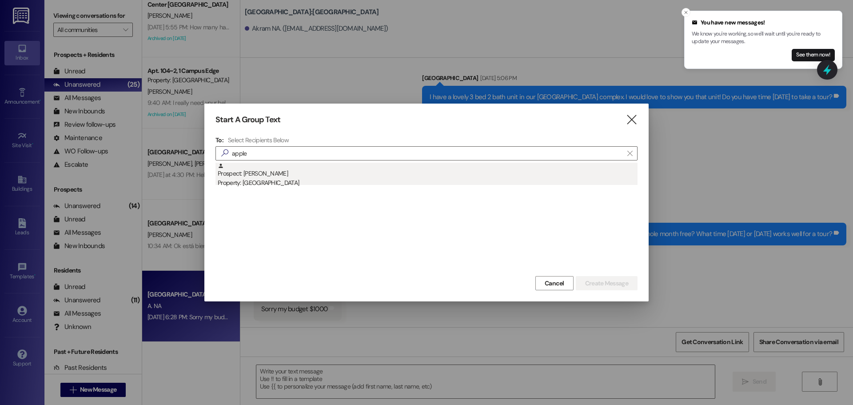
click at [281, 177] on div "Prospect: [PERSON_NAME] Property: [GEOGRAPHIC_DATA]" at bounding box center [428, 175] width 420 height 25
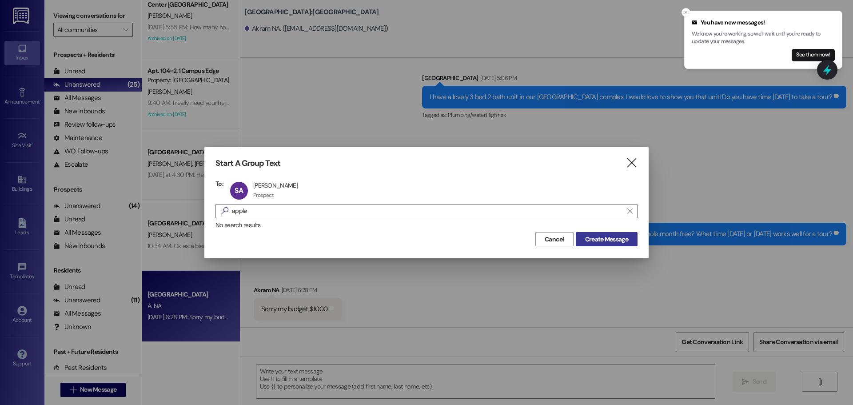
click at [628, 240] on span "Create Message" at bounding box center [607, 239] width 47 height 9
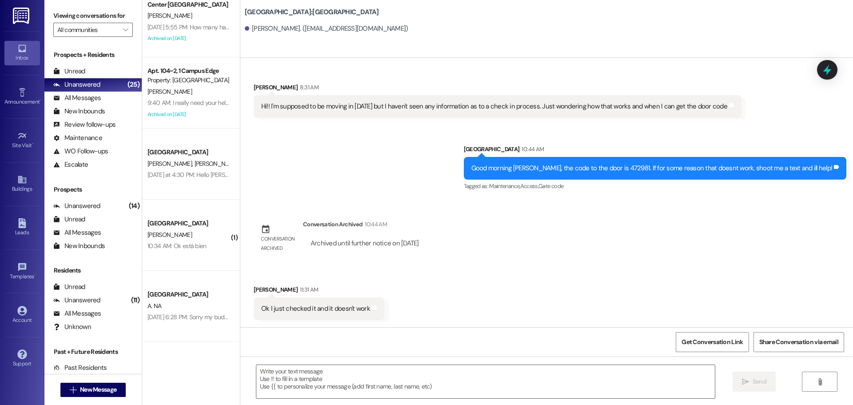
scroll to position [342, 0]
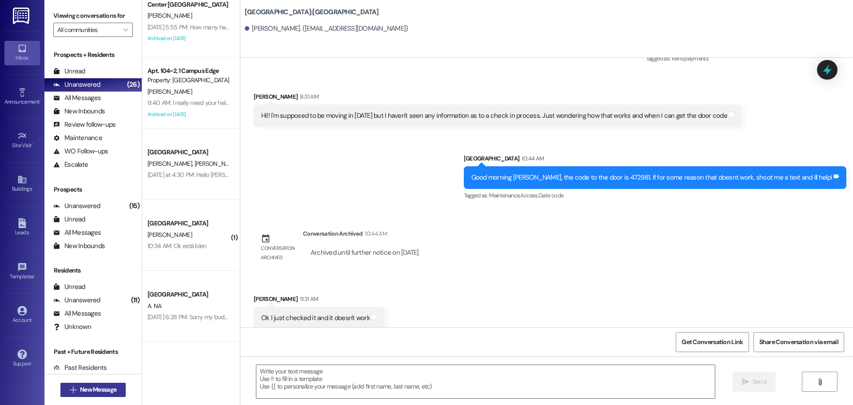
click at [97, 393] on span "New Message" at bounding box center [98, 389] width 36 height 9
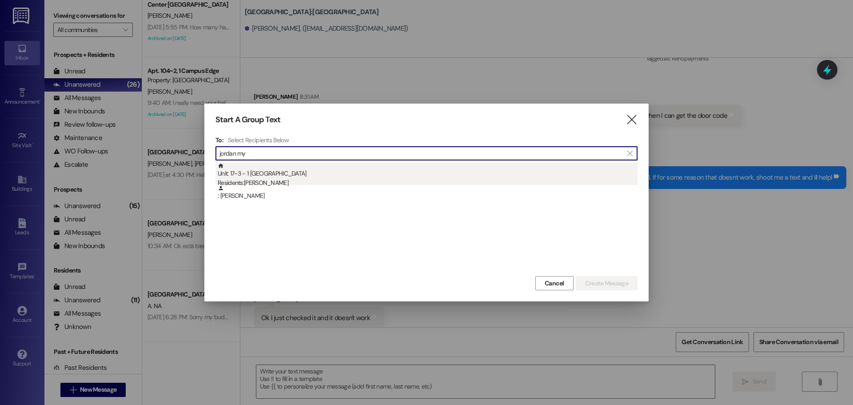
type input "jordan my"
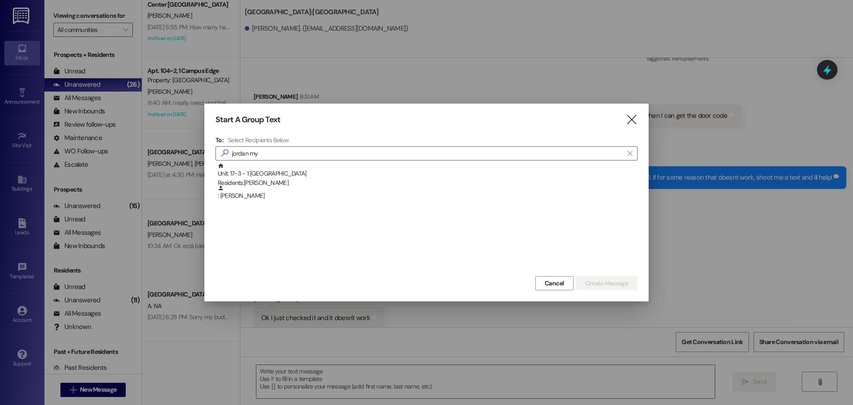
drag, startPoint x: 278, startPoint y: 180, endPoint x: 493, endPoint y: 268, distance: 232.8
click at [281, 179] on div "Residents: [DEMOGRAPHIC_DATA][PERSON_NAME]" at bounding box center [428, 182] width 420 height 9
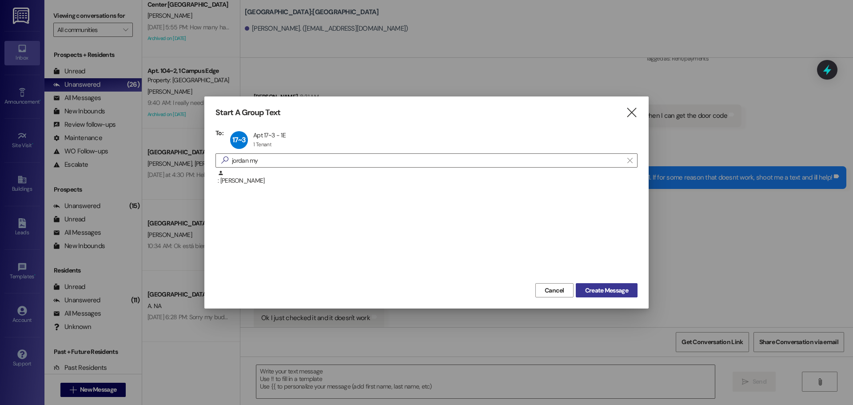
click at [591, 290] on span "Create Message" at bounding box center [606, 290] width 43 height 9
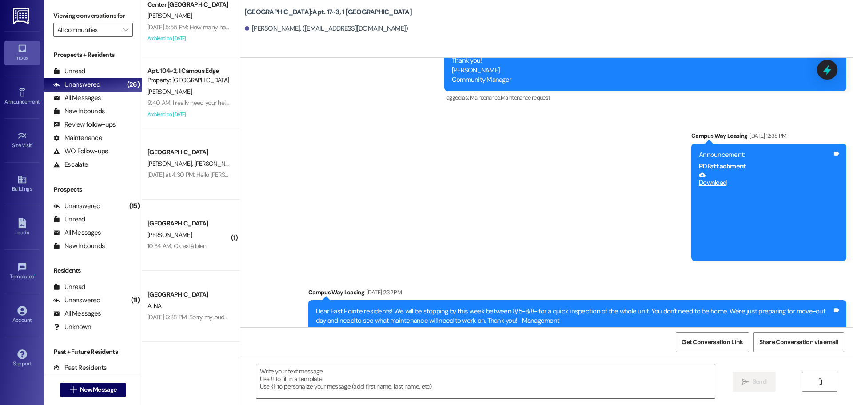
scroll to position [10648, 0]
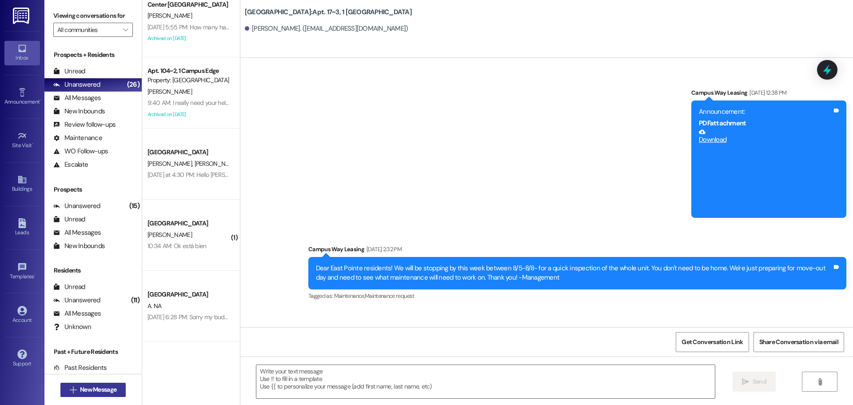
click at [115, 383] on button " New Message" at bounding box center [93, 390] width 66 height 14
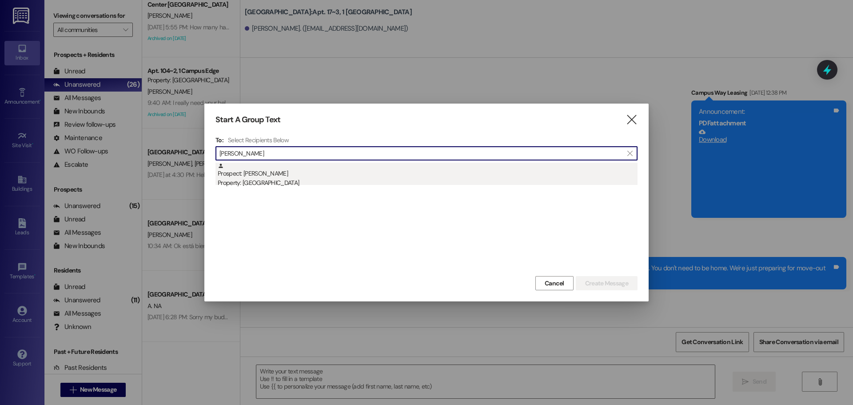
type input "[PERSON_NAME]"
click at [347, 175] on div "Prospect: [PERSON_NAME] Property: [GEOGRAPHIC_DATA]" at bounding box center [428, 175] width 420 height 25
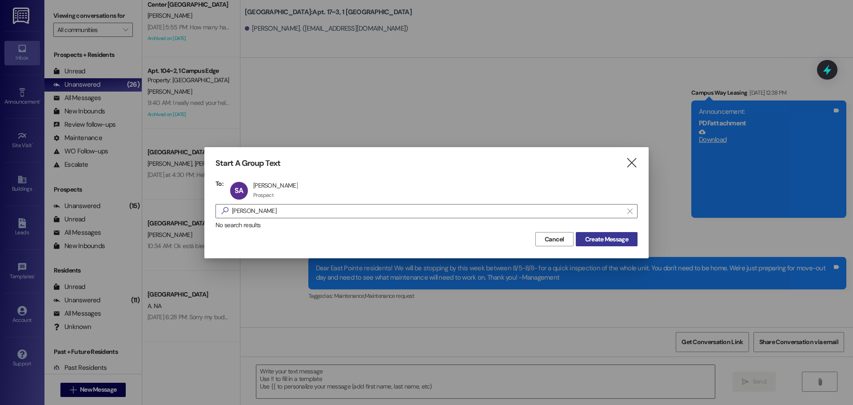
click at [588, 241] on span "Create Message" at bounding box center [606, 239] width 43 height 9
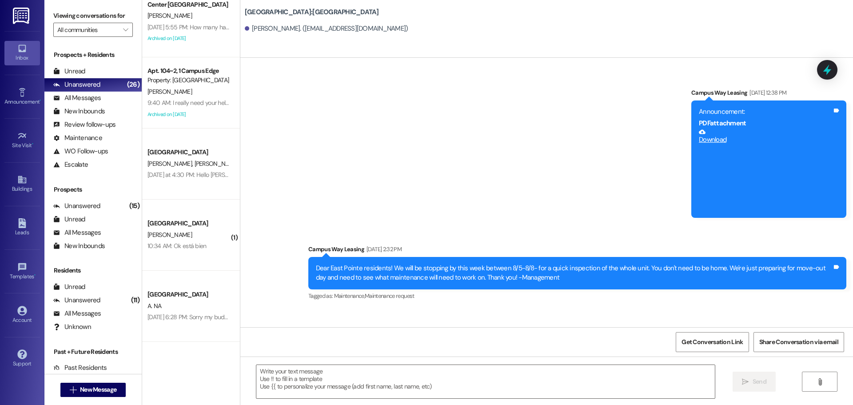
scroll to position [342, 0]
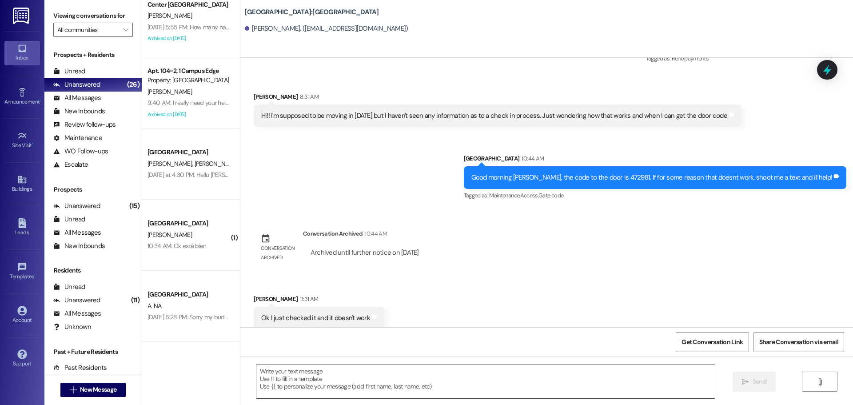
click at [379, 384] on textarea at bounding box center [485, 381] width 459 height 33
click at [473, 383] on textarea at bounding box center [485, 381] width 459 height 33
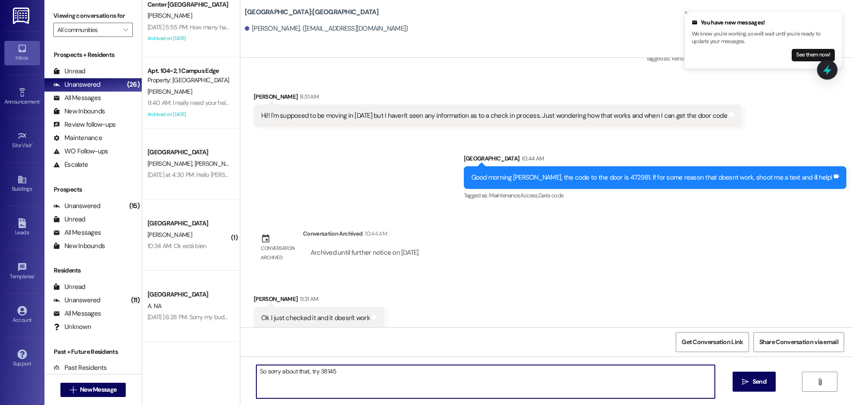
type textarea "So sorry about that, try 38145!"
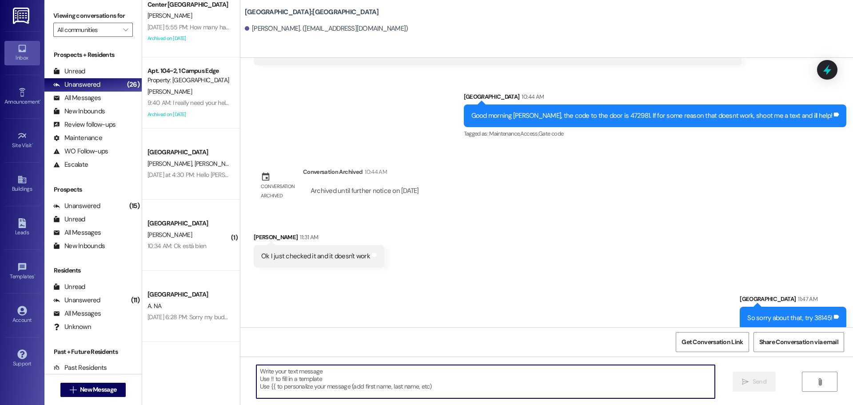
scroll to position [465, 0]
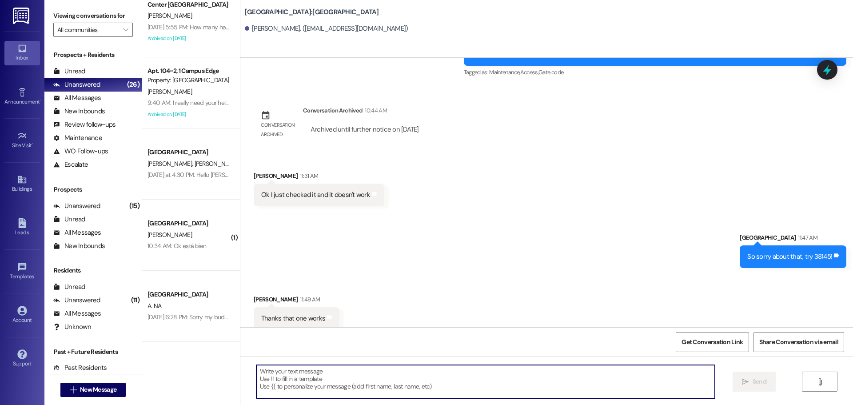
click at [317, 383] on textarea at bounding box center [485, 381] width 459 height 33
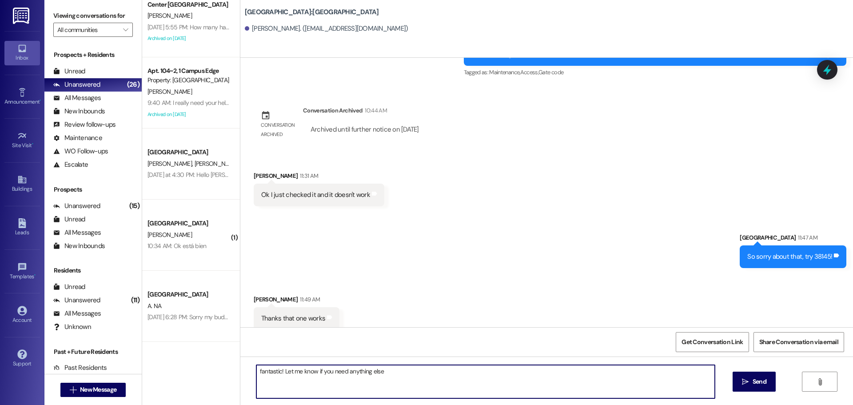
type textarea "fantastic! Let me know if you need anything else!"
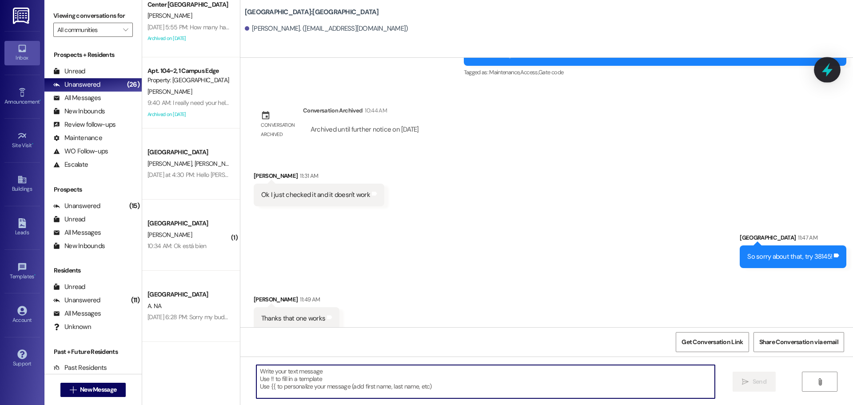
click at [832, 70] on icon at bounding box center [827, 70] width 11 height 14
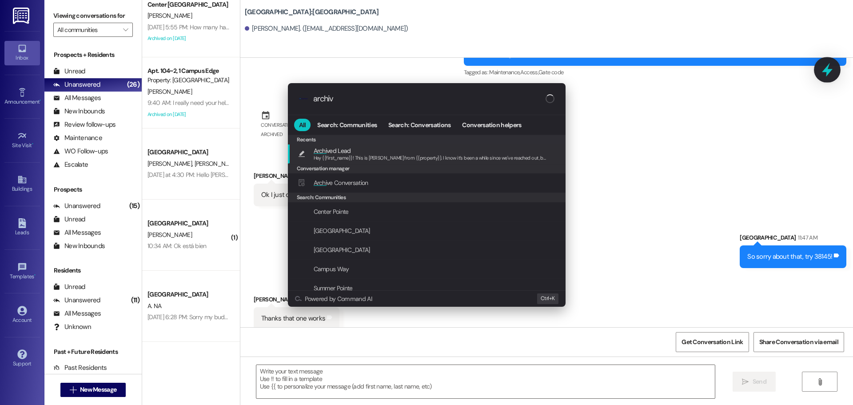
type input "archive"
